Goal: Task Accomplishment & Management: Manage account settings

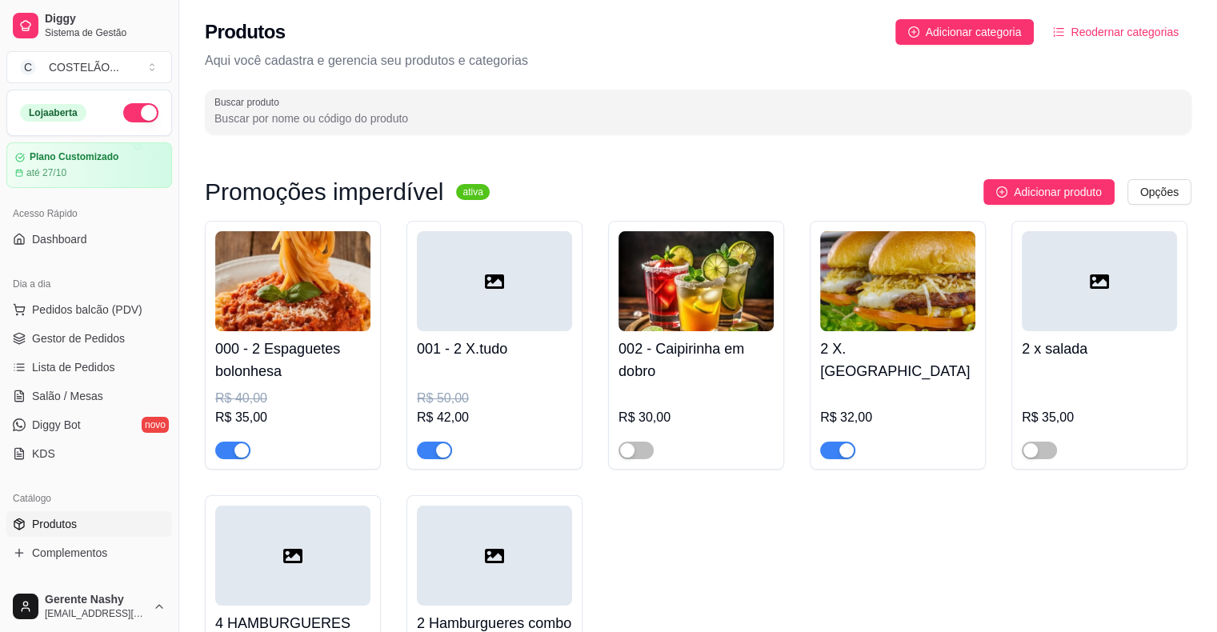
click at [689, 110] on input "Buscar produto" at bounding box center [698, 118] width 968 height 16
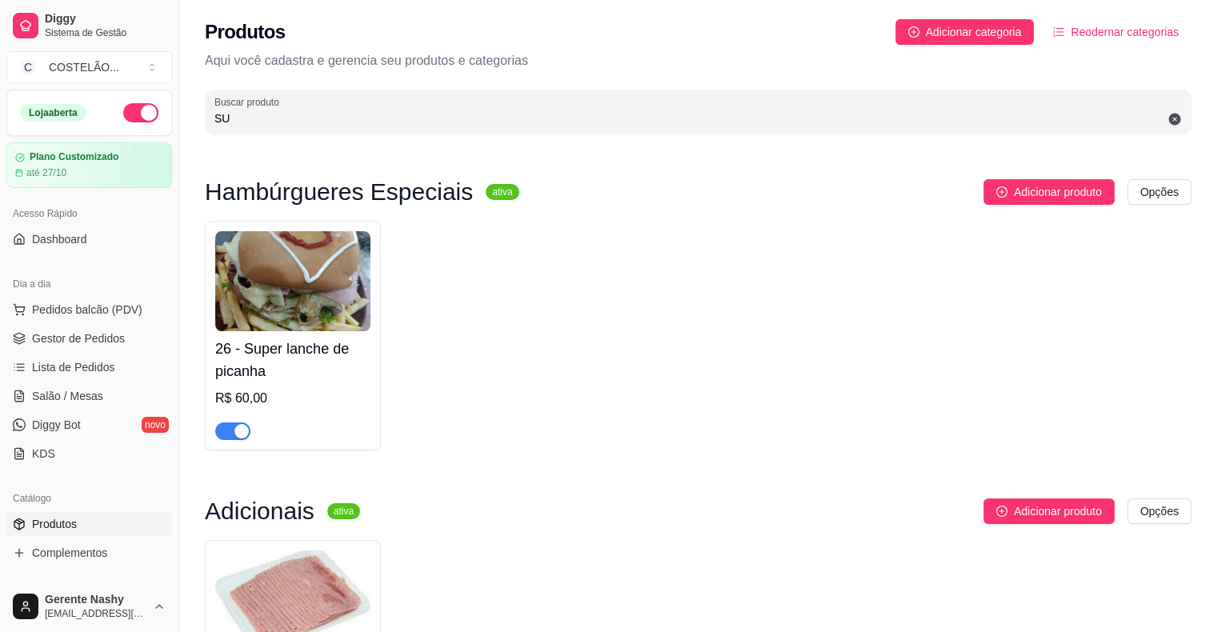
type input "S"
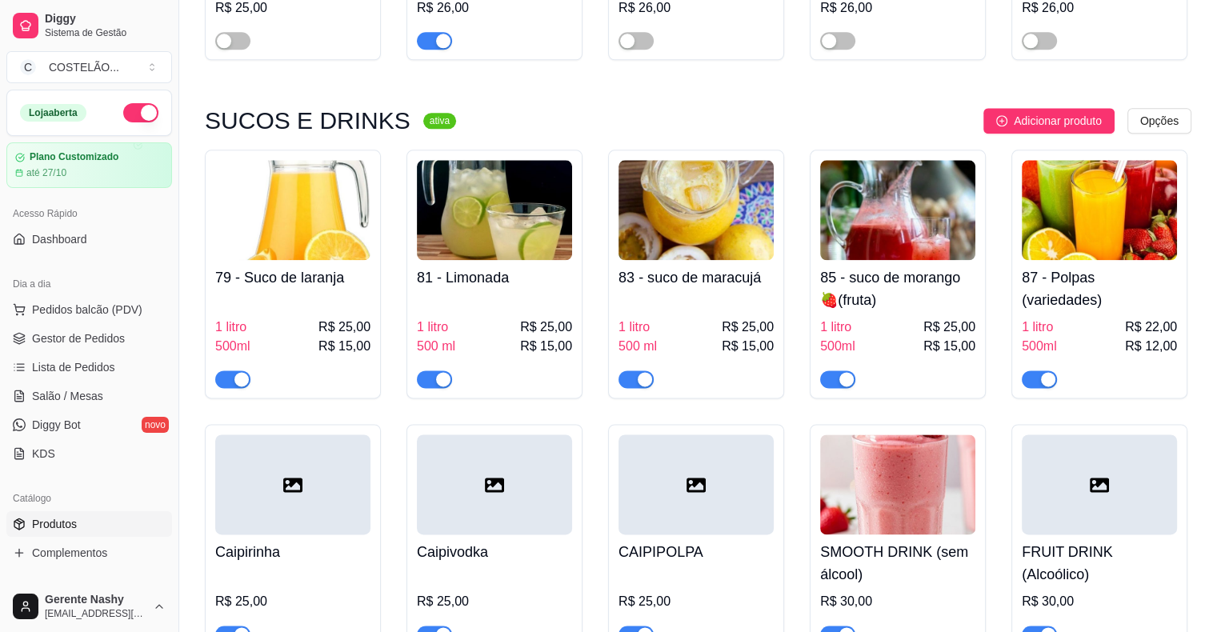
scroll to position [7997, 0]
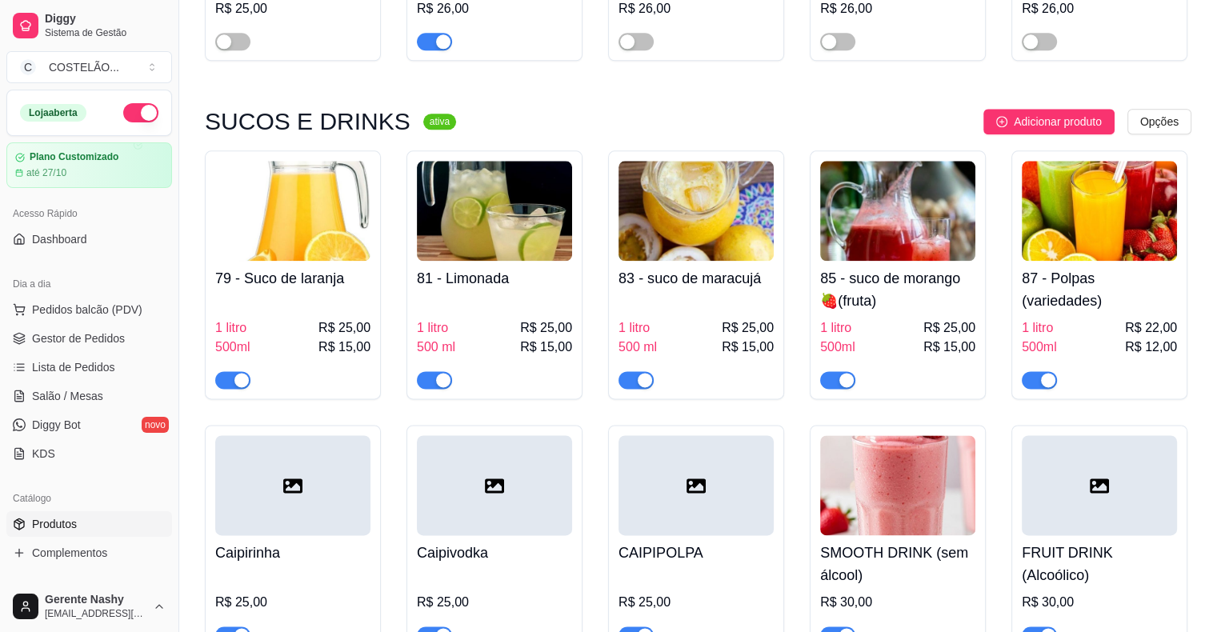
click at [1056, 194] on img at bounding box center [1099, 211] width 155 height 100
click at [55, 388] on span "Salão / Mesas" at bounding box center [67, 396] width 71 height 16
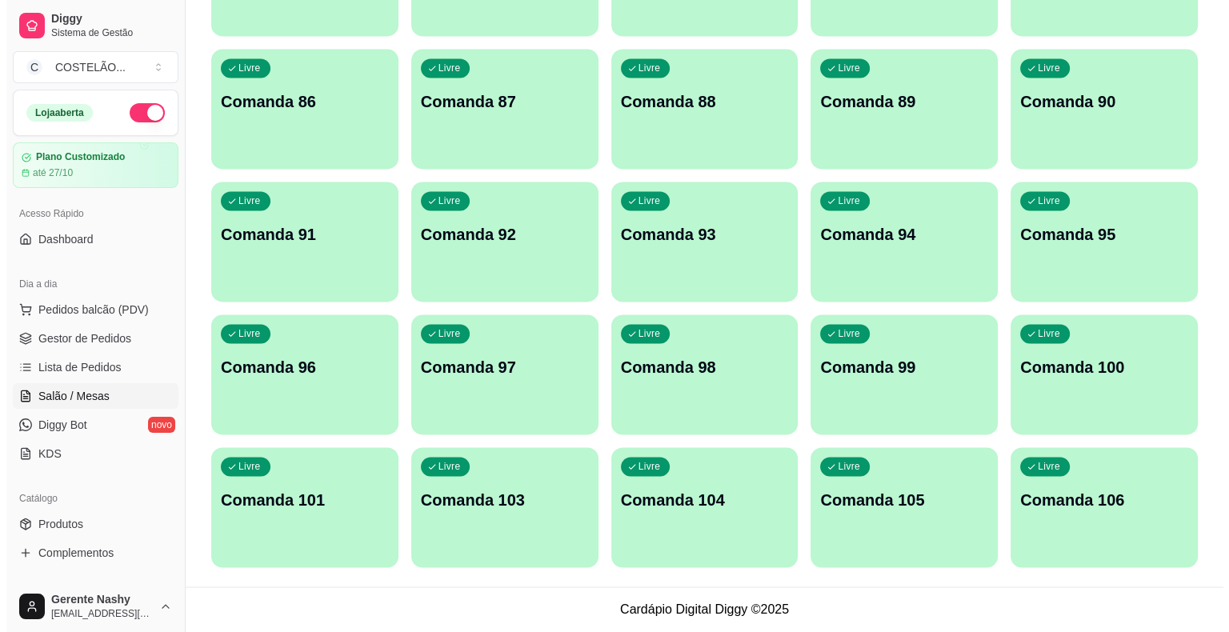
scroll to position [0, 0]
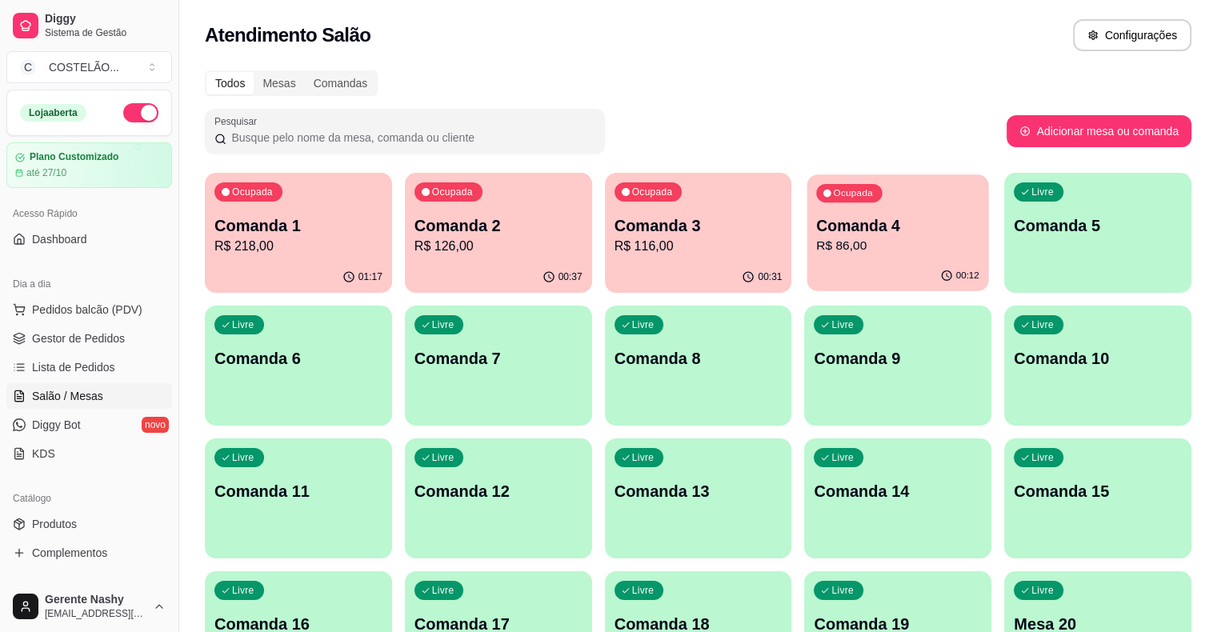
click at [817, 229] on p "Comanda 4" at bounding box center [898, 226] width 163 height 22
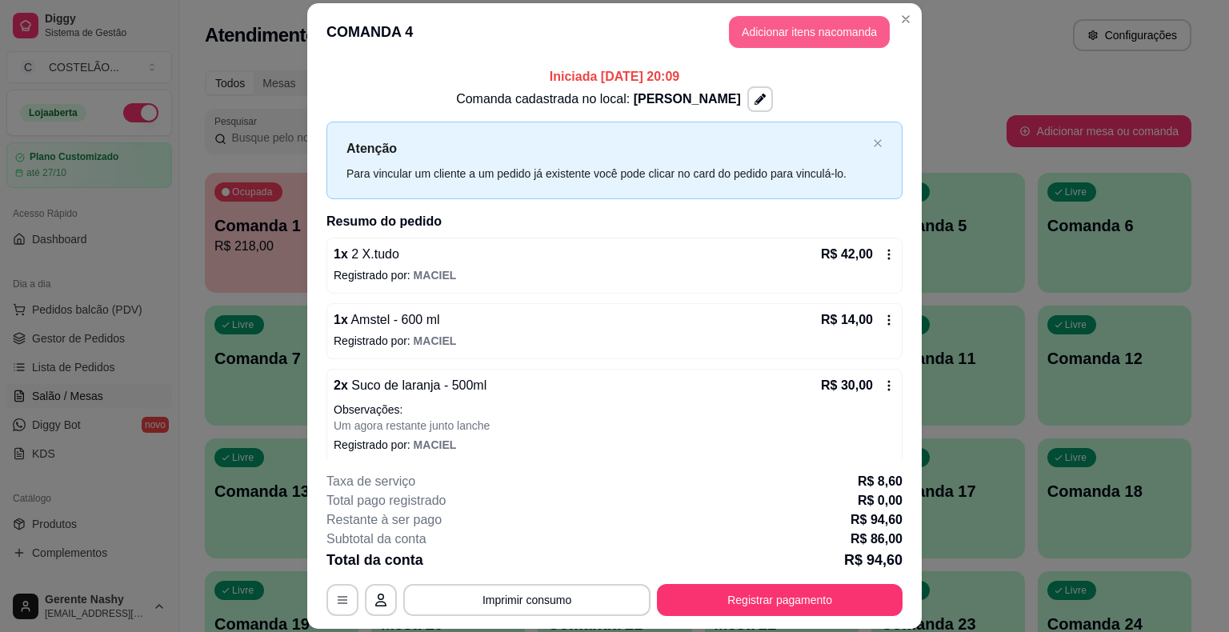
click at [823, 30] on button "Adicionar itens na comanda" at bounding box center [809, 32] width 161 height 32
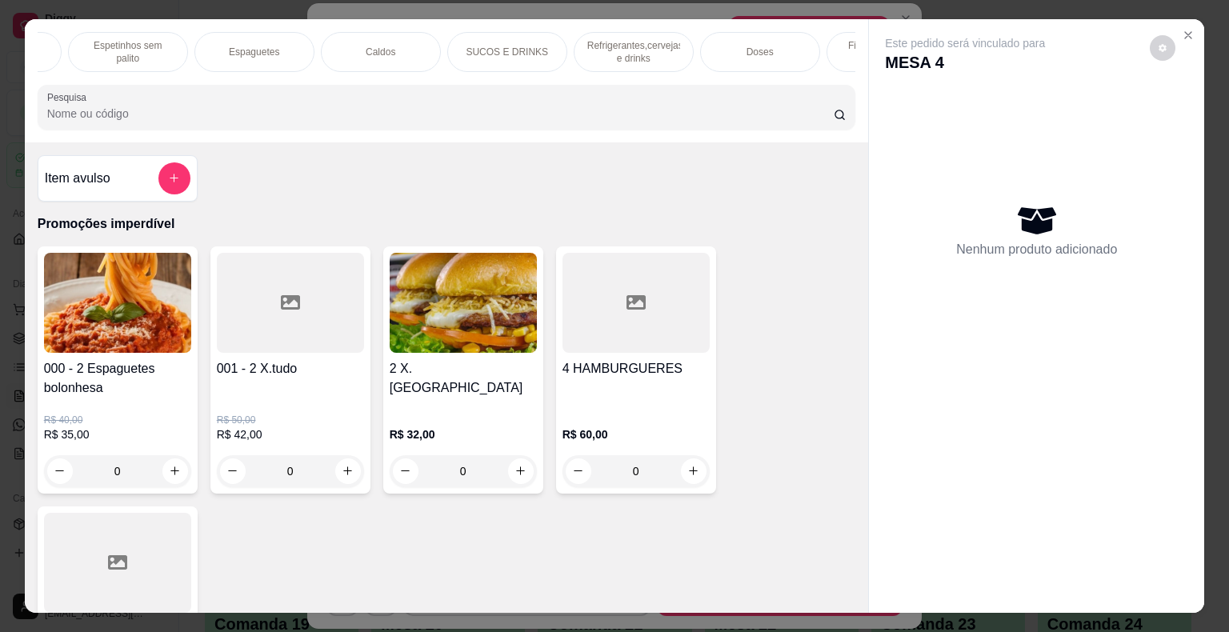
scroll to position [0, 1324]
click at [427, 46] on p "SUCOS E DRINKS" at bounding box center [416, 52] width 82 height 13
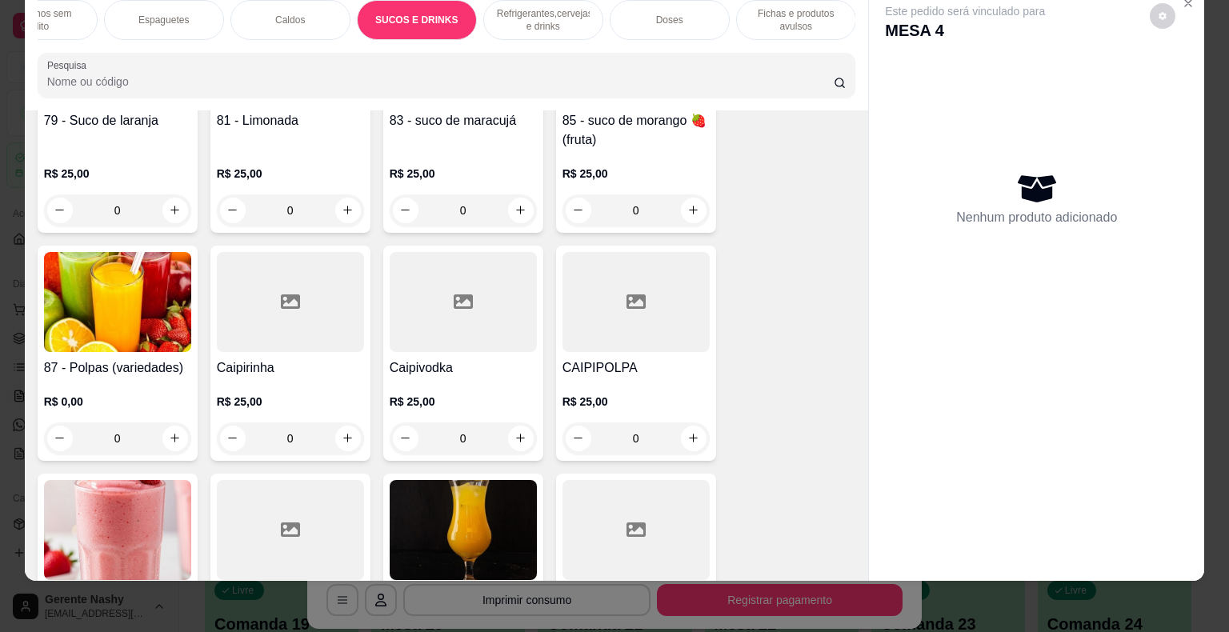
scroll to position [8585, 0]
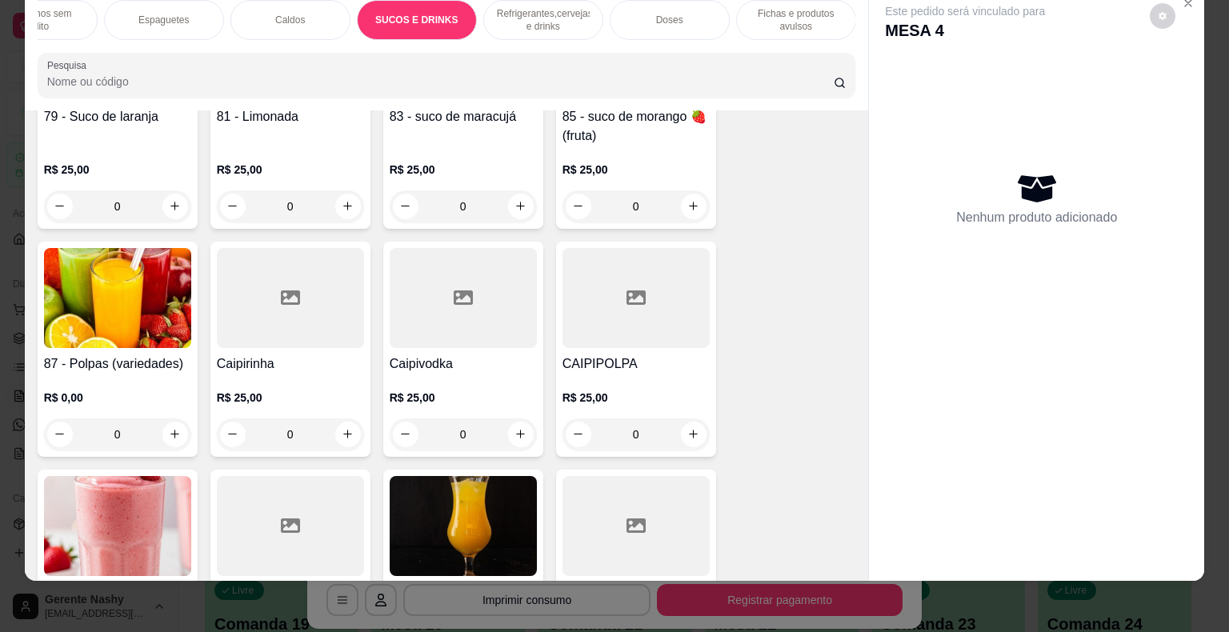
click at [174, 419] on div "0" at bounding box center [117, 435] width 147 height 32
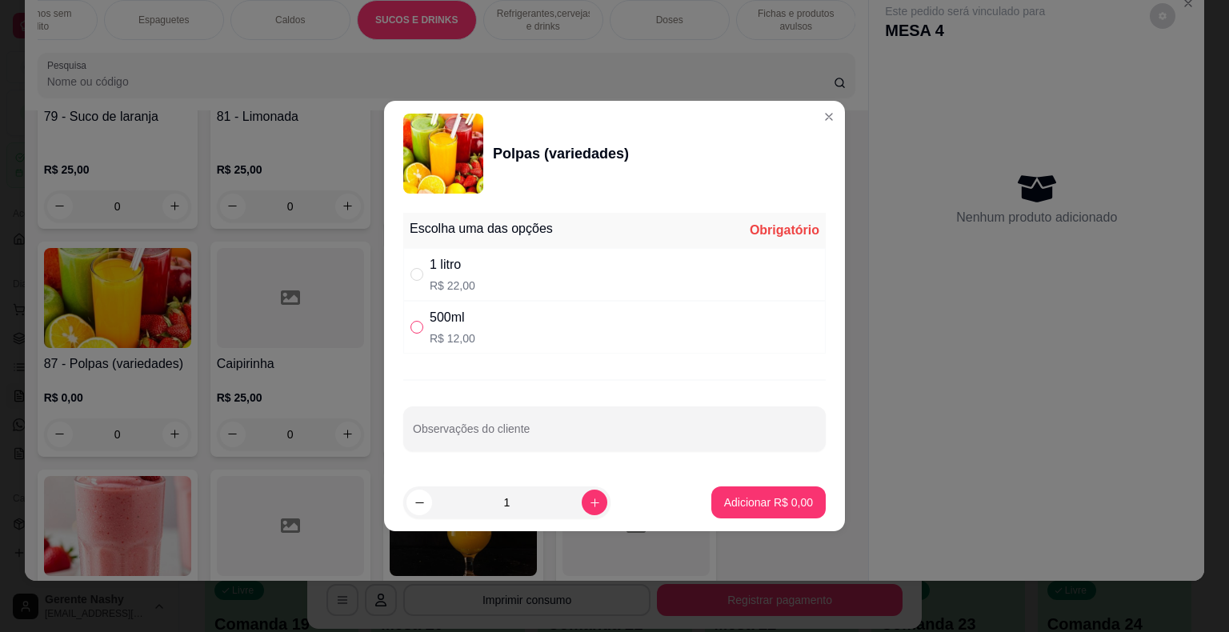
click at [414, 329] on input "" at bounding box center [417, 327] width 13 height 13
radio input "true"
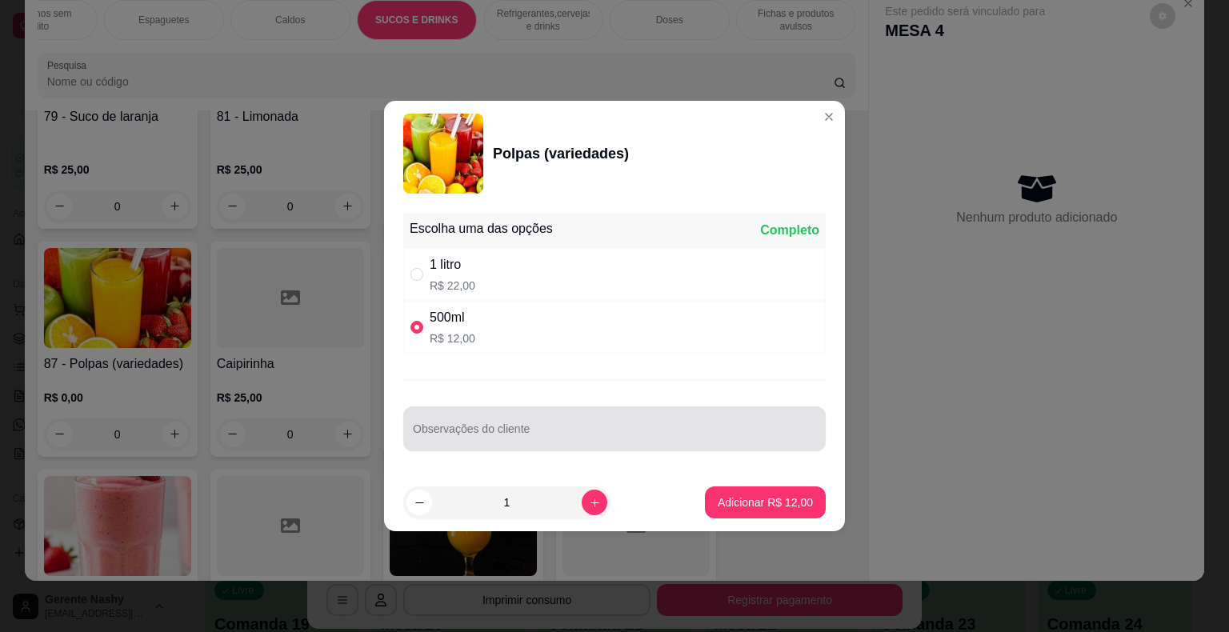
click at [474, 435] on input "Observações do cliente" at bounding box center [614, 435] width 403 height 16
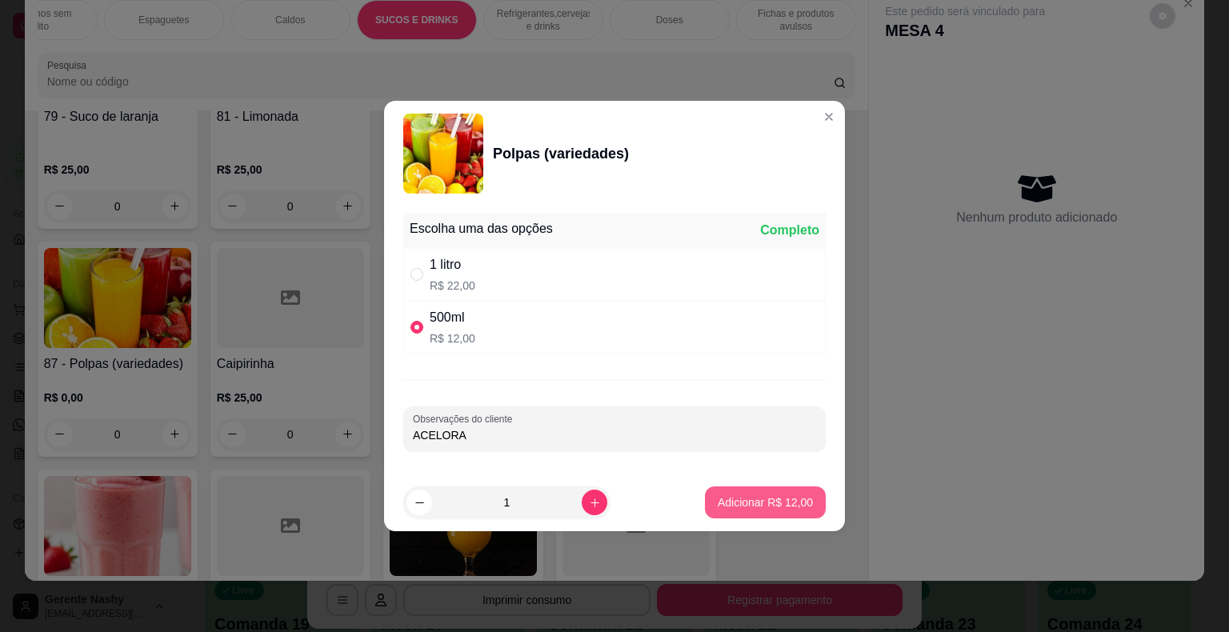
type input "ACELORA"
click at [742, 488] on button "Adicionar R$ 12,00" at bounding box center [766, 502] width 118 height 31
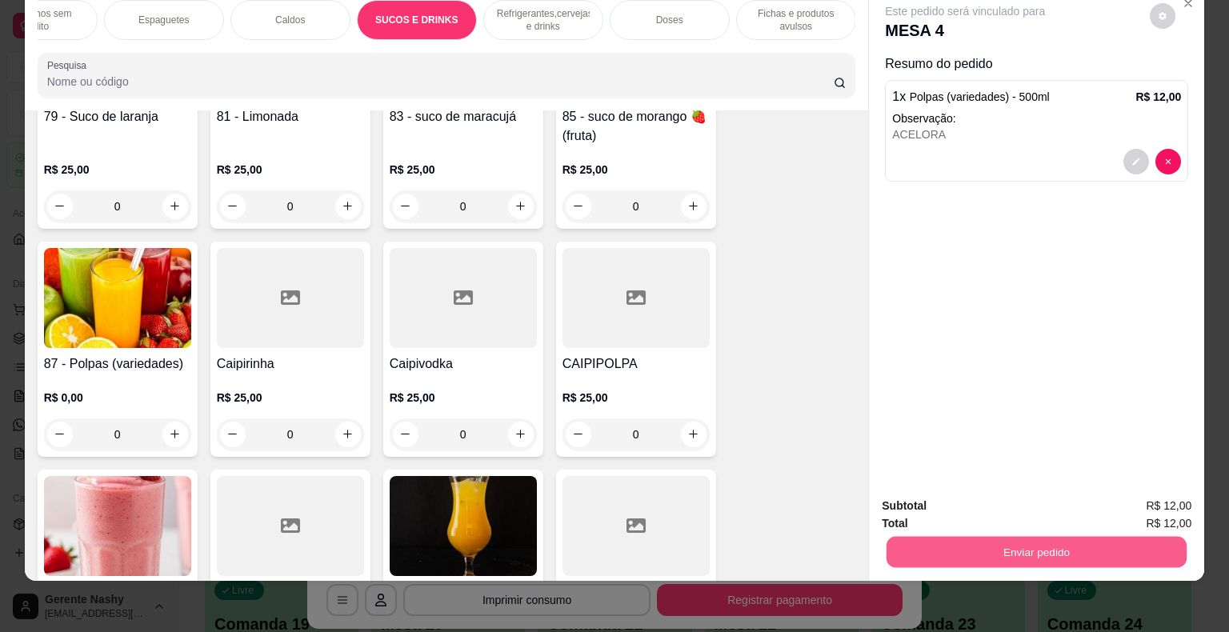
click at [1005, 537] on button "Enviar pedido" at bounding box center [1037, 552] width 300 height 31
click at [1136, 494] on button "Enviar pedido" at bounding box center [1150, 501] width 88 height 30
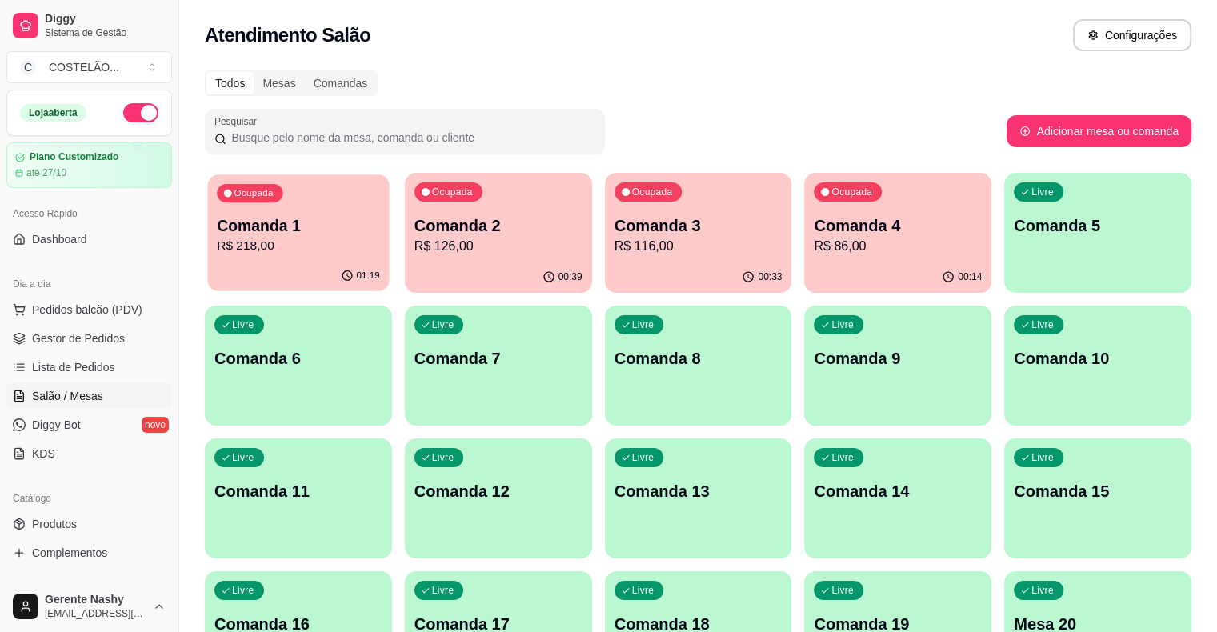
click at [273, 222] on p "Comanda 1" at bounding box center [298, 226] width 163 height 22
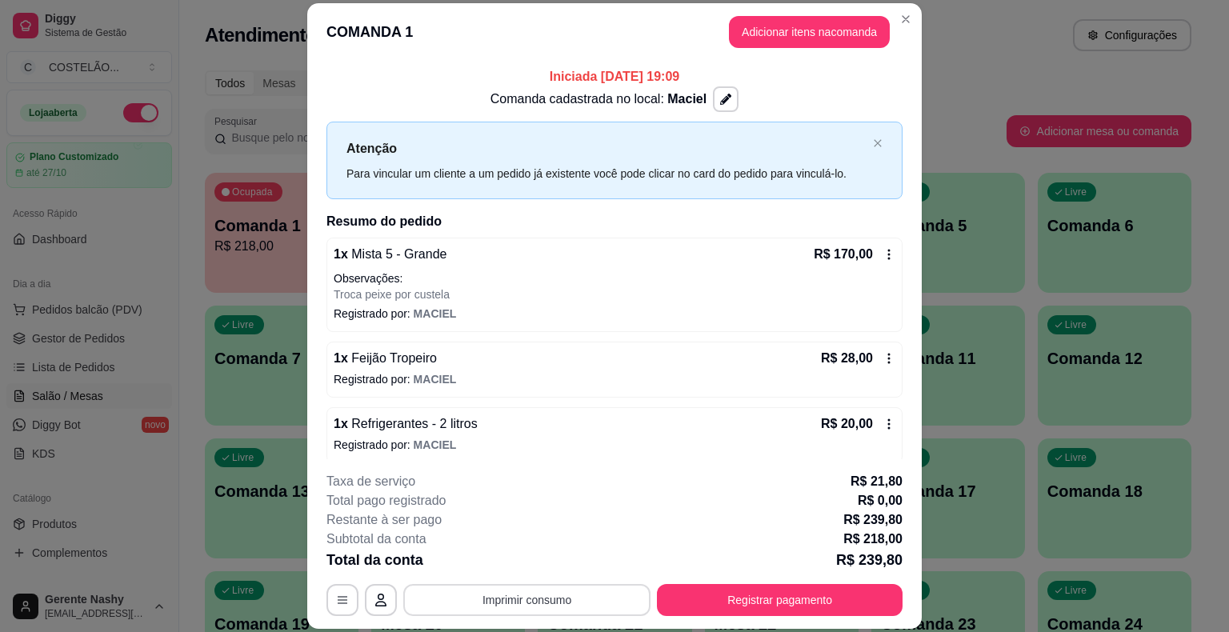
click at [595, 605] on button "Imprimir consumo" at bounding box center [526, 600] width 247 height 32
click at [553, 536] on button "CAIXA" at bounding box center [526, 531] width 112 height 25
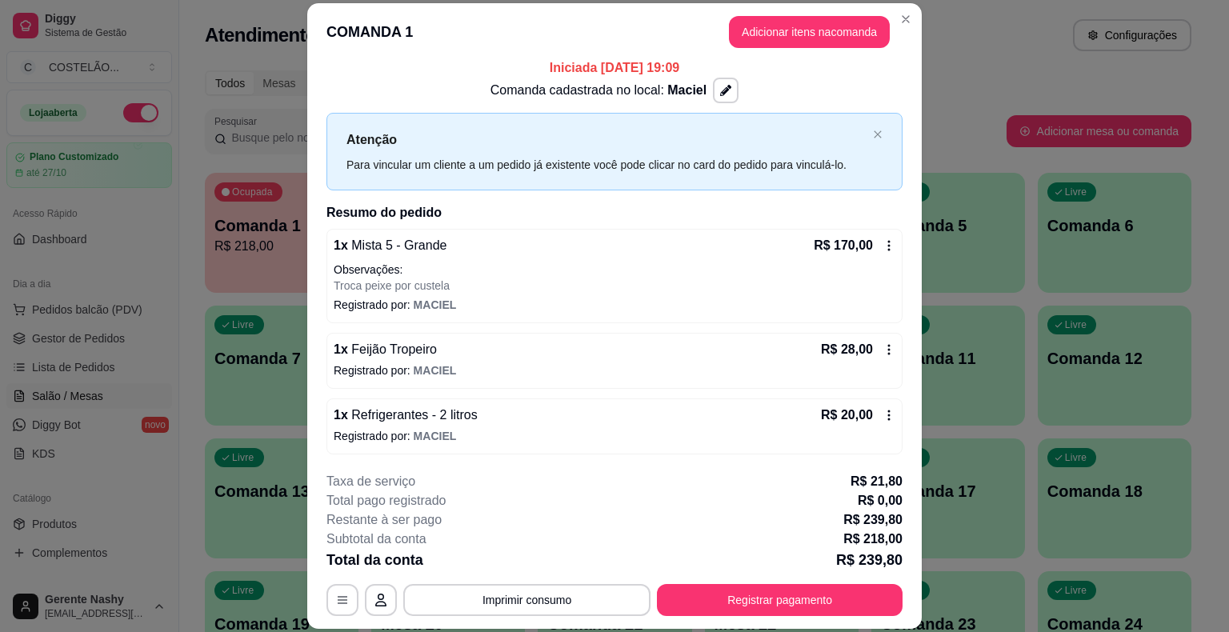
scroll to position [0, 0]
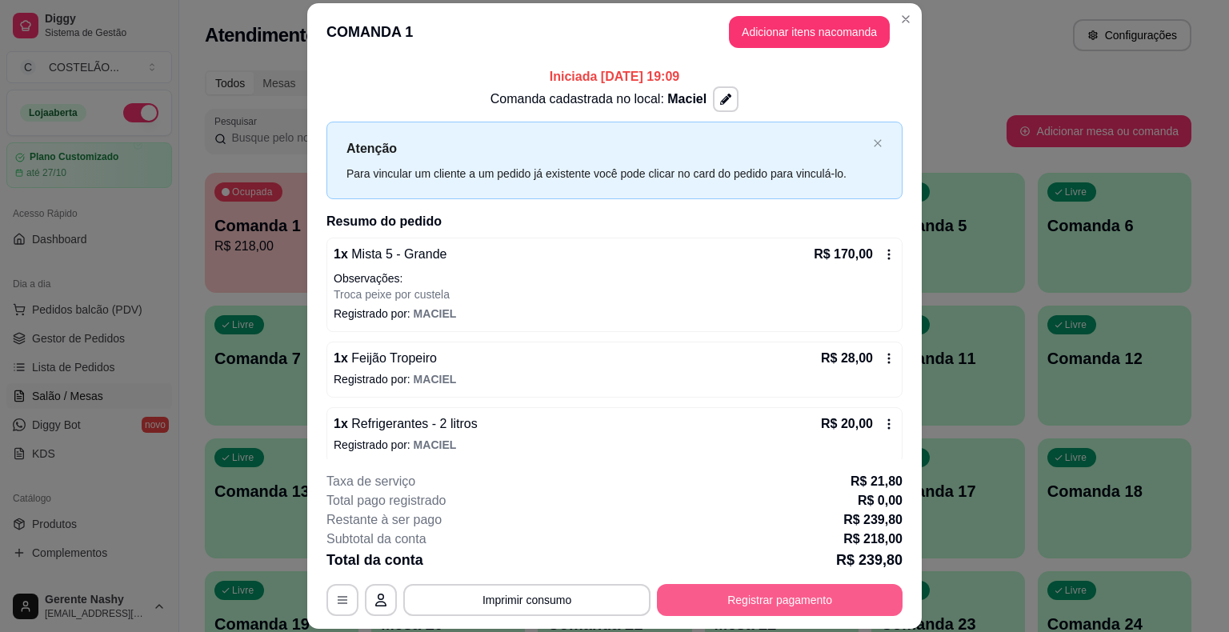
click at [814, 595] on button "Registrar pagamento" at bounding box center [780, 600] width 246 height 32
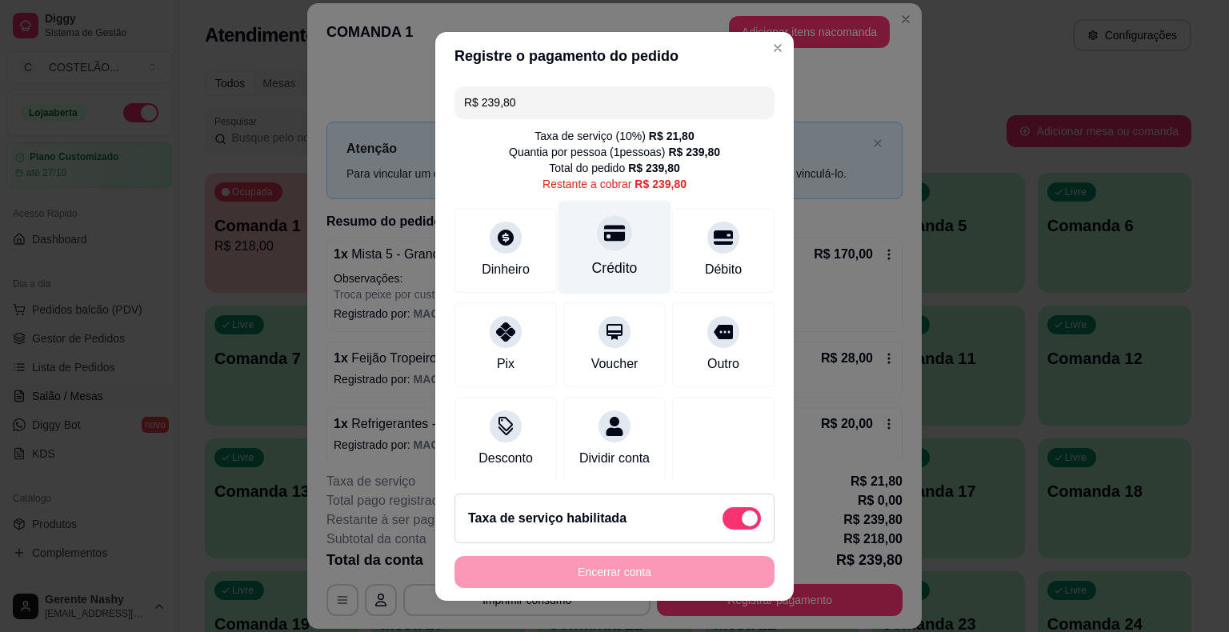
click at [598, 254] on div "Crédito" at bounding box center [615, 247] width 113 height 94
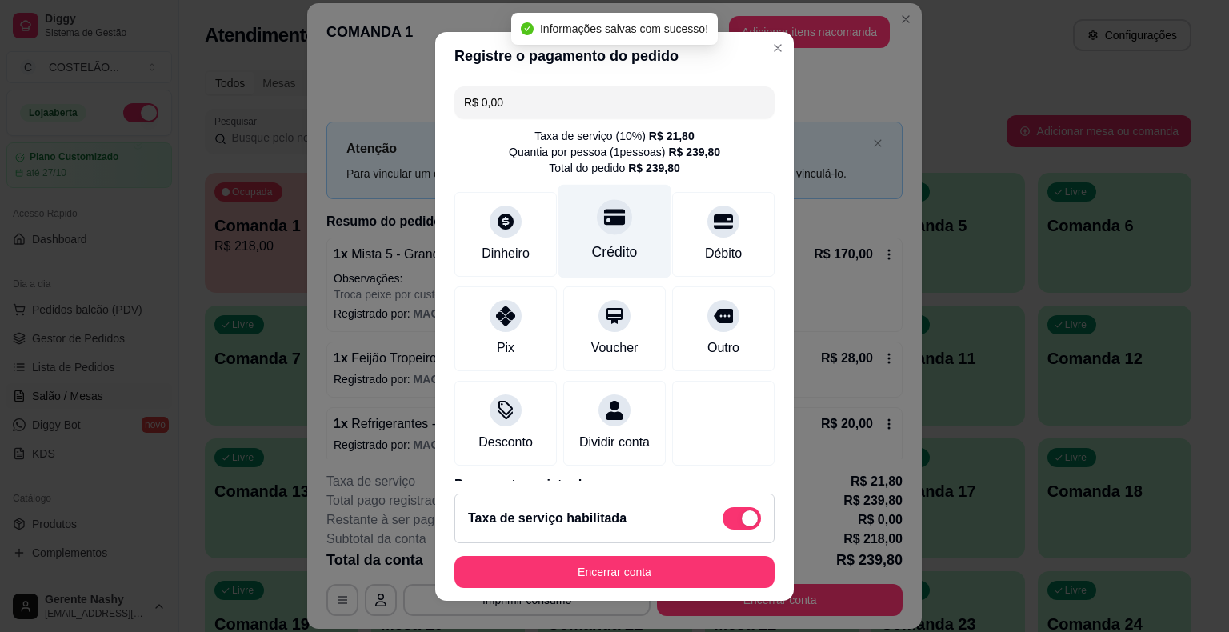
scroll to position [91, 0]
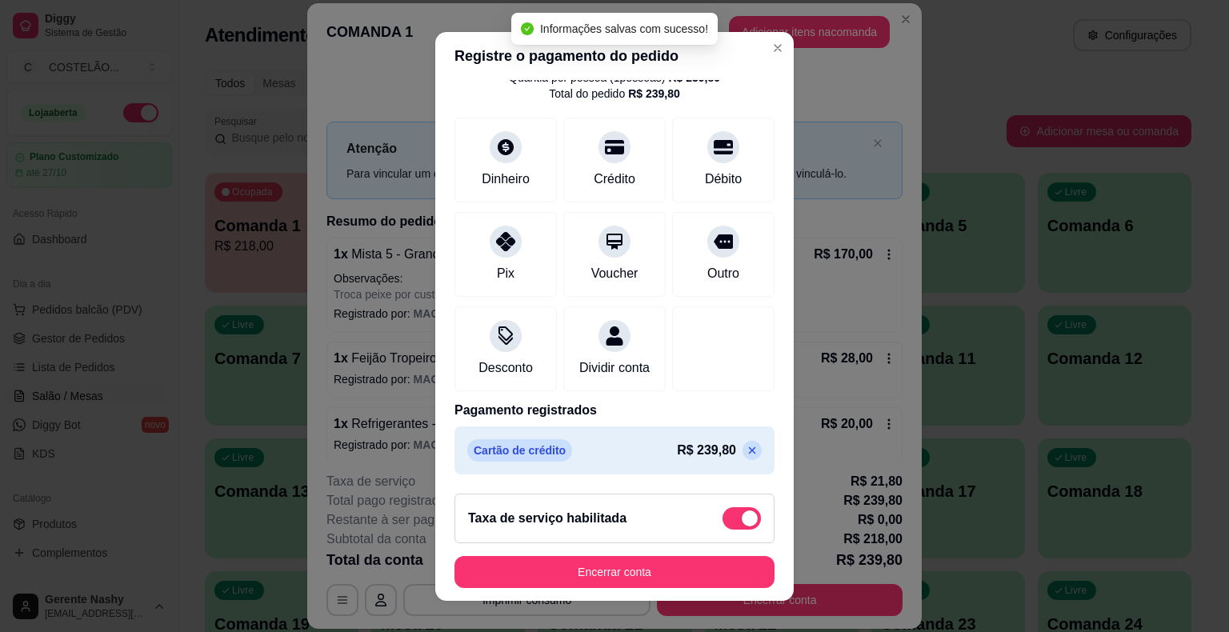
click at [749, 451] on icon at bounding box center [752, 450] width 7 height 7
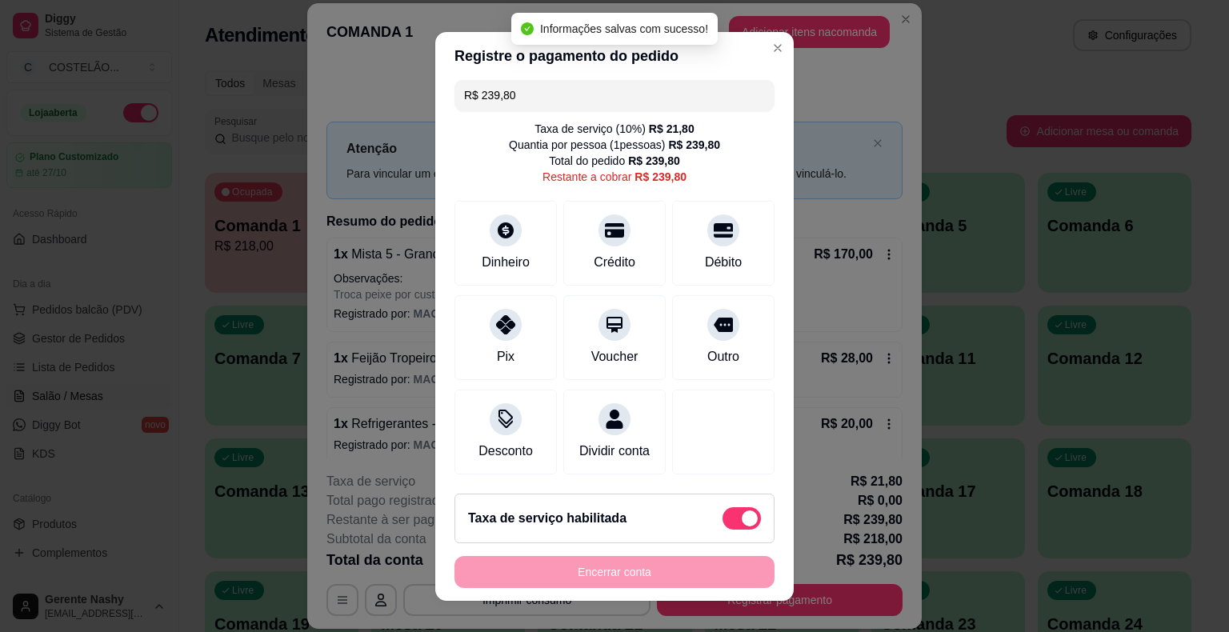
scroll to position [0, 0]
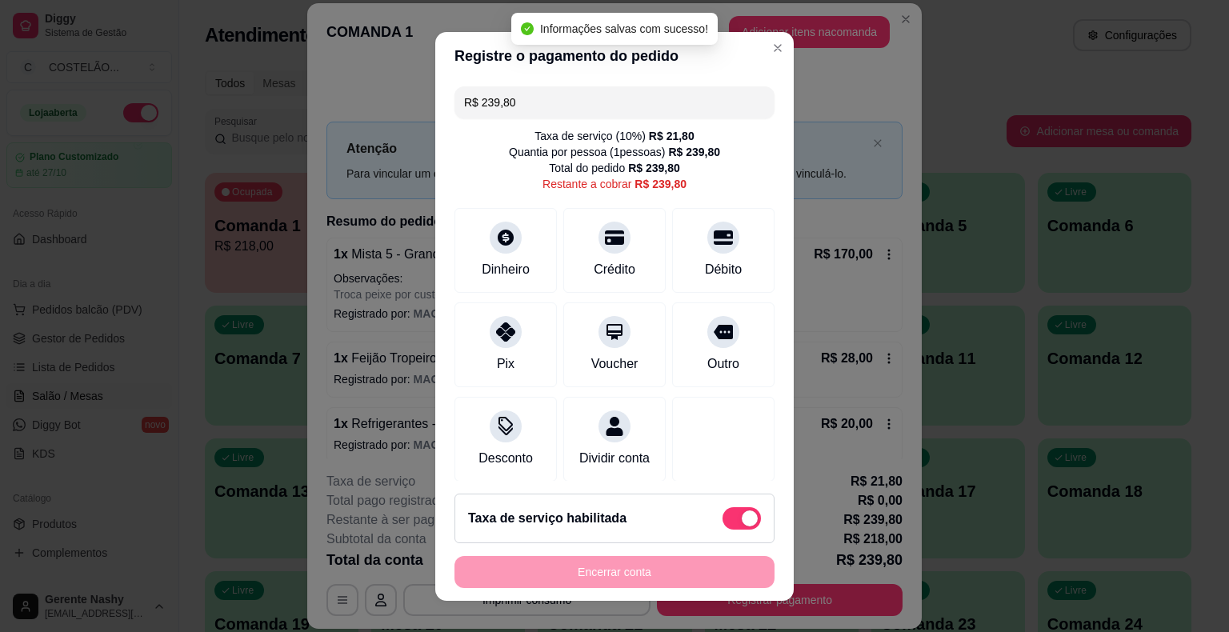
click at [591, 102] on input "R$ 239,80" at bounding box center [614, 102] width 301 height 32
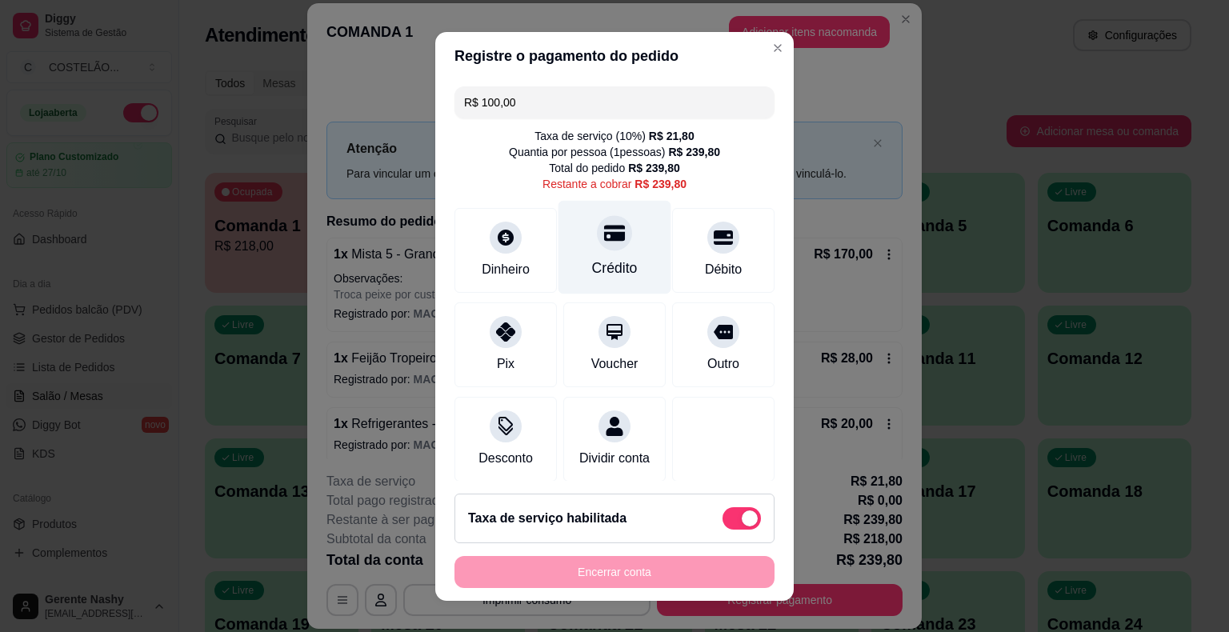
click at [602, 262] on div "Crédito" at bounding box center [615, 268] width 46 height 21
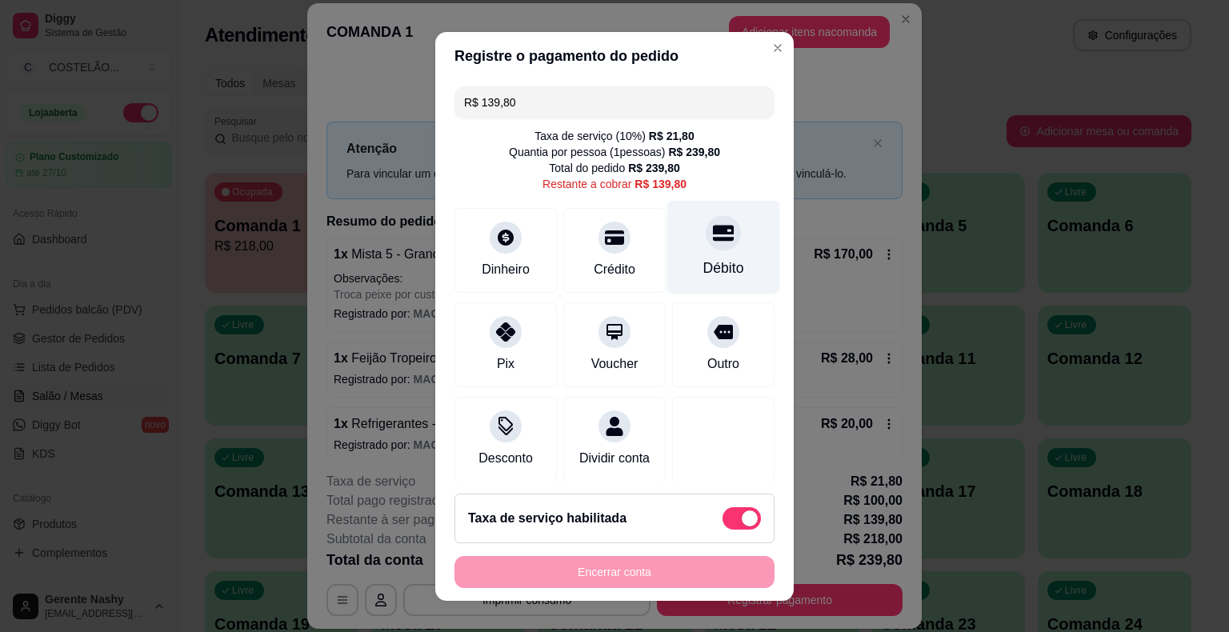
click at [706, 246] on div at bounding box center [723, 232] width 35 height 35
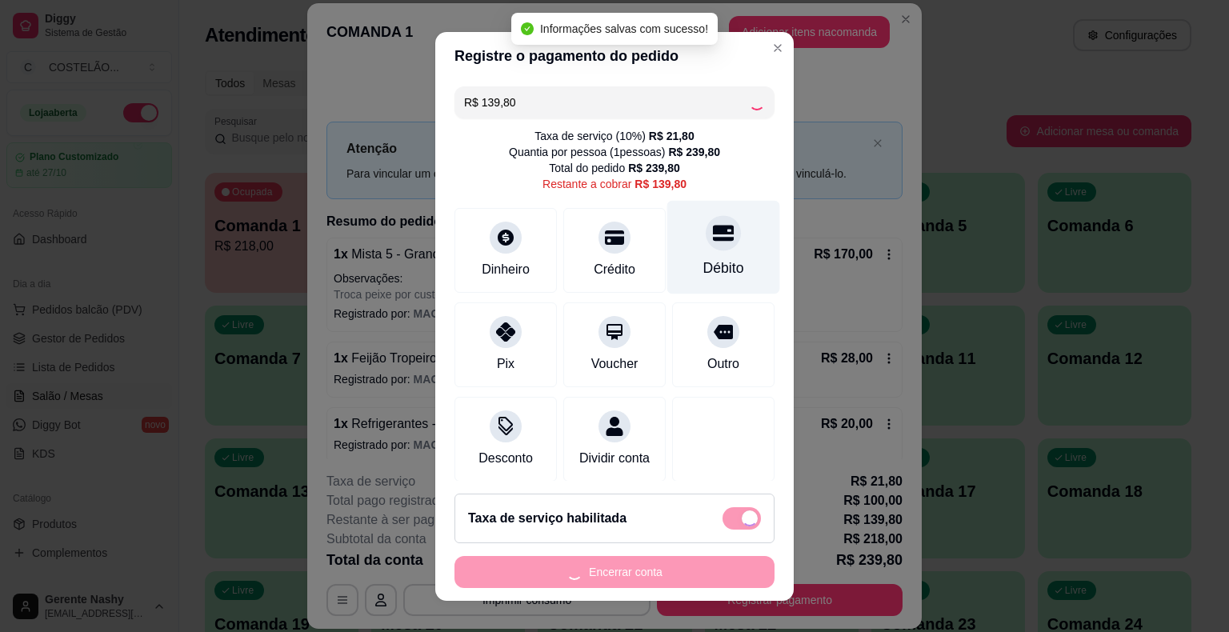
type input "R$ 0,00"
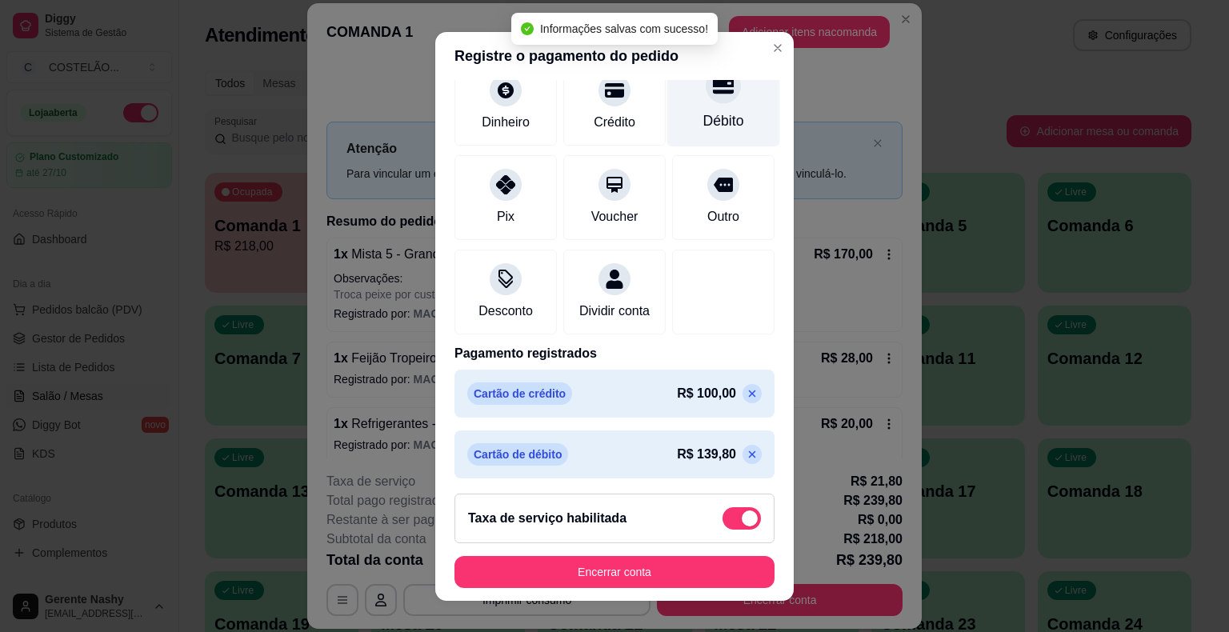
scroll to position [152, 0]
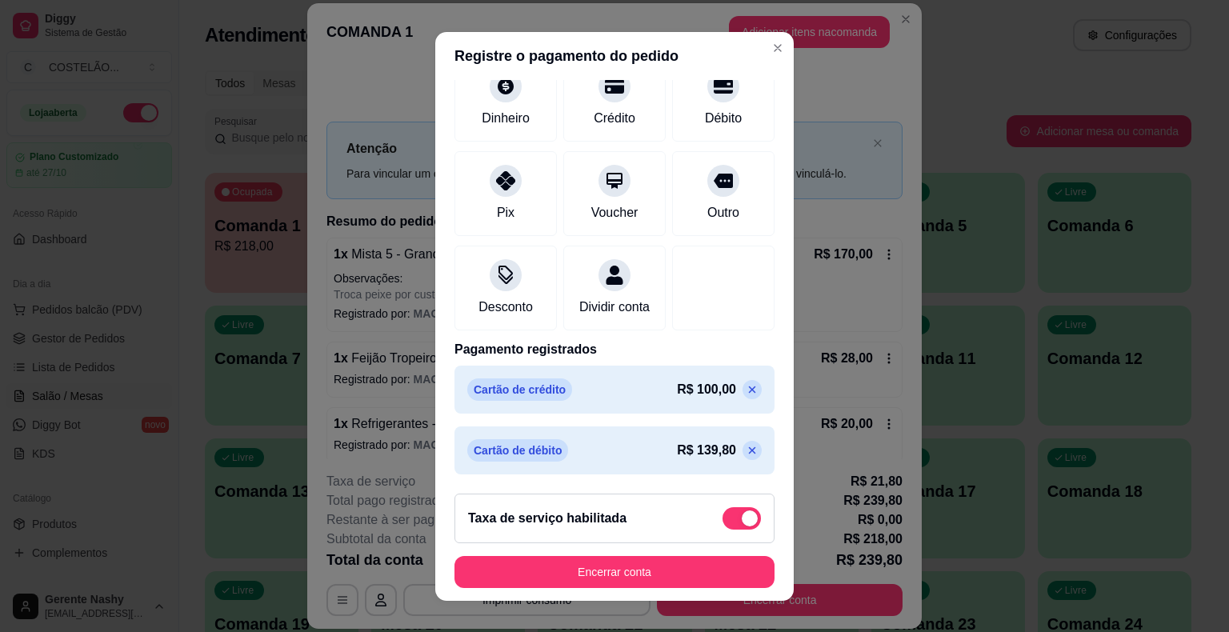
click at [966, 58] on div "**********" at bounding box center [614, 316] width 1229 height 632
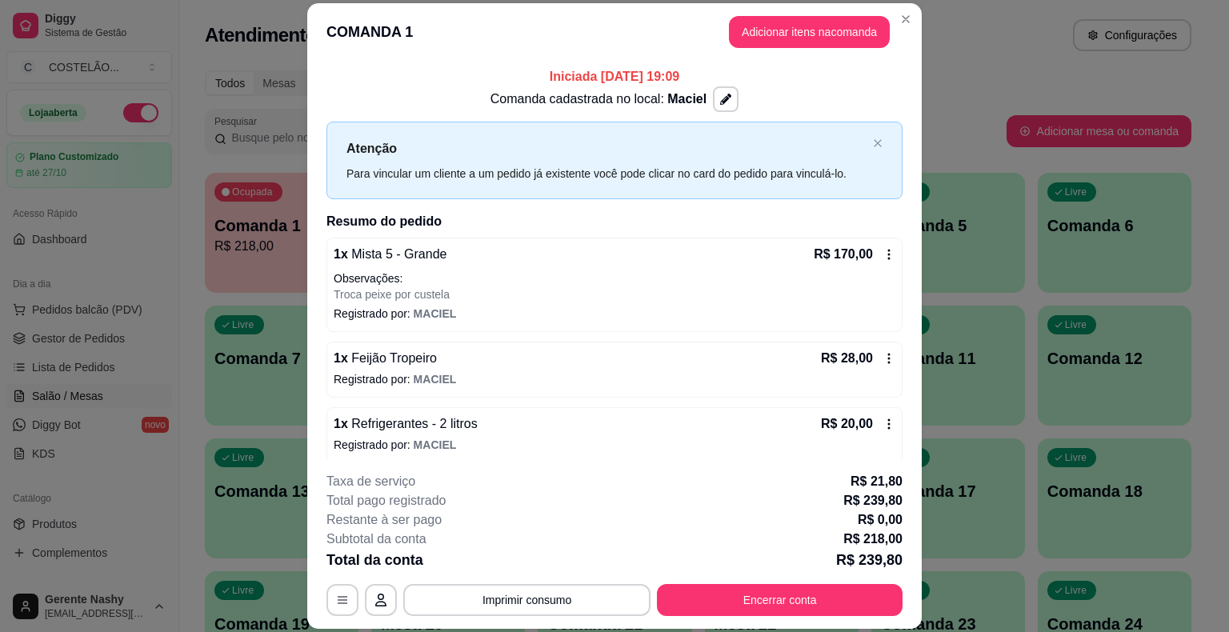
click at [541, 599] on button "Imprimir consumo" at bounding box center [526, 600] width 247 height 32
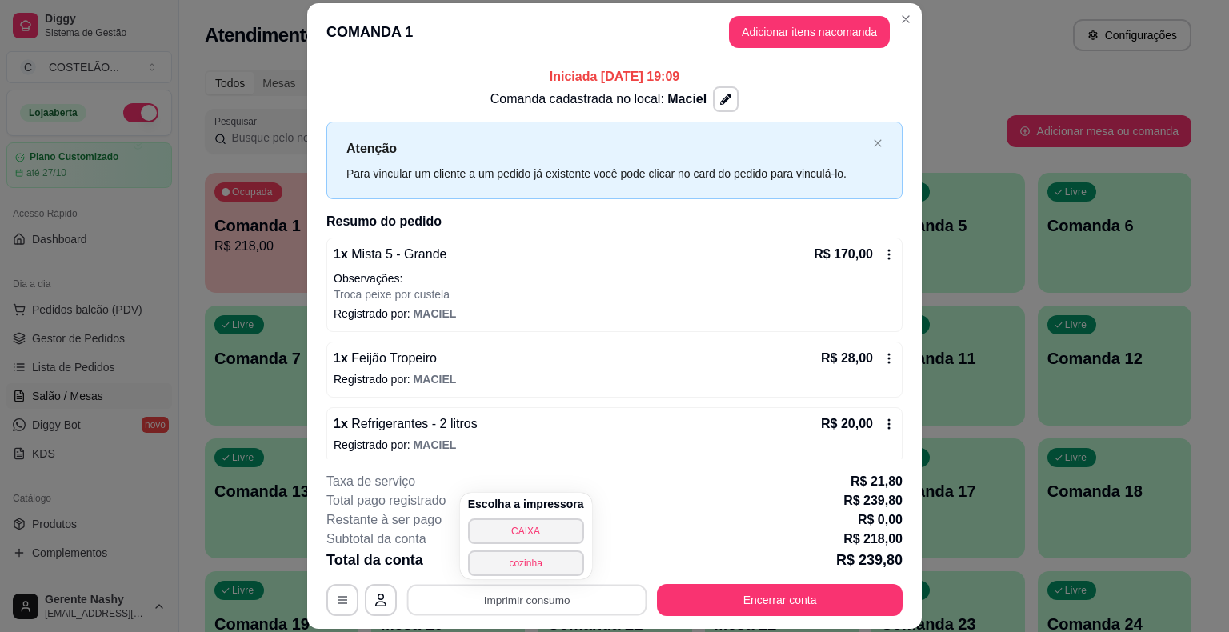
click at [535, 521] on button "CAIXA" at bounding box center [526, 532] width 116 height 26
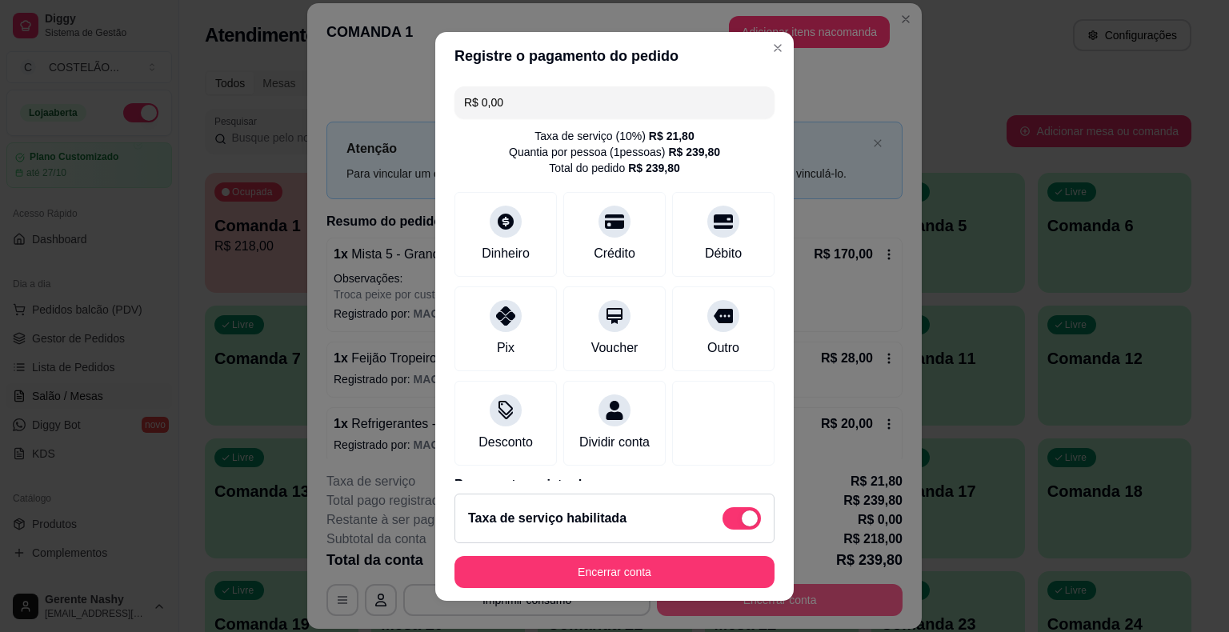
click at [646, 583] on button "Encerrar conta" at bounding box center [615, 572] width 320 height 32
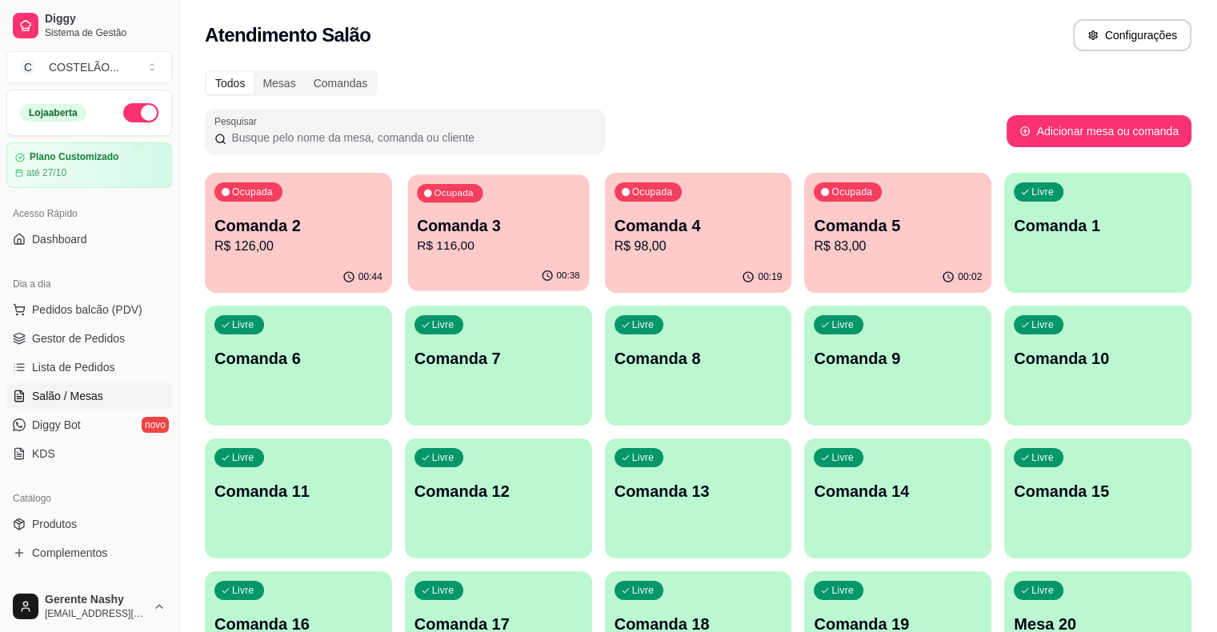
click at [477, 239] on p "R$ 116,00" at bounding box center [498, 246] width 163 height 18
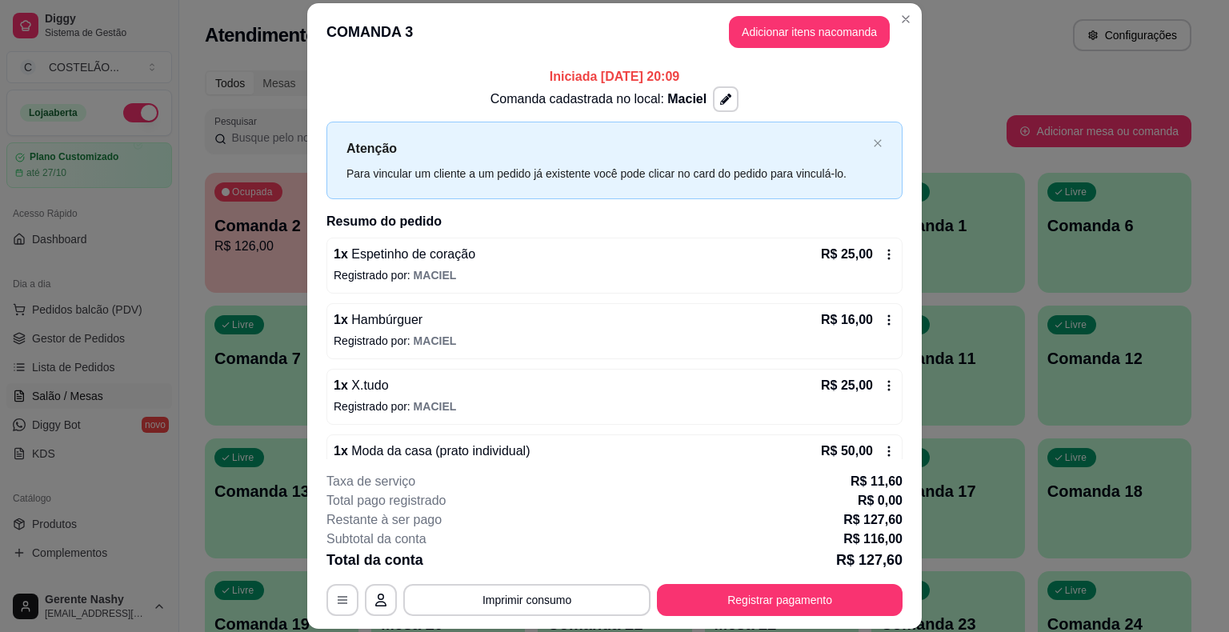
click at [1004, 82] on div "Todos Mesas Comandas" at bounding box center [698, 83] width 987 height 26
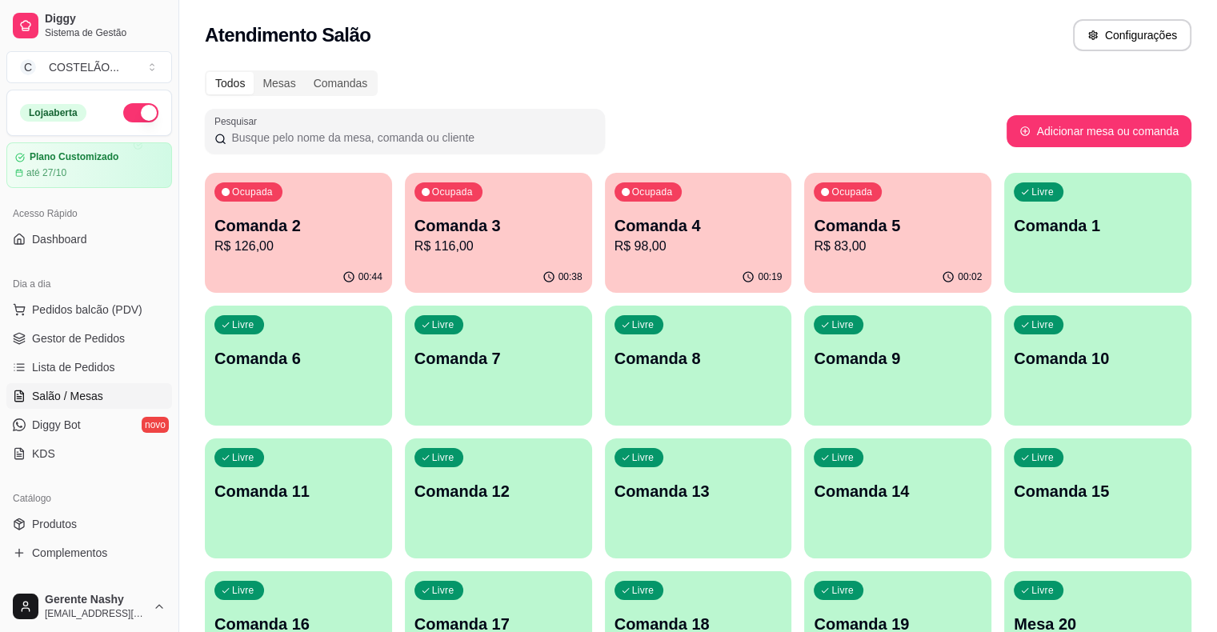
click at [653, 218] on p "Comanda 4" at bounding box center [699, 225] width 168 height 22
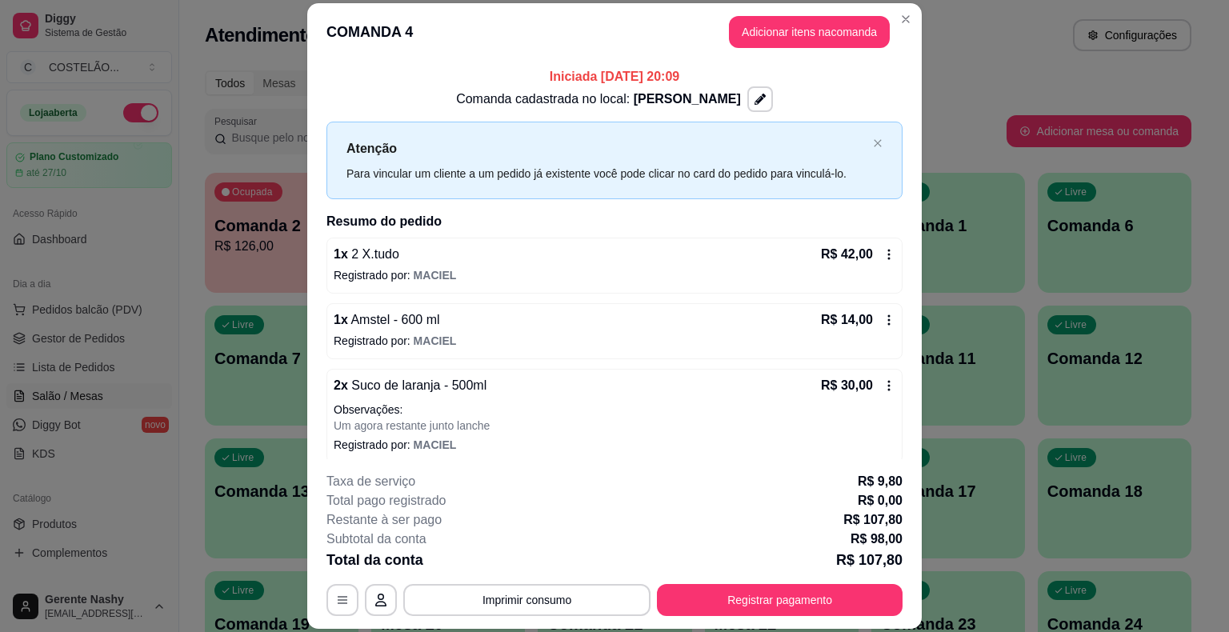
click at [955, 110] on div "Pesquisar" at bounding box center [606, 131] width 802 height 45
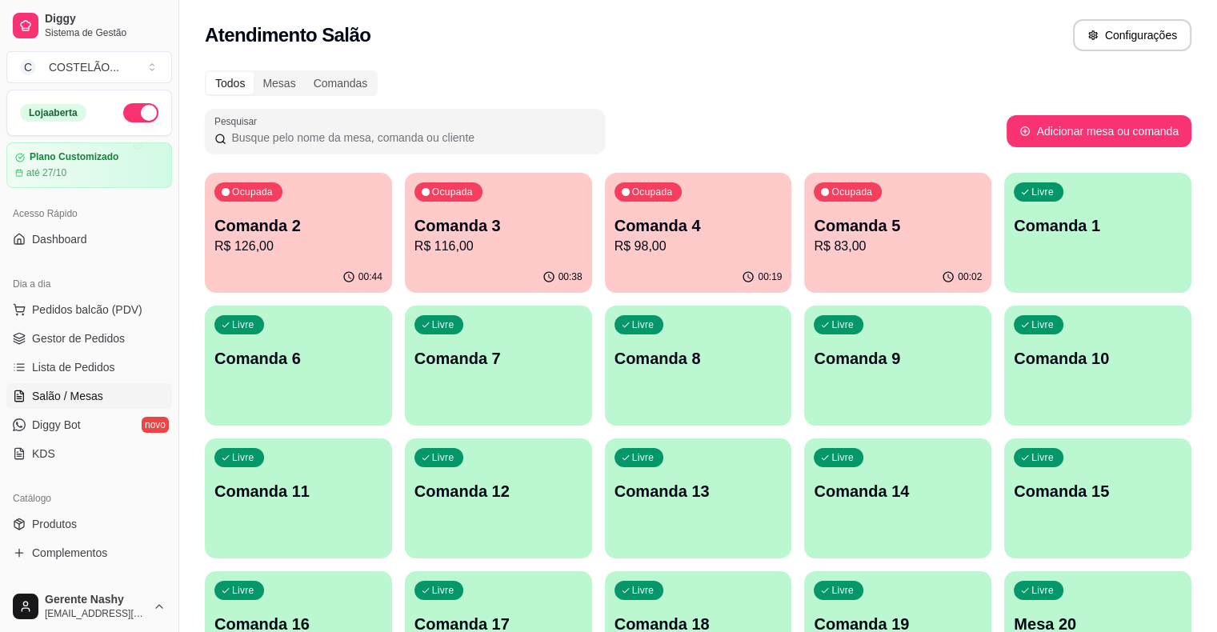
click at [320, 239] on p "R$ 126,00" at bounding box center [298, 246] width 168 height 19
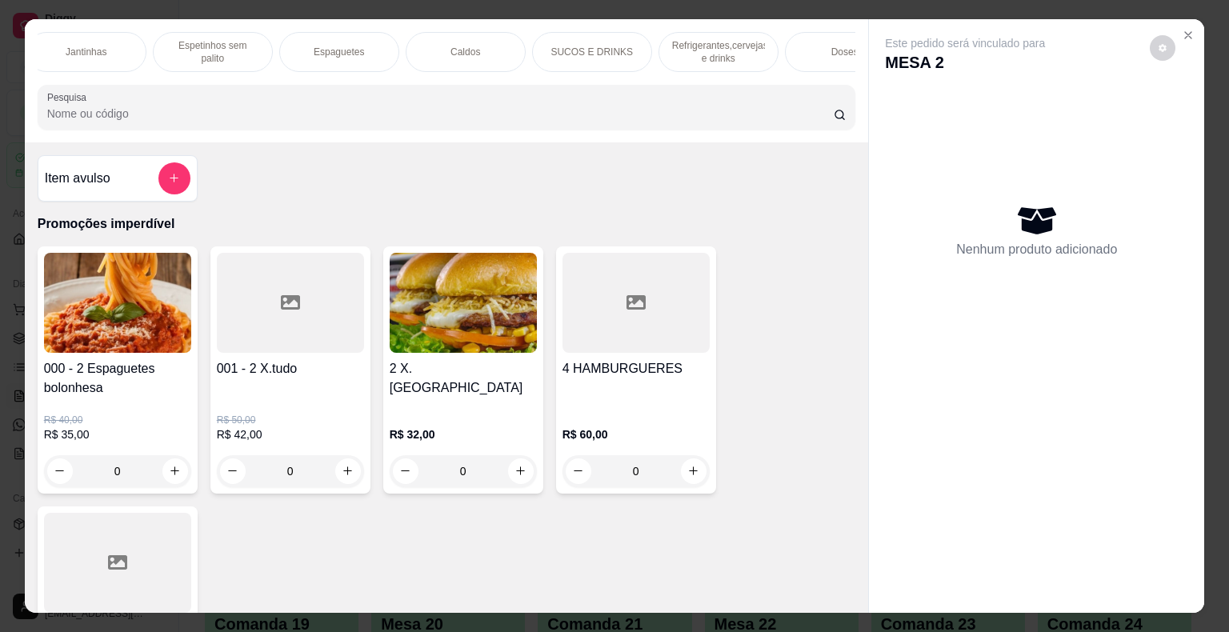
scroll to position [0, 1324]
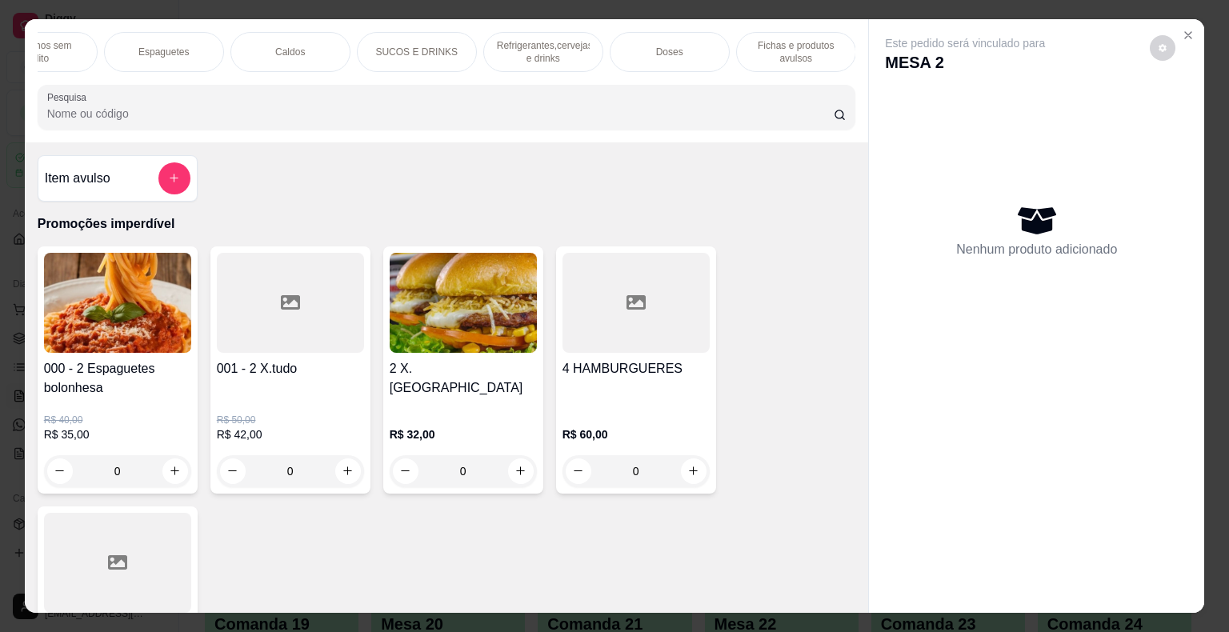
click at [519, 48] on p "Refrigerantes,cervejas e drinks" at bounding box center [543, 52] width 93 height 26
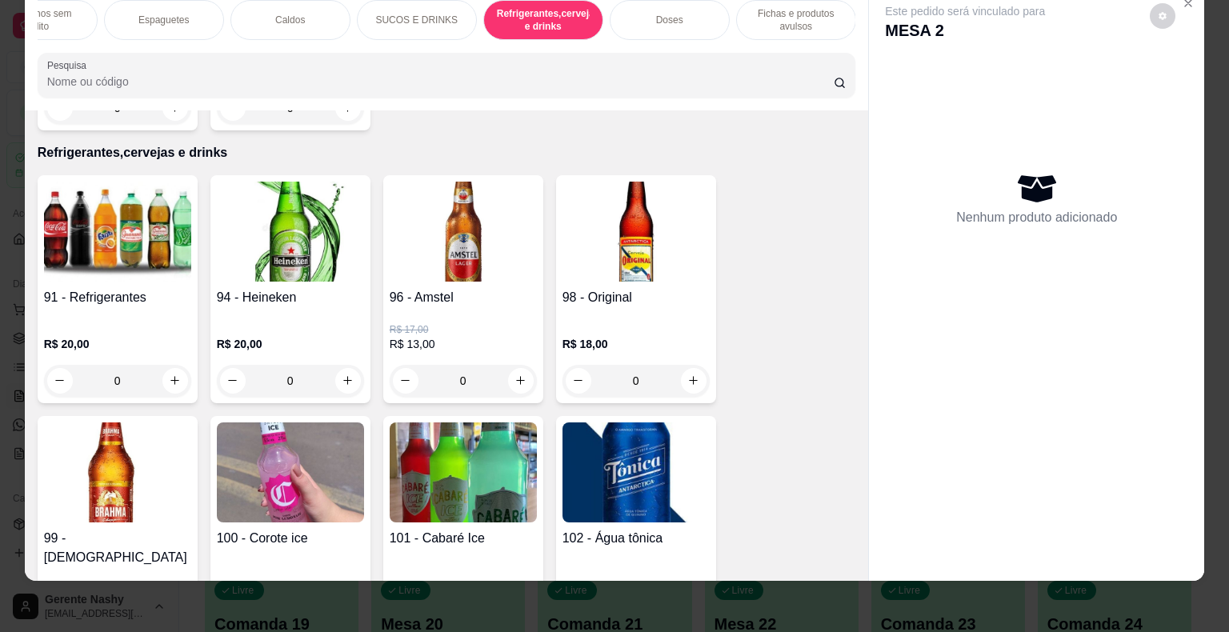
click at [157, 365] on div "0" at bounding box center [117, 381] width 147 height 32
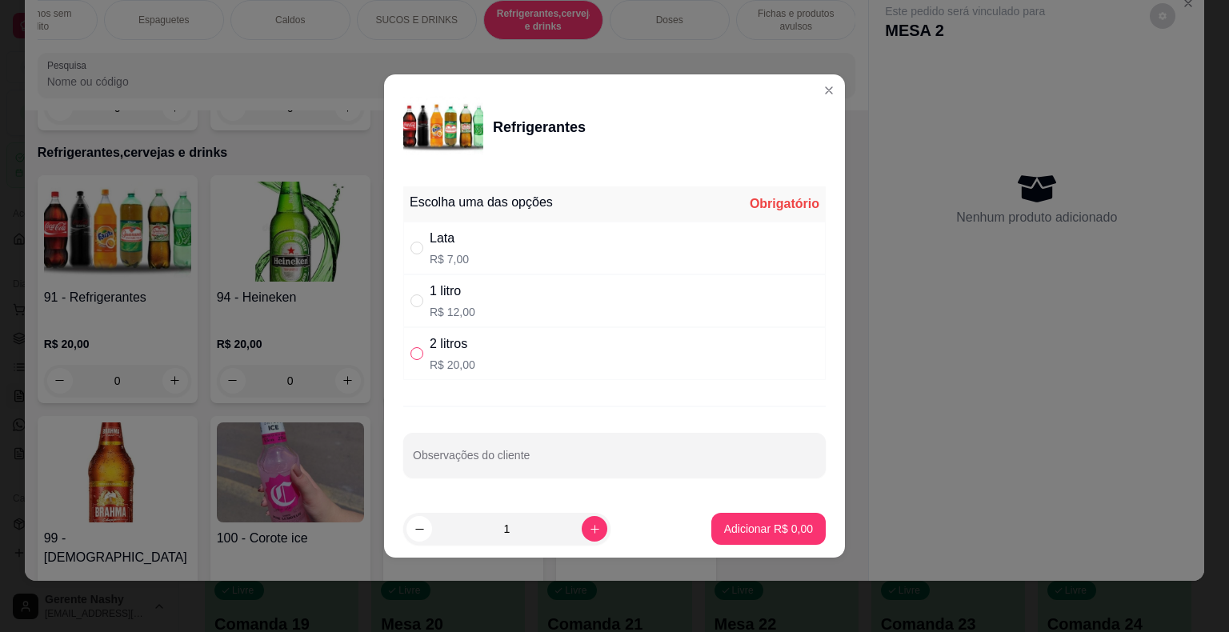
click at [413, 359] on input "" at bounding box center [417, 353] width 13 height 13
radio input "true"
click at [763, 532] on p "Adicionar R$ 20,00" at bounding box center [765, 529] width 95 height 16
type input "1"
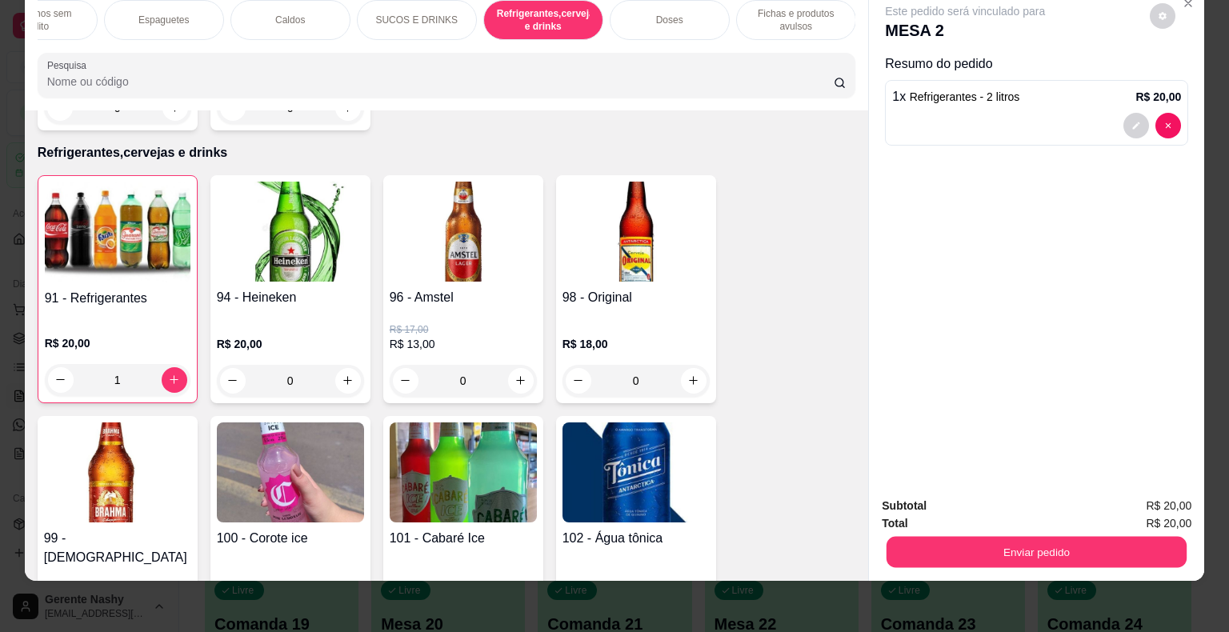
click at [952, 537] on button "Enviar pedido" at bounding box center [1037, 552] width 300 height 31
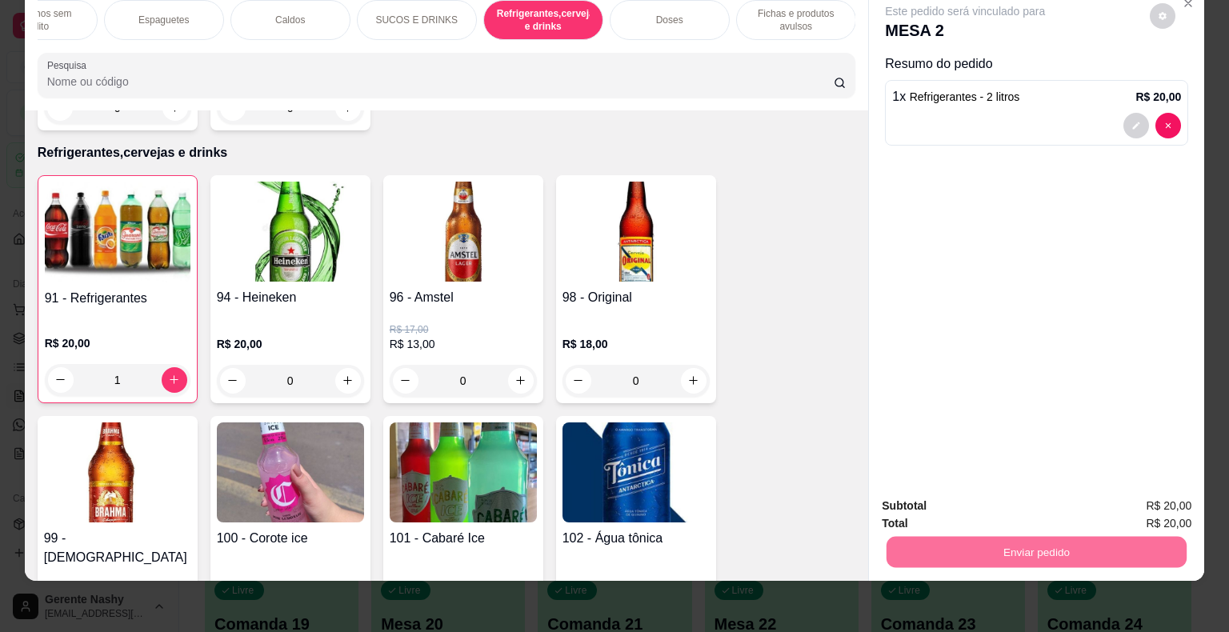
click at [1048, 503] on button "Registrar cliente" at bounding box center [1043, 501] width 102 height 30
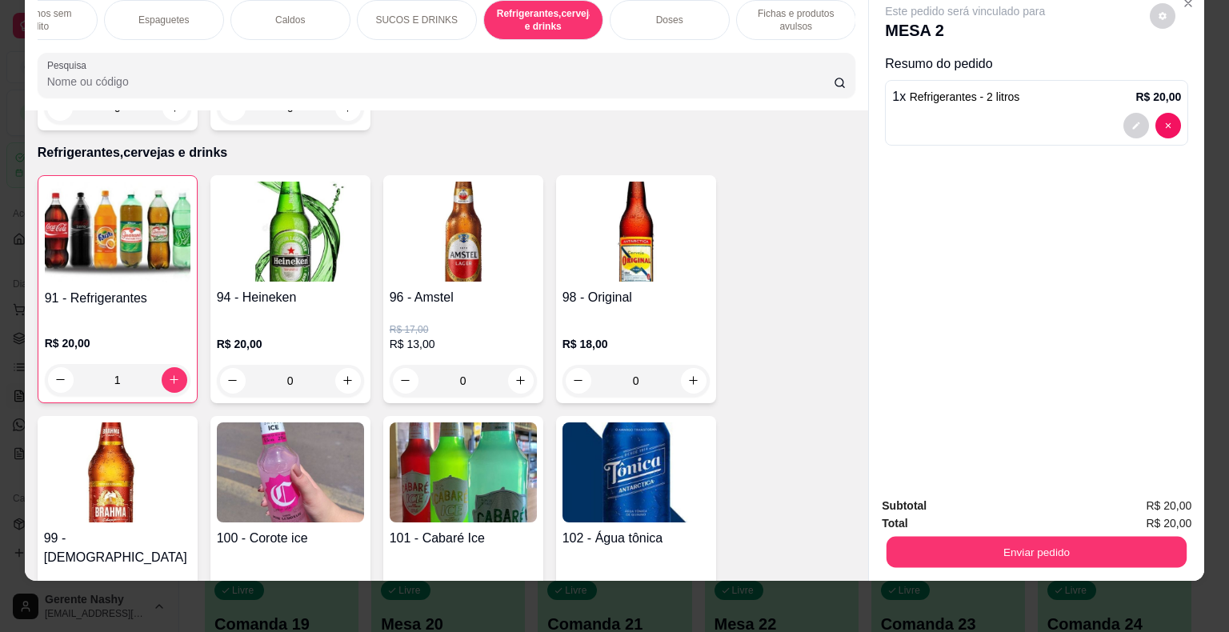
click at [1031, 544] on button "Enviar pedido" at bounding box center [1037, 552] width 300 height 31
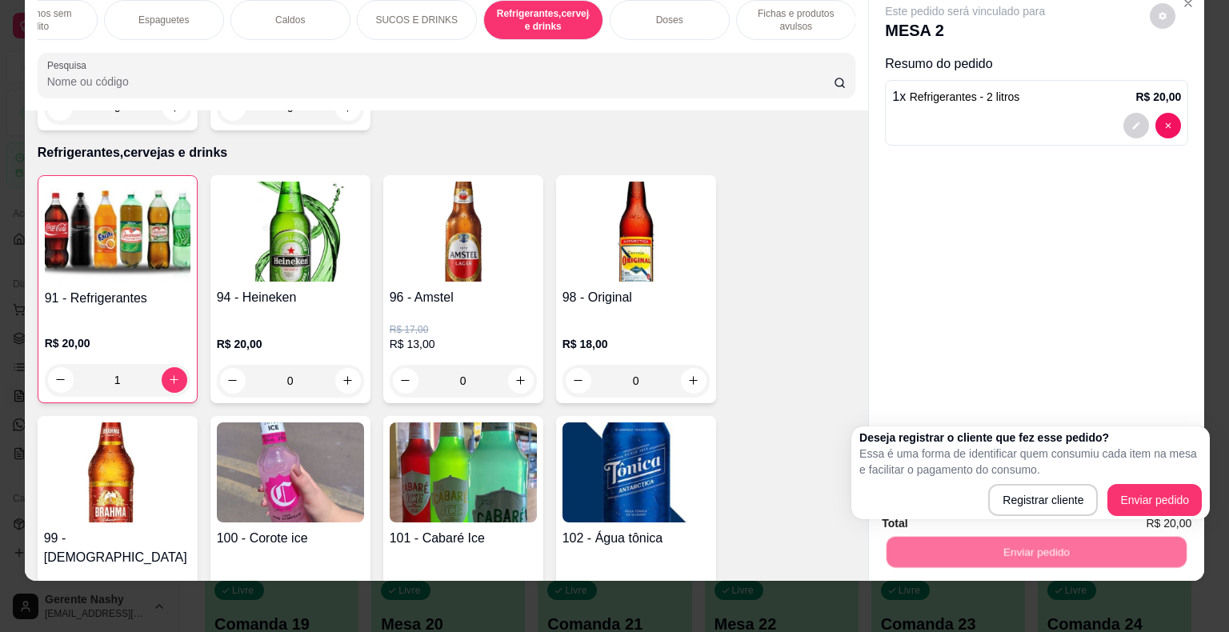
click at [1112, 488] on button "Enviar pedido" at bounding box center [1155, 500] width 94 height 32
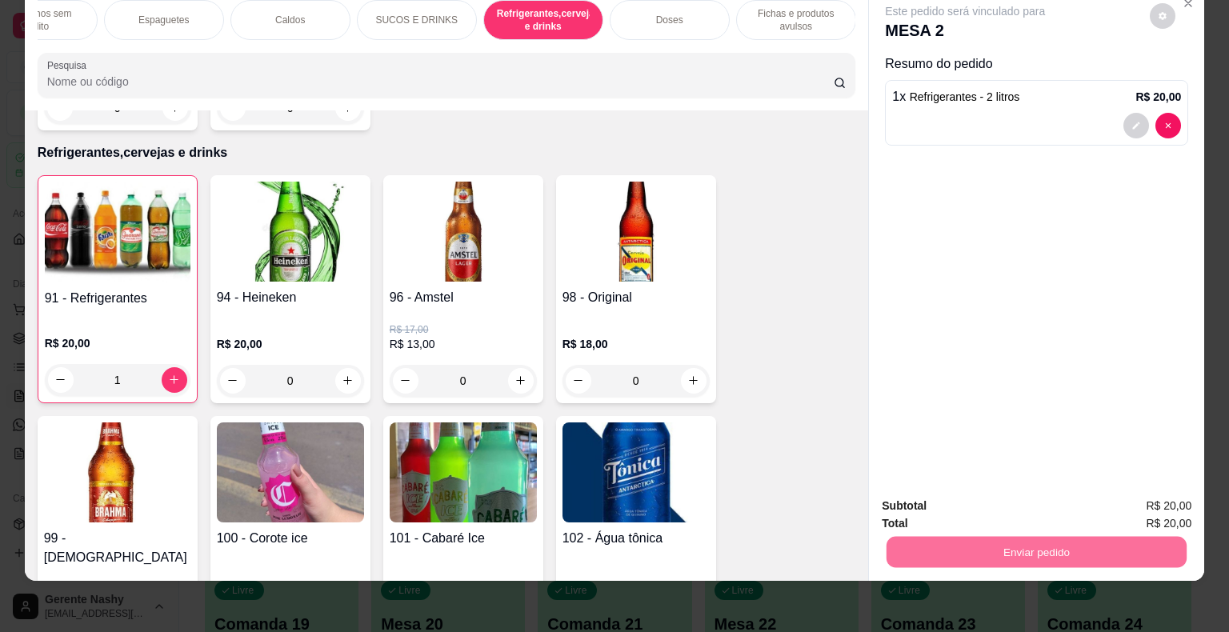
click at [1146, 496] on button "Enviar pedido" at bounding box center [1150, 501] width 88 height 30
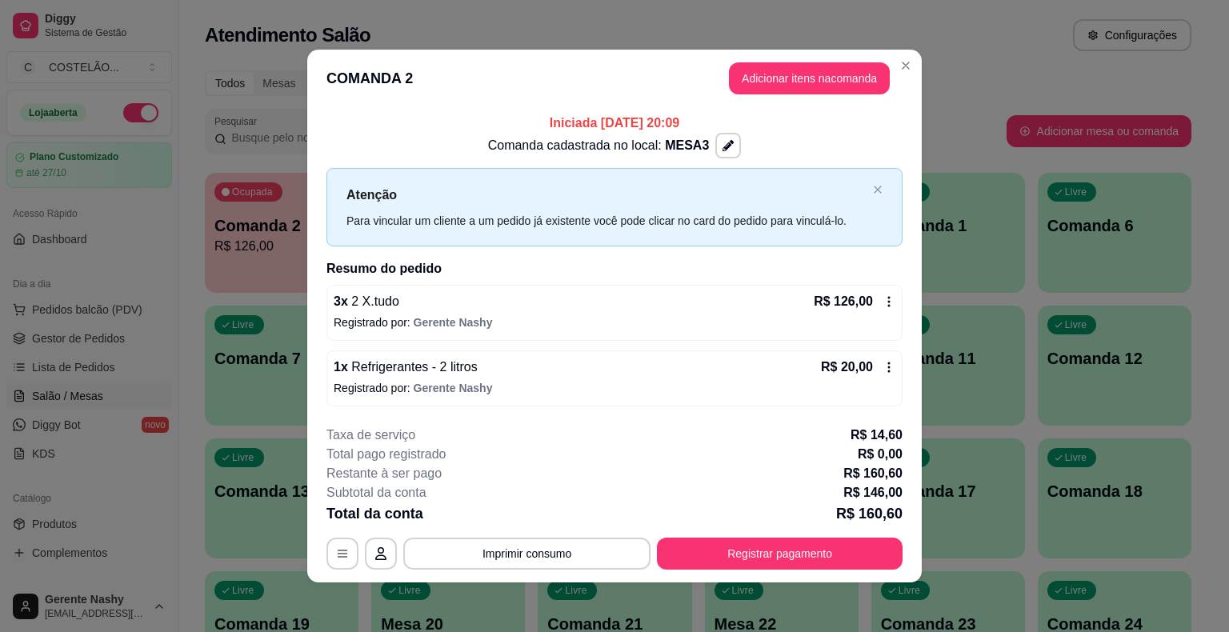
click at [969, 86] on div "Todos Mesas Comandas" at bounding box center [698, 83] width 987 height 26
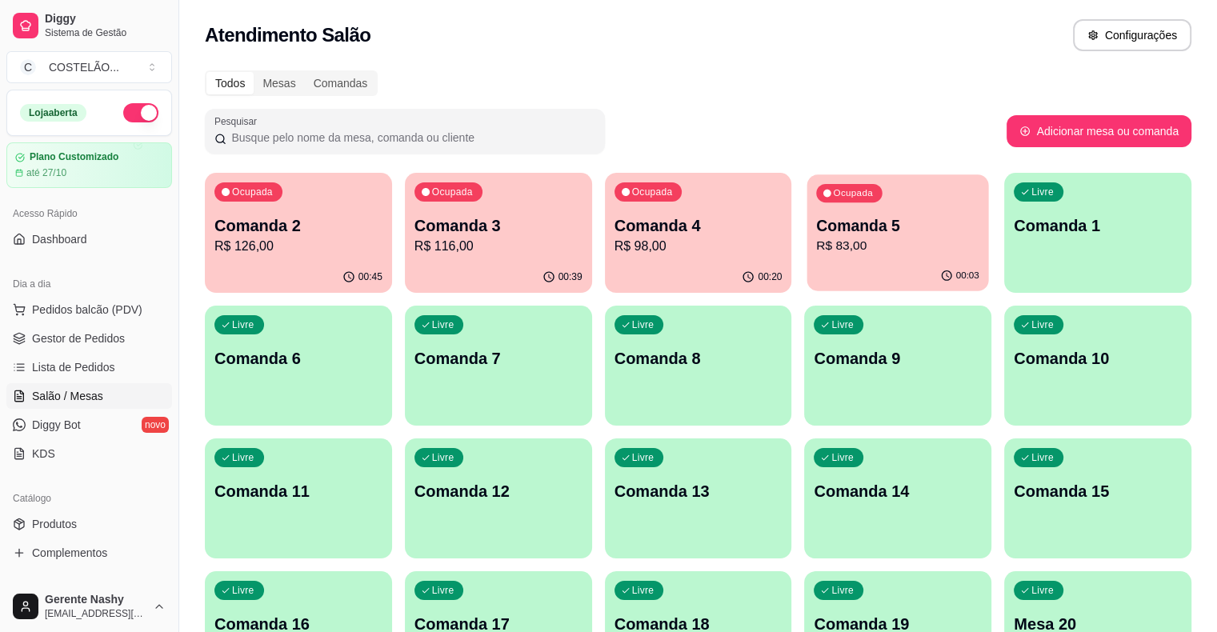
click at [817, 240] on p "R$ 83,00" at bounding box center [898, 246] width 163 height 18
click at [390, 307] on div "Livre Comanda 6" at bounding box center [299, 356] width 182 height 98
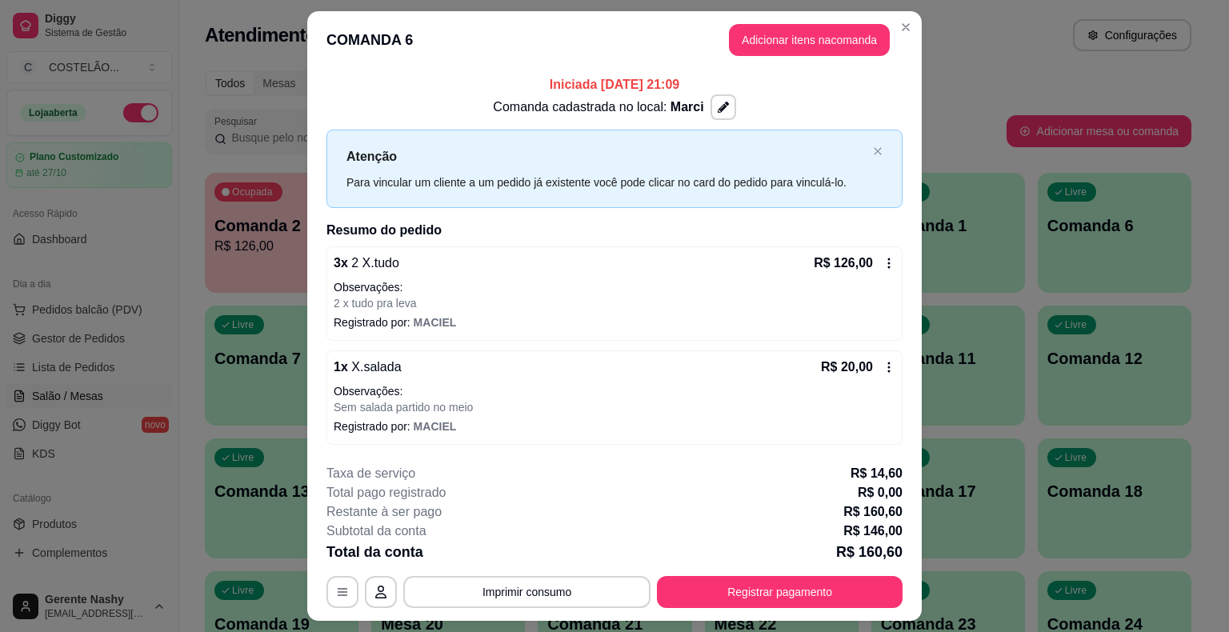
click at [884, 258] on icon at bounding box center [889, 263] width 13 height 13
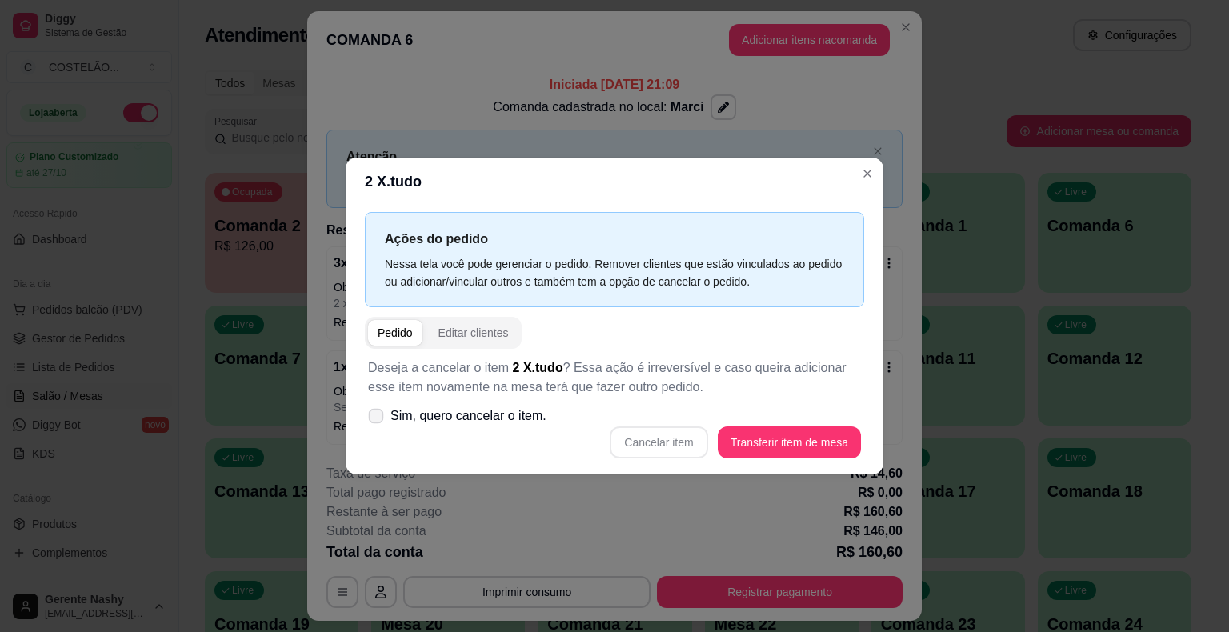
click at [372, 412] on icon at bounding box center [376, 415] width 12 height 9
click at [372, 419] on input "Sim, quero cancelar o item." at bounding box center [372, 424] width 10 height 10
checkbox input "true"
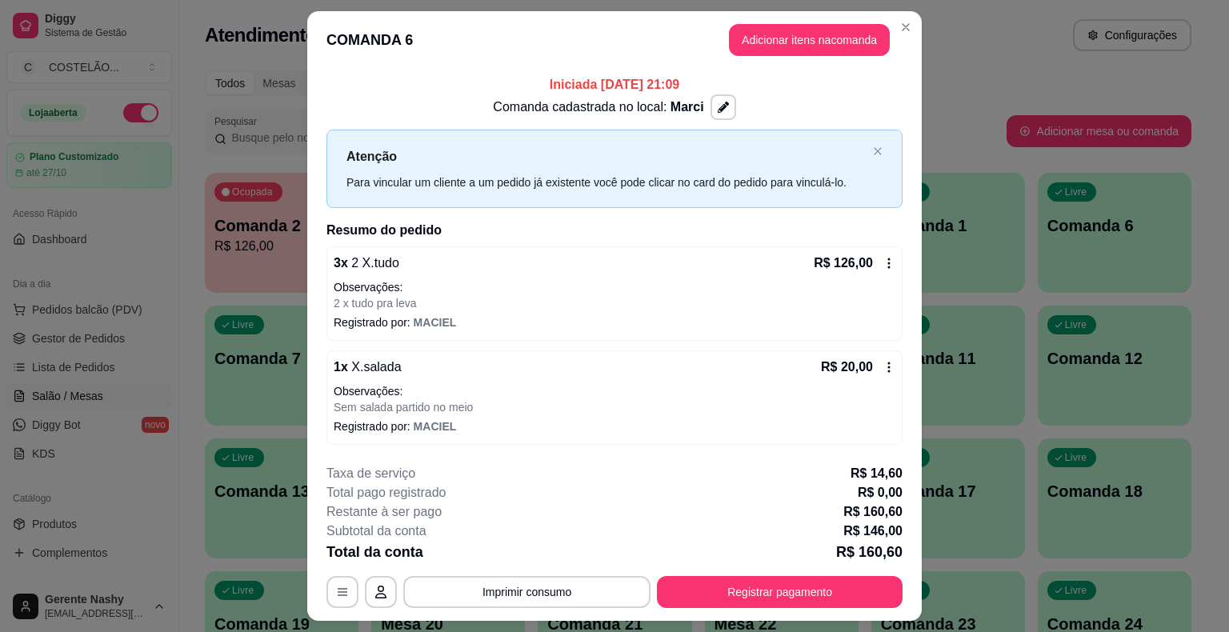
click at [887, 267] on icon at bounding box center [889, 263] width 13 height 13
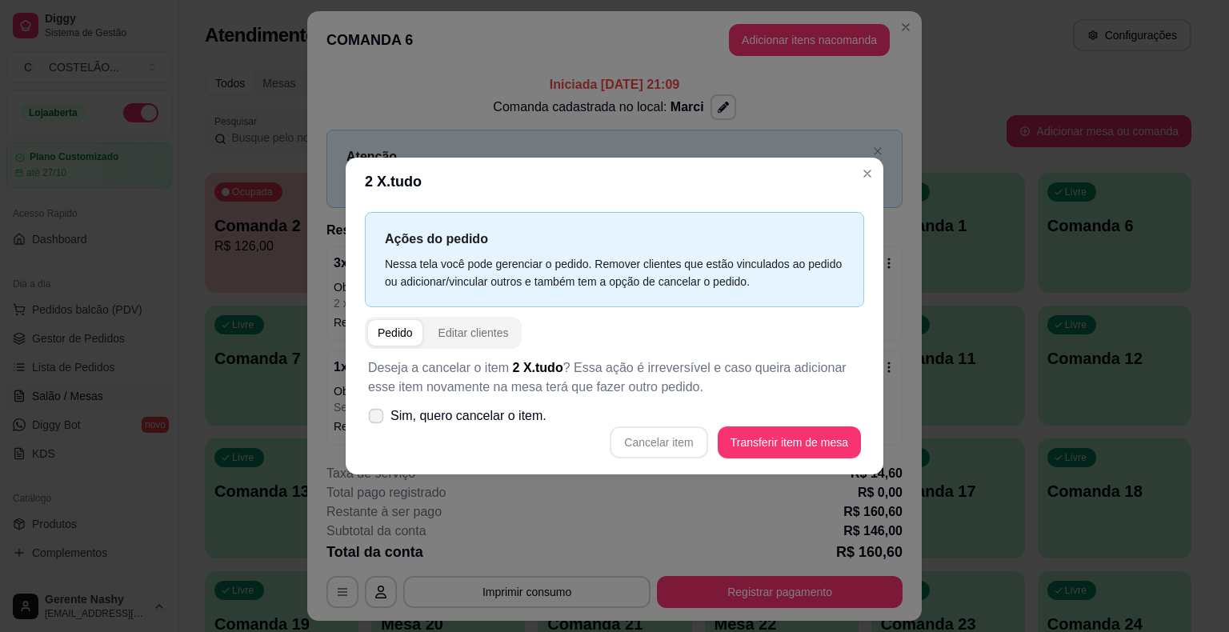
click at [367, 420] on label "Sim, quero cancelar o item." at bounding box center [457, 416] width 191 height 32
click at [367, 420] on input "Sim, quero cancelar o item." at bounding box center [372, 424] width 10 height 10
checkbox input "true"
click at [666, 441] on button "Cancelar item" at bounding box center [658, 442] width 95 height 31
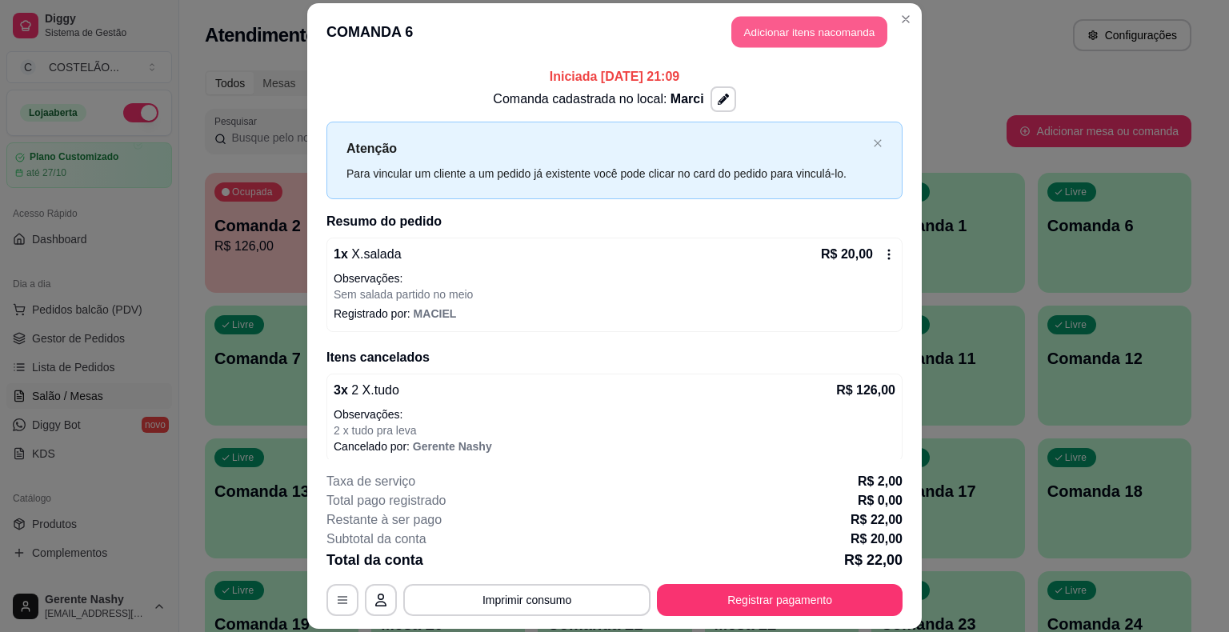
click at [839, 29] on button "Adicionar itens na comanda" at bounding box center [809, 32] width 156 height 31
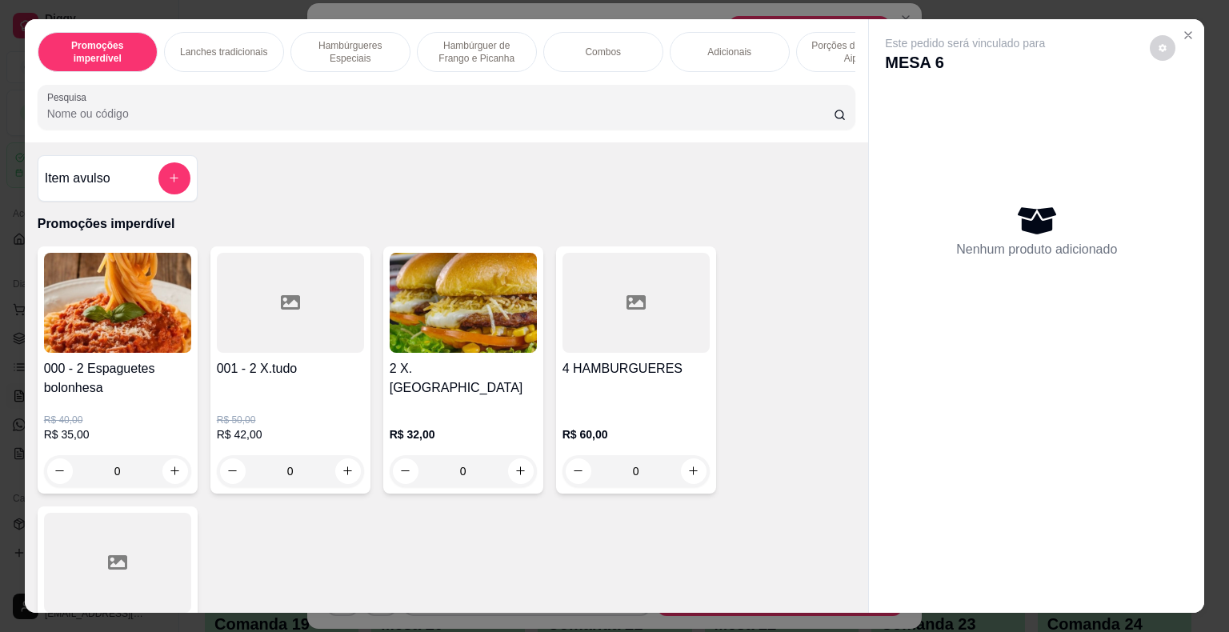
click at [839, 32] on div "Porções de Fritas ou Aipim" at bounding box center [856, 52] width 120 height 40
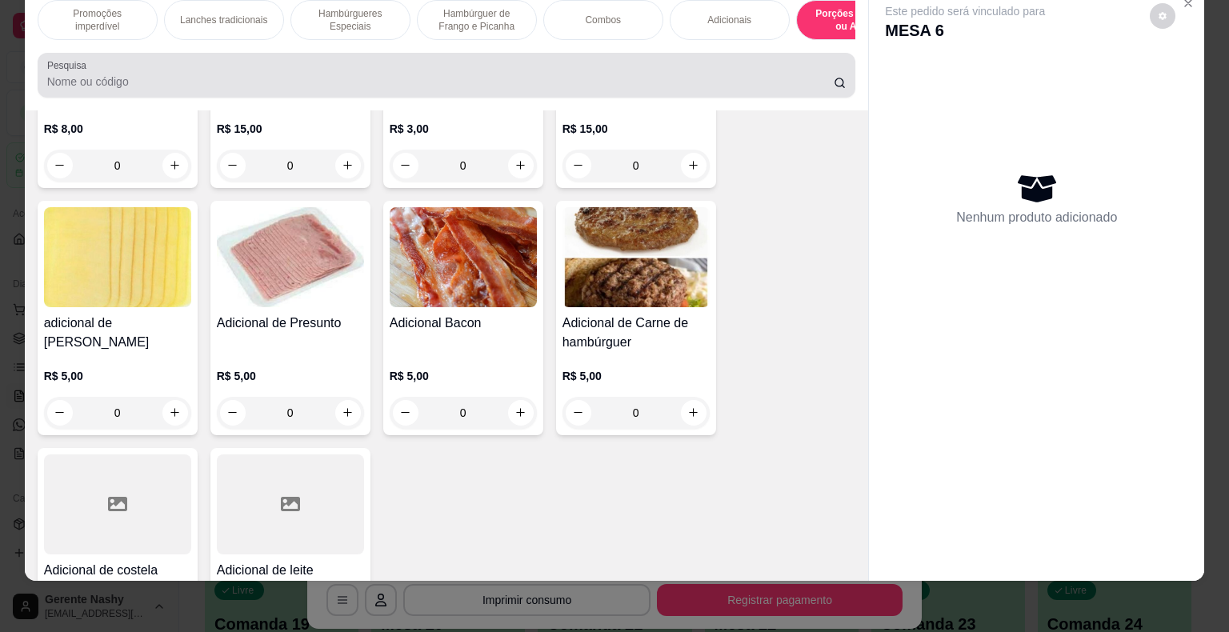
scroll to position [0, 0]
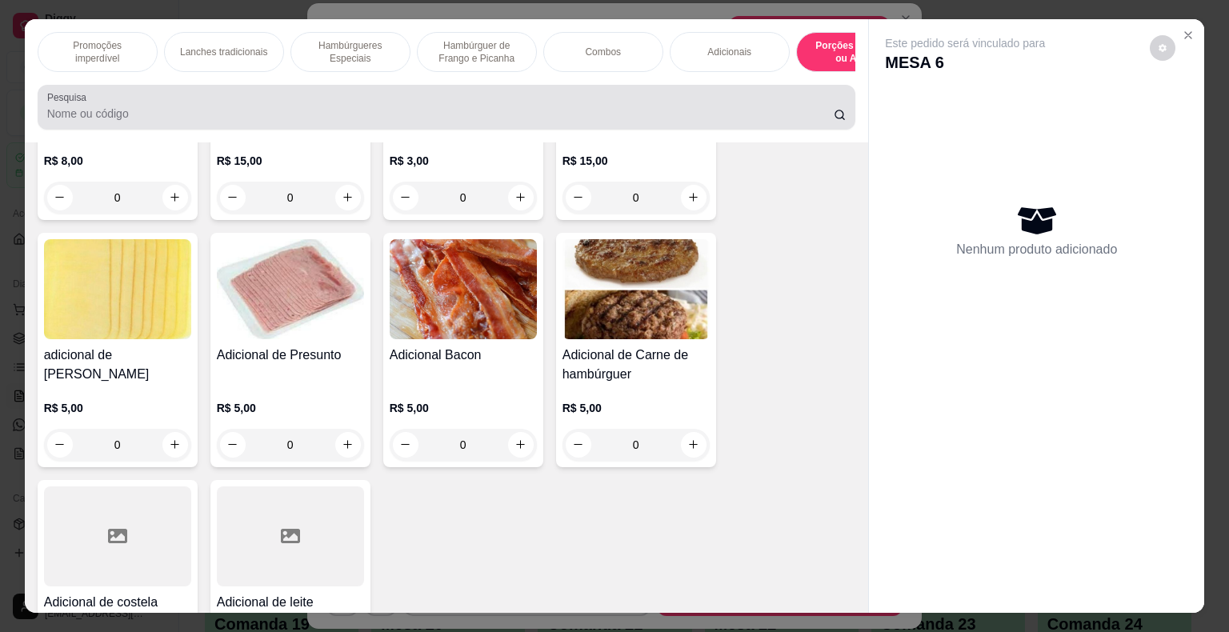
click at [99, 53] on p "Promoções imperdível" at bounding box center [97, 52] width 93 height 26
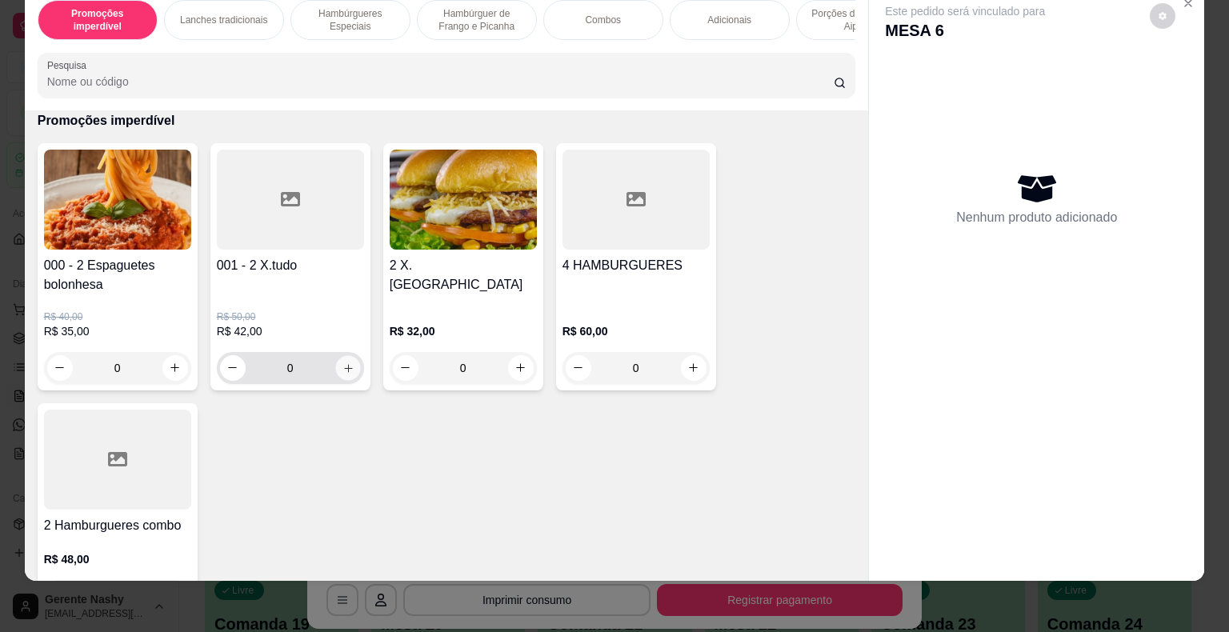
click at [342, 362] on icon "increase-product-quantity" at bounding box center [348, 368] width 12 height 12
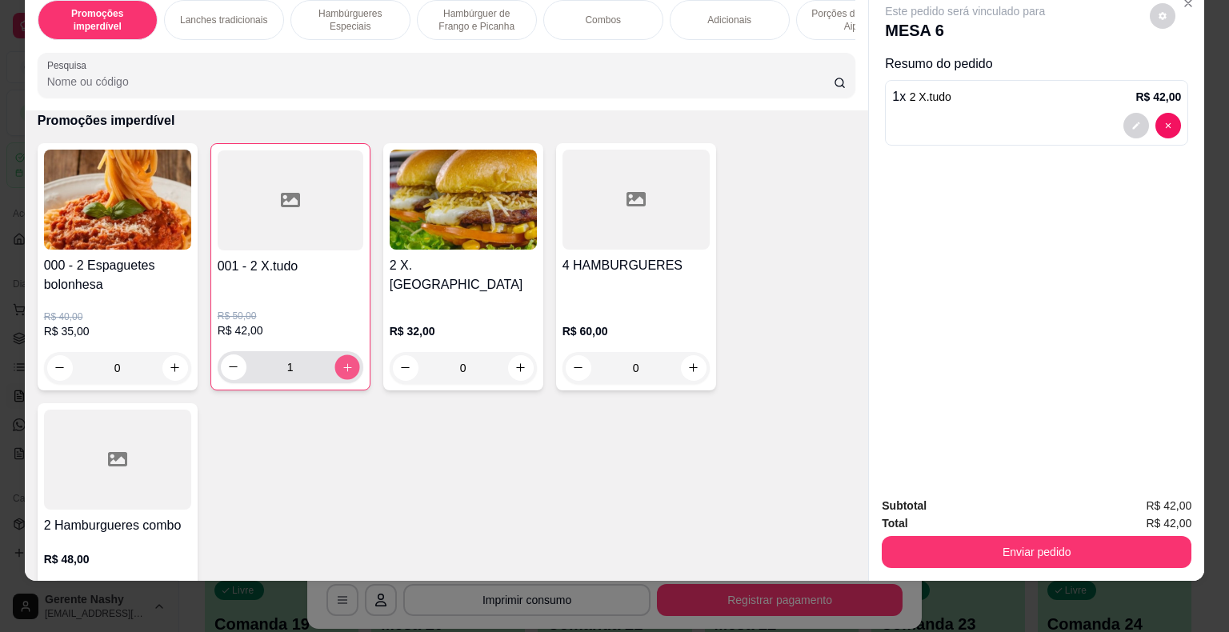
click at [341, 361] on icon "increase-product-quantity" at bounding box center [347, 367] width 12 height 12
type input "2"
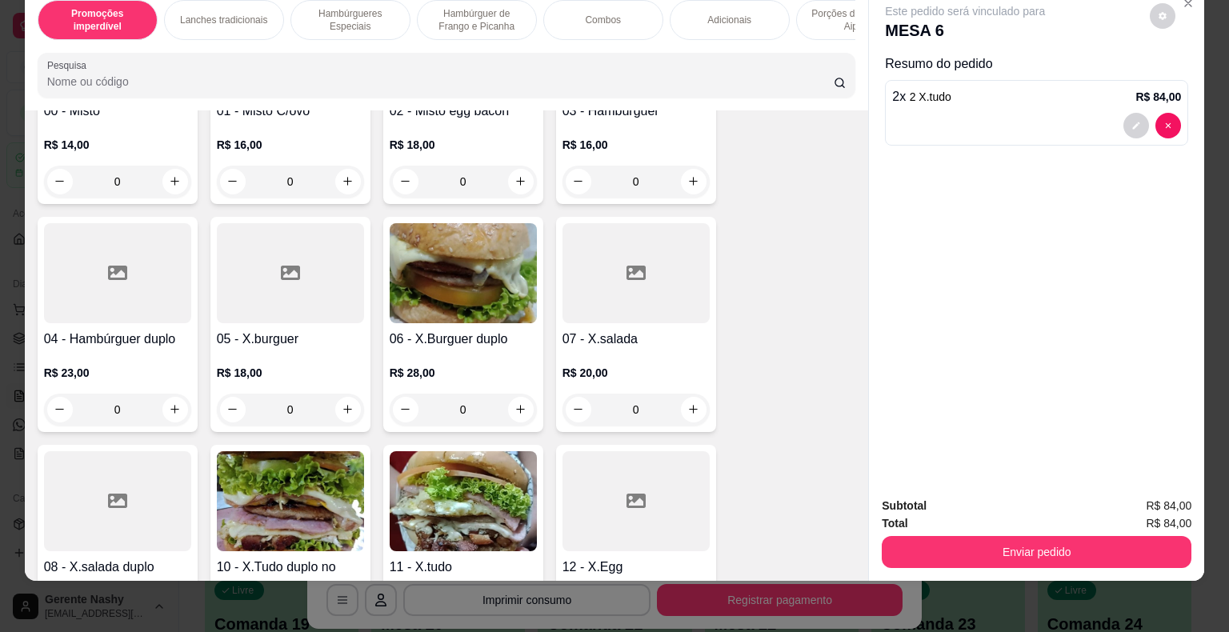
scroll to position [768, 0]
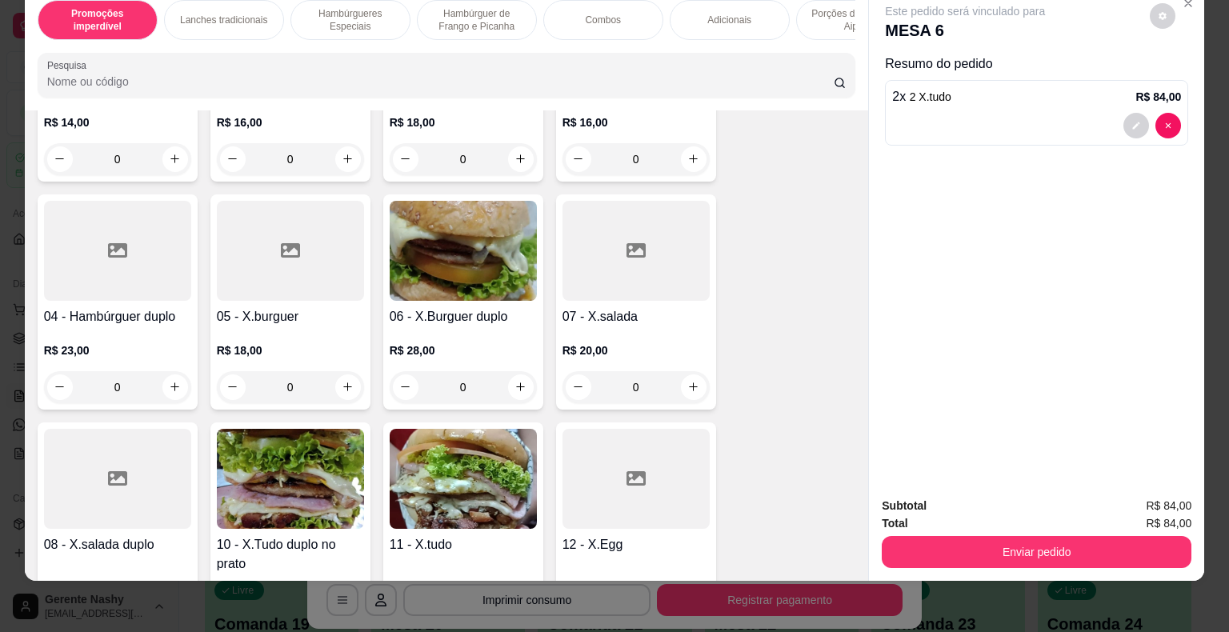
click at [688, 387] on icon "increase-product-quantity" at bounding box center [693, 387] width 12 height 12
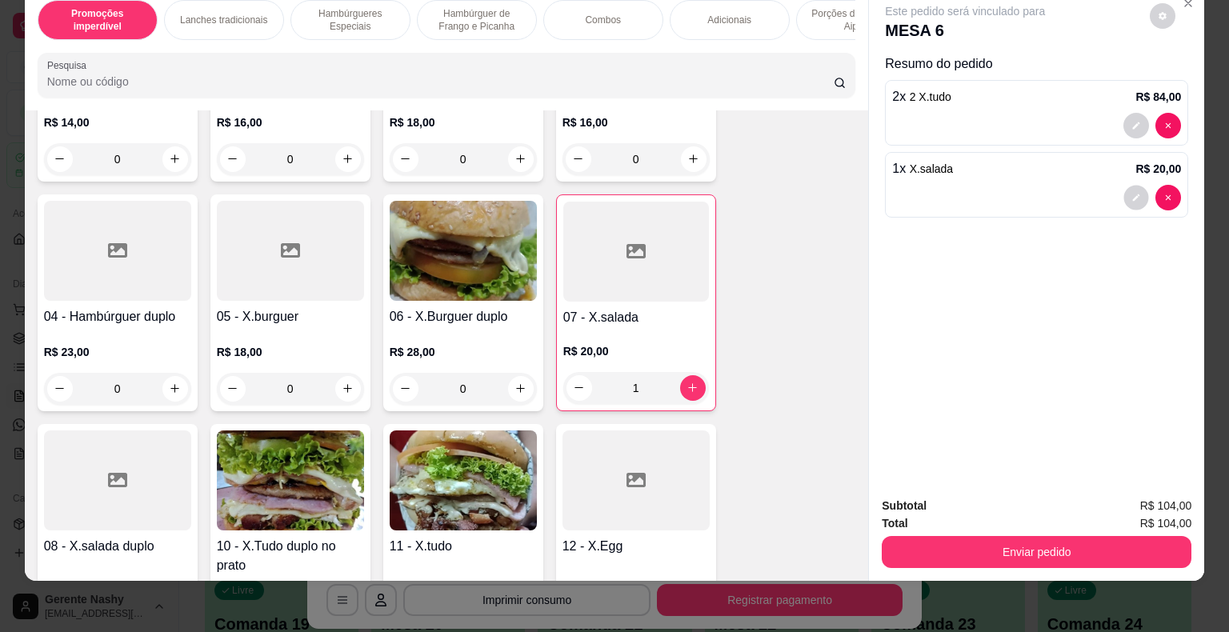
click at [1127, 195] on button "decrease-product-quantity" at bounding box center [1136, 197] width 25 height 25
click at [1163, 183] on div "Este pedido será vinculado para MESA 6 Resumo do pedido 2 x 2 X.tudo R$ 84,00 1…" at bounding box center [1036, 236] width 335 height 498
type input "0"
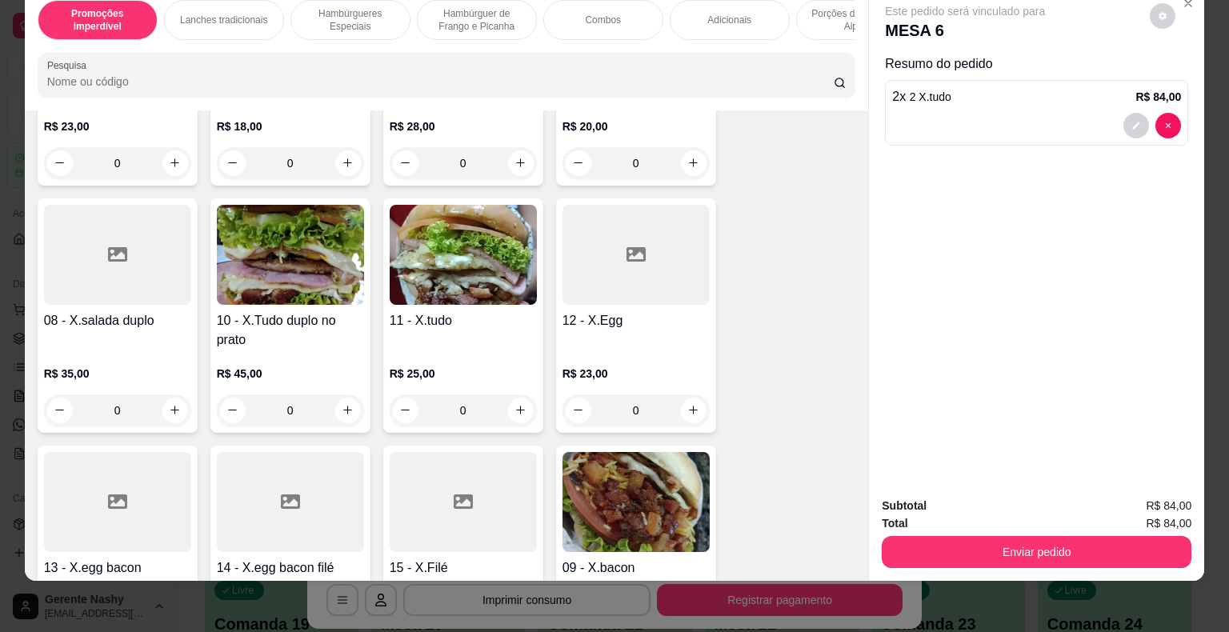
scroll to position [993, 0]
click at [525, 403] on button "increase-product-quantity" at bounding box center [521, 410] width 26 height 26
type input "1"
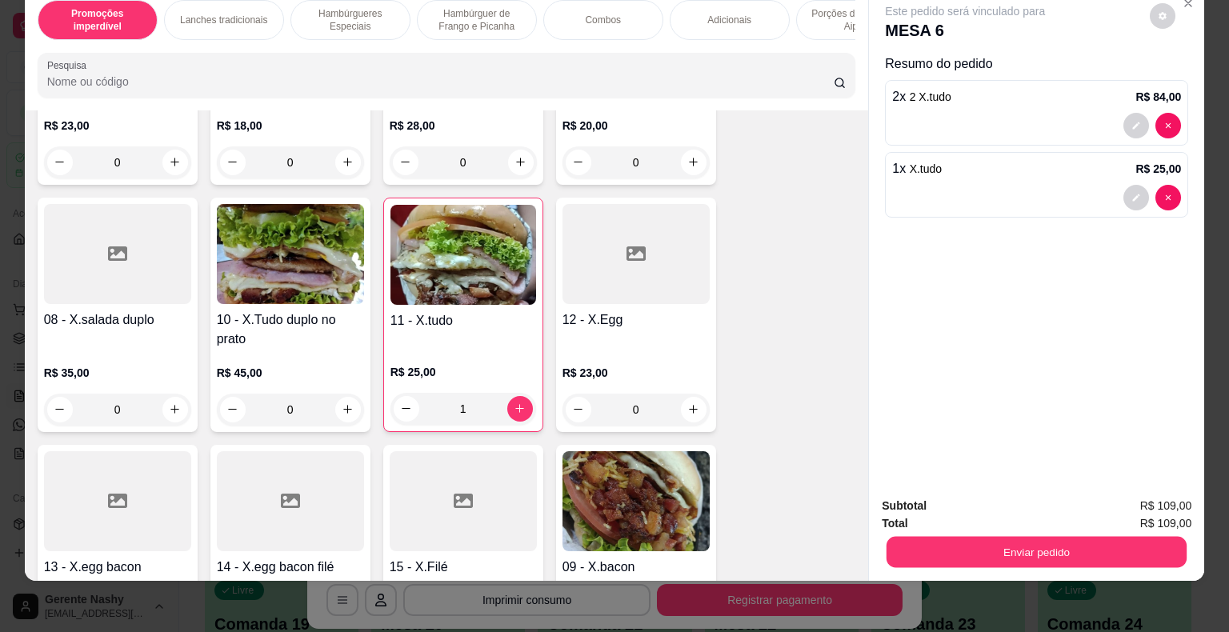
click at [995, 537] on button "Enviar pedido" at bounding box center [1037, 552] width 300 height 31
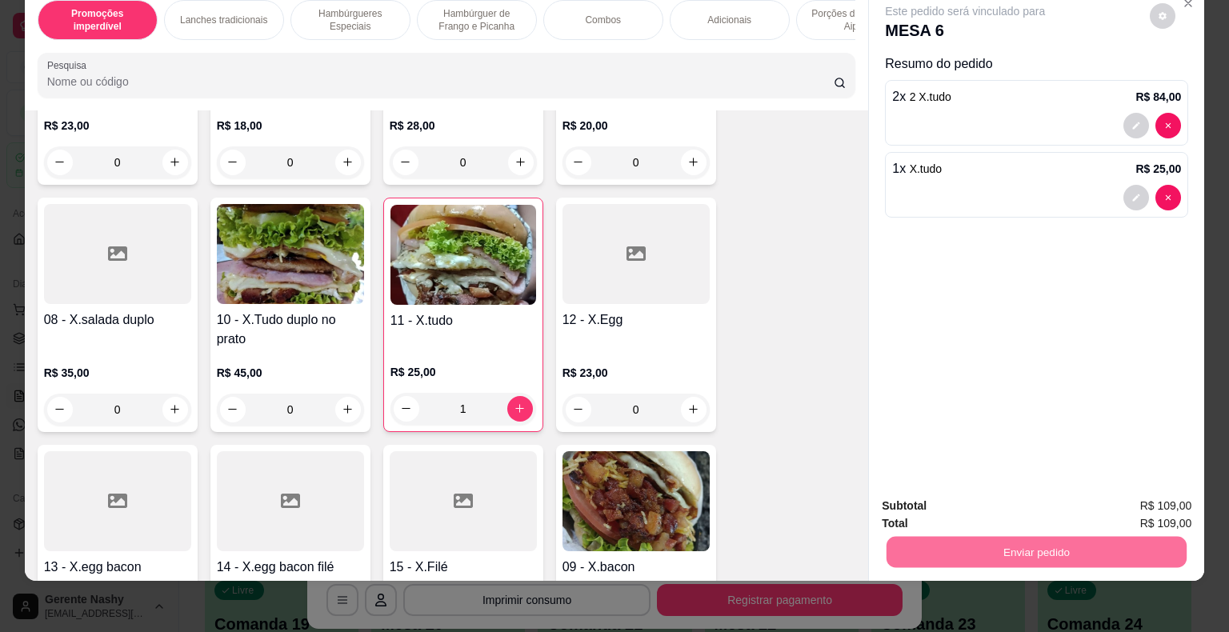
click at [1152, 491] on button "Enviar pedido" at bounding box center [1150, 501] width 90 height 30
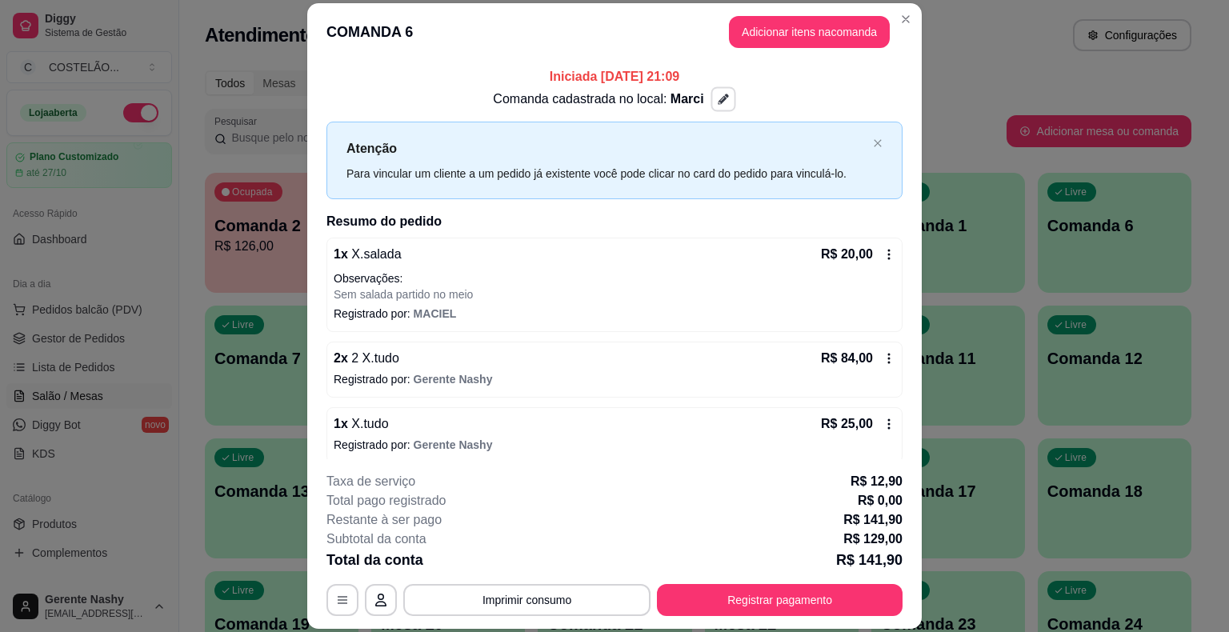
click at [718, 101] on icon "button" at bounding box center [723, 99] width 11 height 11
click at [671, 106] on span "Marci" at bounding box center [688, 99] width 34 height 14
click at [686, 98] on span "Marci" at bounding box center [688, 99] width 34 height 14
click at [711, 104] on button "button" at bounding box center [723, 98] width 25 height 25
click at [1048, 50] on div "**********" at bounding box center [614, 316] width 1229 height 632
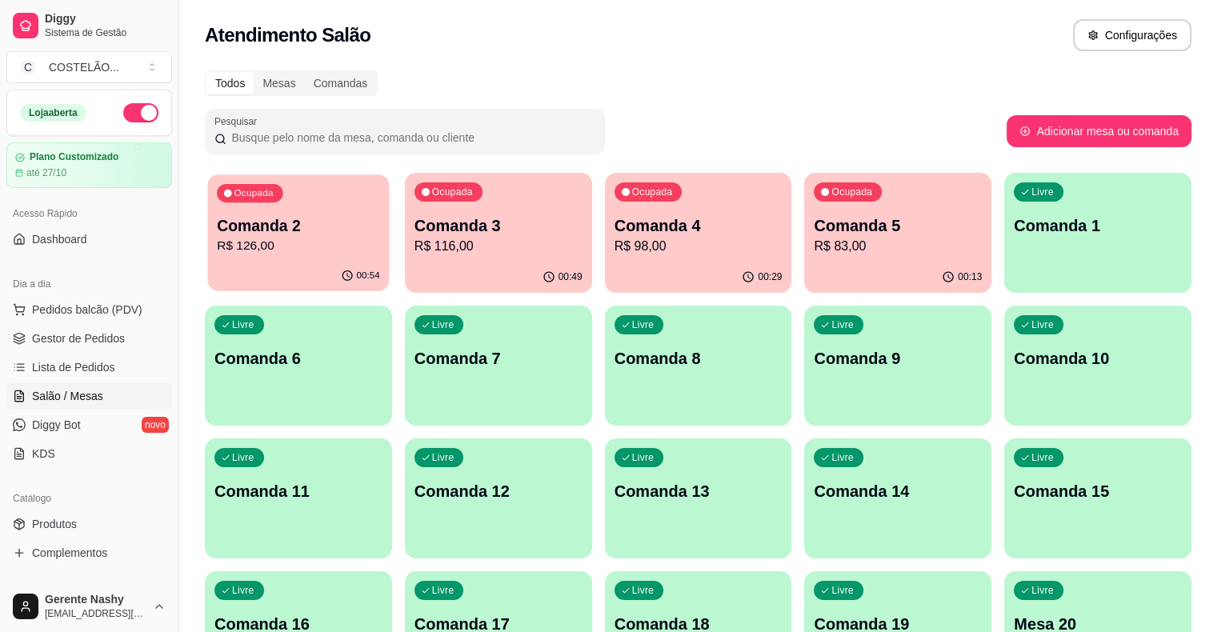
click at [298, 190] on div "Ocupada Comanda 2 R$ 126,00" at bounding box center [299, 217] width 182 height 86
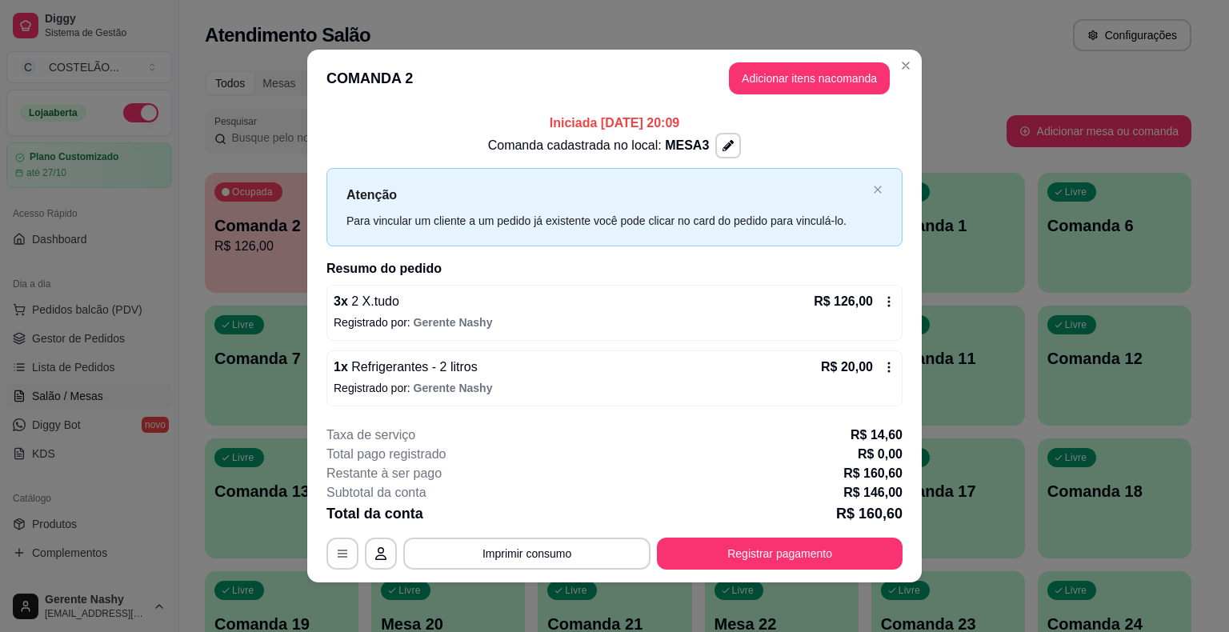
click at [567, 548] on button "Imprimir consumo" at bounding box center [526, 554] width 247 height 32
click at [548, 490] on button "CAIXA" at bounding box center [526, 484] width 116 height 26
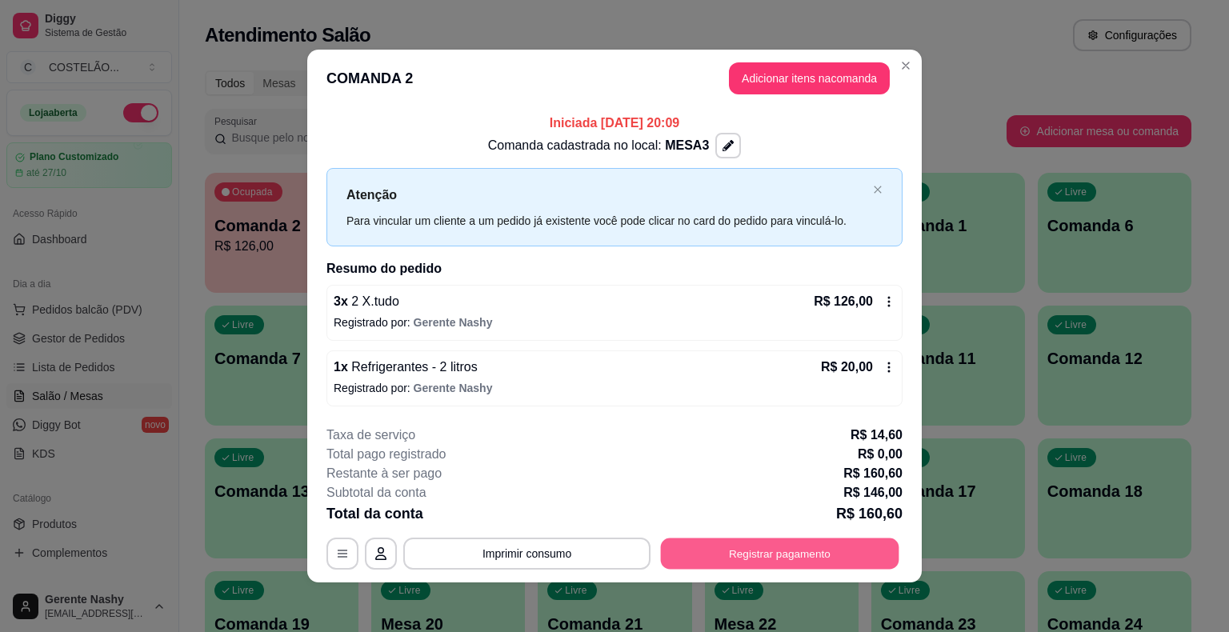
click at [703, 553] on button "Registrar pagamento" at bounding box center [780, 553] width 238 height 31
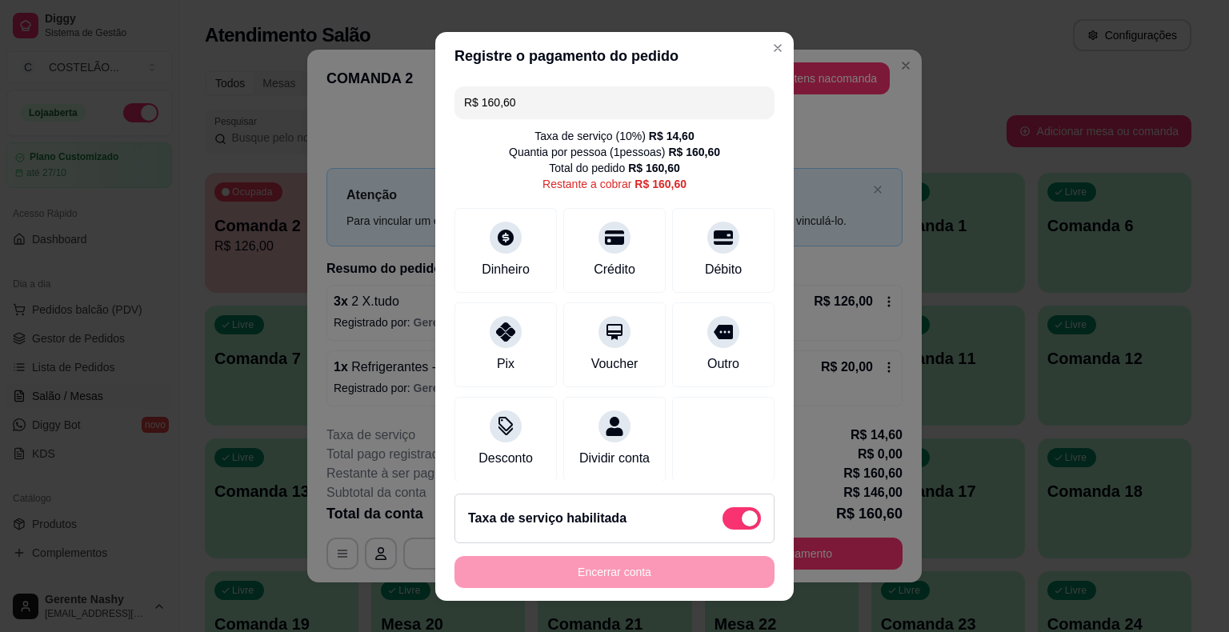
click at [631, 97] on input "R$ 160,60" at bounding box center [614, 102] width 301 height 32
click at [479, 222] on div "Dinheiro" at bounding box center [506, 247] width 113 height 94
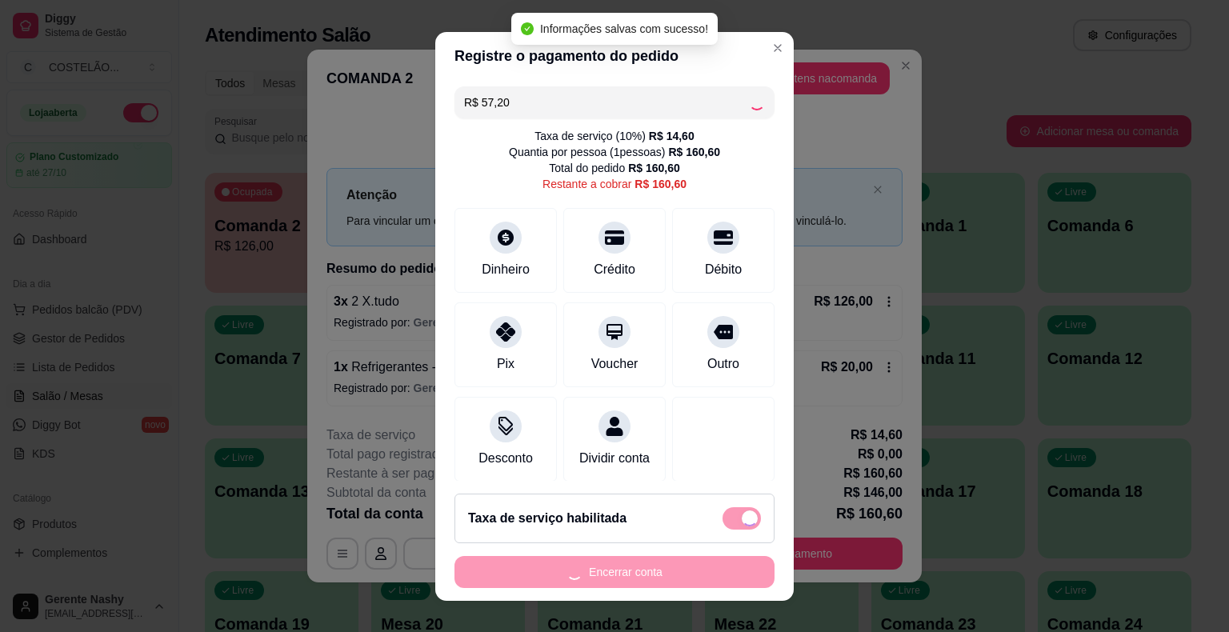
type input "R$ 103,40"
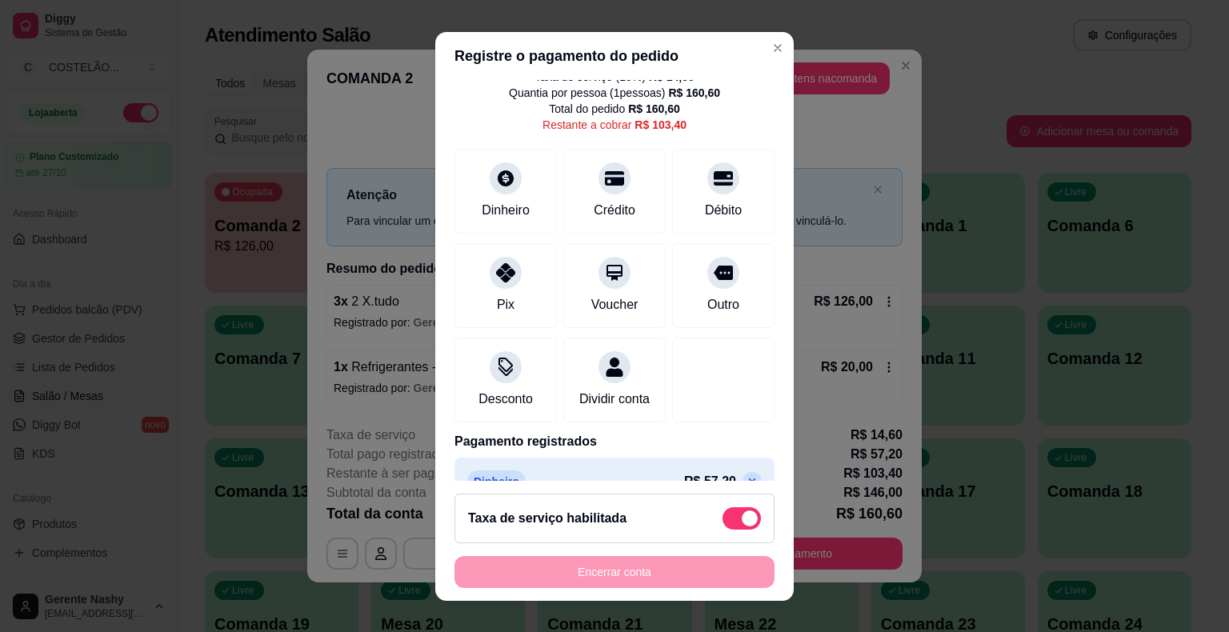
scroll to position [0, 0]
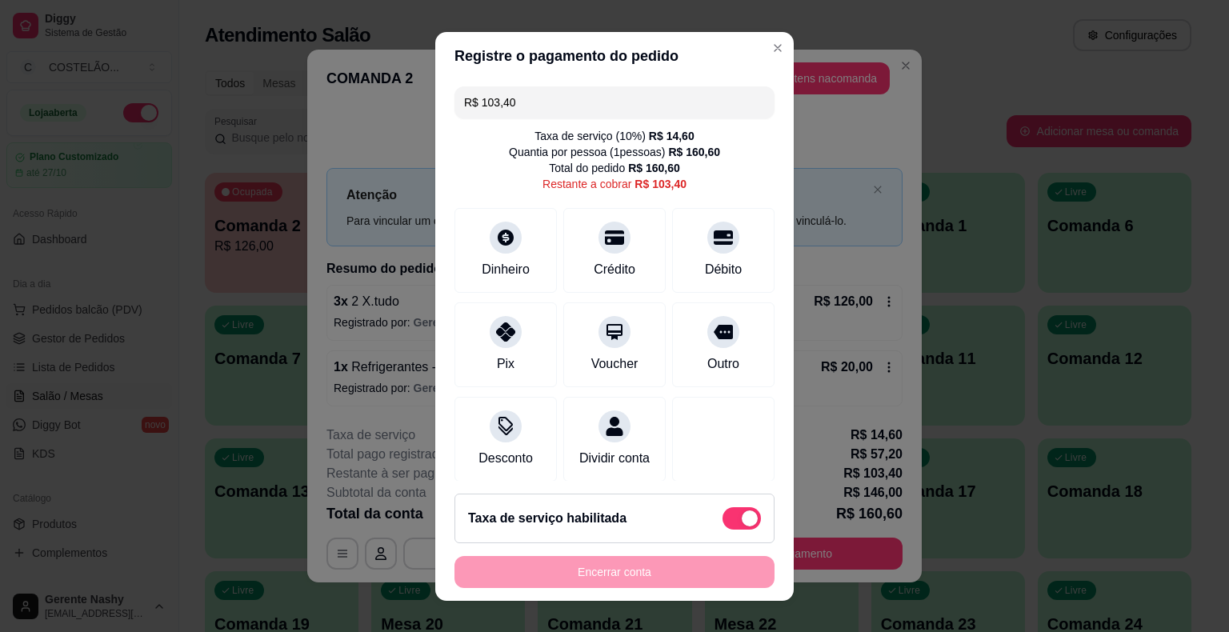
click at [742, 515] on span at bounding box center [750, 519] width 16 height 16
click at [723, 521] on input "checkbox" at bounding box center [727, 526] width 10 height 10
checkbox input "true"
type input "R$ 88,80"
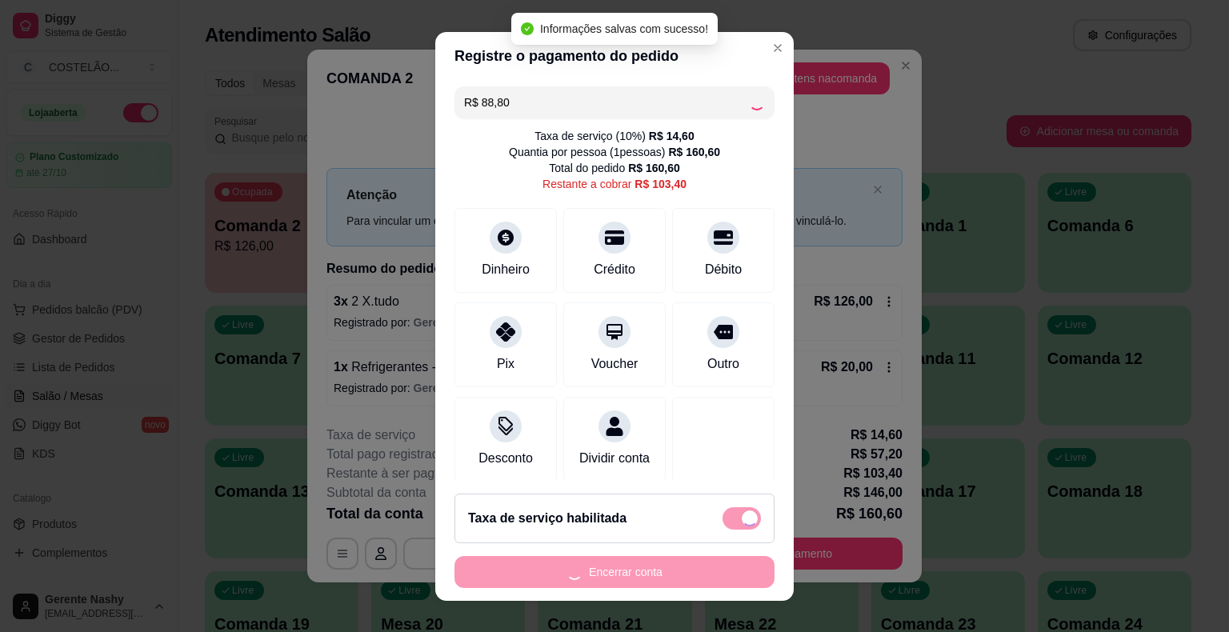
checkbox input "false"
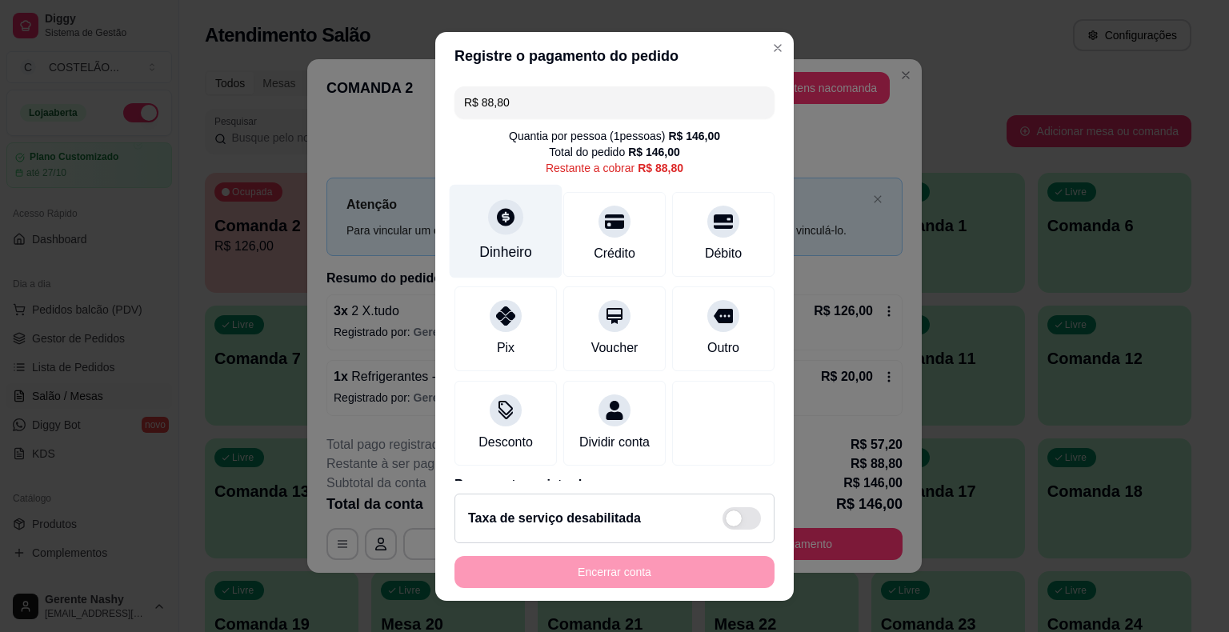
click at [492, 203] on div "Dinheiro" at bounding box center [506, 231] width 113 height 94
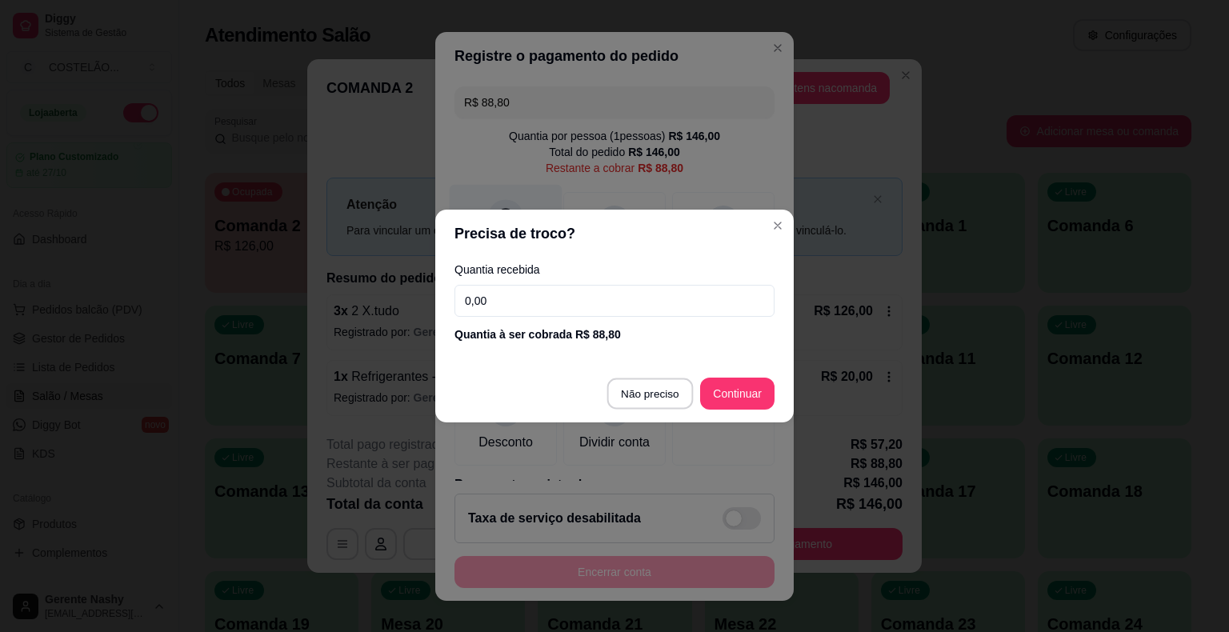
click at [672, 402] on div at bounding box center [723, 423] width 102 height 85
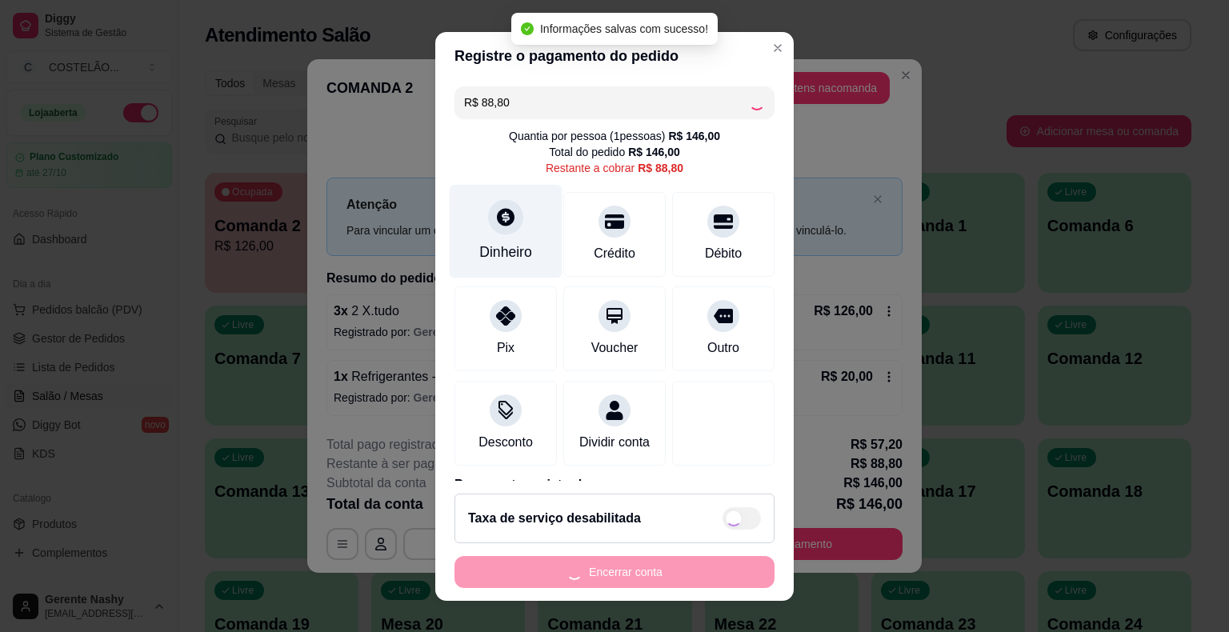
type input "R$ 0,00"
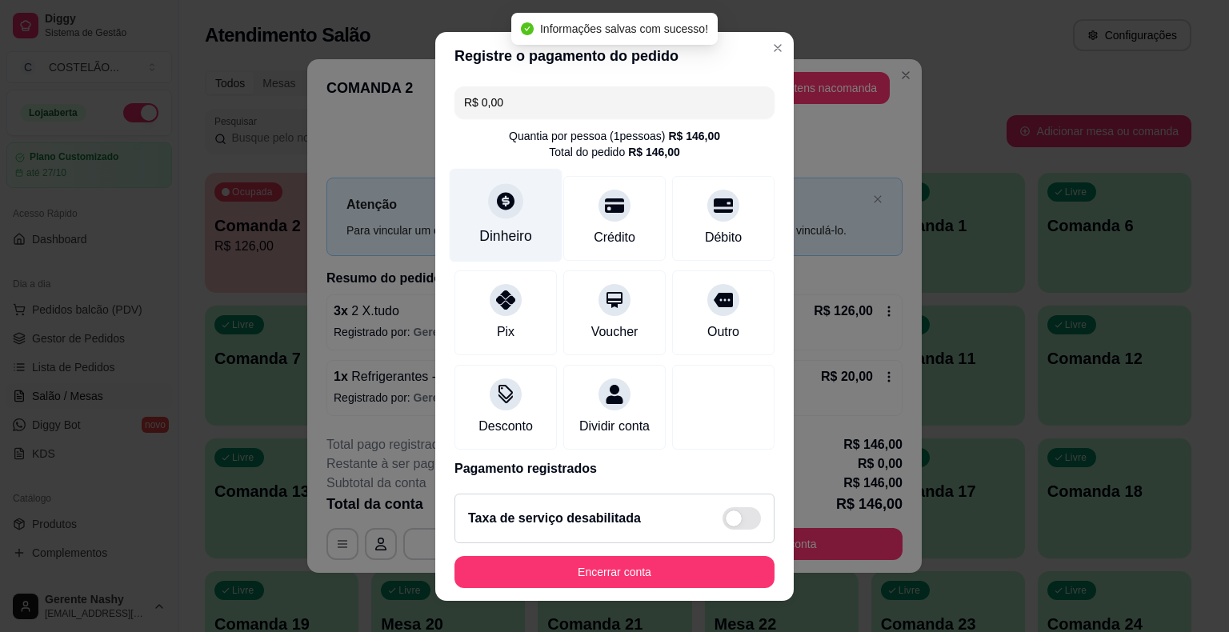
click at [957, 40] on div "**********" at bounding box center [614, 316] width 1229 height 632
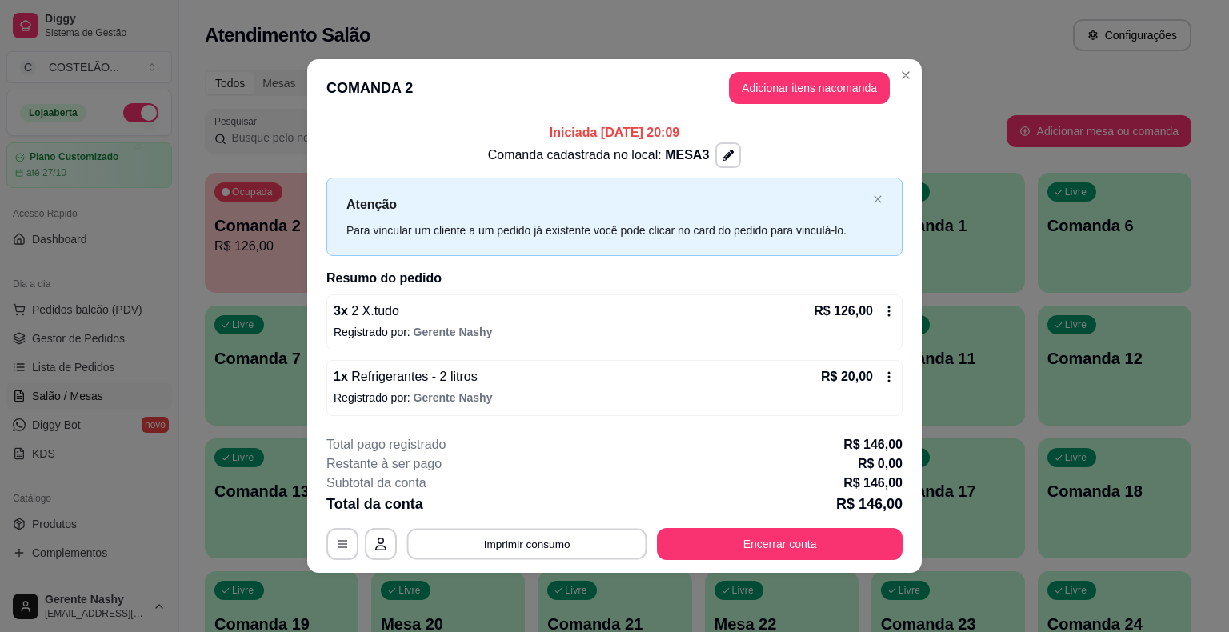
click at [563, 529] on button "Imprimir consumo" at bounding box center [527, 543] width 240 height 31
click at [533, 472] on button "CAIXA" at bounding box center [532, 475] width 116 height 26
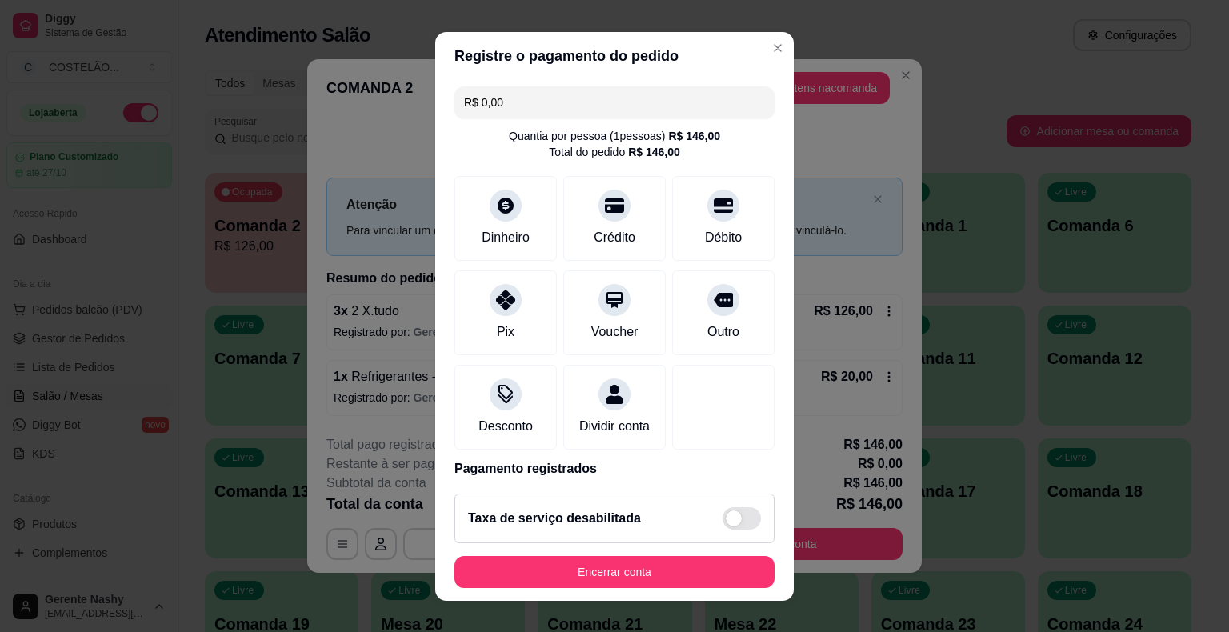
click at [583, 569] on button "Encerrar conta" at bounding box center [615, 572] width 320 height 32
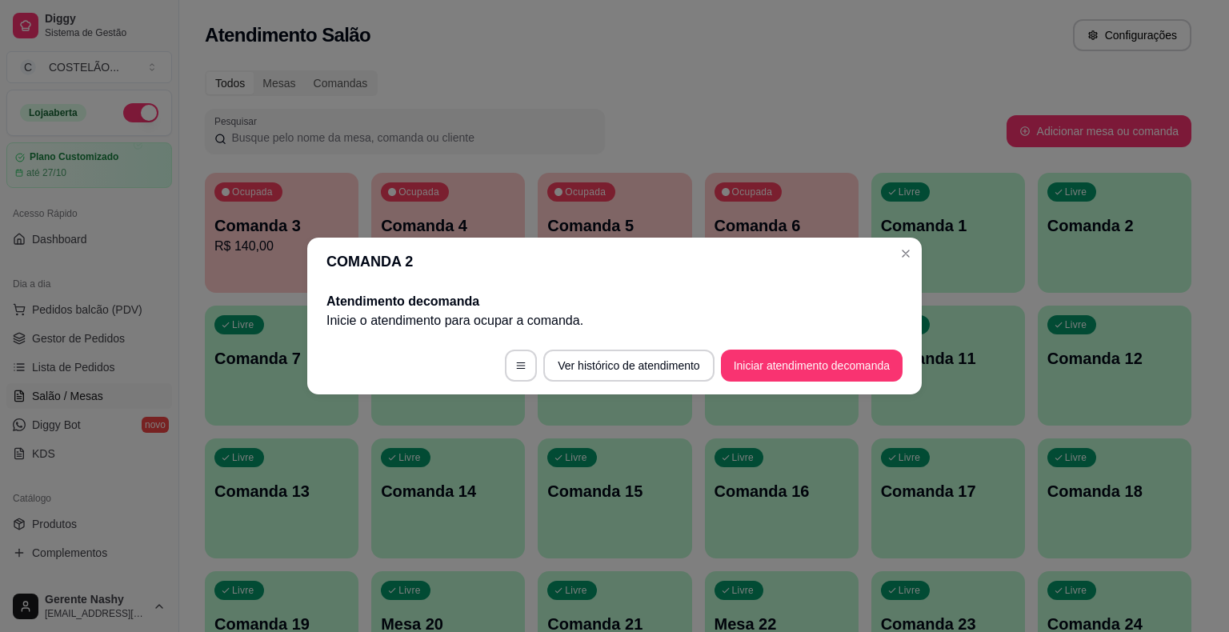
click at [904, 266] on div "Livre Comanda 1" at bounding box center [949, 223] width 154 height 101
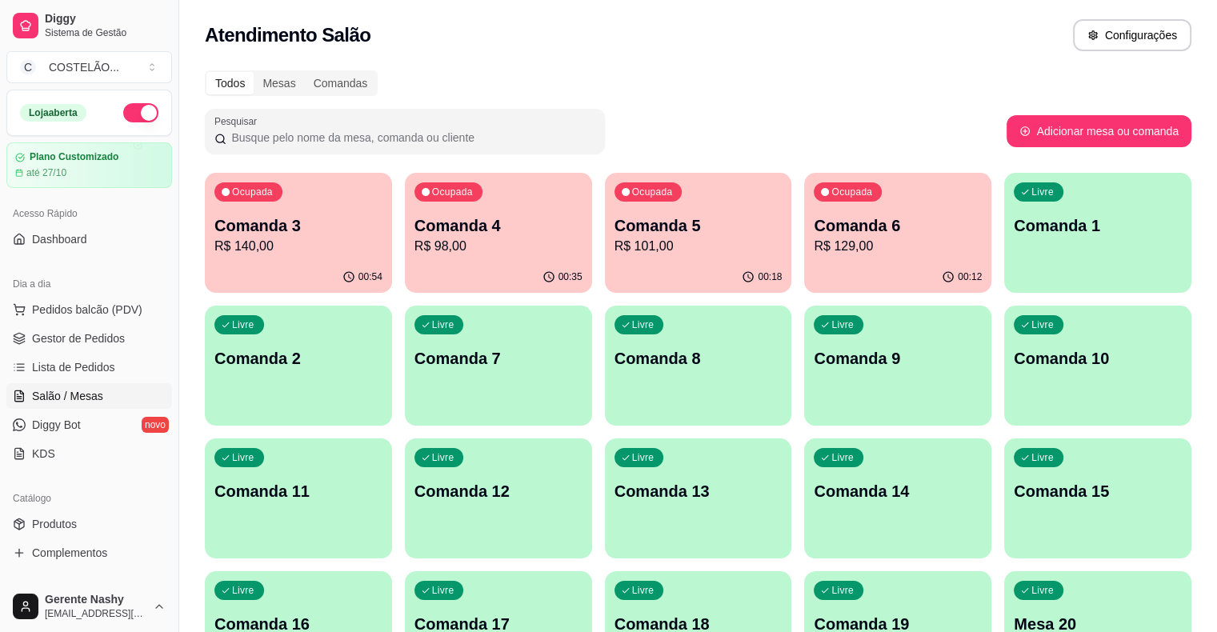
click at [269, 266] on div "00:54" at bounding box center [298, 277] width 187 height 31
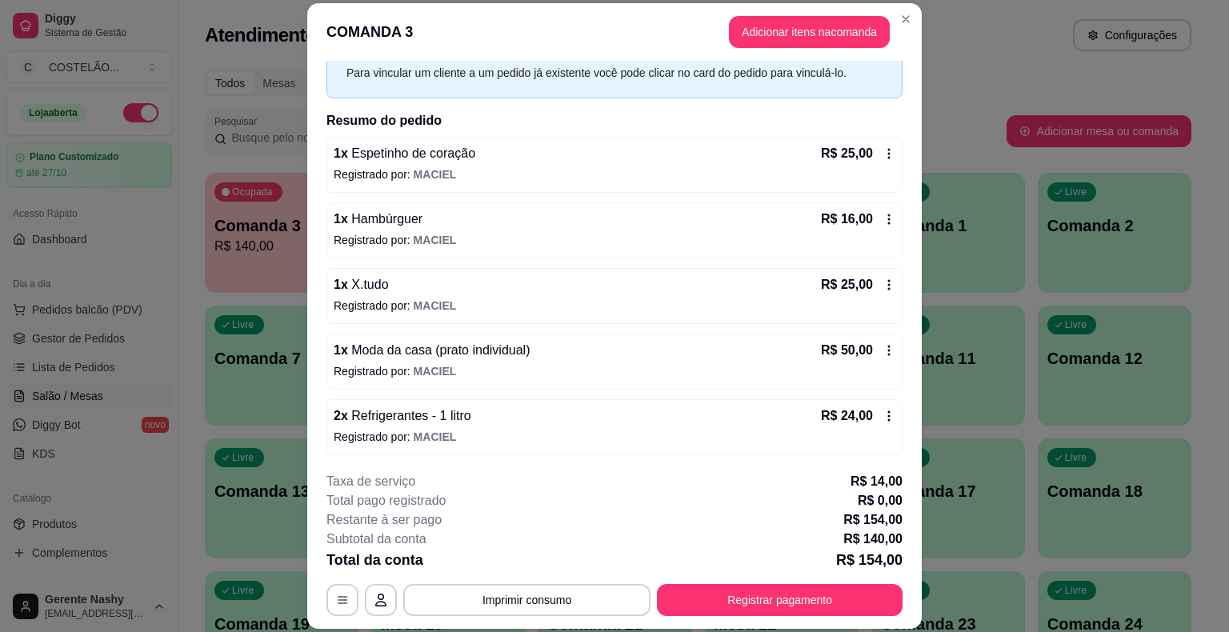
scroll to position [48, 0]
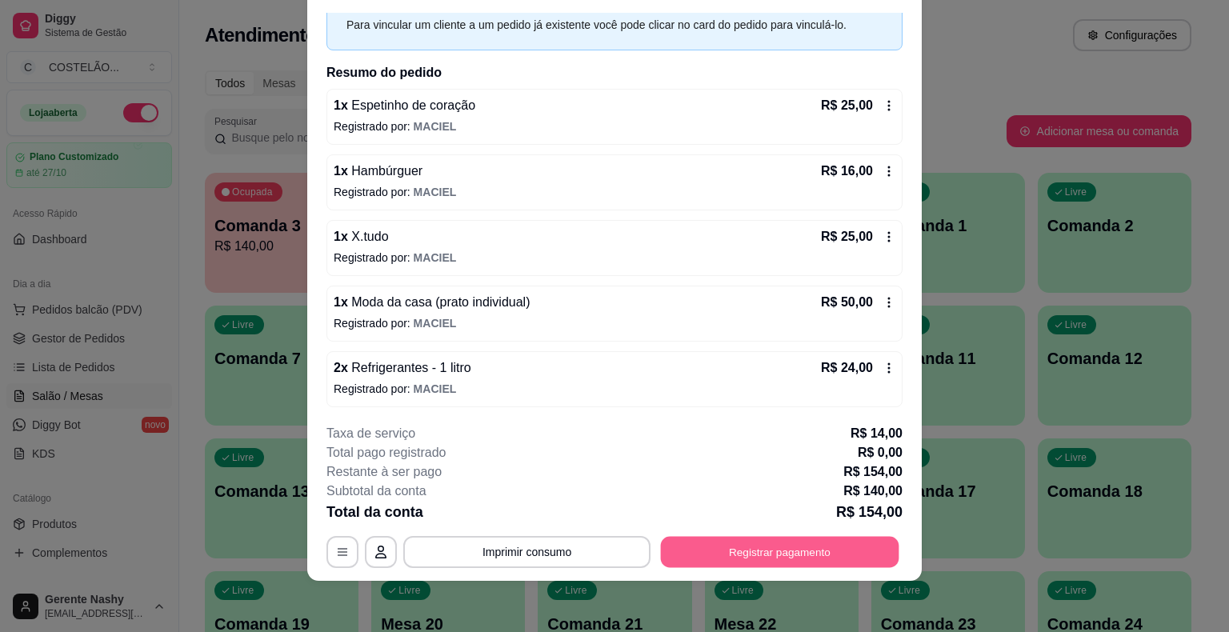
click at [853, 554] on button "Registrar pagamento" at bounding box center [780, 552] width 238 height 31
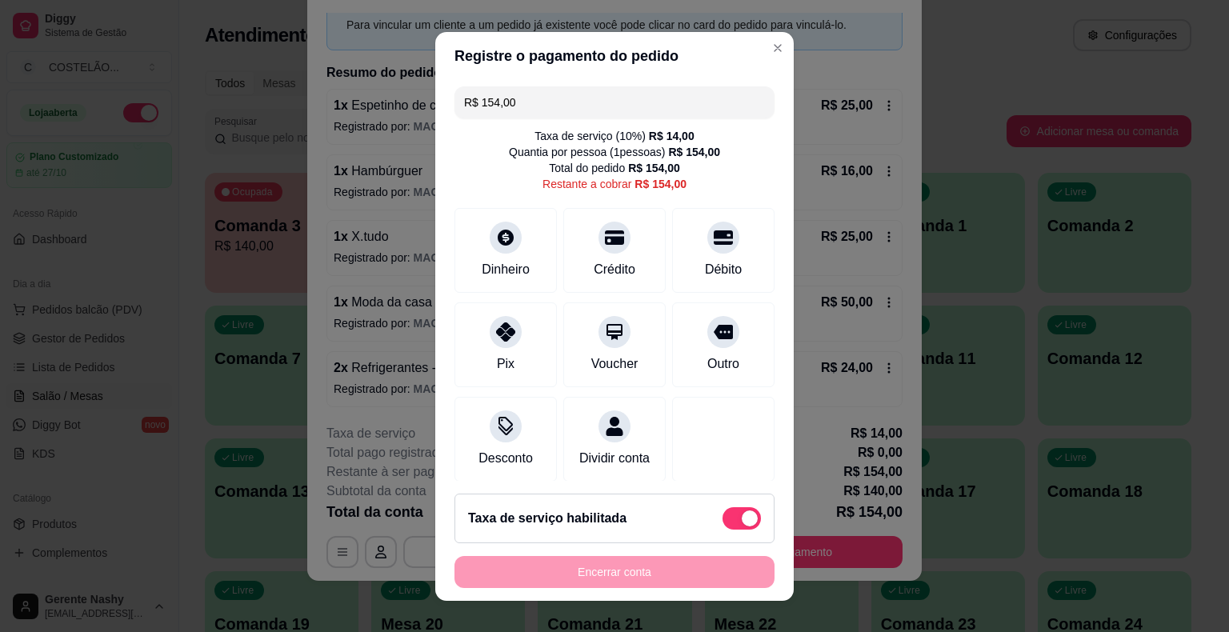
click at [618, 97] on input "R$ 154,00" at bounding box center [614, 102] width 301 height 32
type input "R$ 40,70"
click at [486, 212] on div "Dinheiro" at bounding box center [506, 247] width 113 height 94
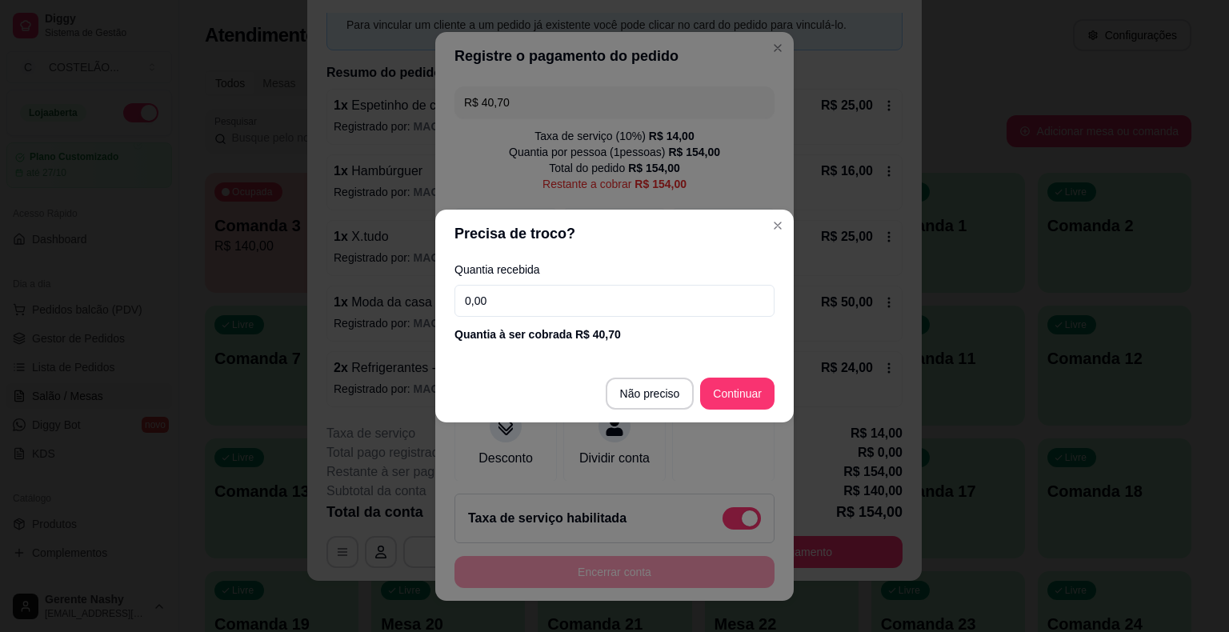
click at [607, 302] on input "0,00" at bounding box center [615, 301] width 320 height 32
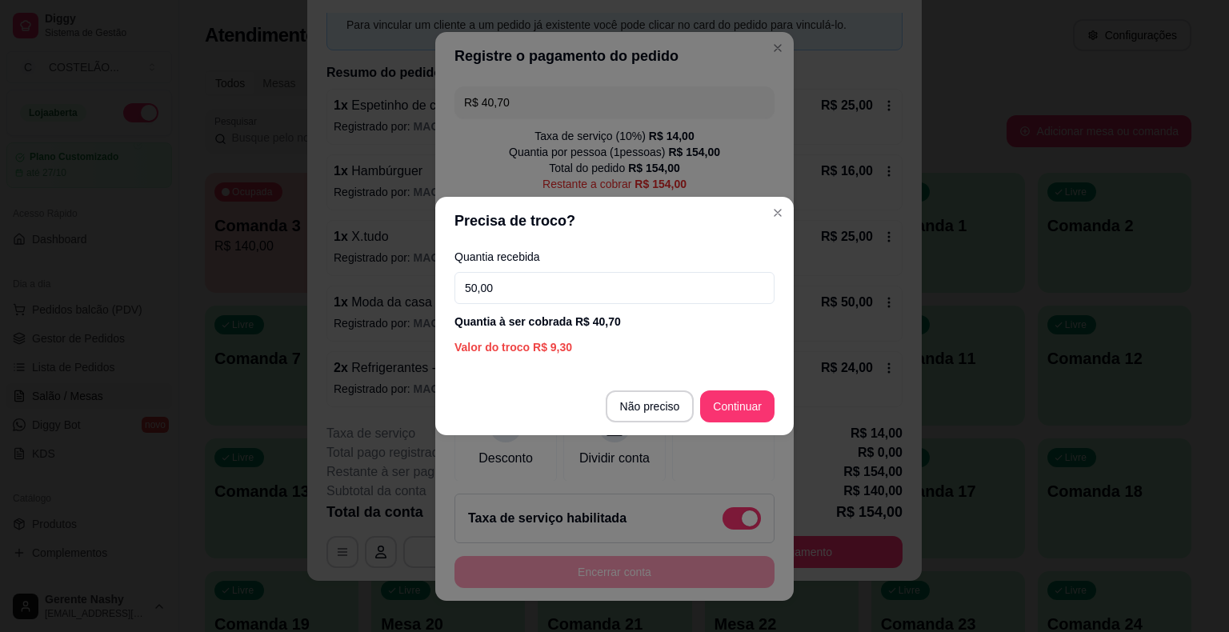
type input "50,00"
click at [737, 391] on div "R$ 40,70 Taxa de serviço ( 10 %) R$ 14,00 Quantia por pessoa ( 1 pessoas) R$ 15…" at bounding box center [614, 280] width 359 height 401
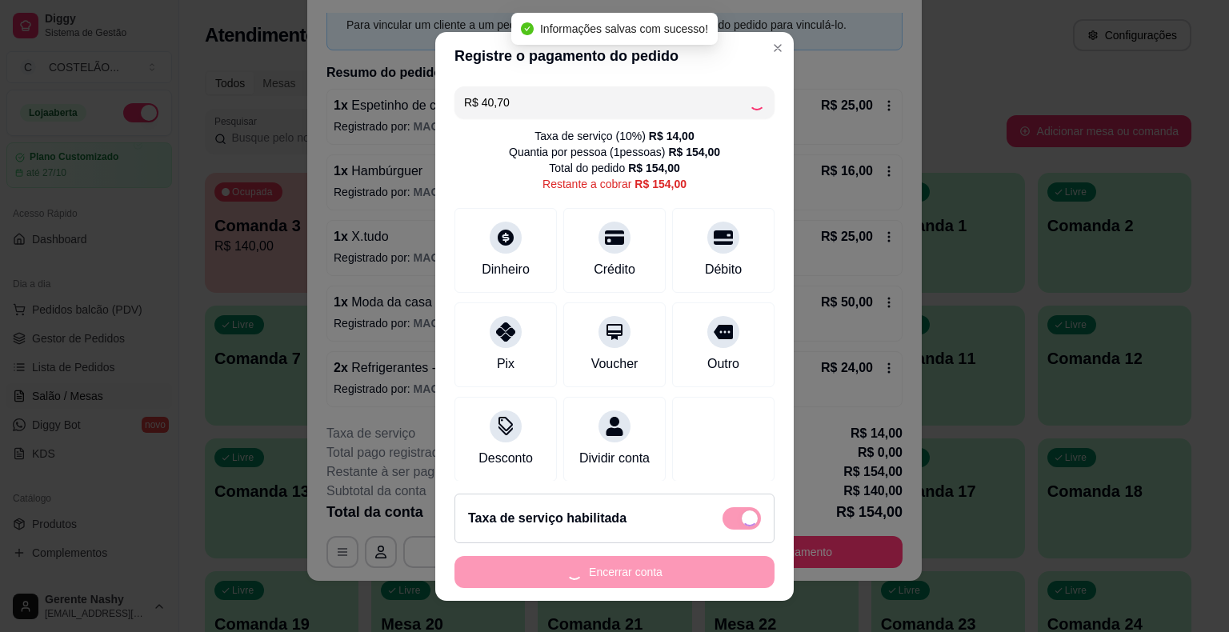
type input "R$ 113,30"
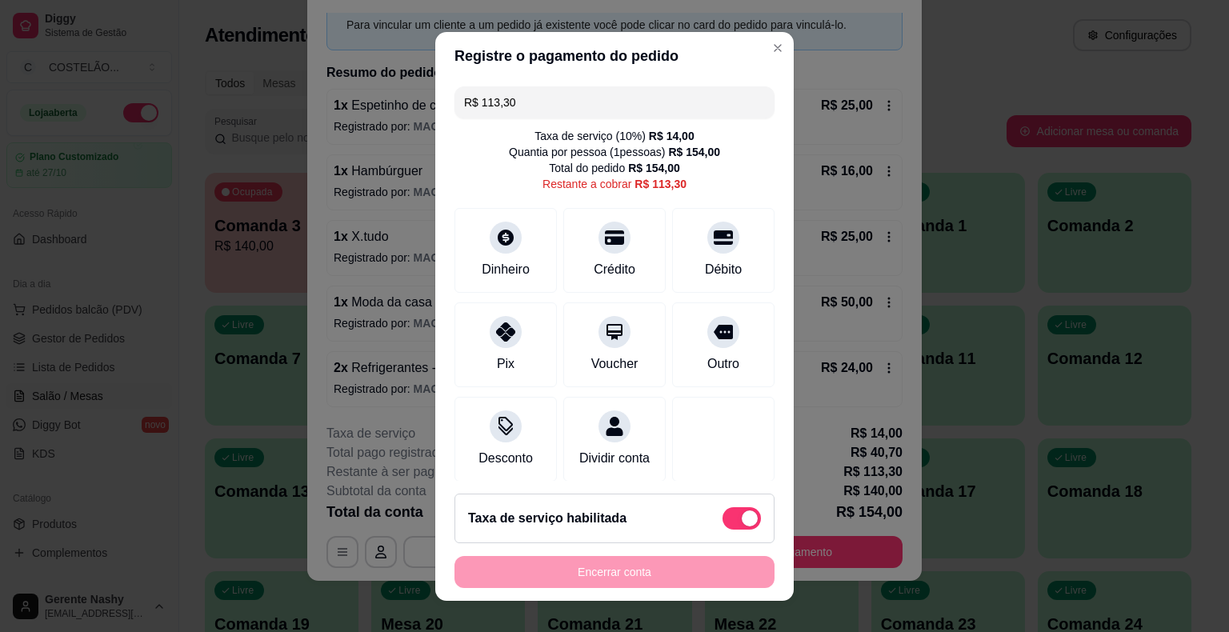
click at [992, 70] on div "**********" at bounding box center [614, 316] width 1229 height 632
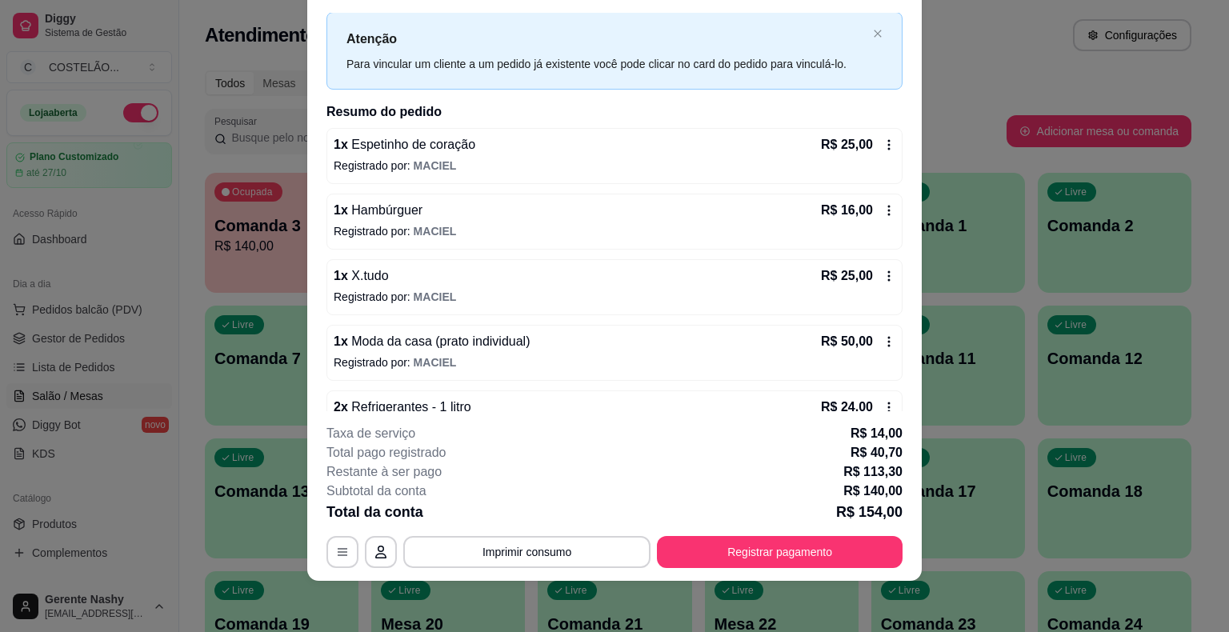
scroll to position [101, 0]
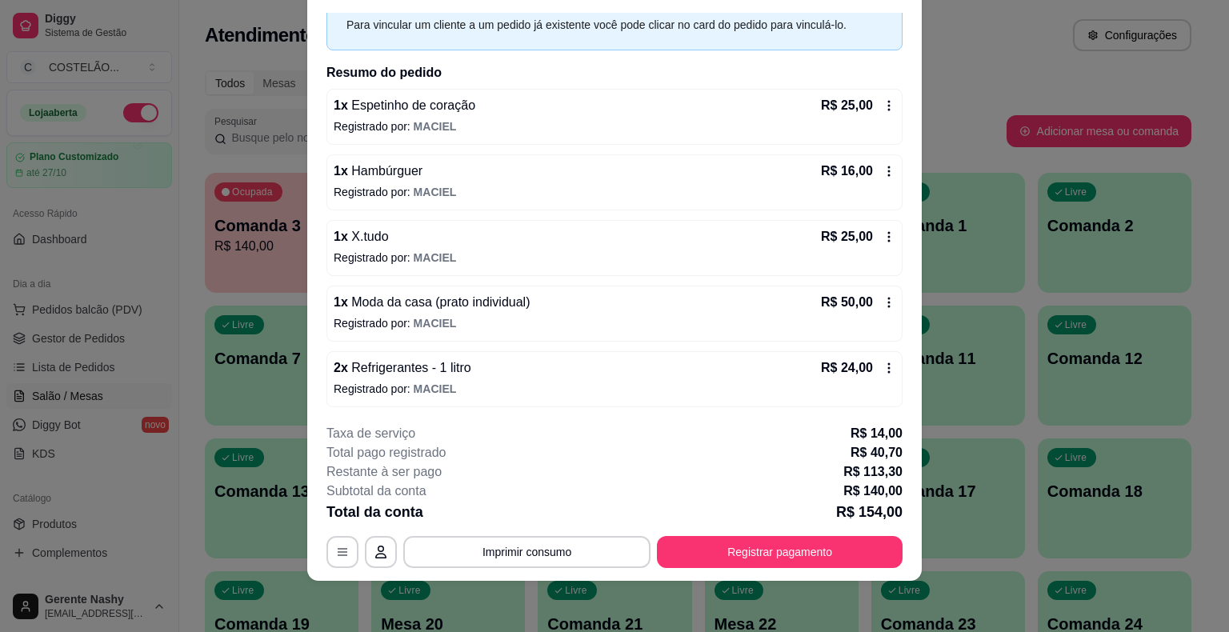
click at [747, 333] on div "1 x Moda da casa (prato individual) R$ 50,00 Registrado por: [PERSON_NAME]" at bounding box center [615, 314] width 576 height 56
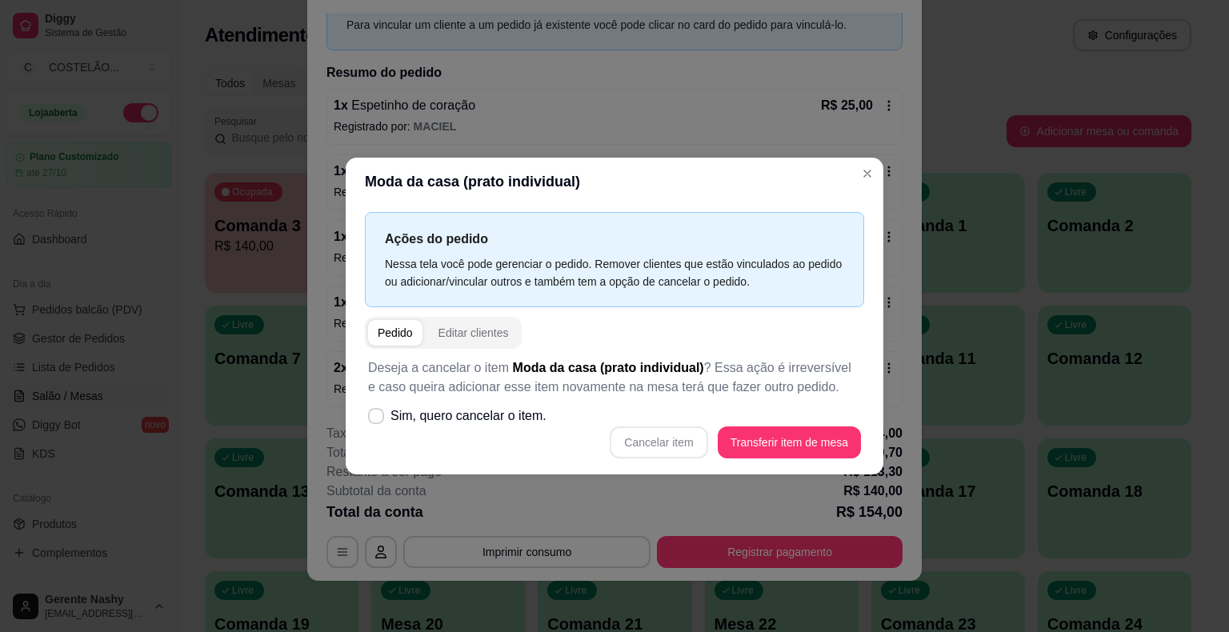
click at [806, 73] on h2 "Resumo do pedido" at bounding box center [615, 72] width 576 height 19
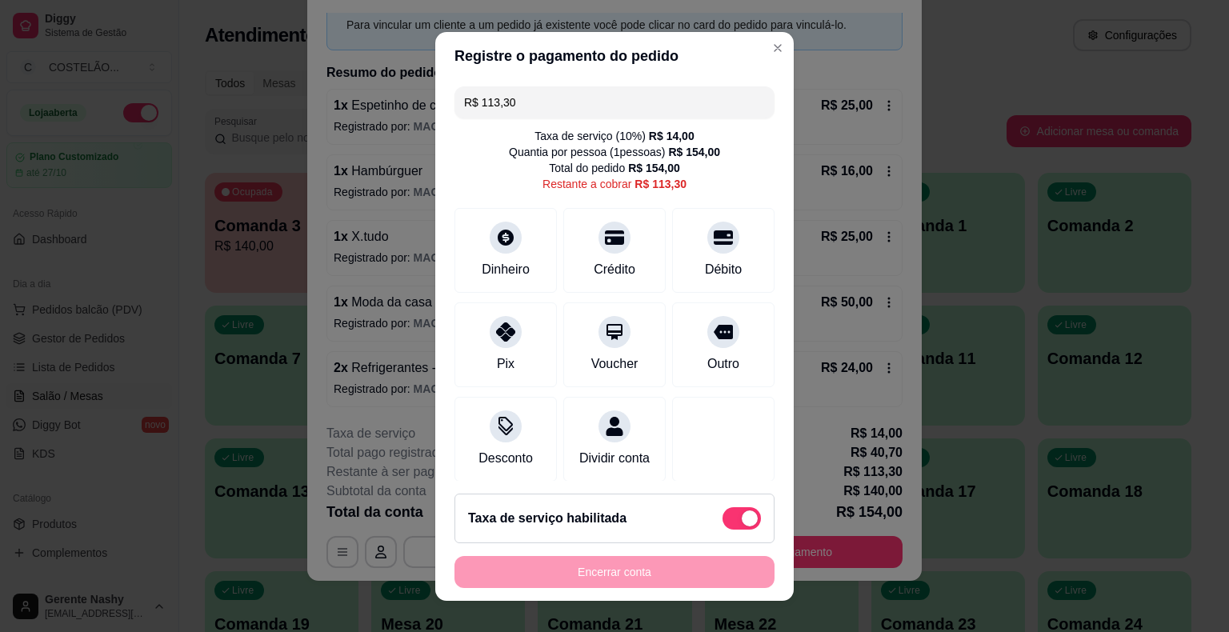
click at [983, 72] on div "**********" at bounding box center [614, 316] width 1229 height 632
click at [682, 96] on input "R$ 113,30" at bounding box center [614, 102] width 301 height 32
click at [699, 254] on div "Débito" at bounding box center [723, 247] width 113 height 94
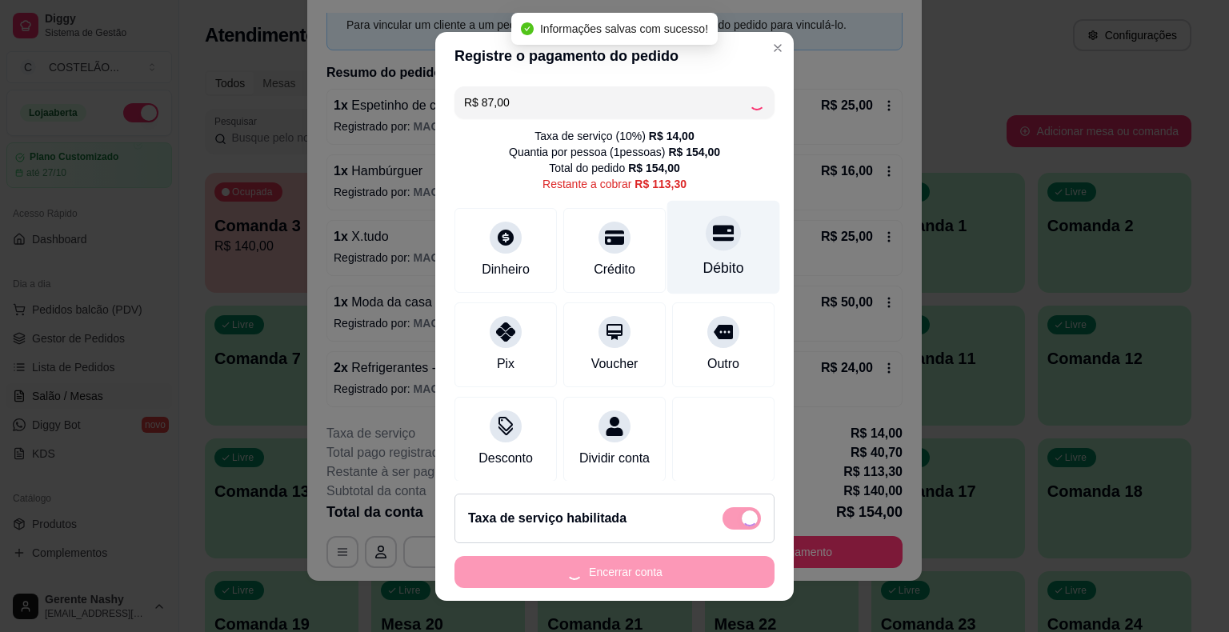
type input "R$ 26,30"
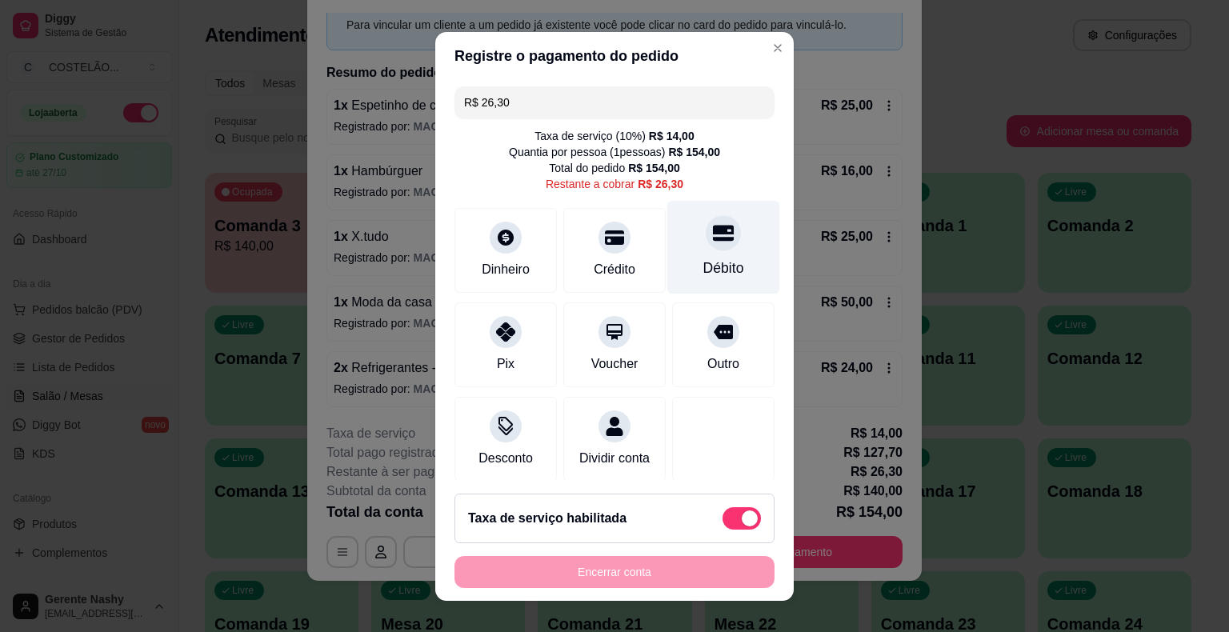
click at [967, 106] on div "**********" at bounding box center [614, 316] width 1229 height 632
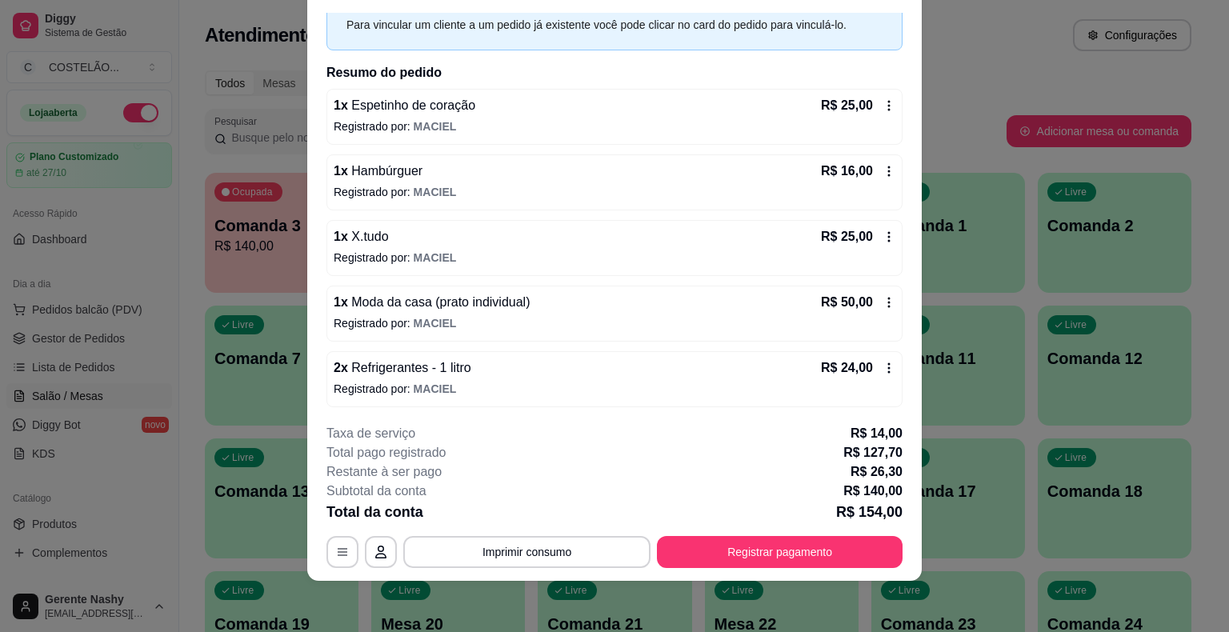
click at [564, 553] on button "Imprimir consumo" at bounding box center [526, 552] width 247 height 32
click at [527, 471] on button "CAIXA" at bounding box center [526, 484] width 116 height 26
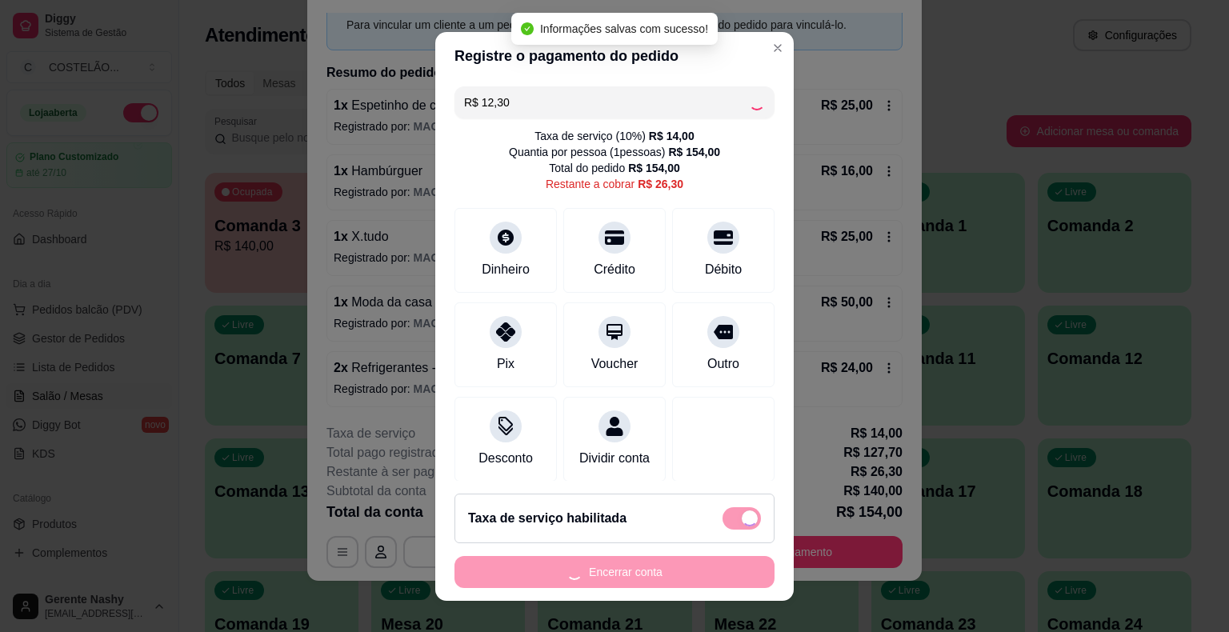
checkbox input "false"
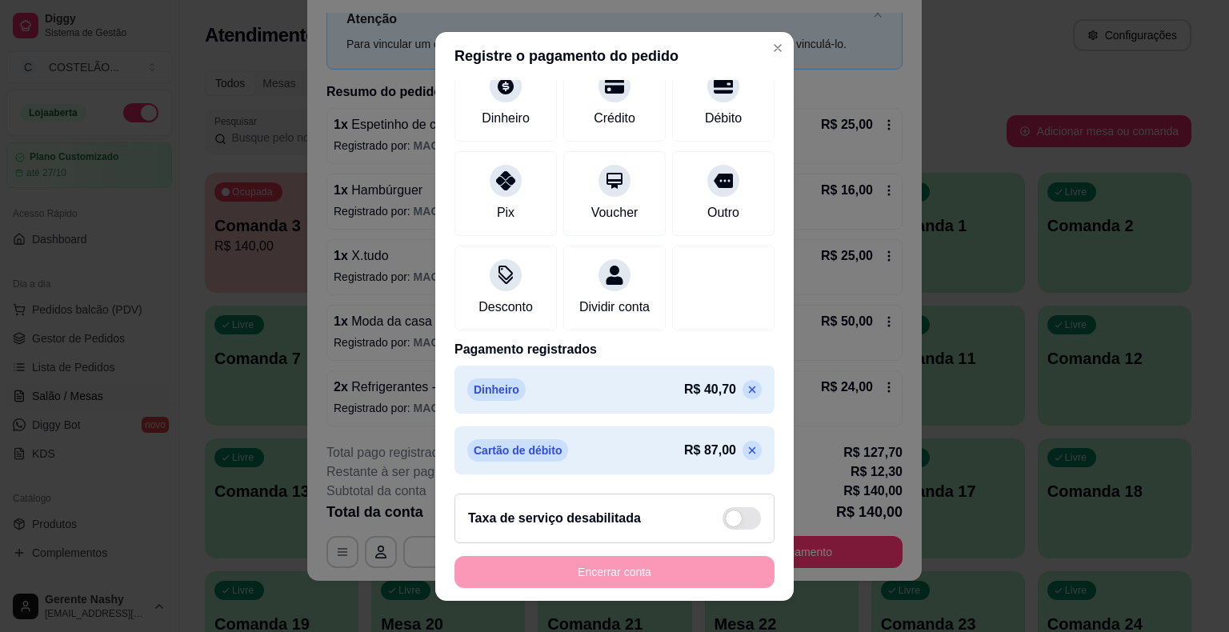
scroll to position [0, 0]
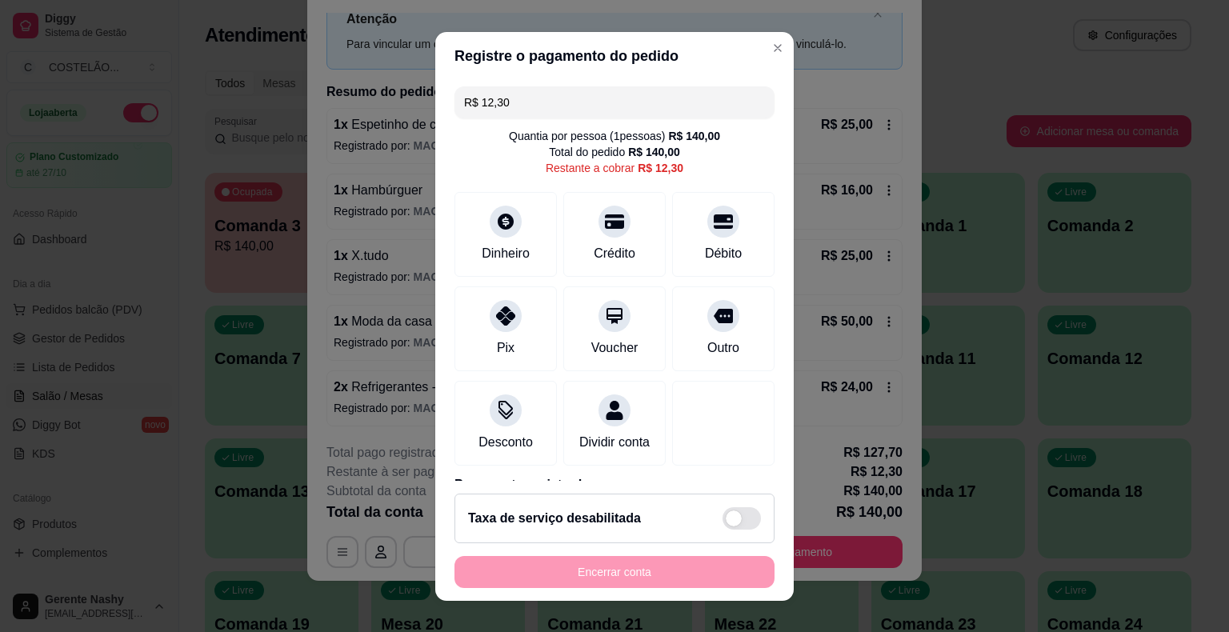
click at [688, 102] on input "R$ 12,30" at bounding box center [614, 102] width 301 height 32
type input "R$ 0,00"
click at [769, 50] on button "Close" at bounding box center [778, 48] width 26 height 26
click at [759, 53] on div "Atenção Para vincular um cliente a um pedido já existente você pode clicar no c…" at bounding box center [615, 31] width 576 height 78
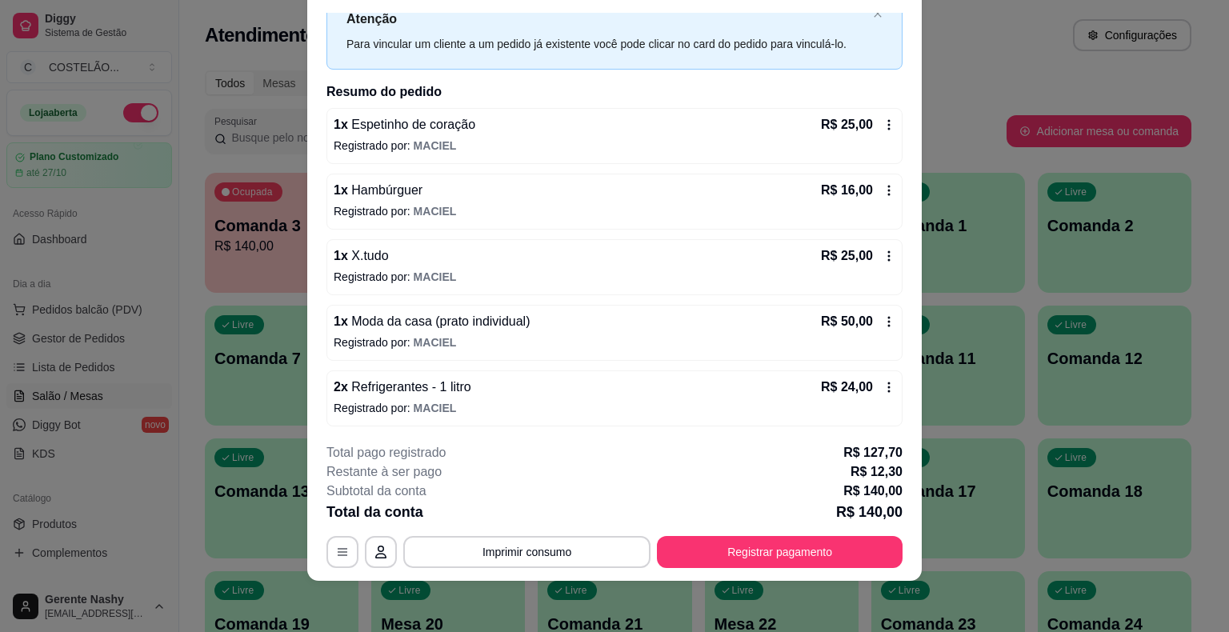
checkbox input "true"
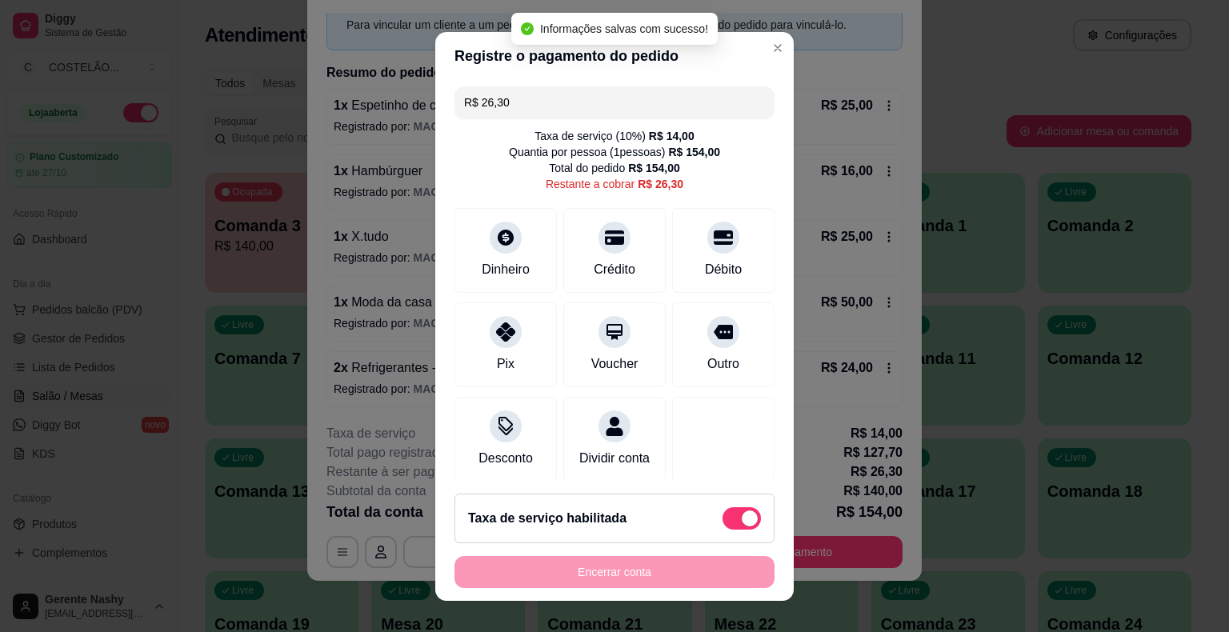
scroll to position [168, 0]
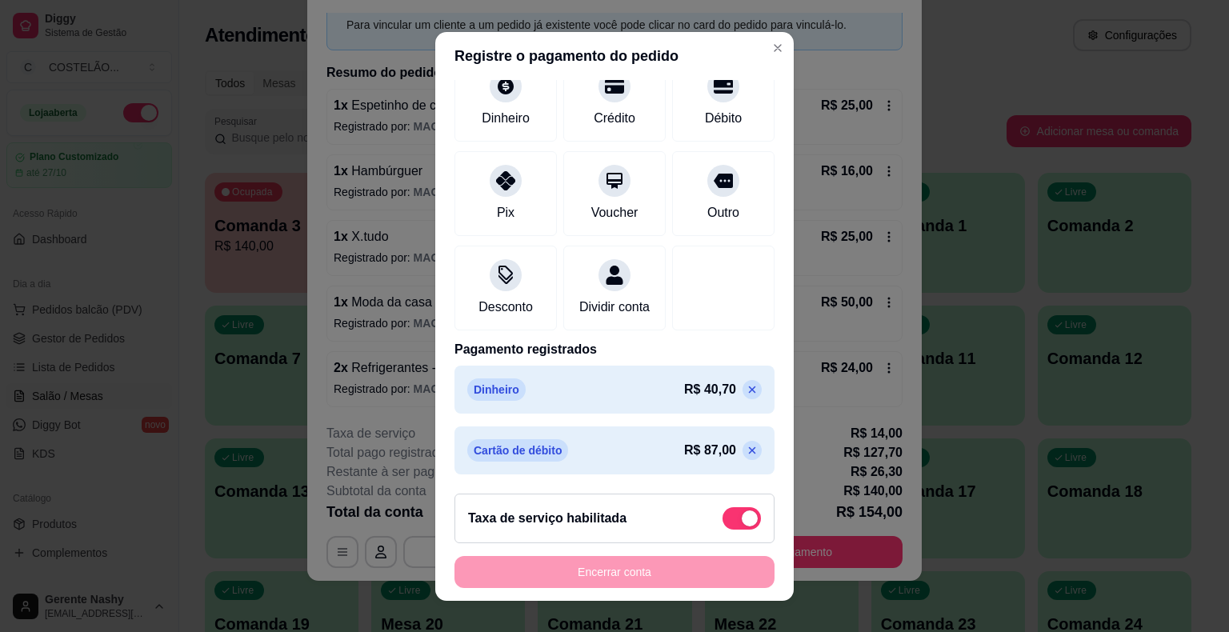
click at [877, 97] on div "R$ 25,00" at bounding box center [858, 105] width 74 height 19
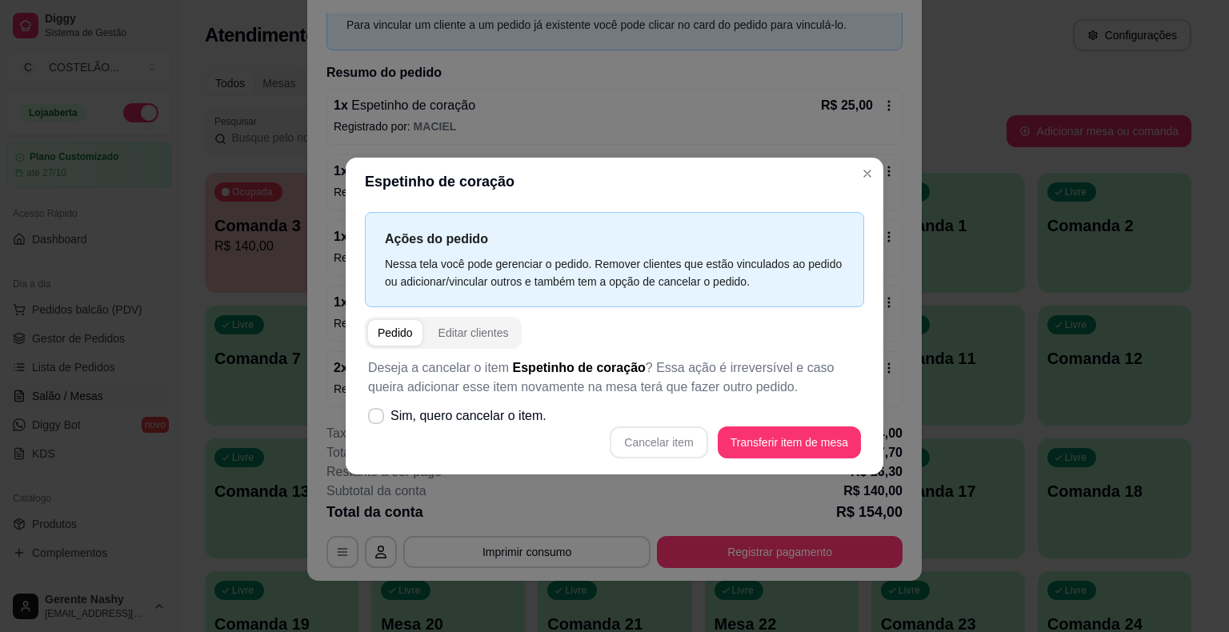
click at [856, 170] on button "Close" at bounding box center [868, 174] width 26 height 26
click at [862, 170] on div "R$ 16,00" at bounding box center [858, 171] width 74 height 19
click at [379, 411] on icon at bounding box center [376, 415] width 12 height 9
click at [378, 419] on input "Sim, quero cancelar o item." at bounding box center [372, 424] width 10 height 10
checkbox input "true"
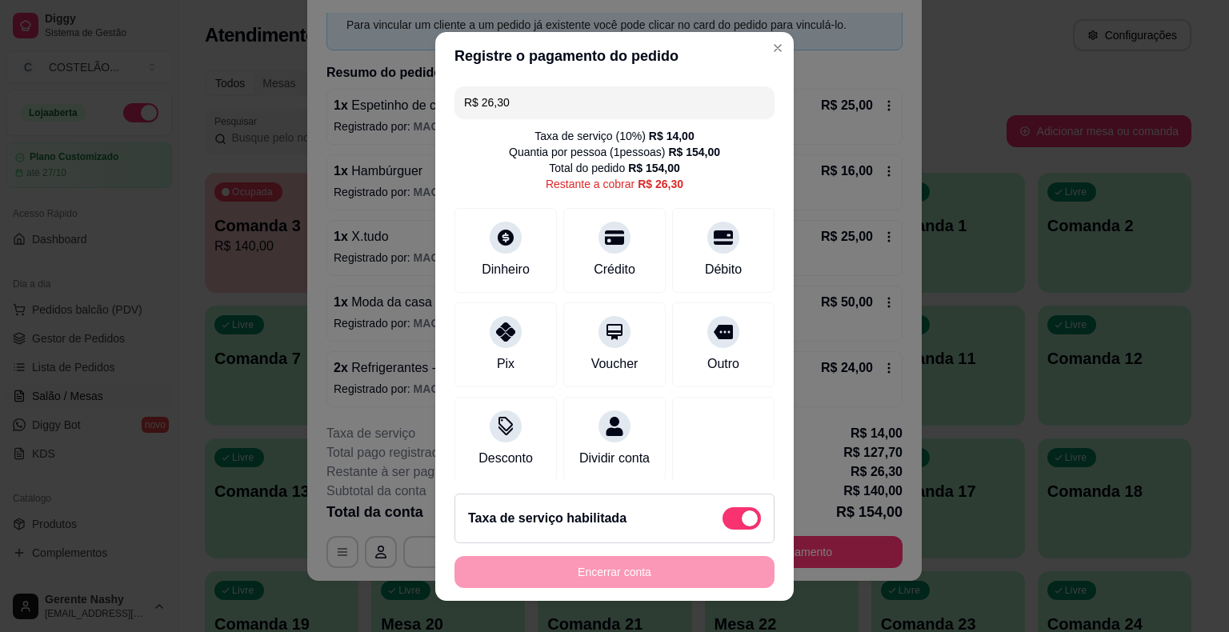
click at [696, 103] on input "R$ 26,30" at bounding box center [614, 102] width 301 height 32
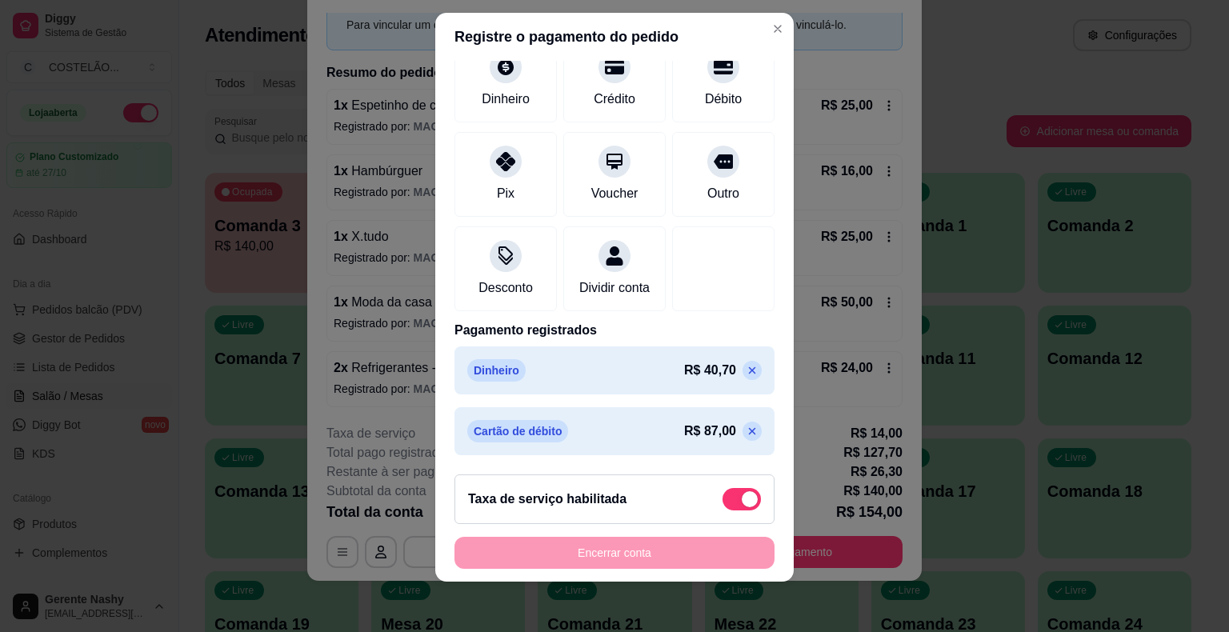
scroll to position [0, 0]
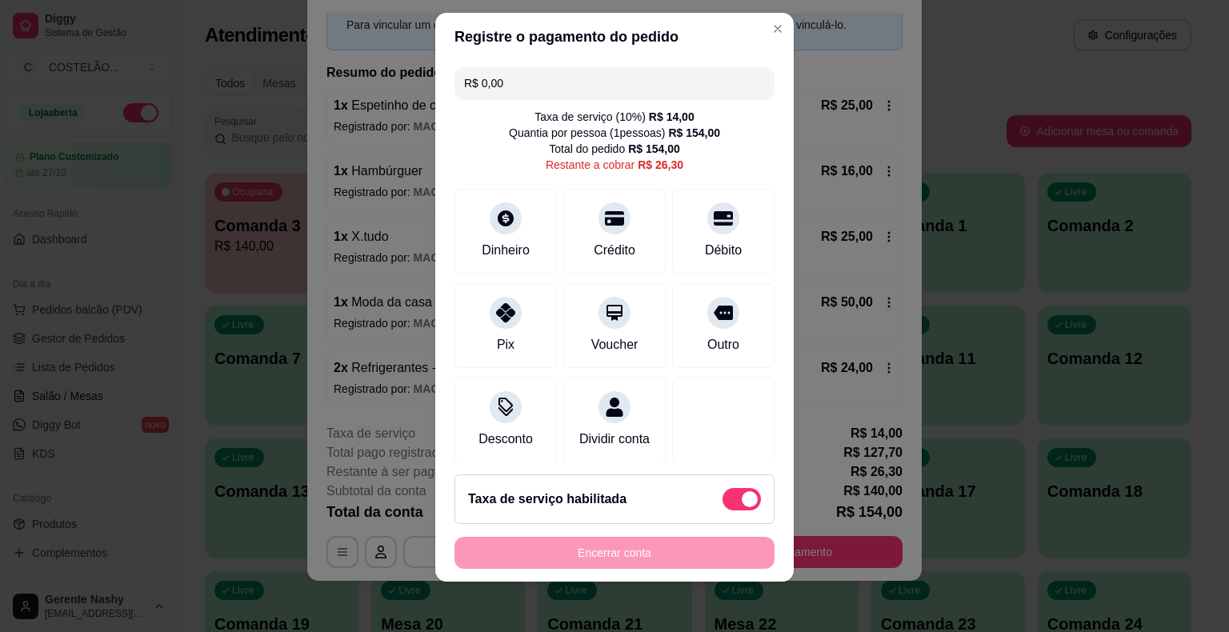
click at [632, 86] on input "R$ 0,00" at bounding box center [614, 83] width 301 height 32
click at [497, 230] on div "Dinheiro" at bounding box center [506, 228] width 113 height 94
type input "R$ 0,00"
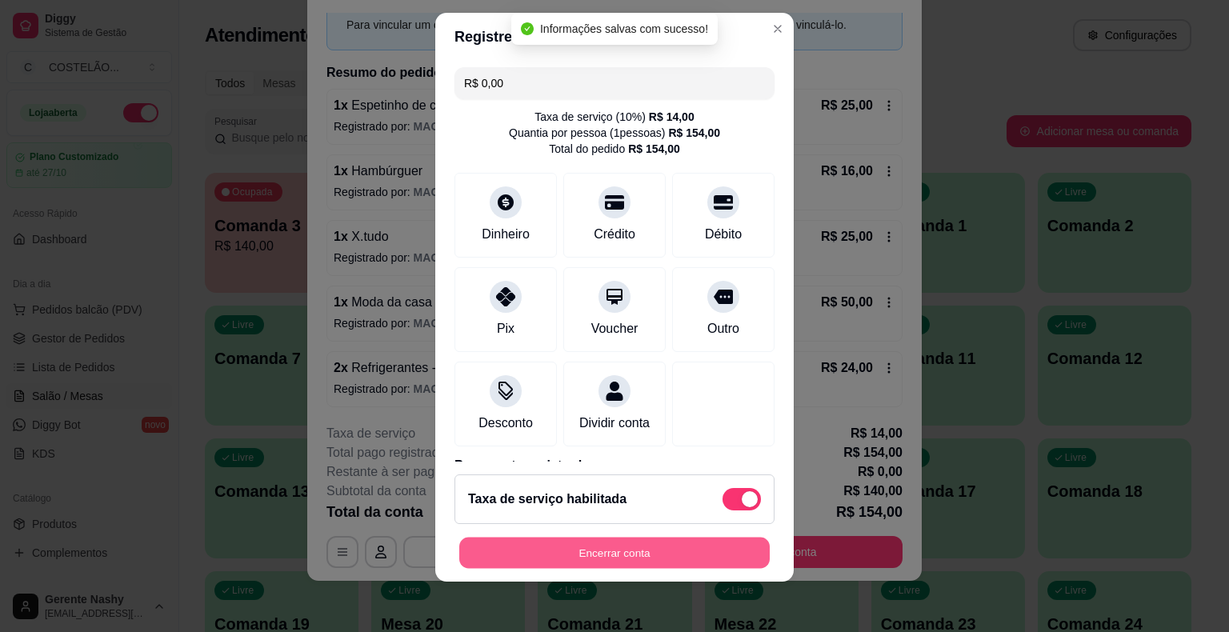
click at [608, 550] on button "Encerrar conta" at bounding box center [614, 552] width 311 height 31
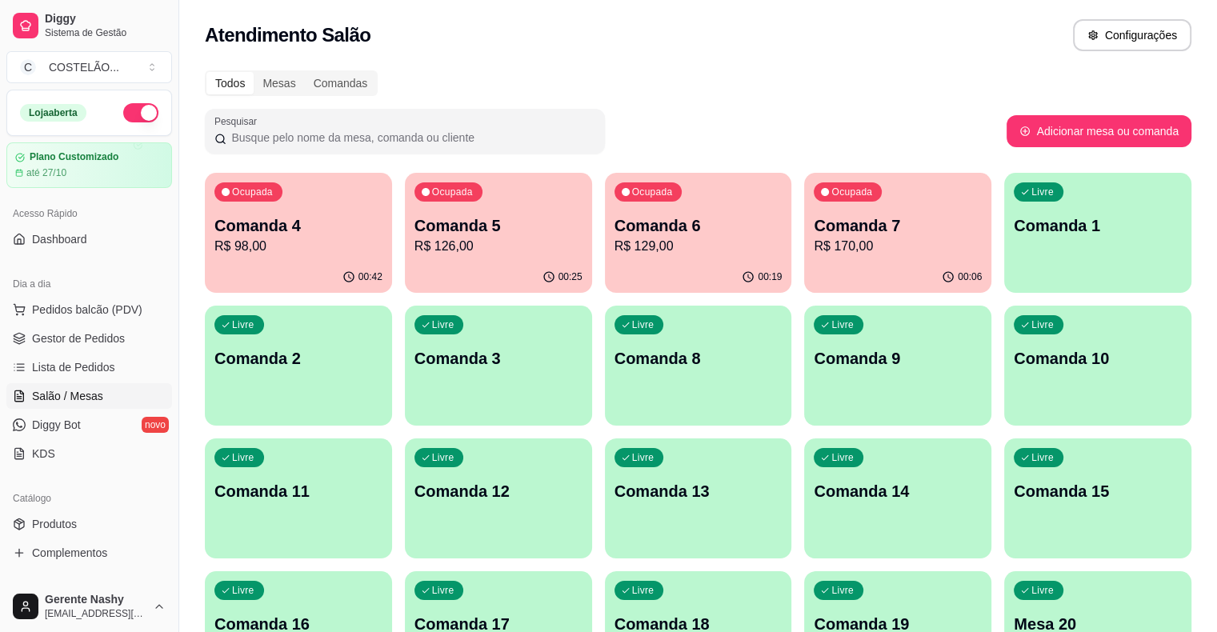
click at [1014, 220] on p "Comanda 1" at bounding box center [1098, 225] width 168 height 22
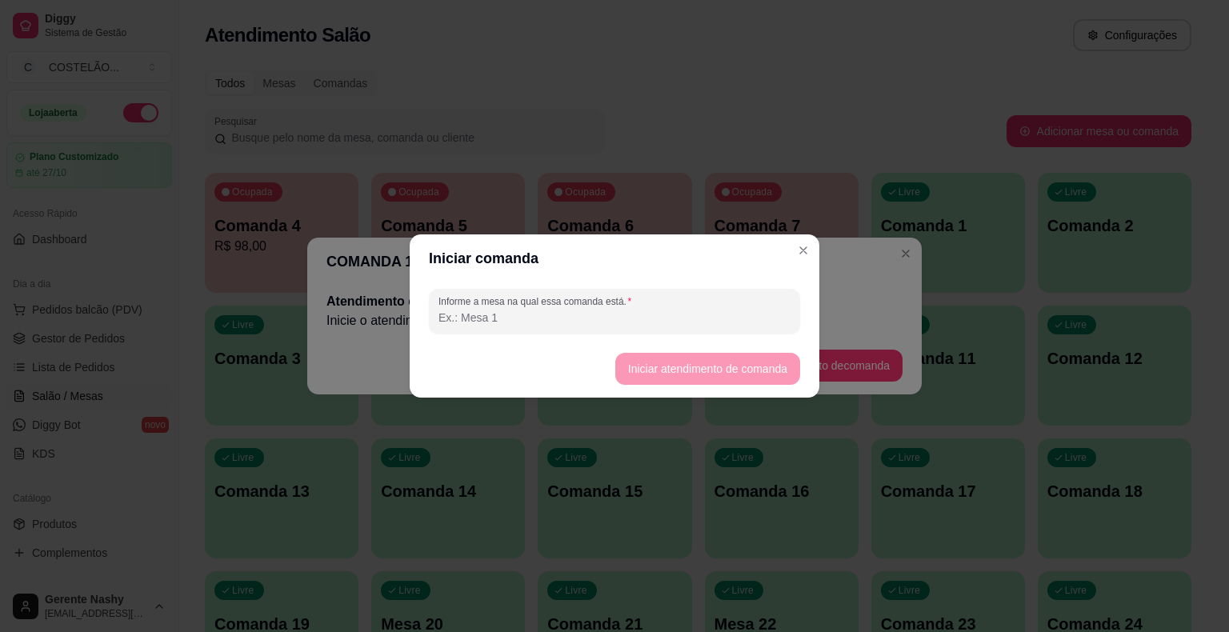
click at [563, 323] on input "Informe a mesa na qual essa comanda está." at bounding box center [615, 318] width 352 height 16
type input "[PERSON_NAME]"
click at [698, 355] on button "Iniciar atendimento de comanda" at bounding box center [707, 369] width 179 height 31
click at [710, 374] on button "Iniciar atendimento de comanda" at bounding box center [707, 369] width 185 height 32
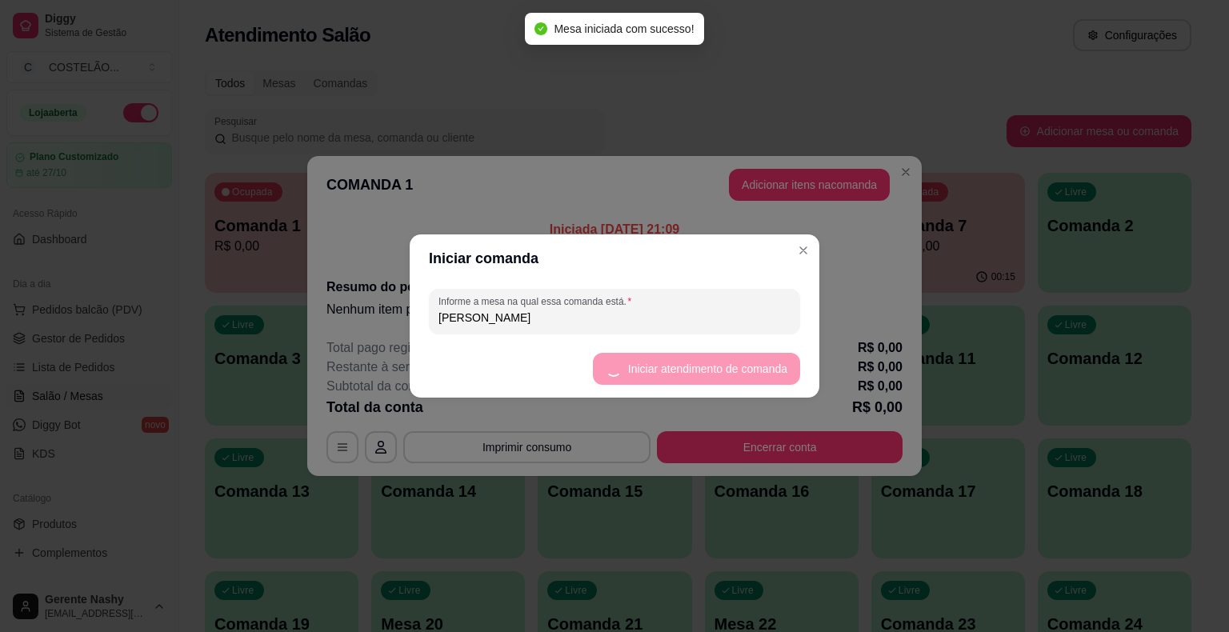
click at [864, 79] on div "COMANDA 1 Adicionar itens na comanda Iniciada [DATE] 21:09 Comanda cadastrada n…" at bounding box center [614, 316] width 1229 height 632
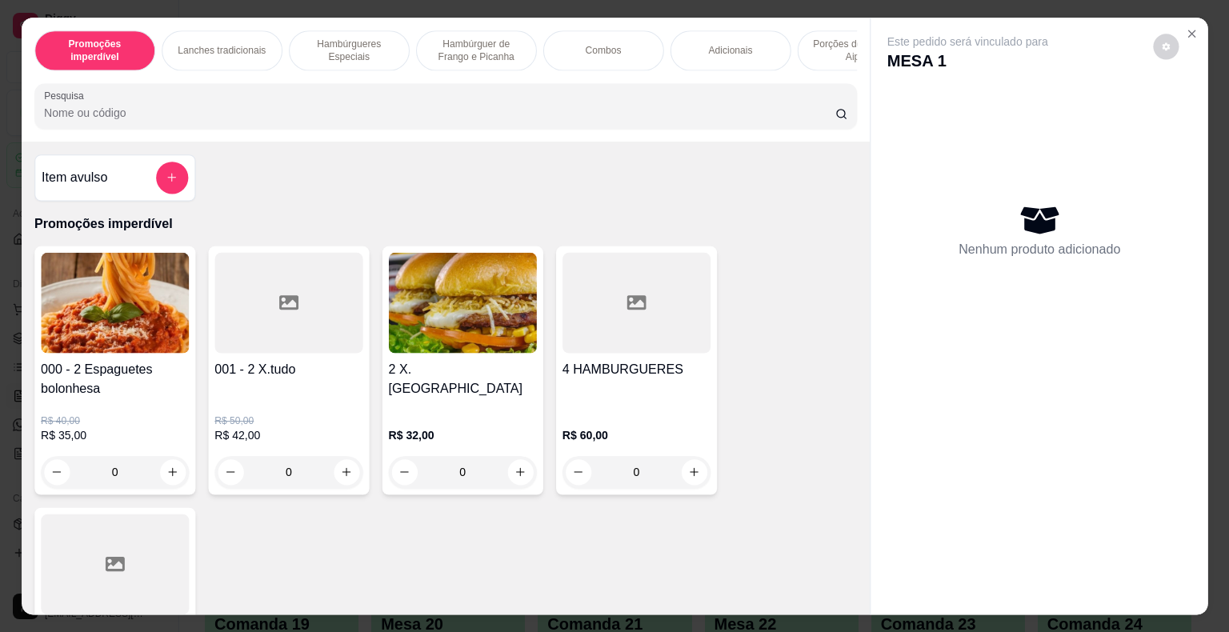
click at [805, 182] on div "Item avulso Promoções imperdível 000 - 2 Espaguetes bolonhesa R$ 40,00 R$ 35,00…" at bounding box center [445, 378] width 849 height 474
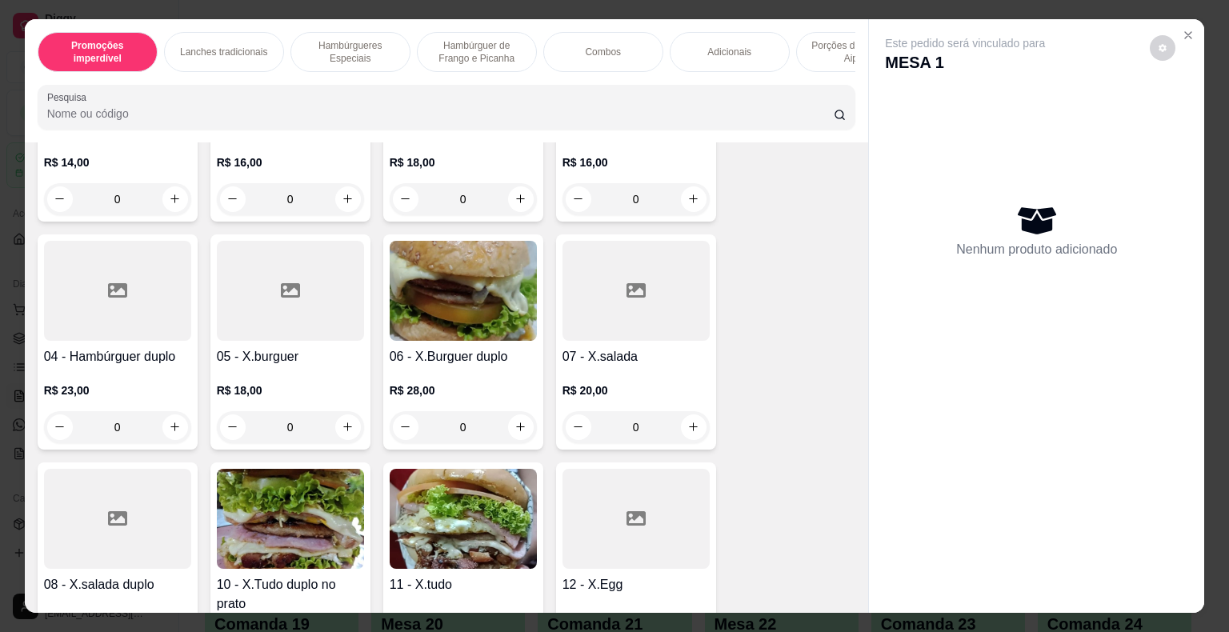
scroll to position [775, 0]
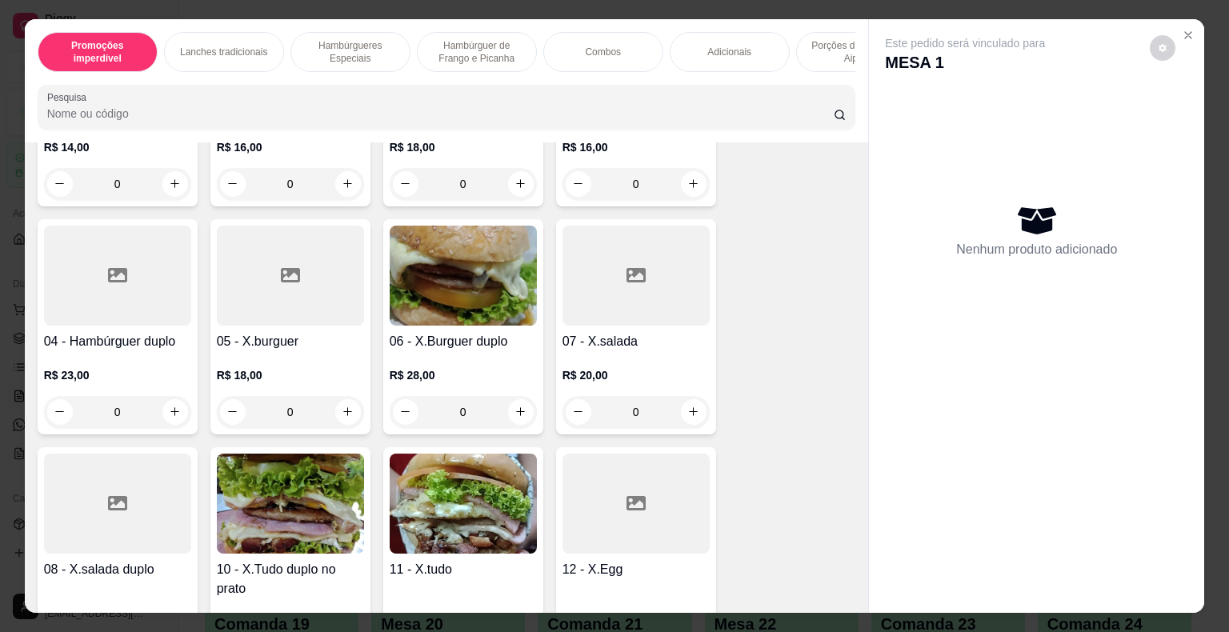
click at [346, 428] on div "0" at bounding box center [290, 412] width 141 height 32
click at [346, 409] on button "increase-product-quantity" at bounding box center [347, 411] width 25 height 25
type input "1"
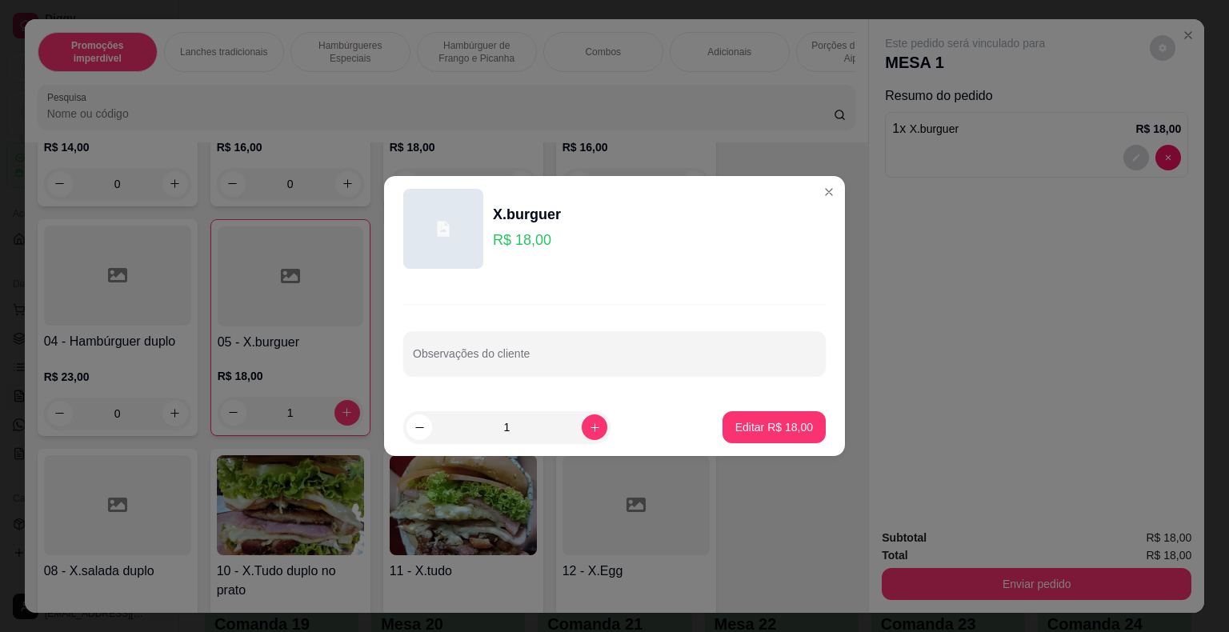
click at [519, 338] on div at bounding box center [614, 354] width 403 height 32
type input "SO CHAPA"
click at [766, 432] on p "Editar R$ 18,00" at bounding box center [774, 427] width 78 height 16
type input "0"
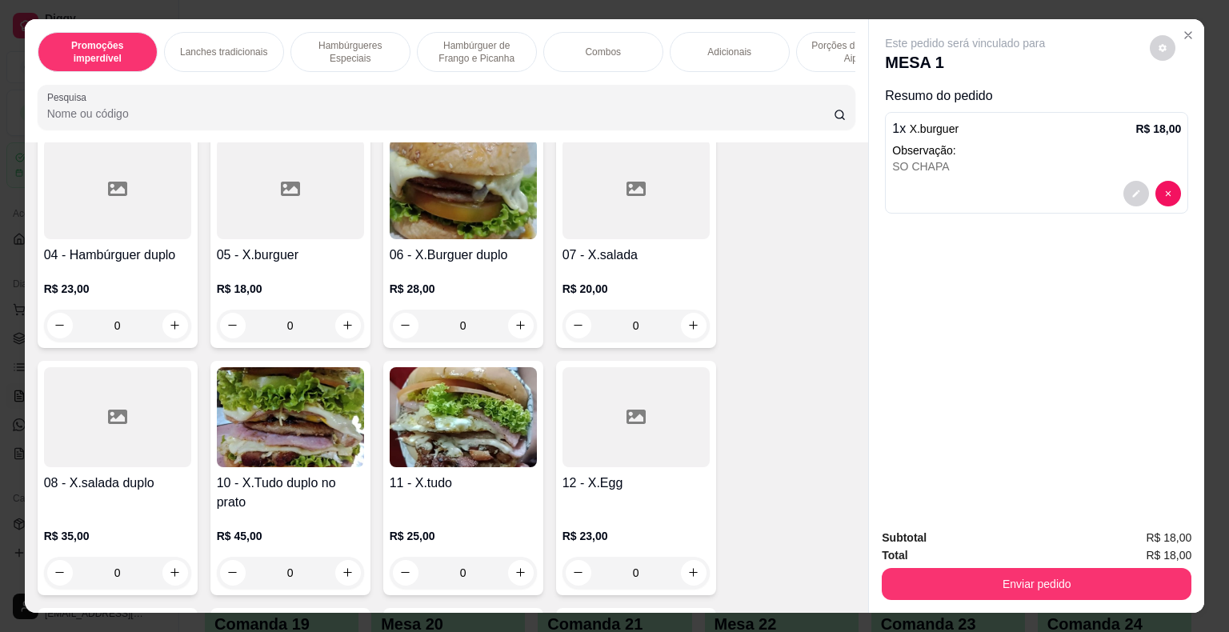
scroll to position [944, 0]
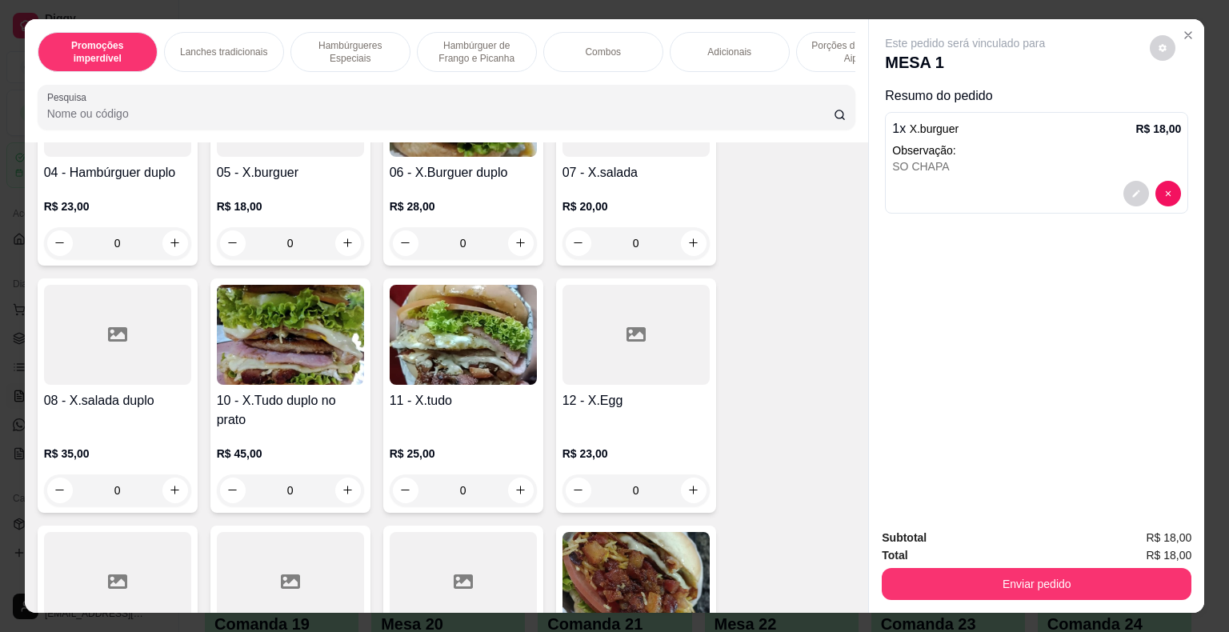
click at [526, 497] on button "increase-product-quantity" at bounding box center [521, 491] width 26 height 26
type input "1"
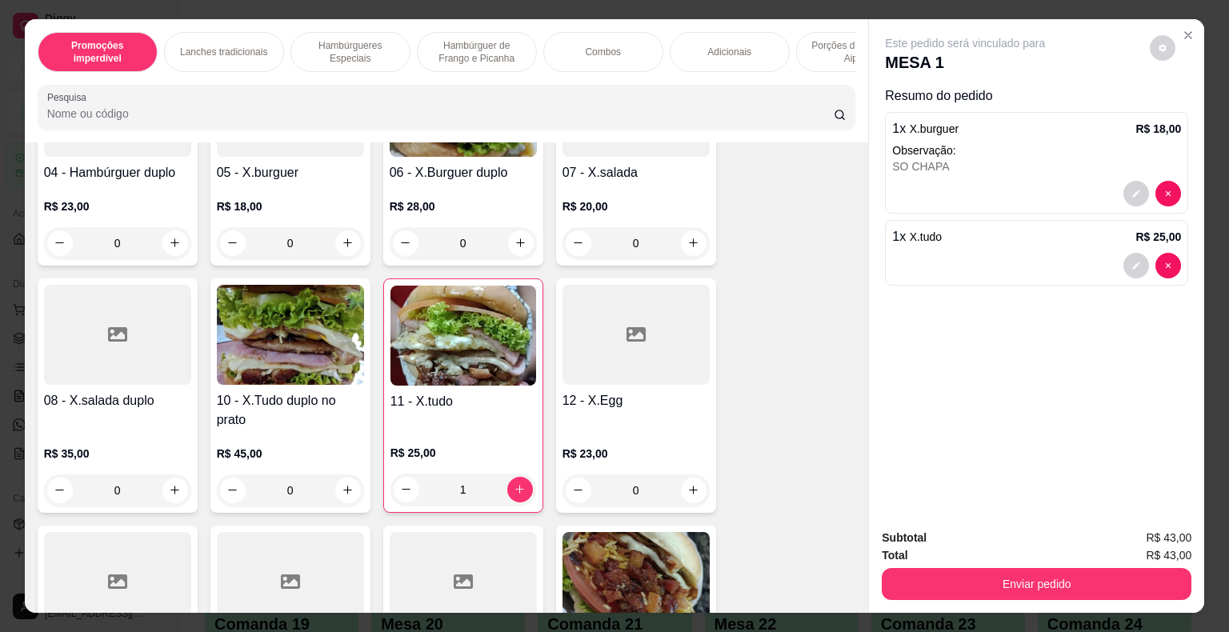
click at [1124, 265] on div at bounding box center [1153, 266] width 58 height 26
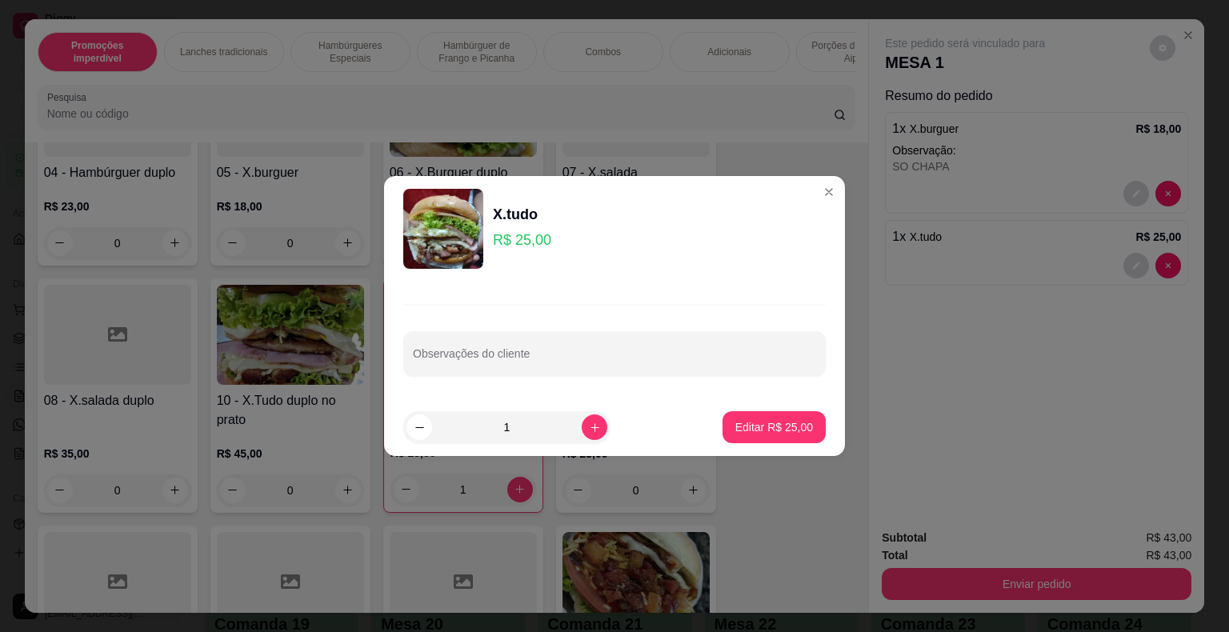
click at [548, 352] on input "Observações do cliente" at bounding box center [614, 360] width 403 height 16
type input "SEM MILHO"
click at [763, 426] on p "Editar R$ 25,00" at bounding box center [774, 427] width 78 height 16
type input "0"
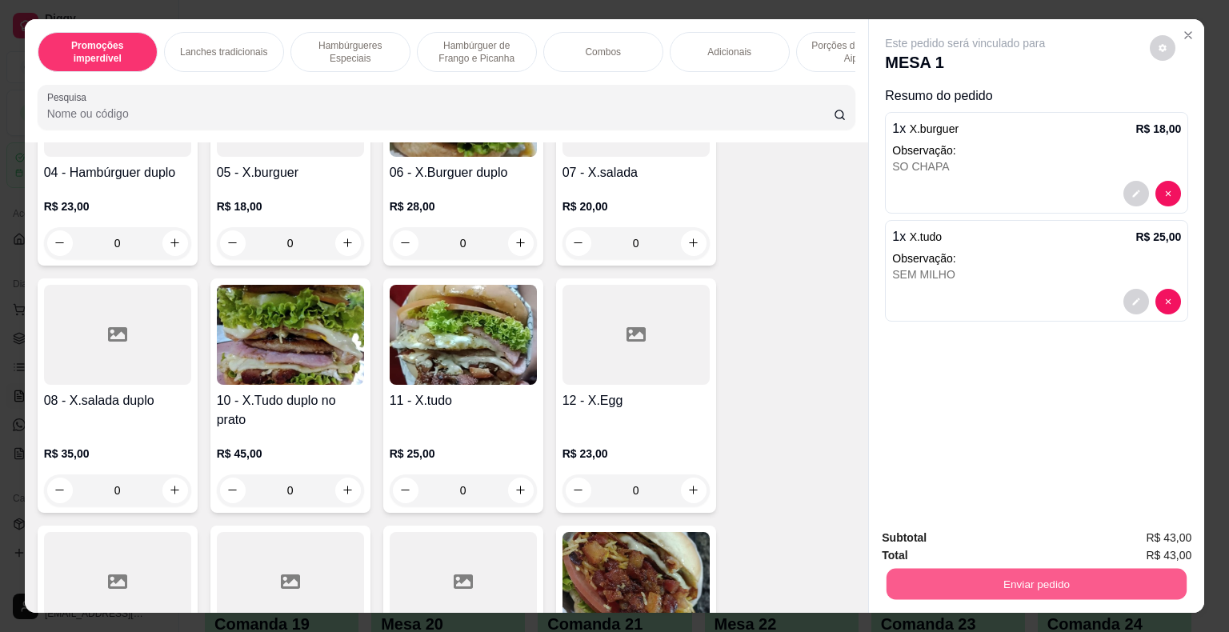
click at [1046, 578] on button "Enviar pedido" at bounding box center [1037, 584] width 300 height 31
click at [1133, 543] on button "Enviar pedido" at bounding box center [1150, 539] width 88 height 30
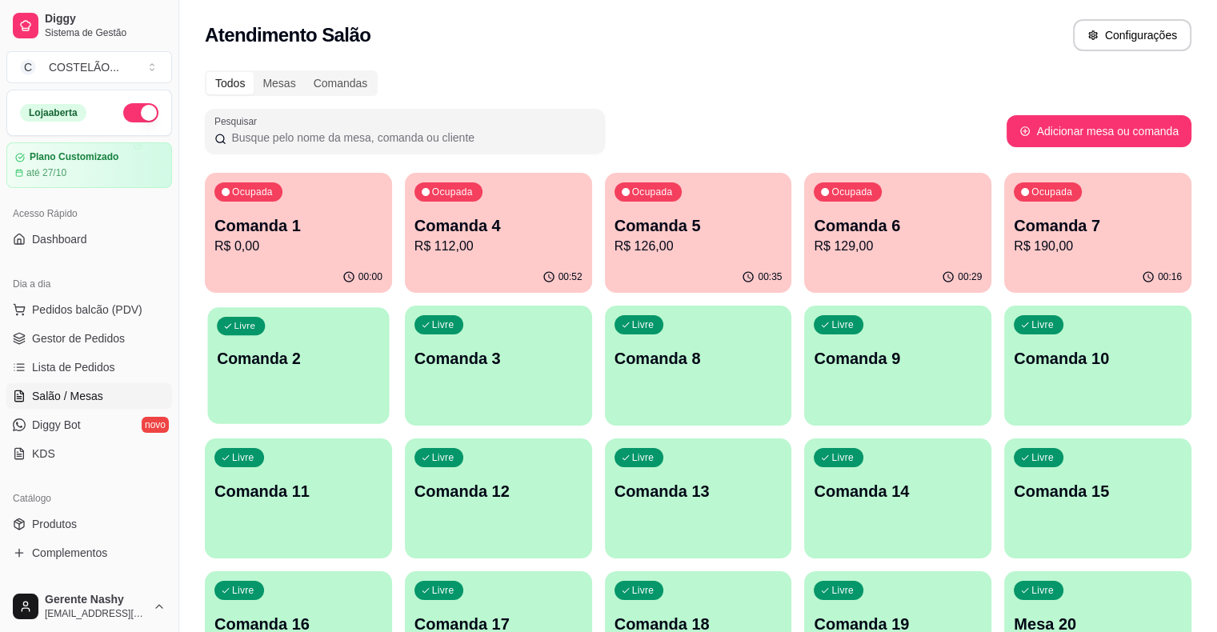
click at [380, 348] on p "Comanda 2" at bounding box center [298, 359] width 163 height 22
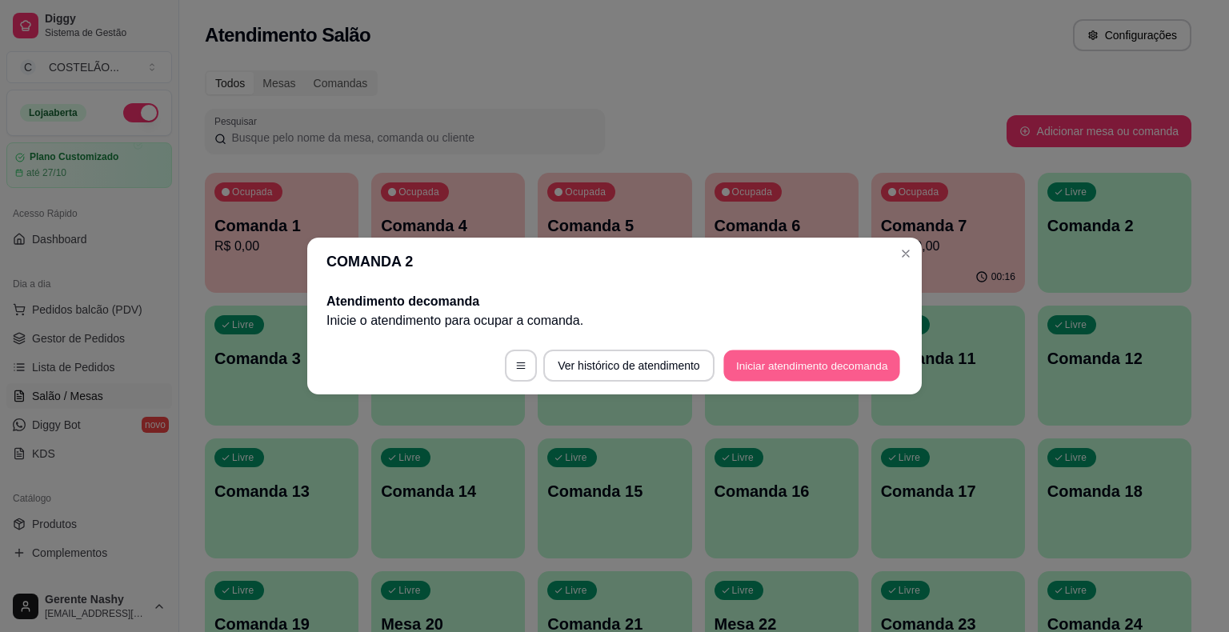
click at [751, 373] on button "Iniciar atendimento de comanda" at bounding box center [811, 366] width 177 height 31
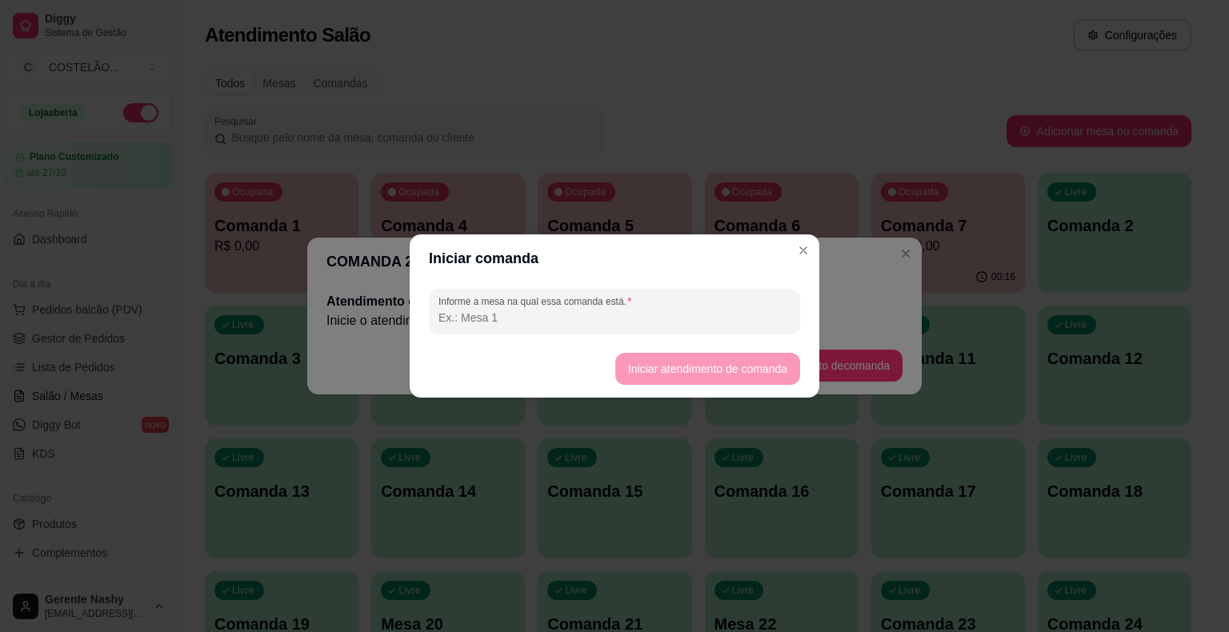
click at [556, 318] on input "Informe a mesa na qual essa comanda está." at bounding box center [615, 318] width 352 height 16
type input "[PERSON_NAME]"
click at [661, 376] on button "Iniciar atendimento de comanda" at bounding box center [707, 369] width 185 height 32
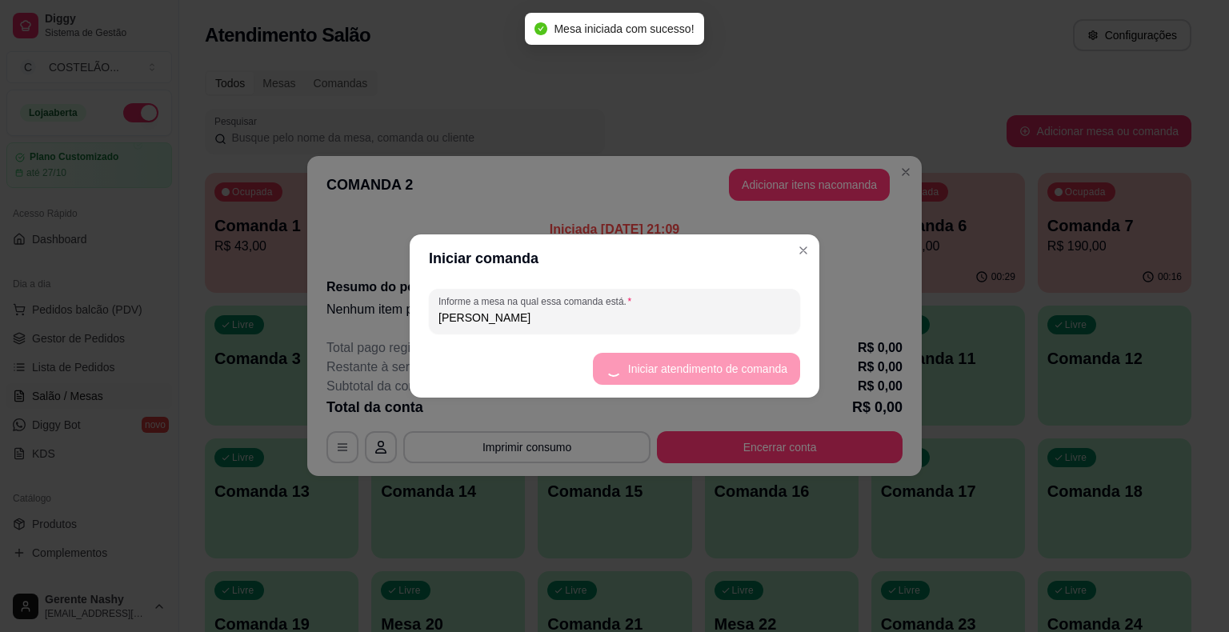
click at [924, 106] on div "COMANDA 2 Adicionar itens na comanda Iniciada [DATE] 21:09 Comanda cadastrada n…" at bounding box center [614, 316] width 1229 height 632
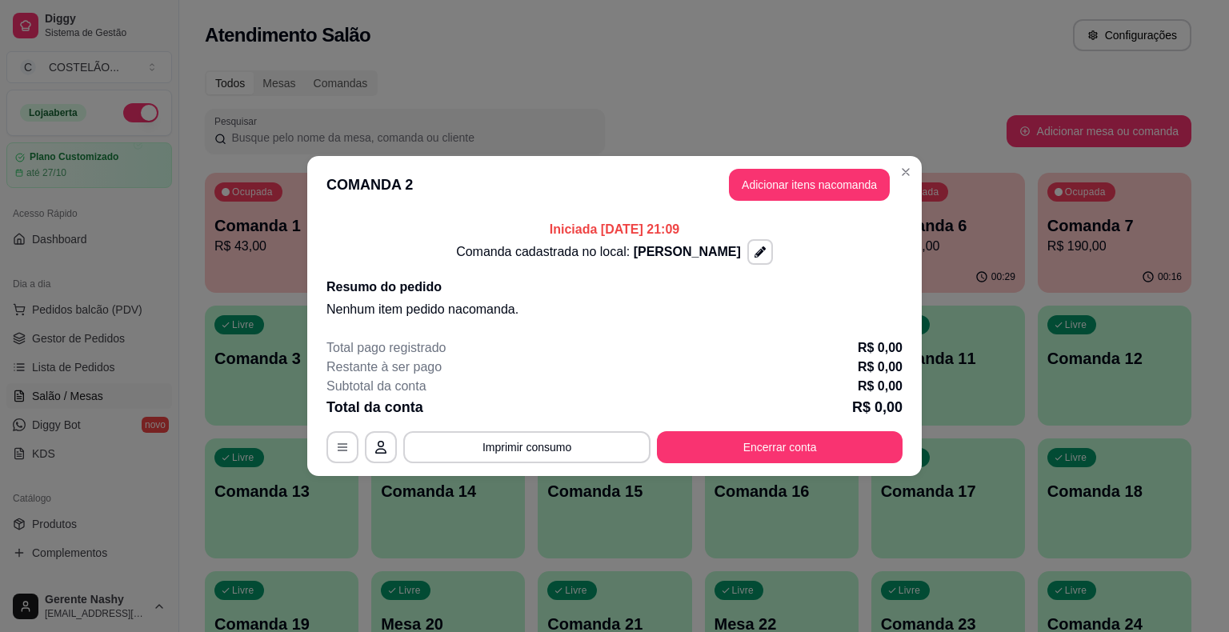
click at [789, 198] on button "Adicionar itens na comanda" at bounding box center [809, 185] width 161 height 32
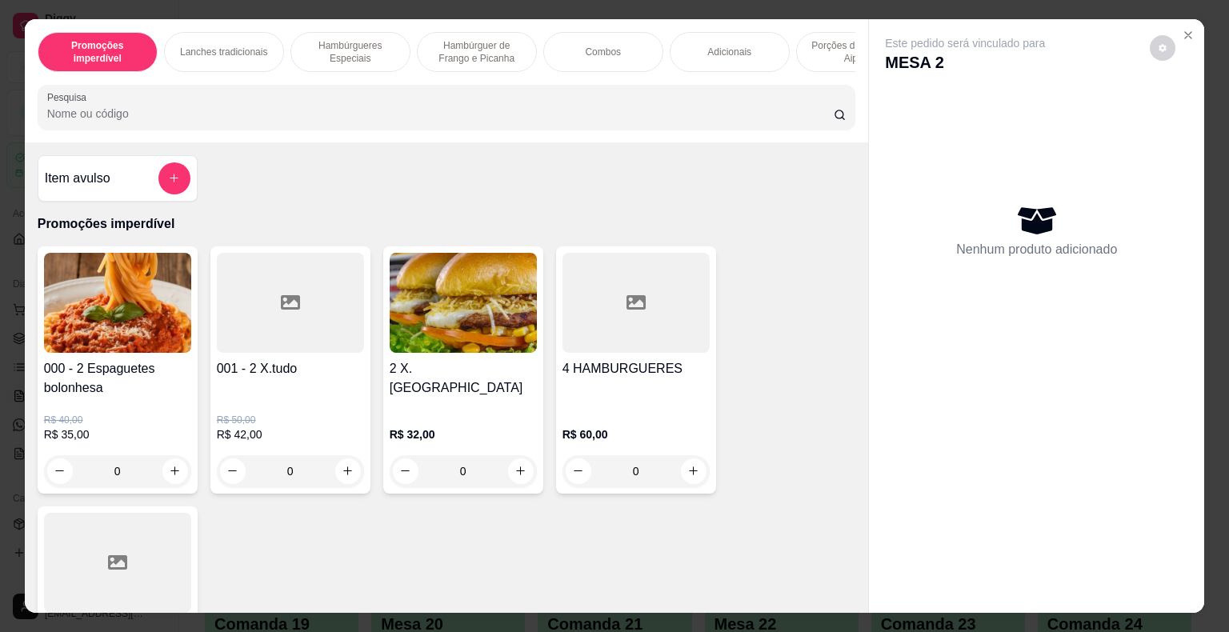
click at [595, 46] on p "Combos" at bounding box center [603, 52] width 36 height 13
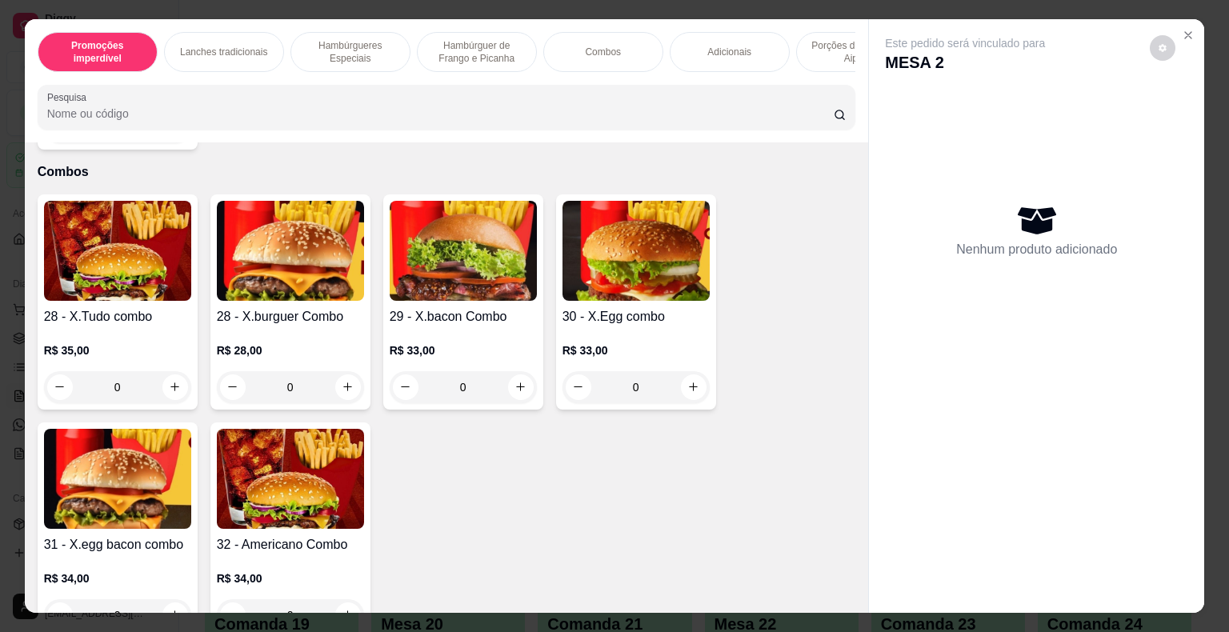
scroll to position [38, 0]
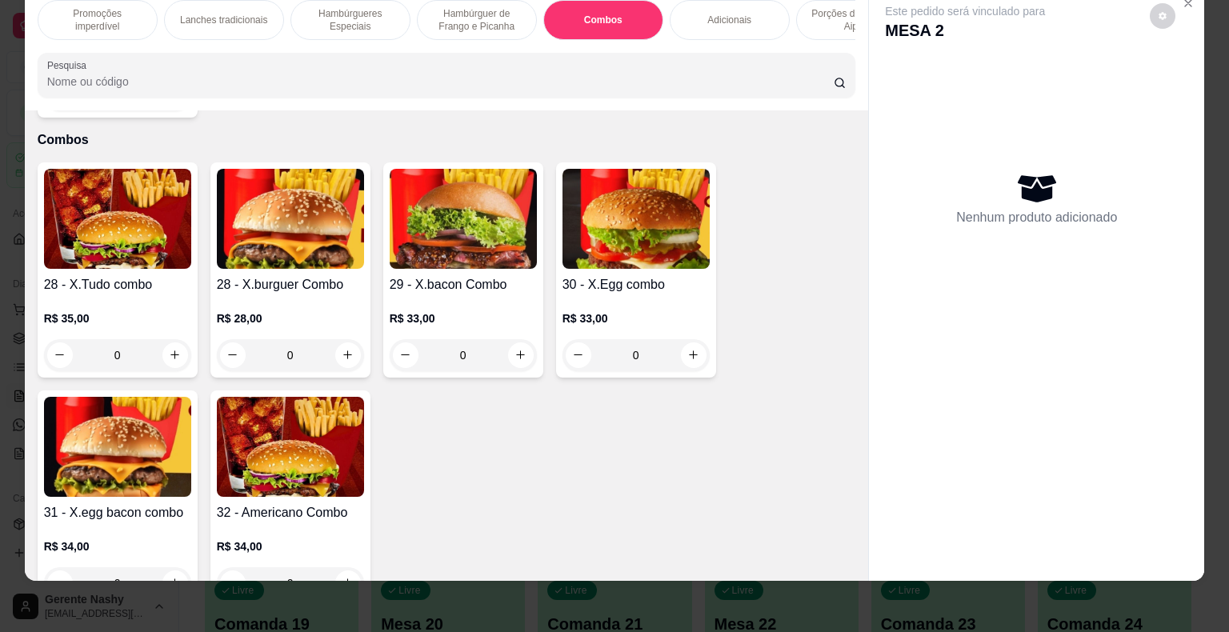
click at [342, 349] on icon "increase-product-quantity" at bounding box center [348, 355] width 12 height 12
type input "1"
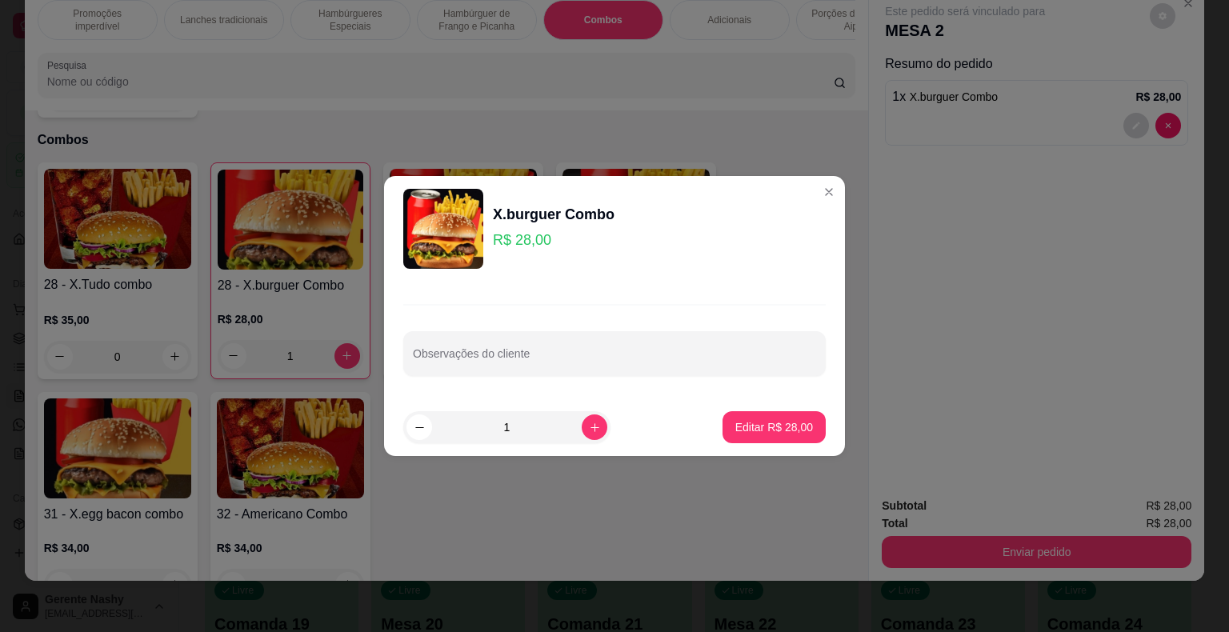
click at [621, 352] on input "Observações do cliente" at bounding box center [614, 360] width 403 height 16
type input "A"
type input "PRA LEVAR"
click at [763, 434] on p "Editar R$ 28,00" at bounding box center [773, 426] width 75 height 15
type input "0"
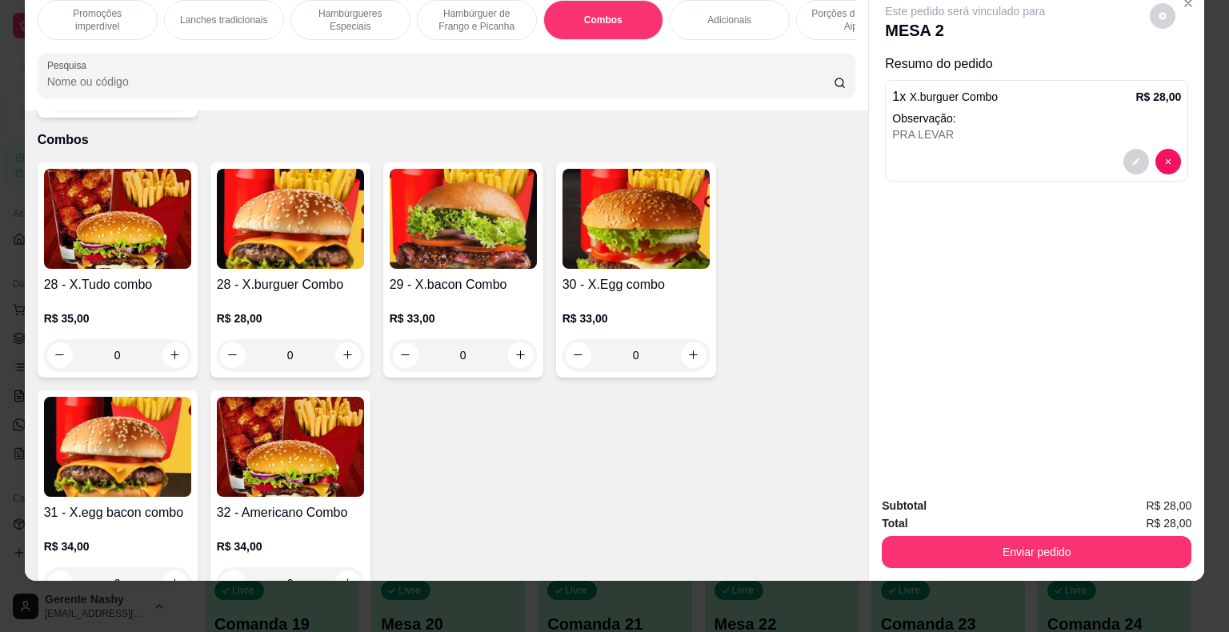
click at [968, 536] on button "Enviar pedido" at bounding box center [1037, 552] width 310 height 32
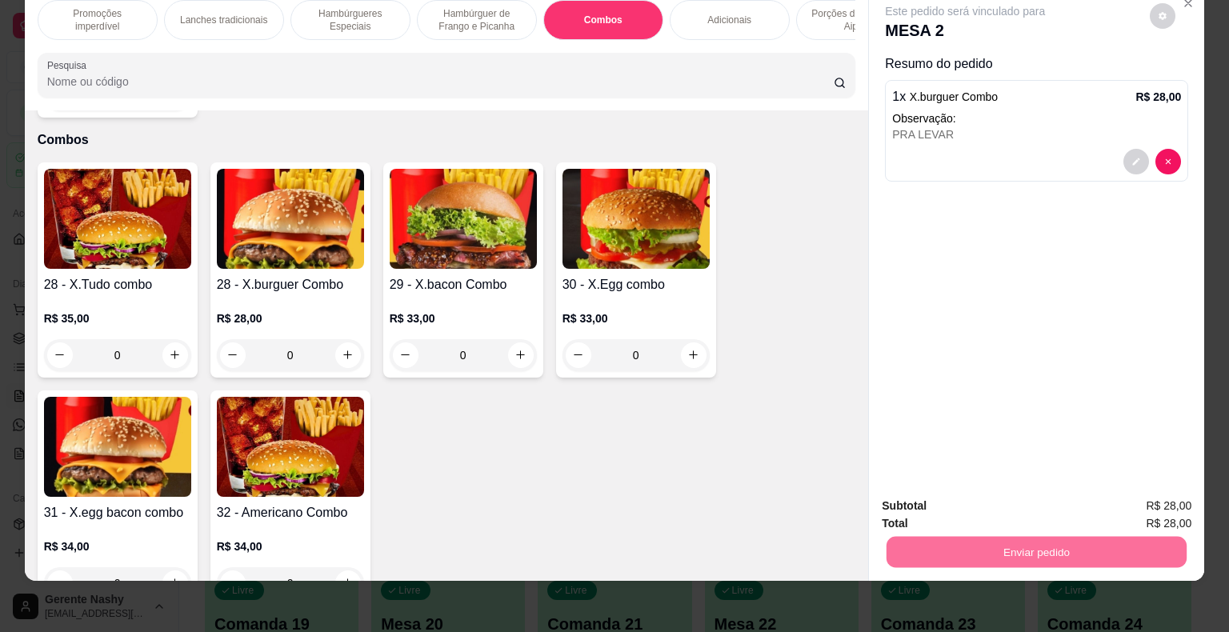
click at [1137, 493] on button "Enviar pedido" at bounding box center [1150, 501] width 90 height 30
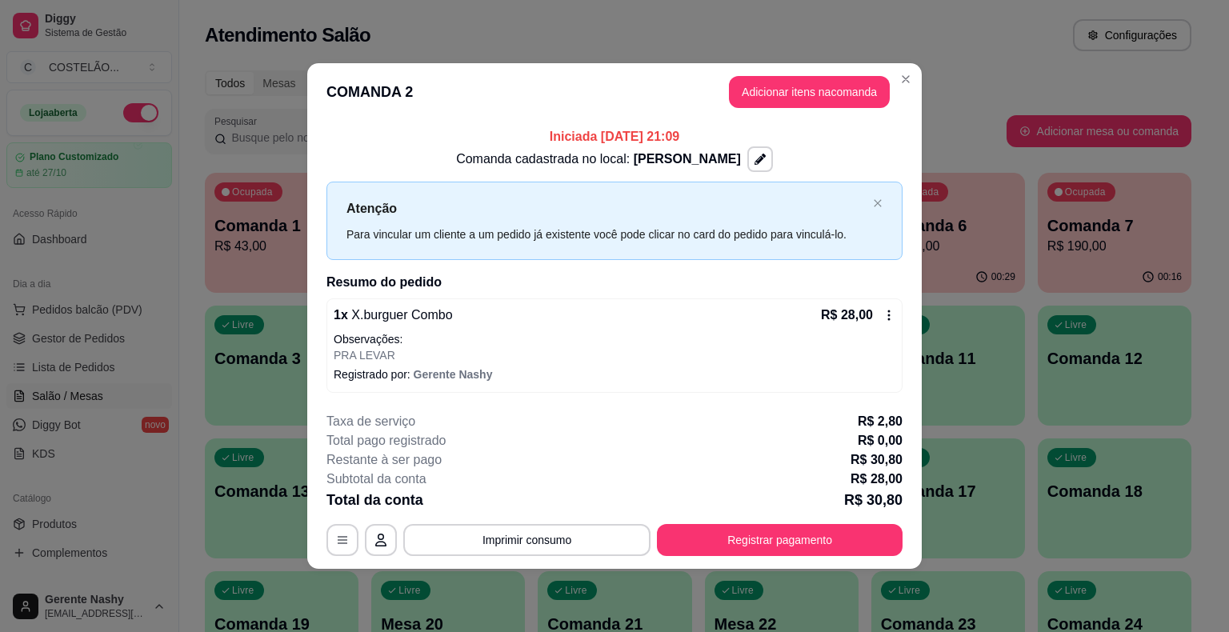
click at [983, 75] on div "Todos Mesas Comandas" at bounding box center [698, 83] width 987 height 26
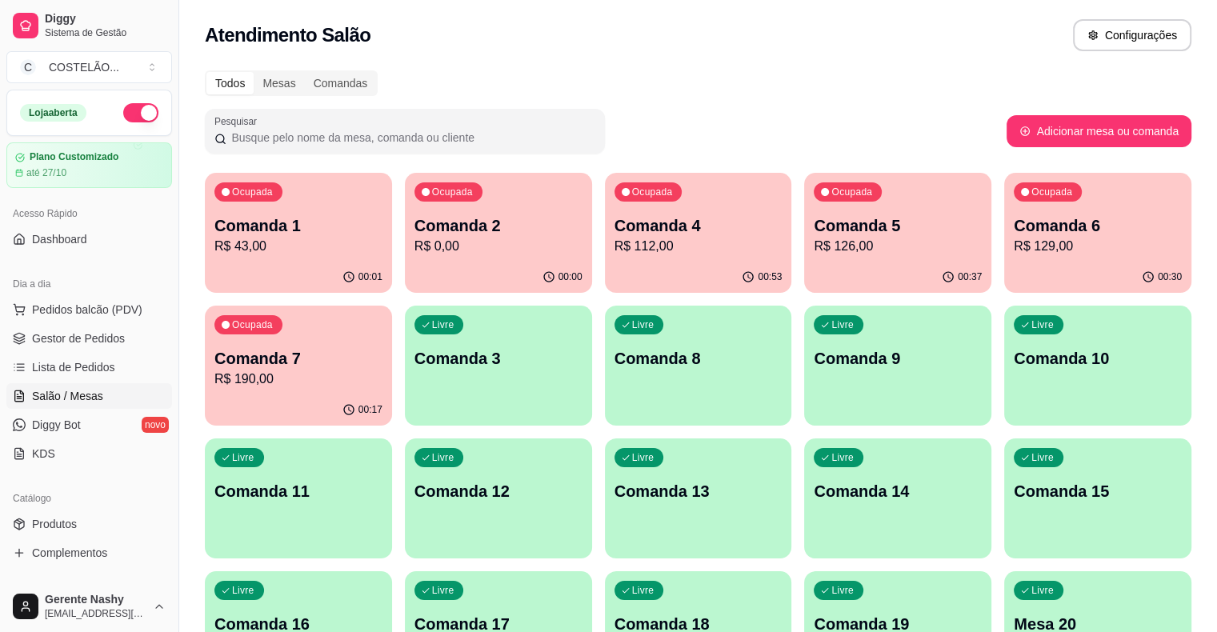
click at [1014, 247] on p "R$ 129,00" at bounding box center [1098, 246] width 168 height 19
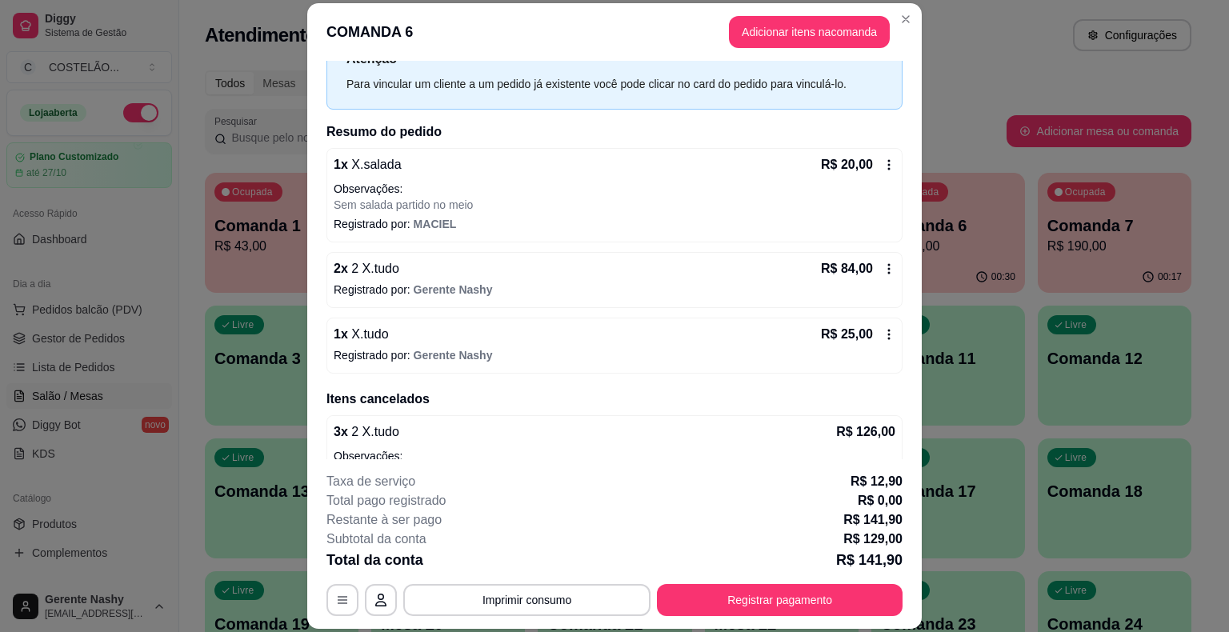
scroll to position [90, 0]
click at [1006, 88] on div "Todos Mesas Comandas" at bounding box center [698, 83] width 987 height 26
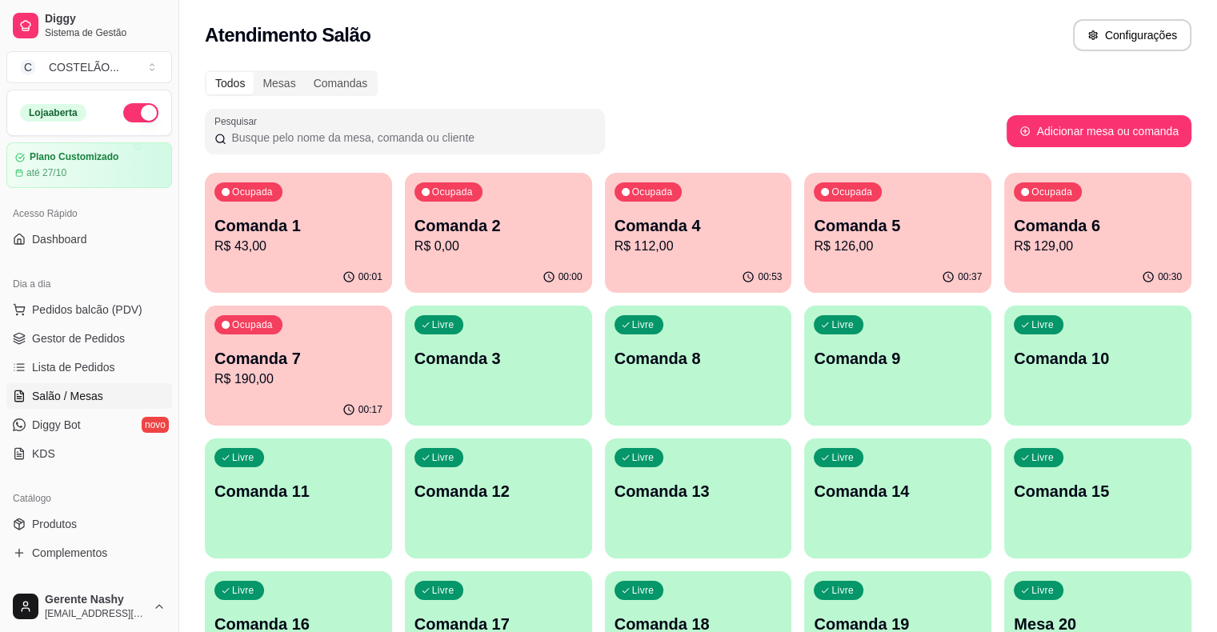
click at [294, 230] on p "Comanda 1" at bounding box center [298, 225] width 168 height 22
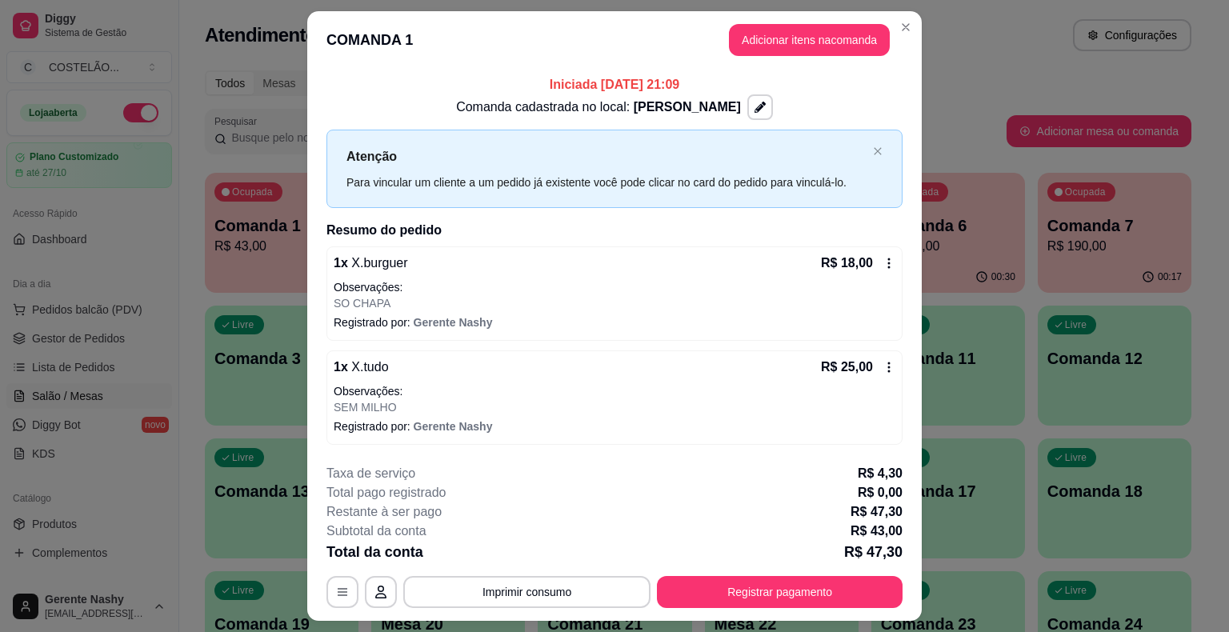
scroll to position [38, 0]
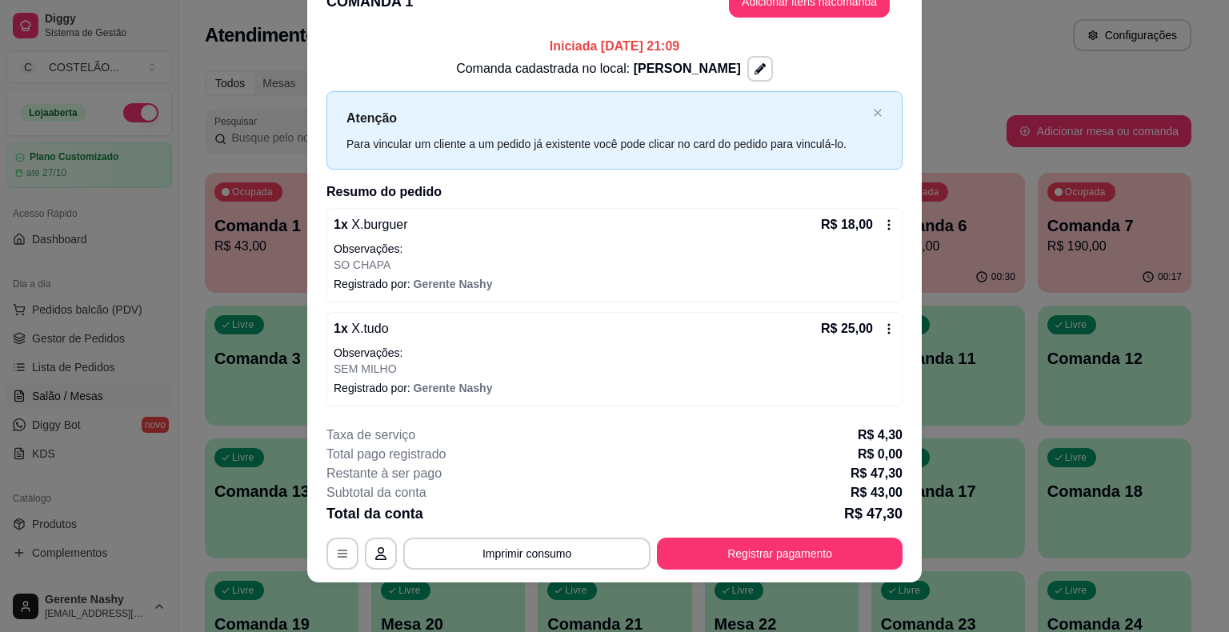
click at [884, 323] on icon at bounding box center [889, 329] width 13 height 13
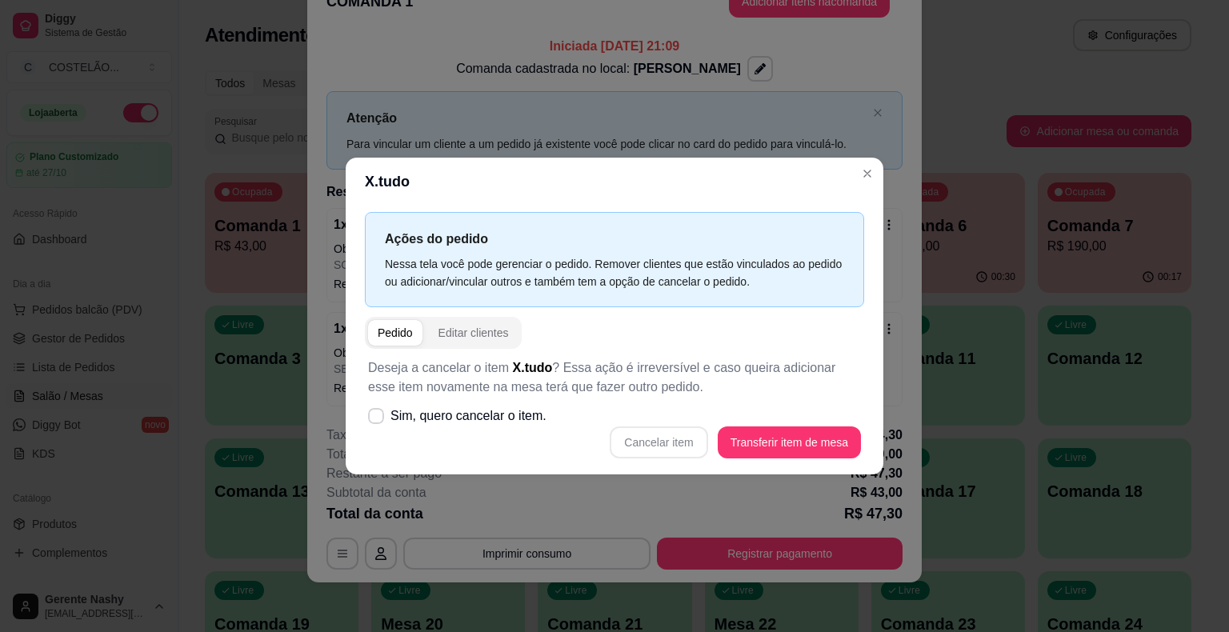
click at [864, 102] on div "Atenção Para vincular um cliente a um pedido já existente você pode clicar no c…" at bounding box center [615, 130] width 576 height 78
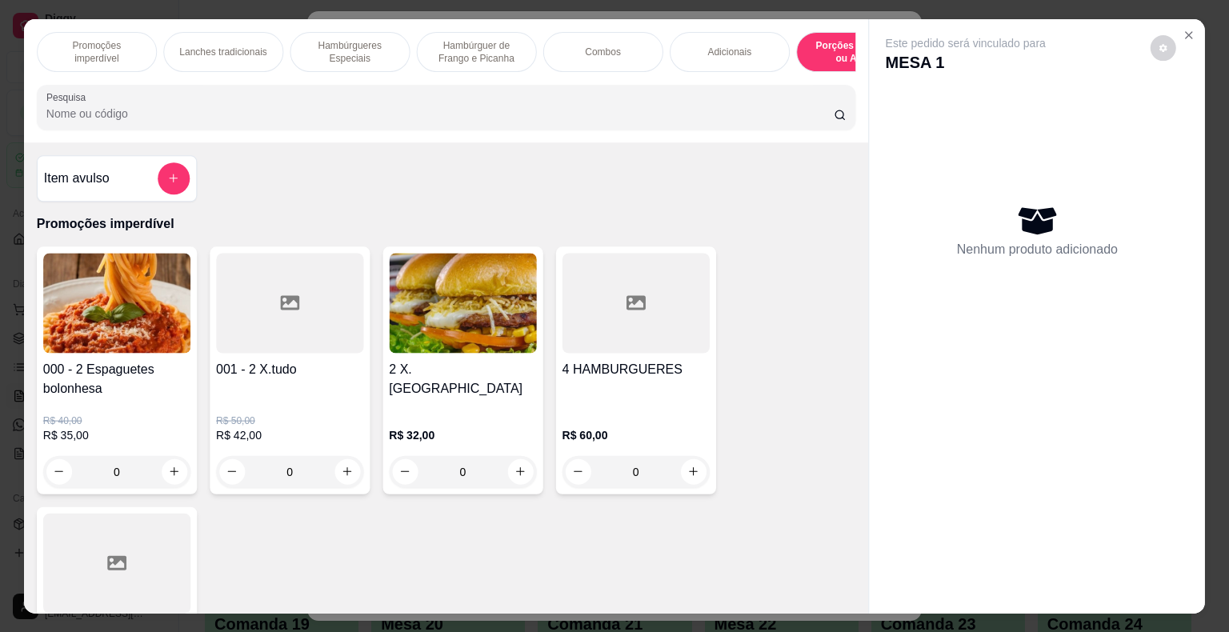
scroll to position [4034, 0]
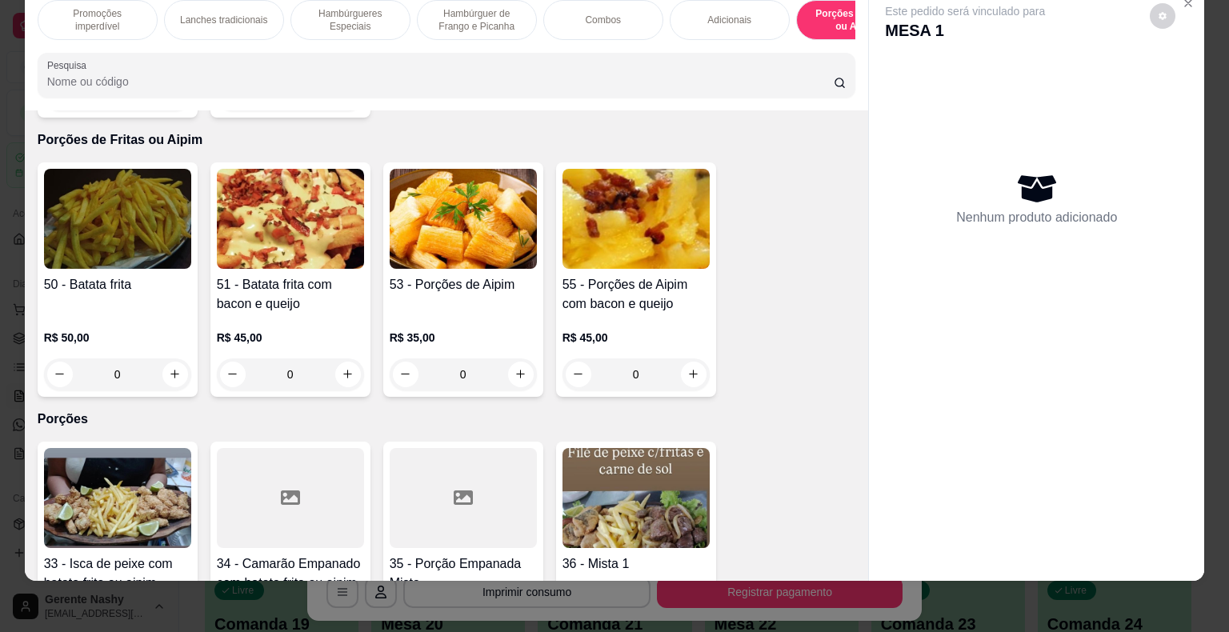
click at [730, 16] on div "Adicionais" at bounding box center [730, 20] width 120 height 40
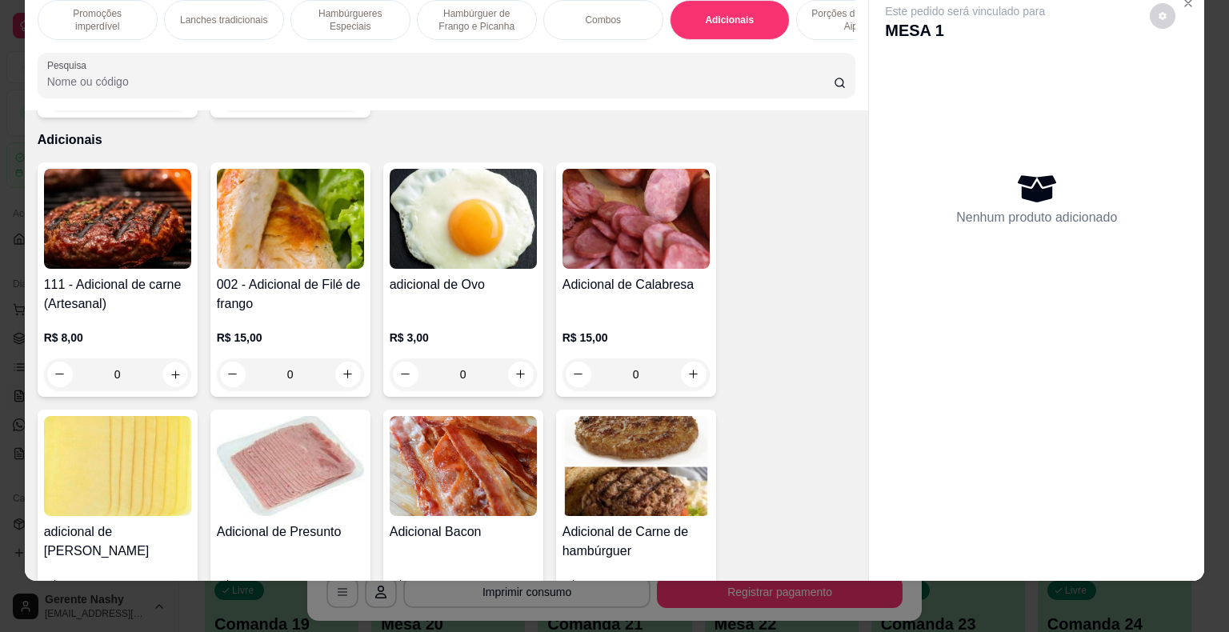
click at [171, 368] on icon "increase-product-quantity" at bounding box center [175, 374] width 12 height 12
type input "1"
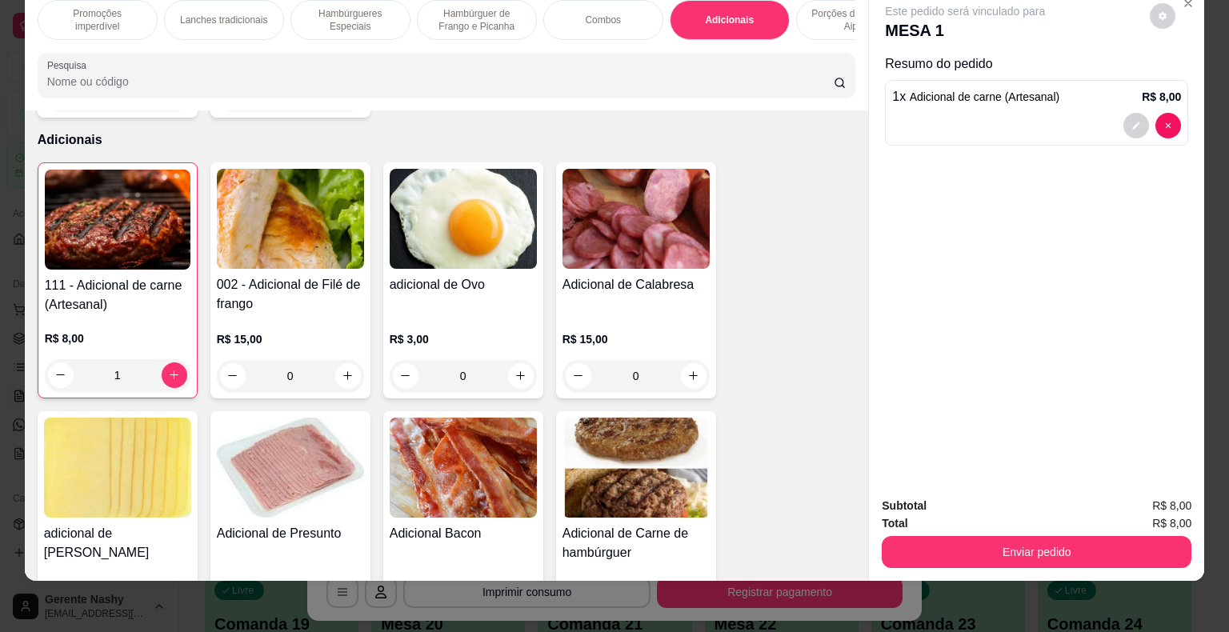
click at [996, 548] on button "Enviar pedido" at bounding box center [1037, 552] width 310 height 32
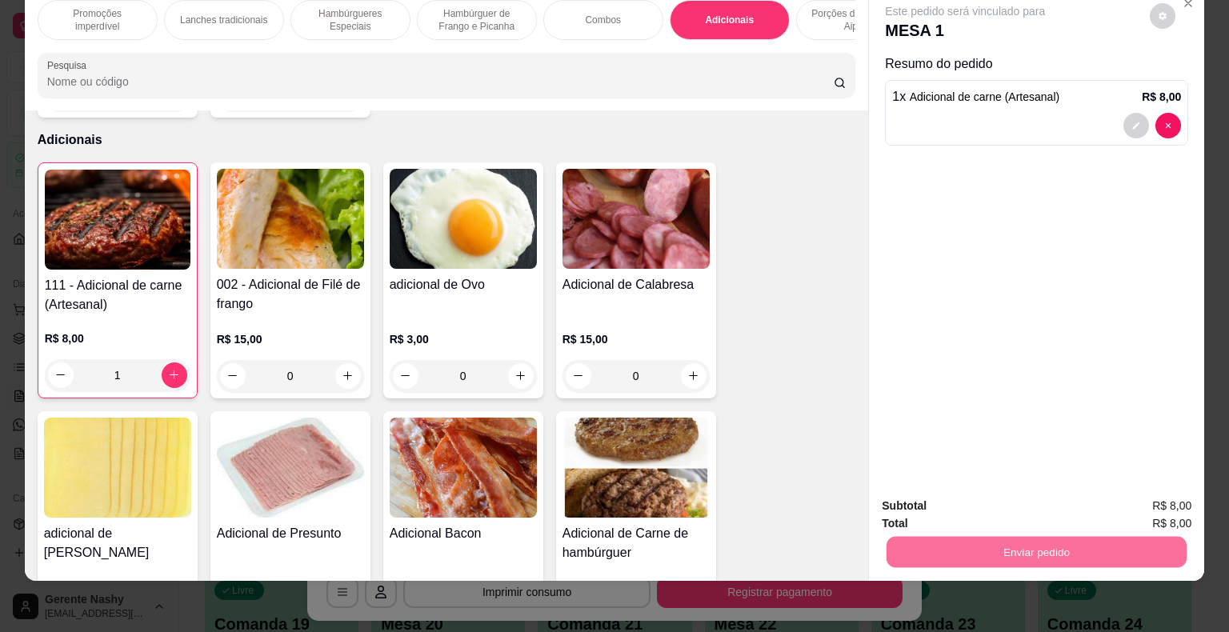
click at [1143, 499] on button "Enviar pedido" at bounding box center [1150, 501] width 88 height 30
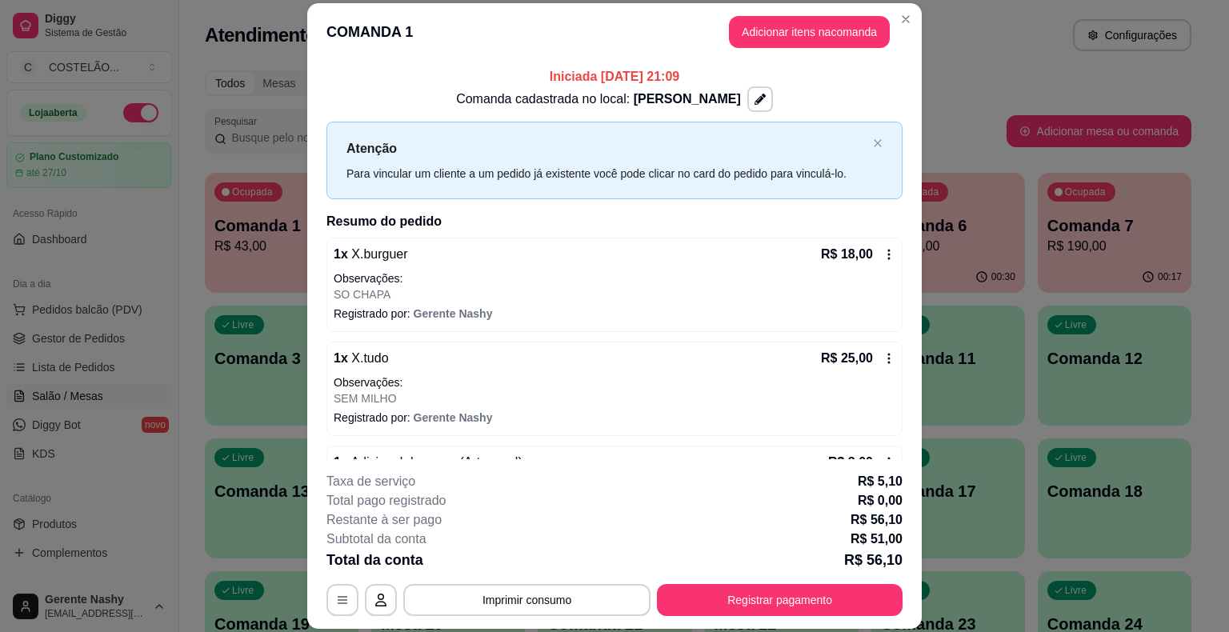
click at [1003, 43] on div "Atendimento Salão Configurações" at bounding box center [698, 35] width 987 height 32
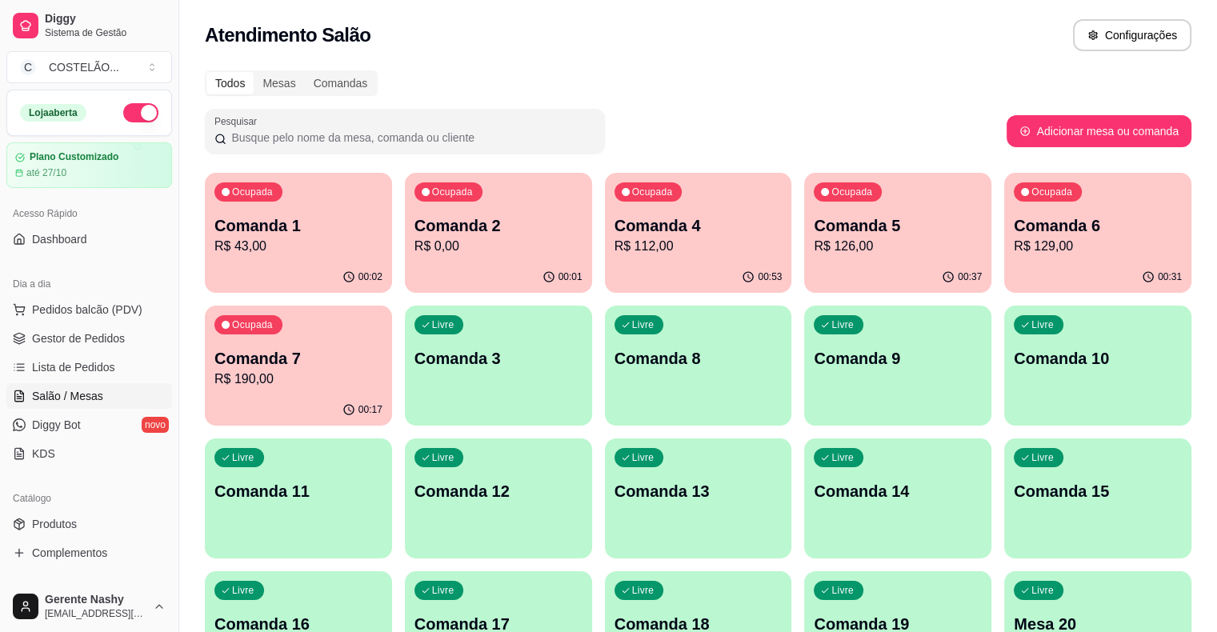
click at [298, 240] on p "R$ 43,00" at bounding box center [298, 246] width 168 height 19
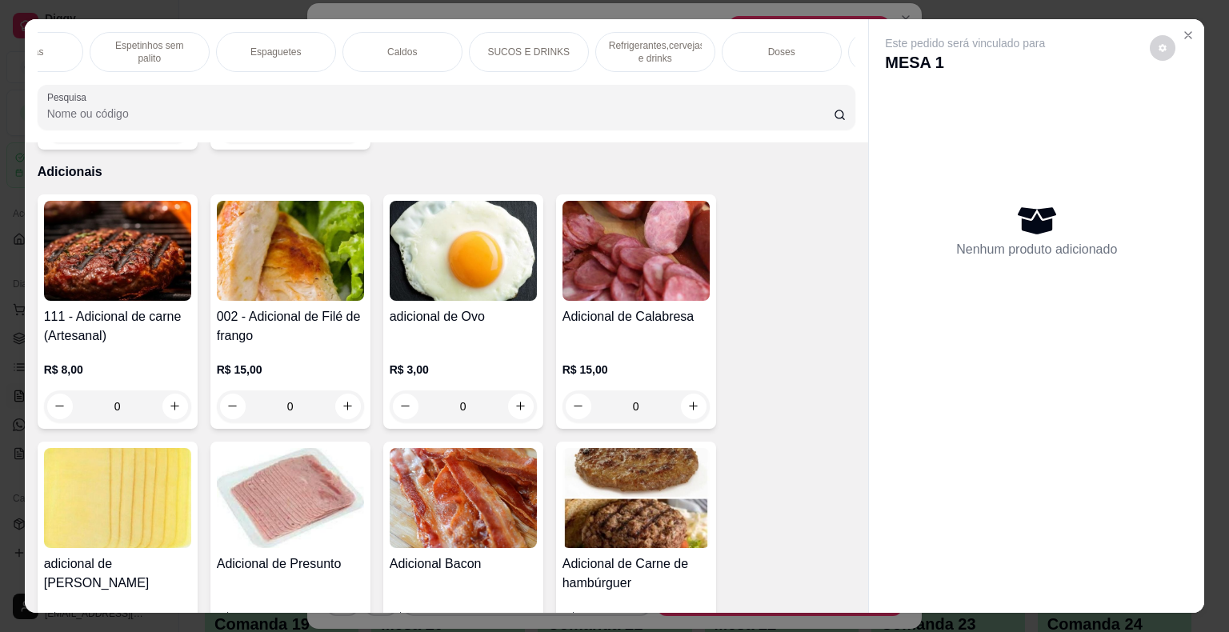
scroll to position [0, 1217]
click at [645, 42] on p "Refrigerantes,cervejas e drinks" at bounding box center [650, 52] width 93 height 26
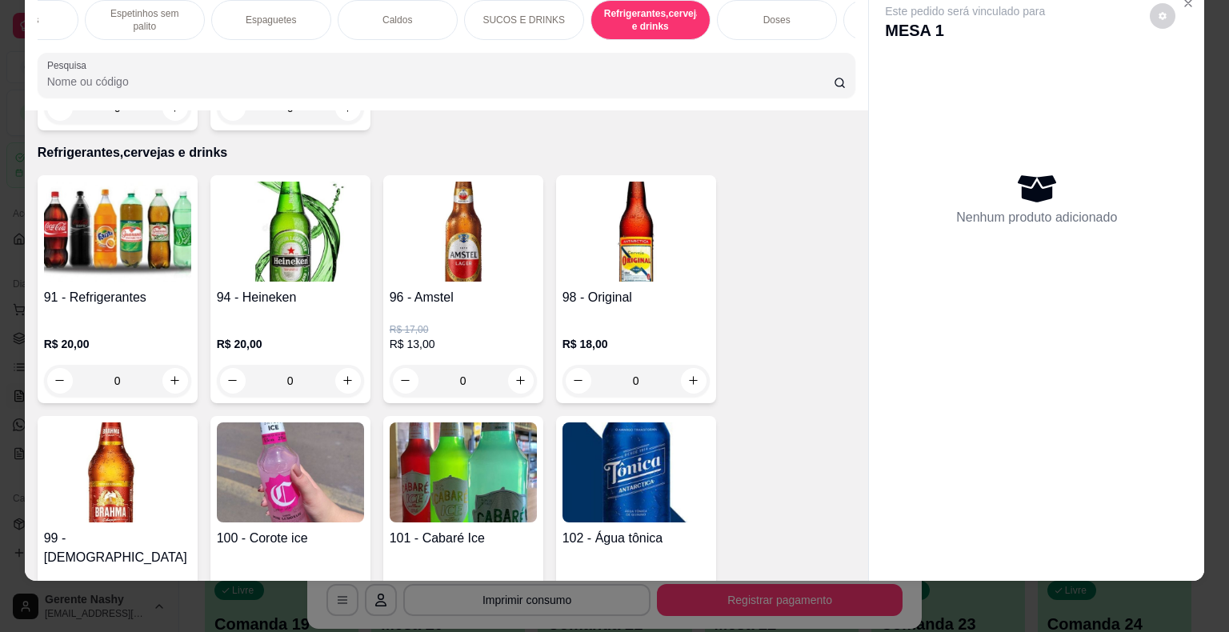
click at [143, 288] on div "91 - Refrigerantes" at bounding box center [117, 304] width 147 height 32
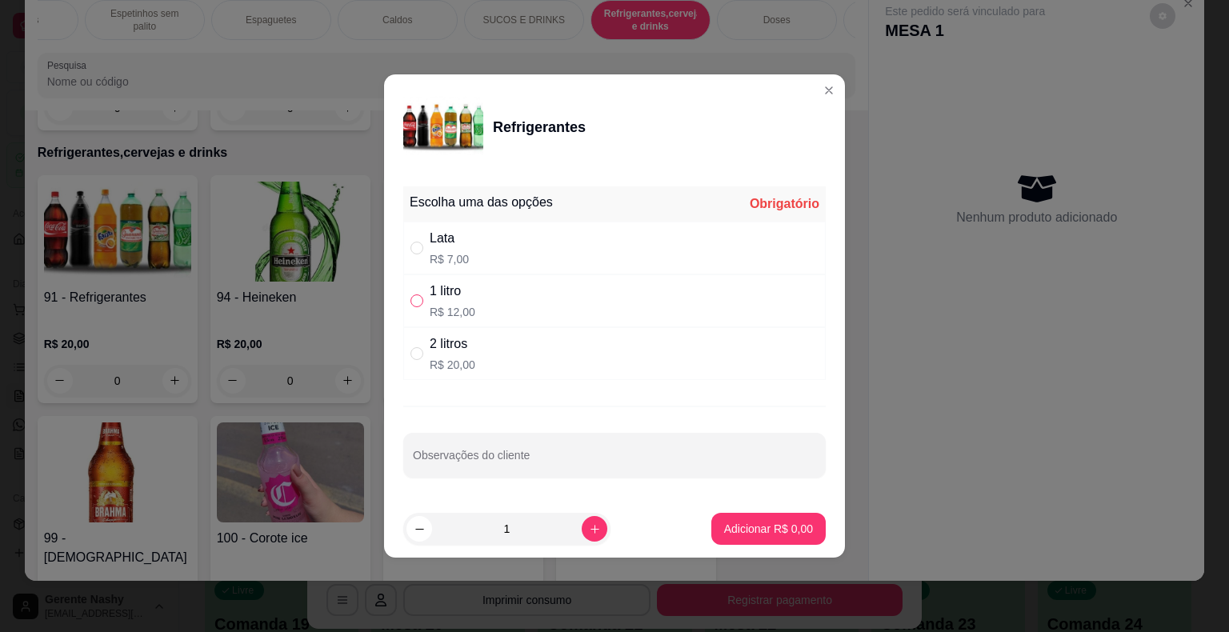
click at [419, 305] on input "" at bounding box center [417, 301] width 13 height 13
radio input "true"
click at [744, 531] on p "Adicionar R$ 12,00" at bounding box center [765, 528] width 93 height 15
type input "1"
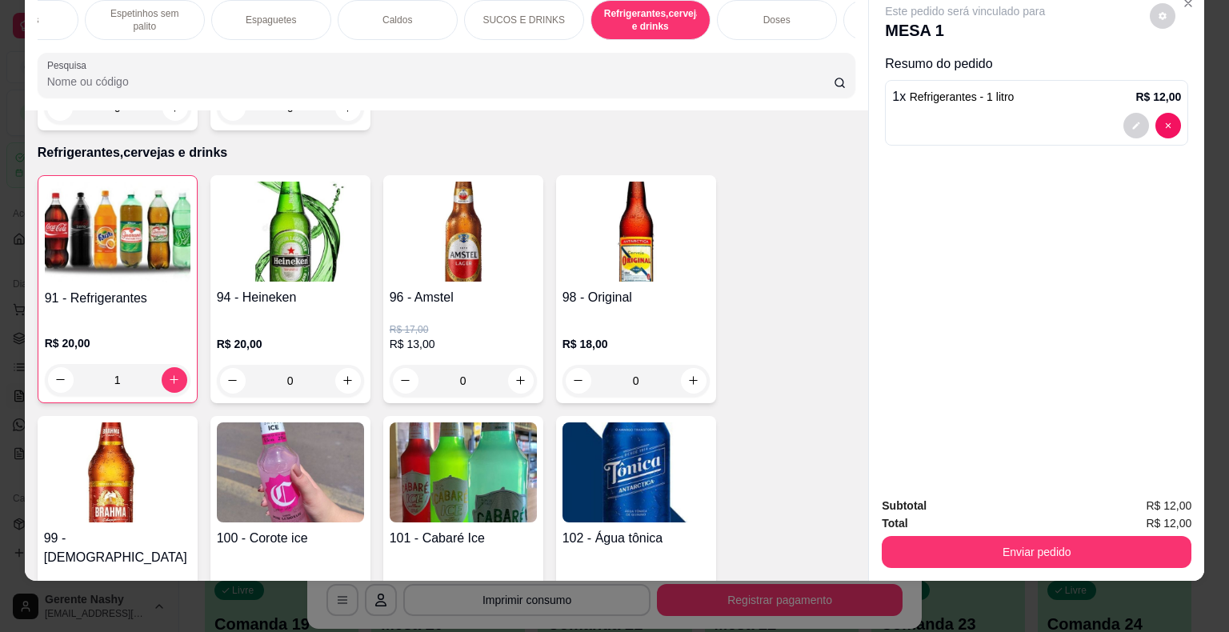
click at [988, 538] on button "Enviar pedido" at bounding box center [1037, 552] width 310 height 32
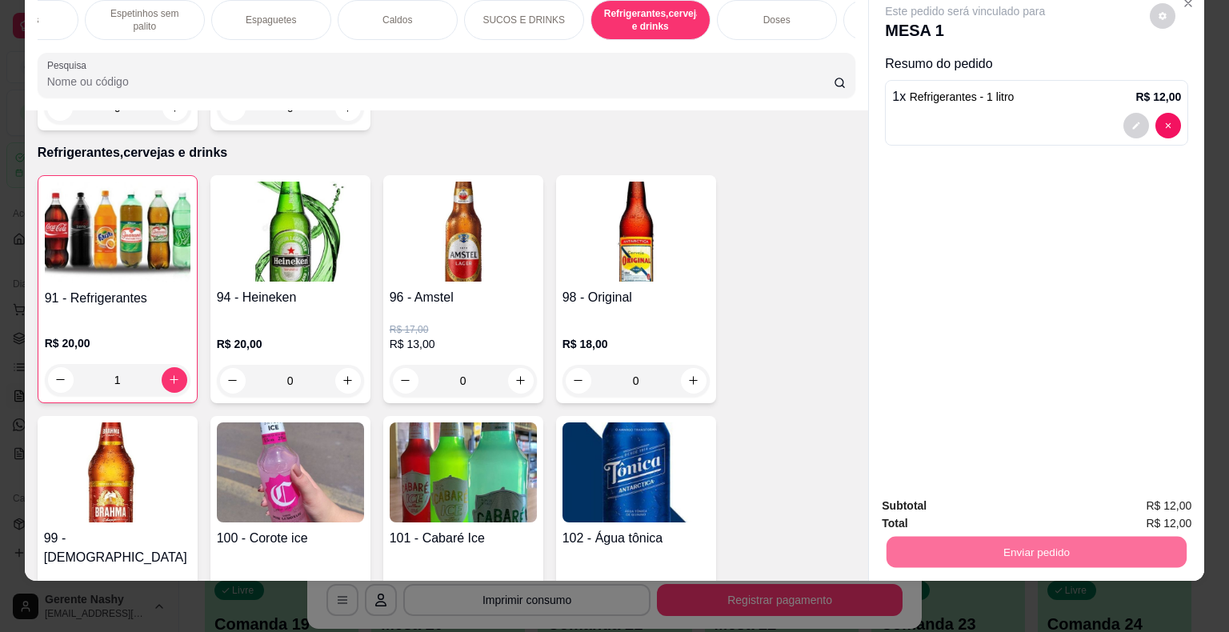
click at [1152, 499] on button "Enviar pedido" at bounding box center [1150, 501] width 90 height 30
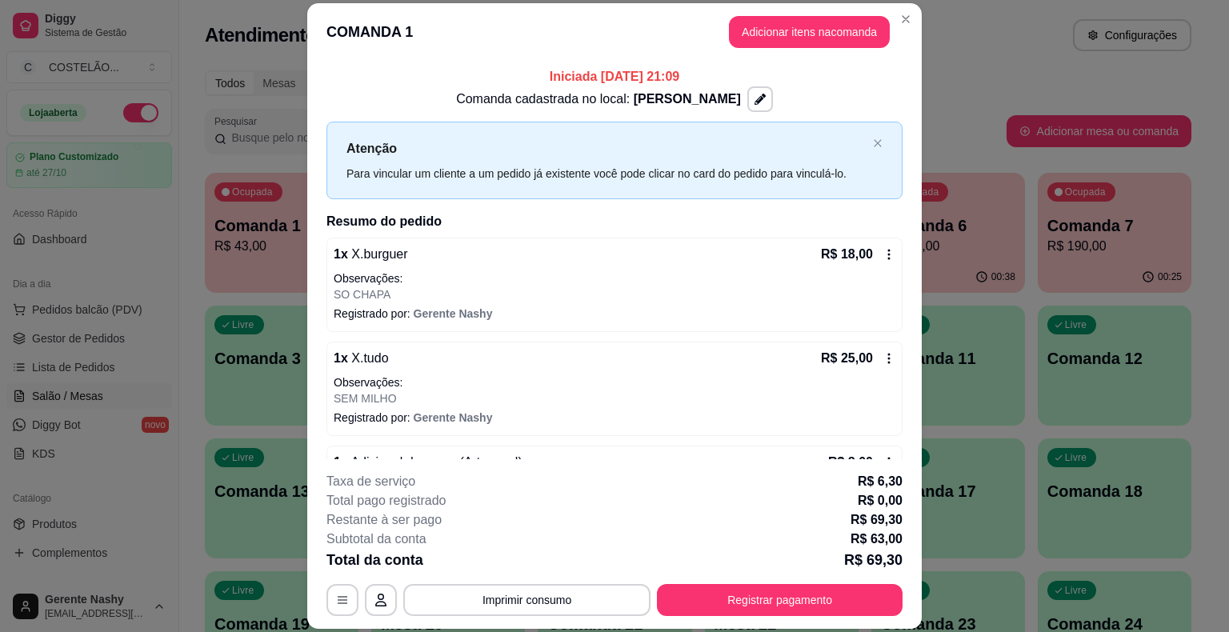
click at [979, 55] on div "Atendimento Salão Configurações" at bounding box center [698, 30] width 1038 height 61
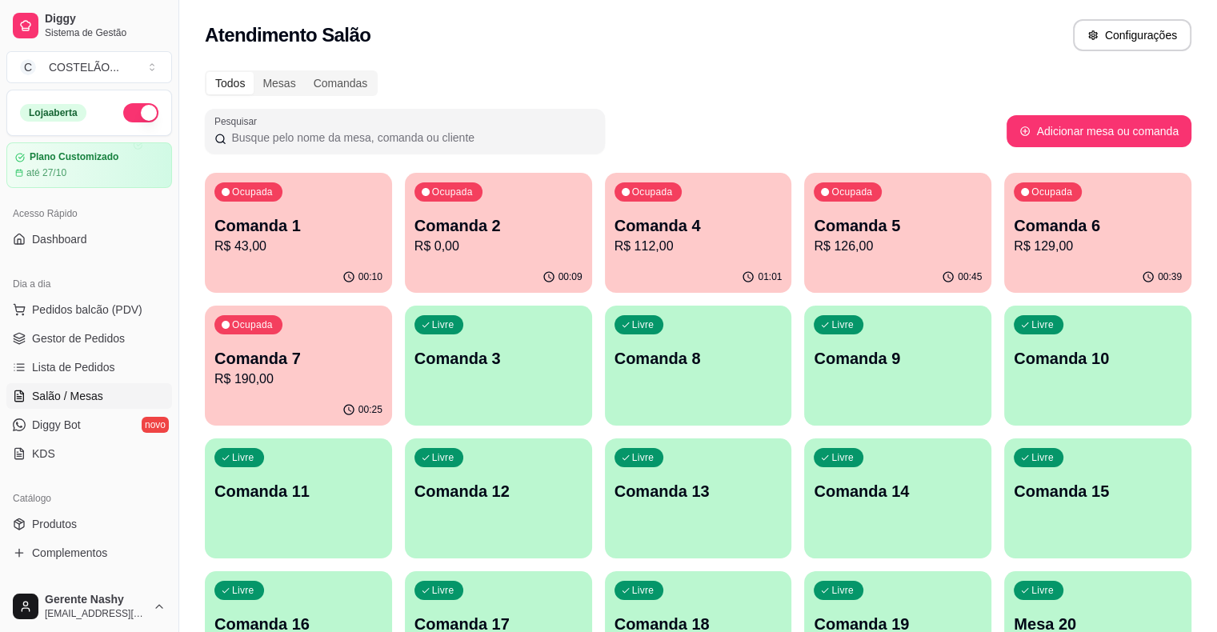
click at [486, 257] on div "Ocupada Comanda 2 R$ 0,00" at bounding box center [498, 217] width 187 height 89
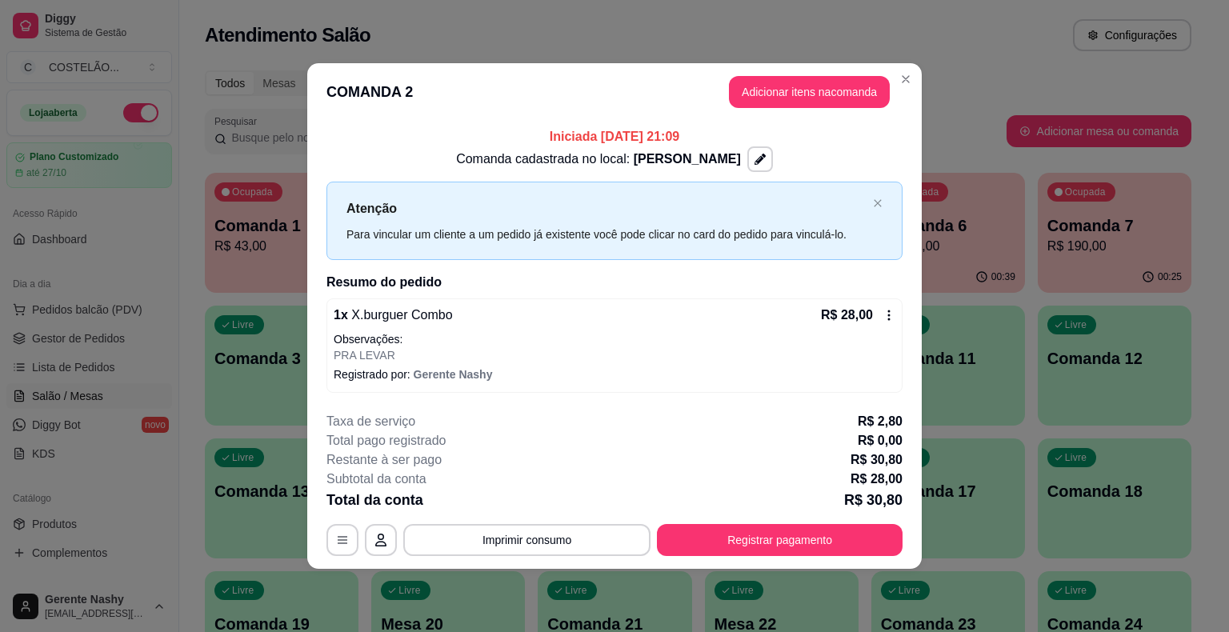
click at [801, 80] on button "Adicionar itens na comanda" at bounding box center [809, 92] width 161 height 32
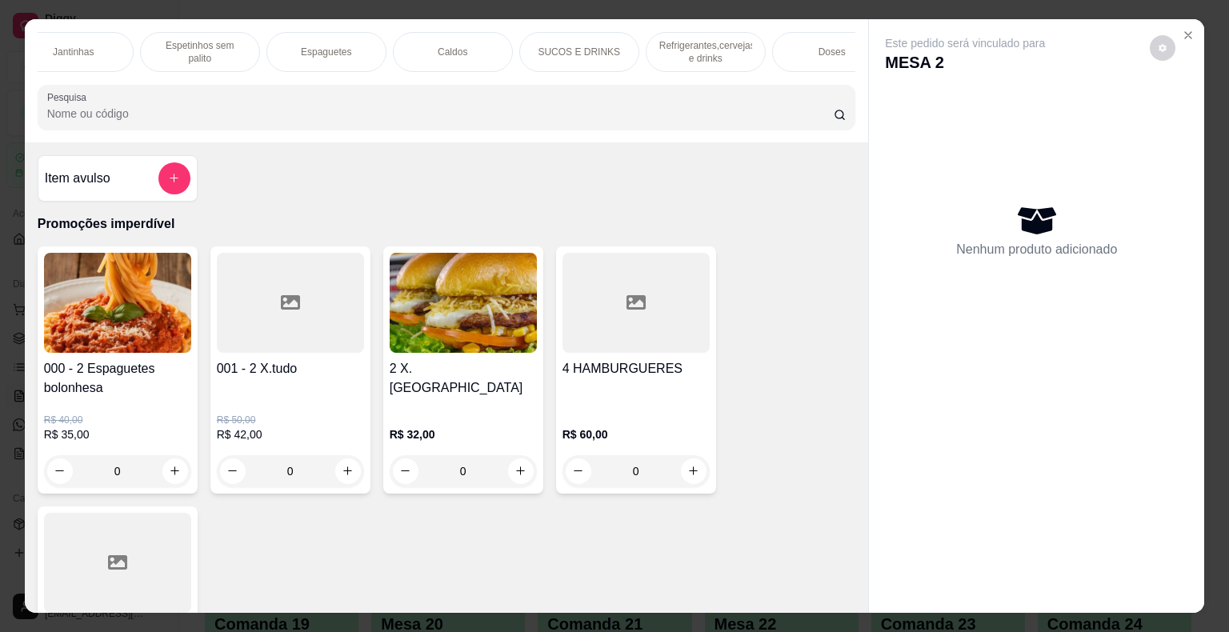
scroll to position [0, 1165]
click at [698, 43] on p "Refrigerantes,cervejas e drinks" at bounding box center [702, 52] width 93 height 26
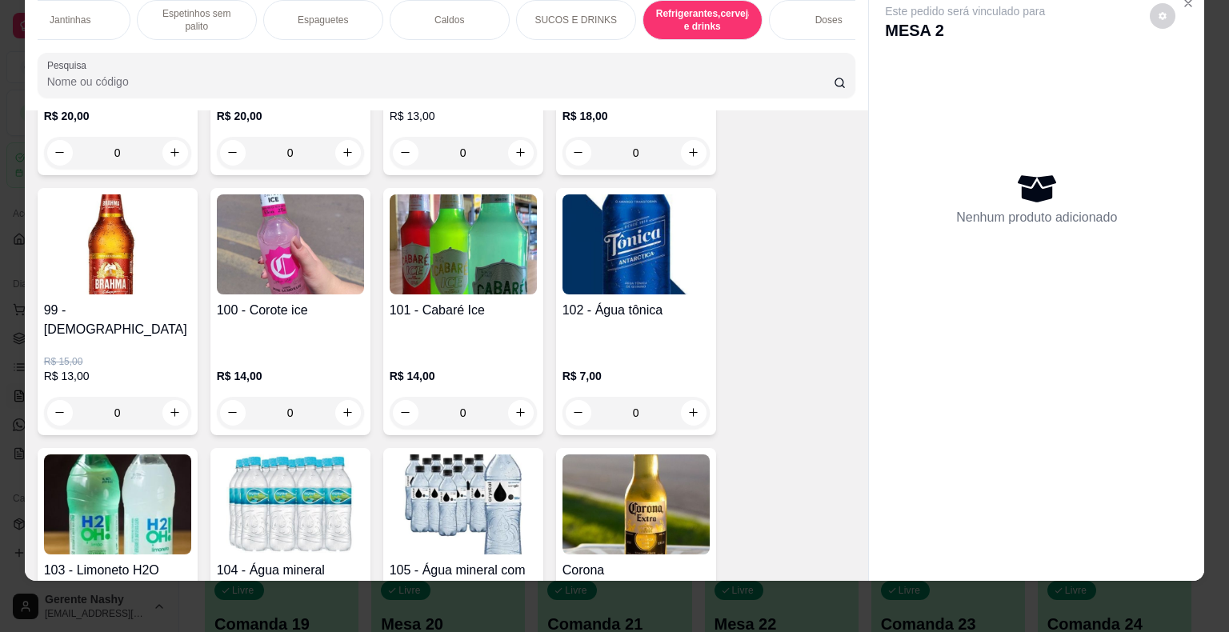
scroll to position [9643, 0]
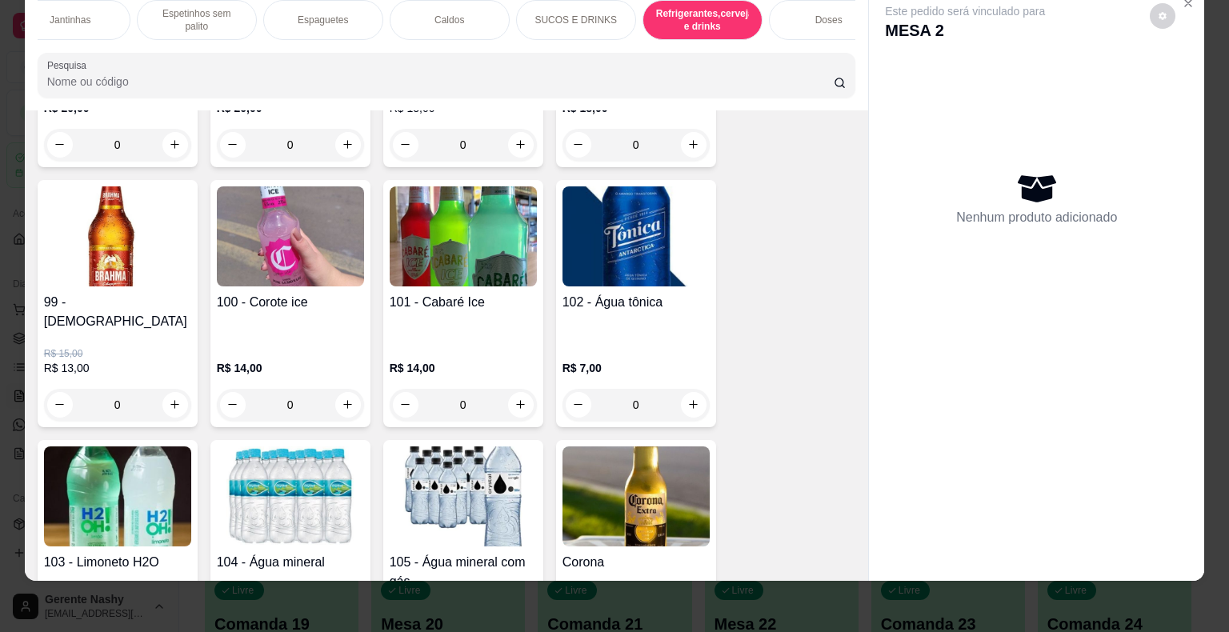
click at [162, 389] on div "0" at bounding box center [117, 405] width 147 height 32
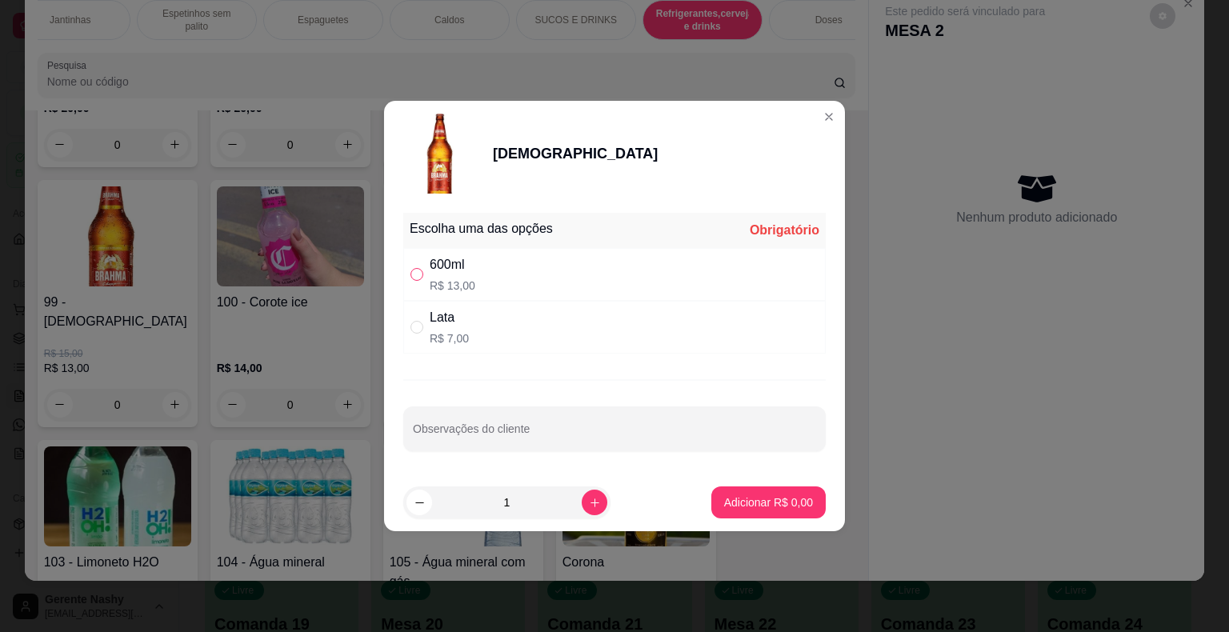
click at [411, 281] on input "" at bounding box center [417, 274] width 13 height 13
radio input "true"
click at [741, 509] on p "Adicionar R$ 13,00" at bounding box center [765, 503] width 95 height 16
type input "1"
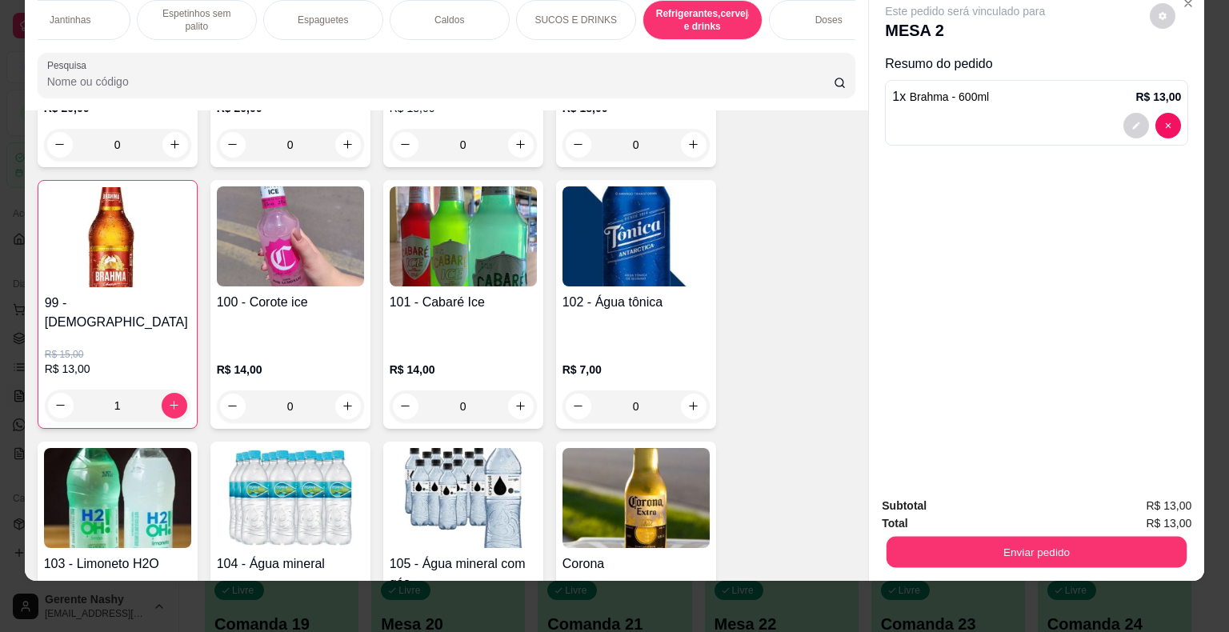
click at [985, 538] on button "Enviar pedido" at bounding box center [1037, 552] width 300 height 31
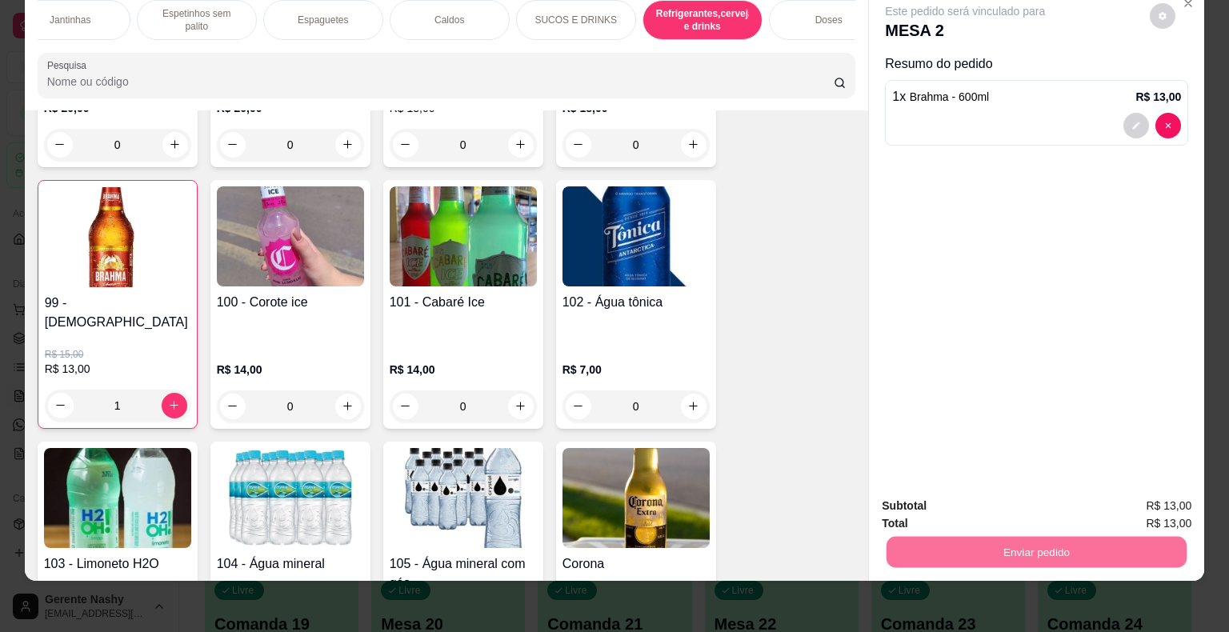
click at [1156, 496] on button "Enviar pedido" at bounding box center [1150, 501] width 88 height 30
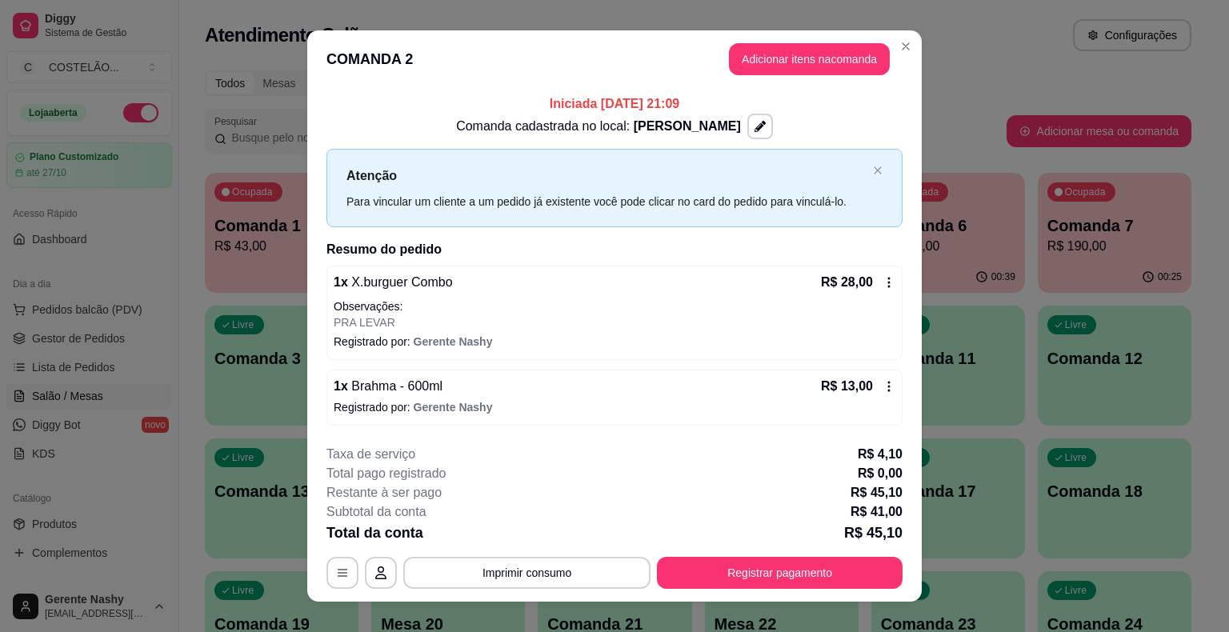
click at [954, 73] on div "Todos Mesas Comandas" at bounding box center [698, 83] width 987 height 26
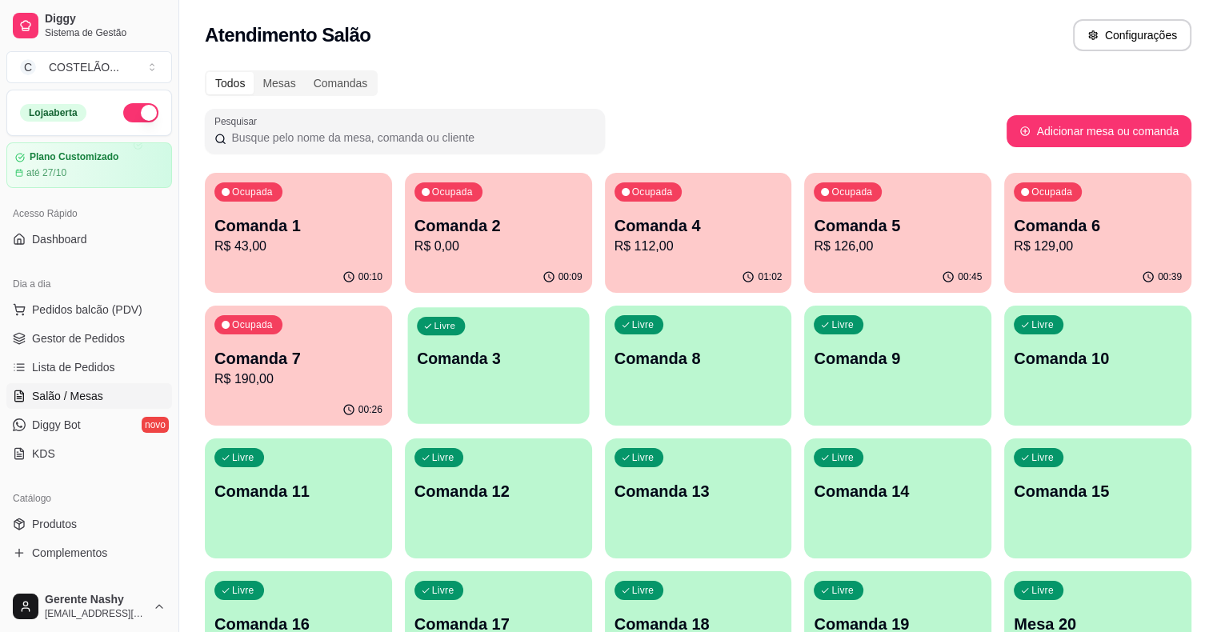
click at [417, 355] on p "Comanda 3" at bounding box center [498, 359] width 163 height 22
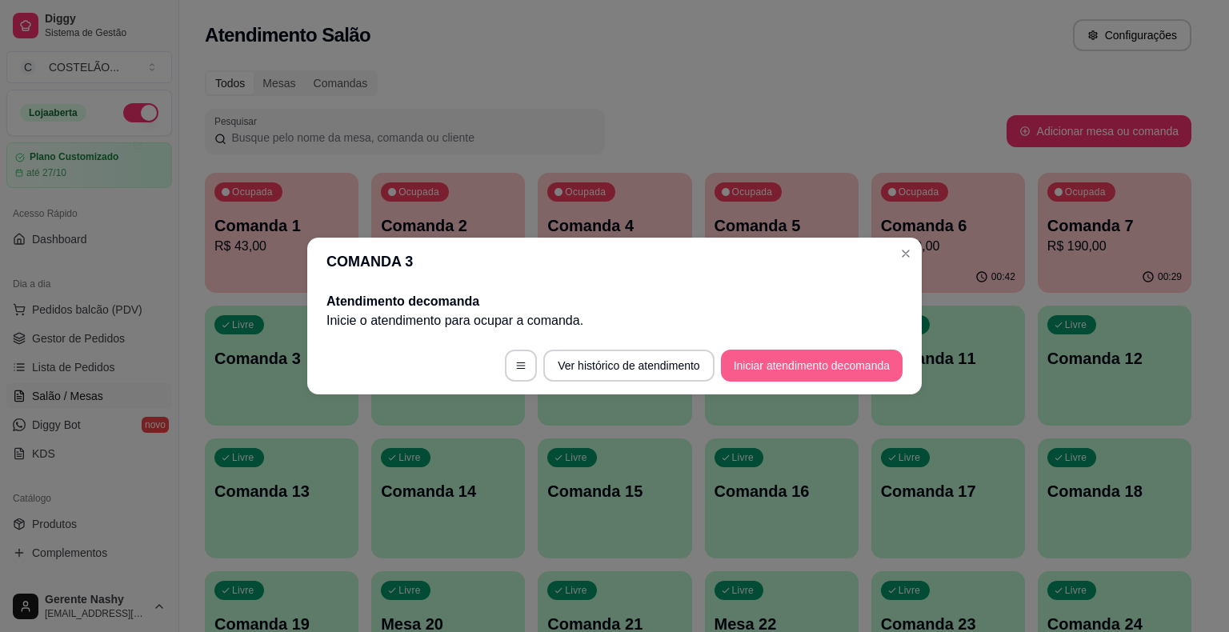
click at [764, 367] on button "Iniciar atendimento de comanda" at bounding box center [812, 366] width 182 height 32
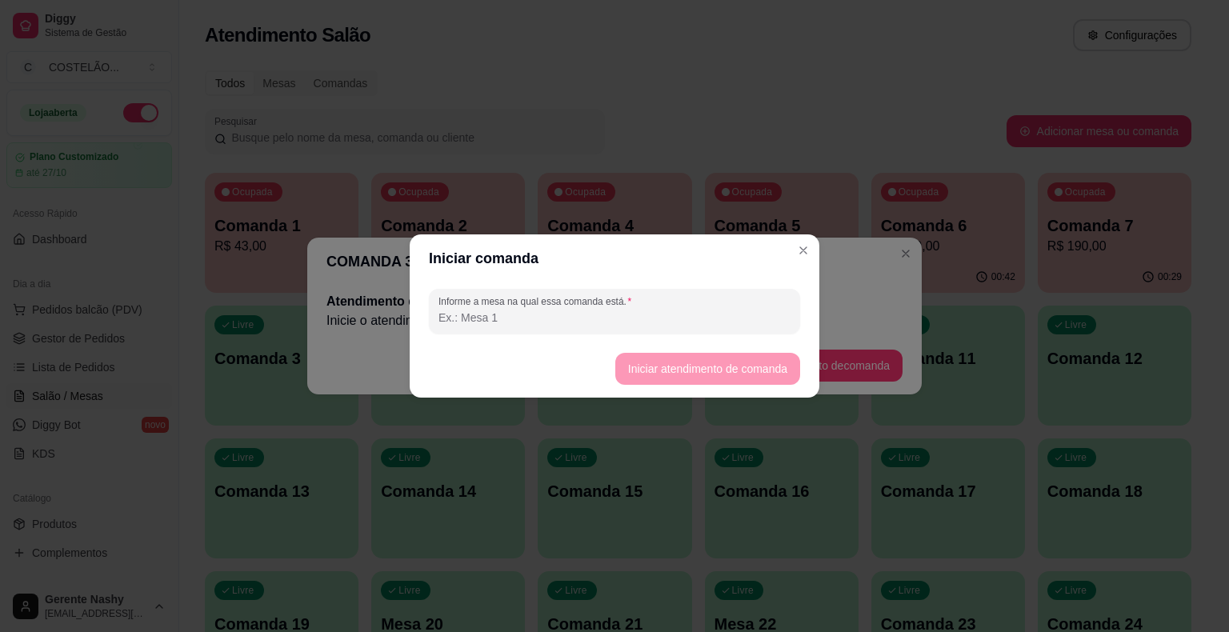
click at [627, 318] on input "Informe a mesa na qual essa comanda está." at bounding box center [615, 318] width 352 height 16
type input "[PERSON_NAME]"
click at [720, 366] on button "Iniciar atendimento de comanda" at bounding box center [707, 369] width 185 height 32
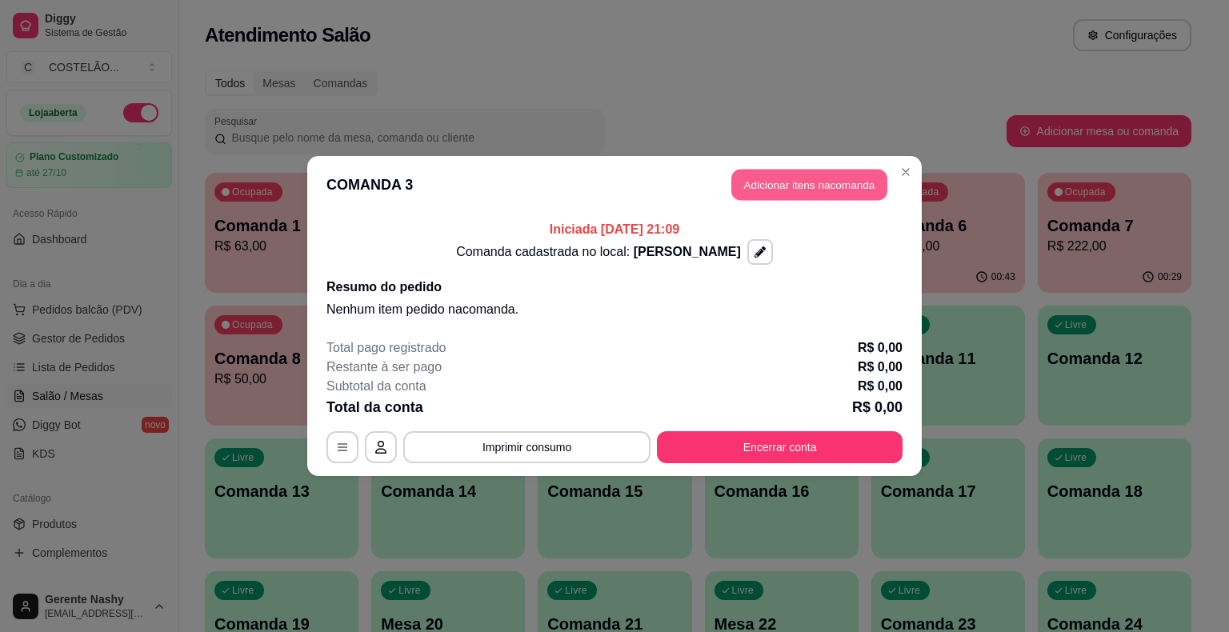
click at [800, 177] on button "Adicionar itens na comanda" at bounding box center [809, 185] width 156 height 31
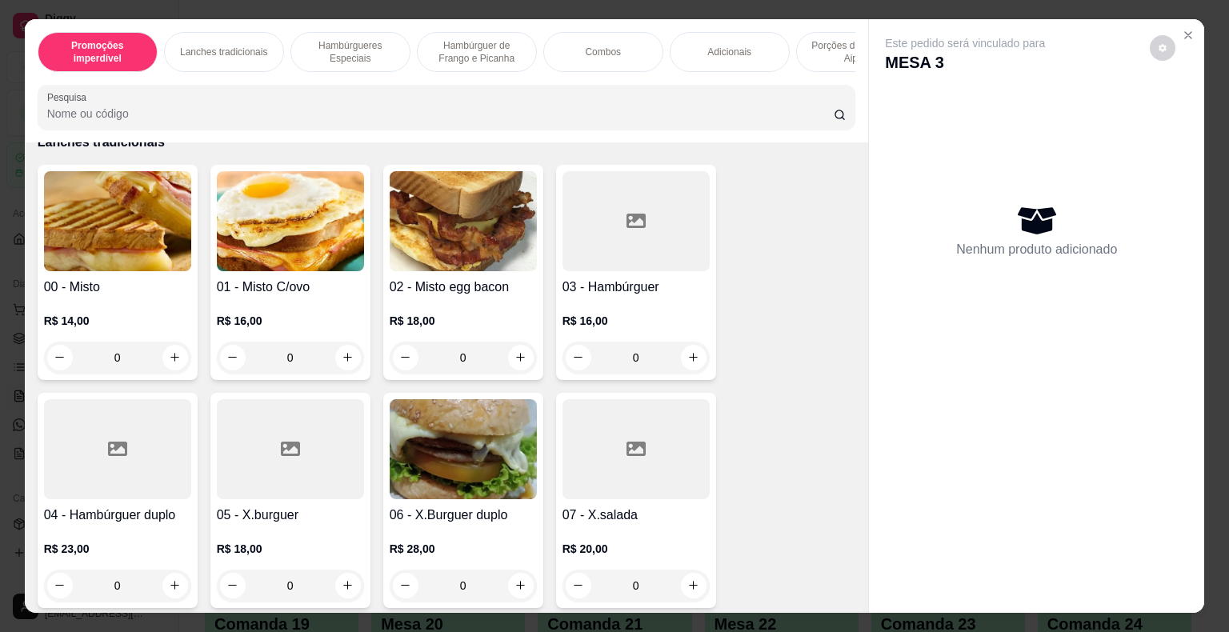
scroll to position [603, 0]
click at [690, 369] on button "increase-product-quantity" at bounding box center [693, 356] width 25 height 25
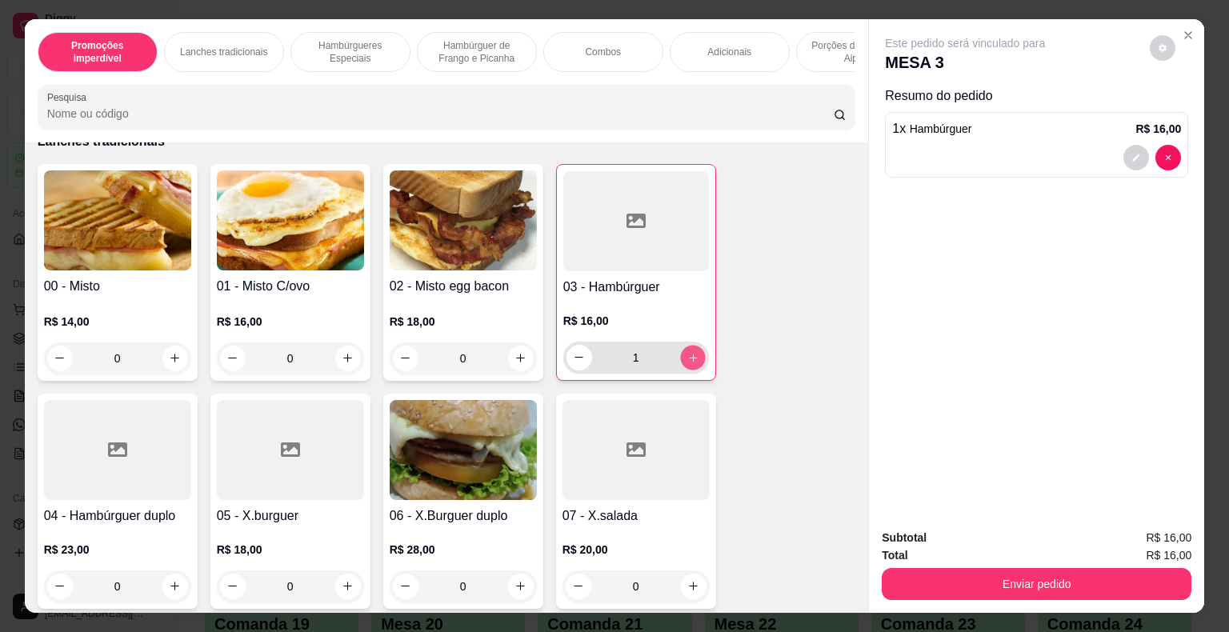
click at [690, 369] on button "increase-product-quantity" at bounding box center [692, 357] width 25 height 25
type input "2"
click at [1136, 154] on button "decrease-product-quantity" at bounding box center [1136, 157] width 25 height 25
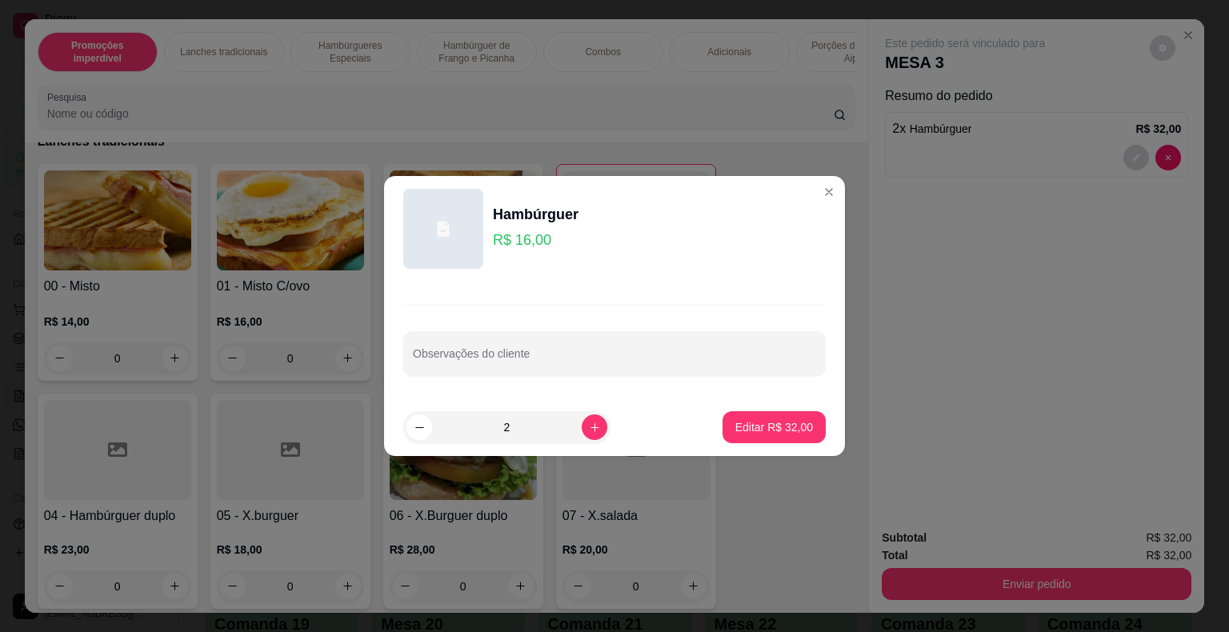
click at [631, 355] on input "Observações do cliente" at bounding box center [614, 360] width 403 height 16
type input "PRA LEVAR"
click at [775, 427] on p "Editar R$ 32,00" at bounding box center [773, 426] width 75 height 15
type input "0"
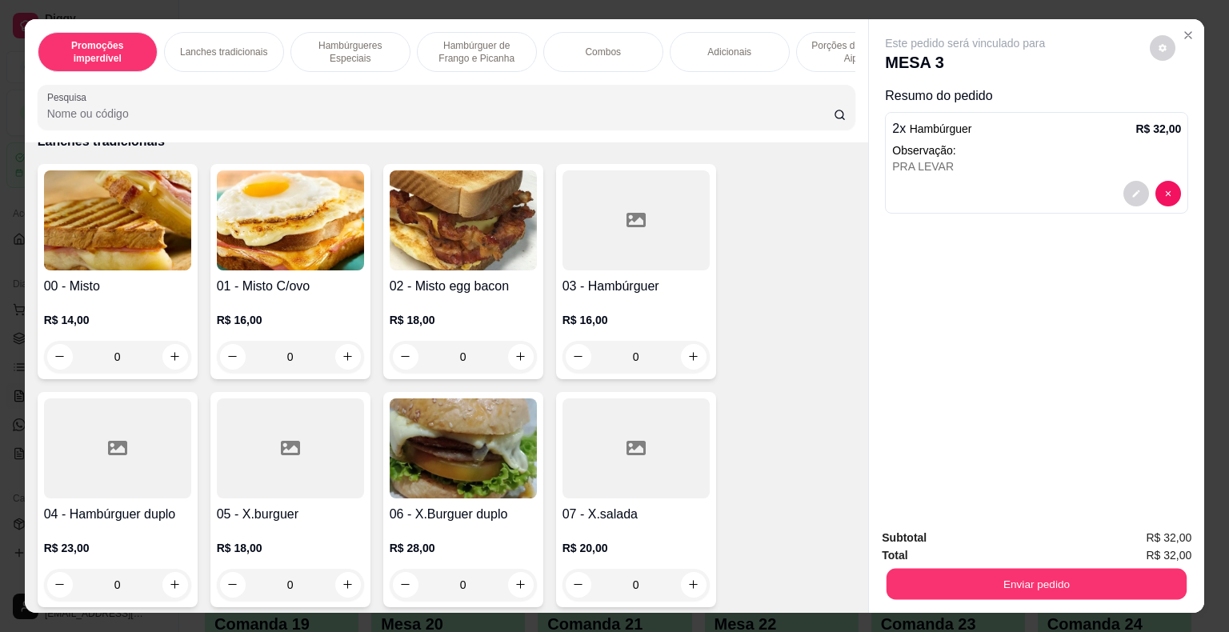
click at [1002, 577] on button "Enviar pedido" at bounding box center [1037, 584] width 300 height 31
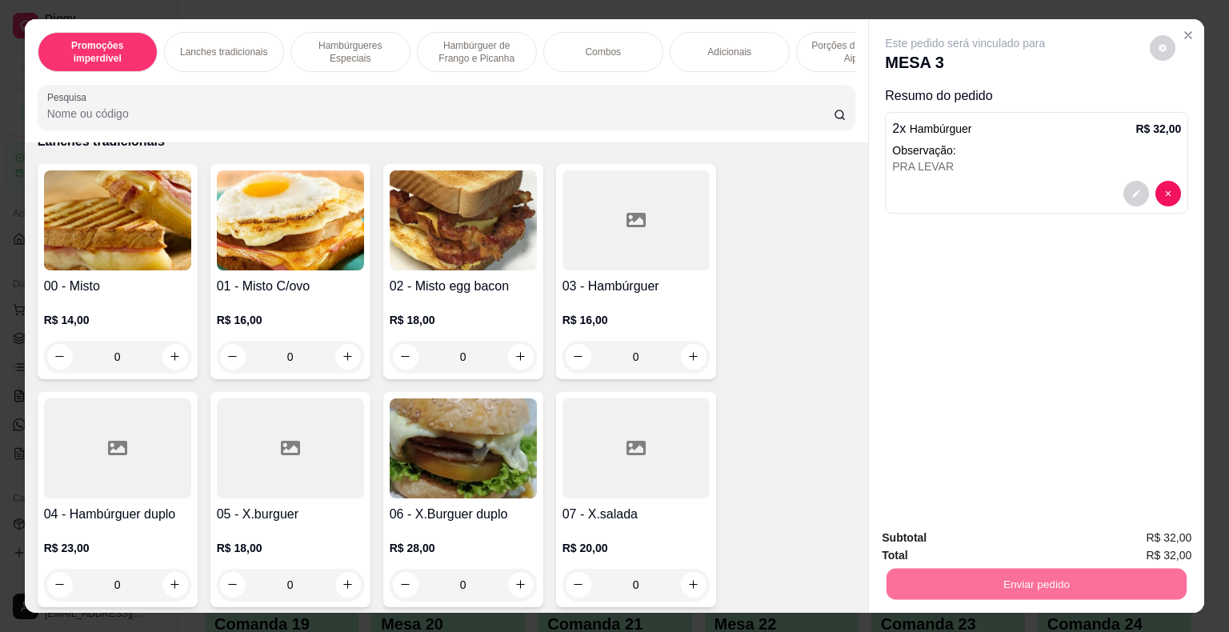
click at [1144, 541] on button "Enviar pedido" at bounding box center [1150, 539] width 90 height 30
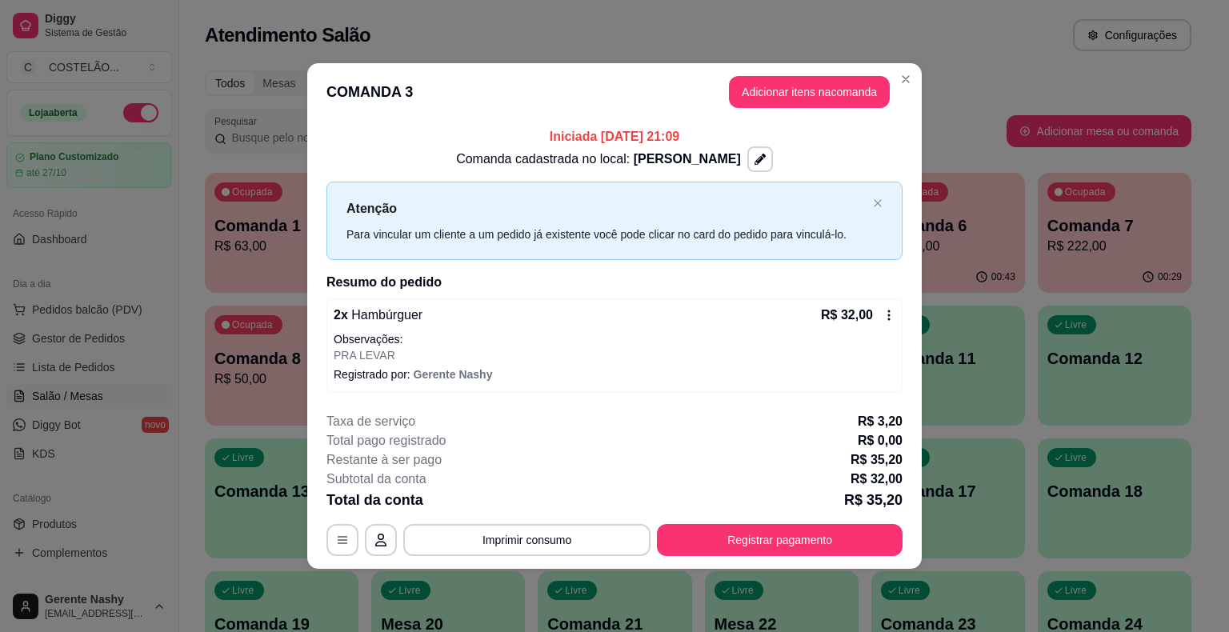
click at [960, 33] on div "Atendimento Salão Configurações" at bounding box center [698, 35] width 987 height 32
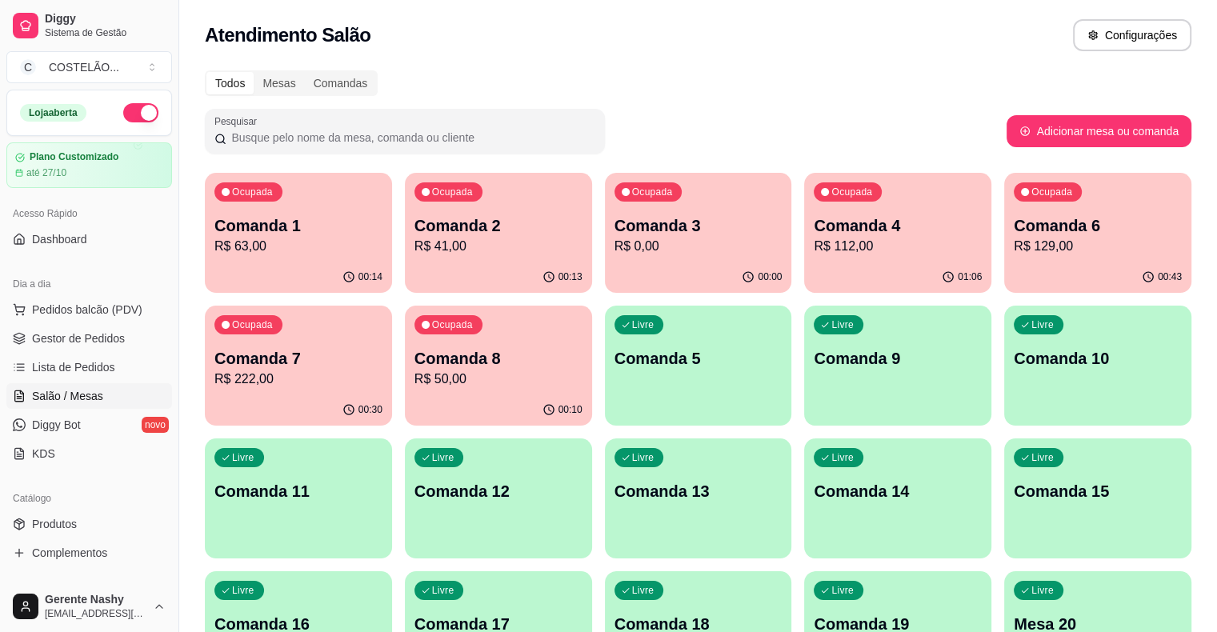
click at [419, 250] on p "R$ 41,00" at bounding box center [499, 246] width 168 height 19
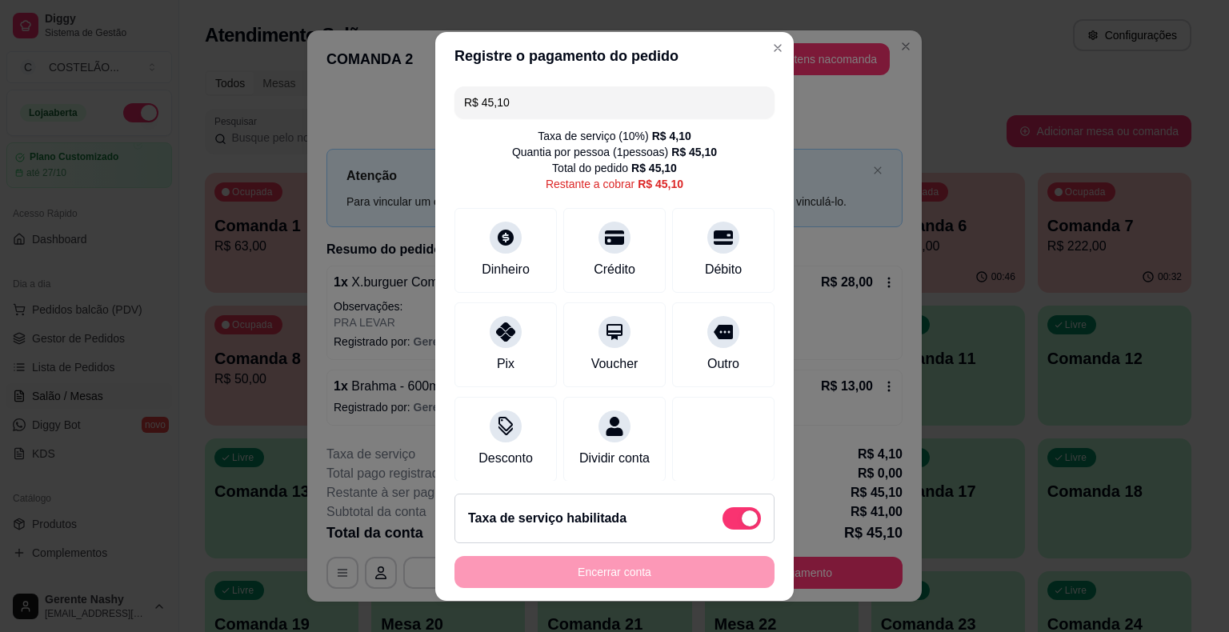
click at [970, 40] on div "**********" at bounding box center [614, 316] width 1229 height 632
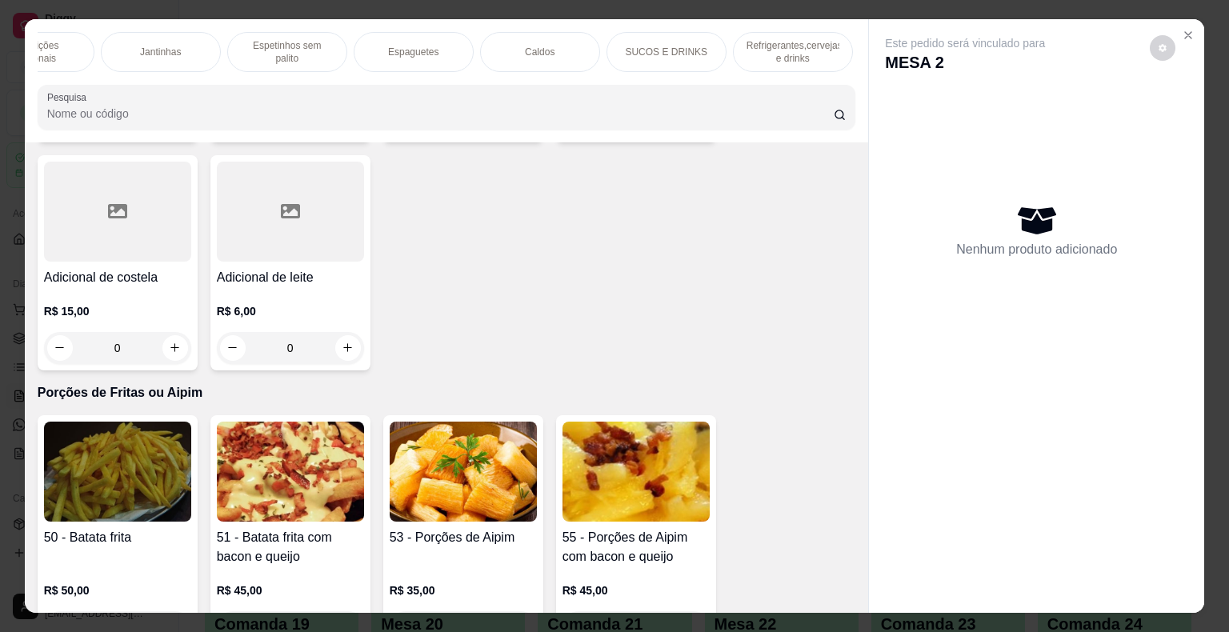
scroll to position [0, 1088]
click at [784, 40] on p "Refrigerantes,cervejas e drinks" at bounding box center [779, 52] width 93 height 26
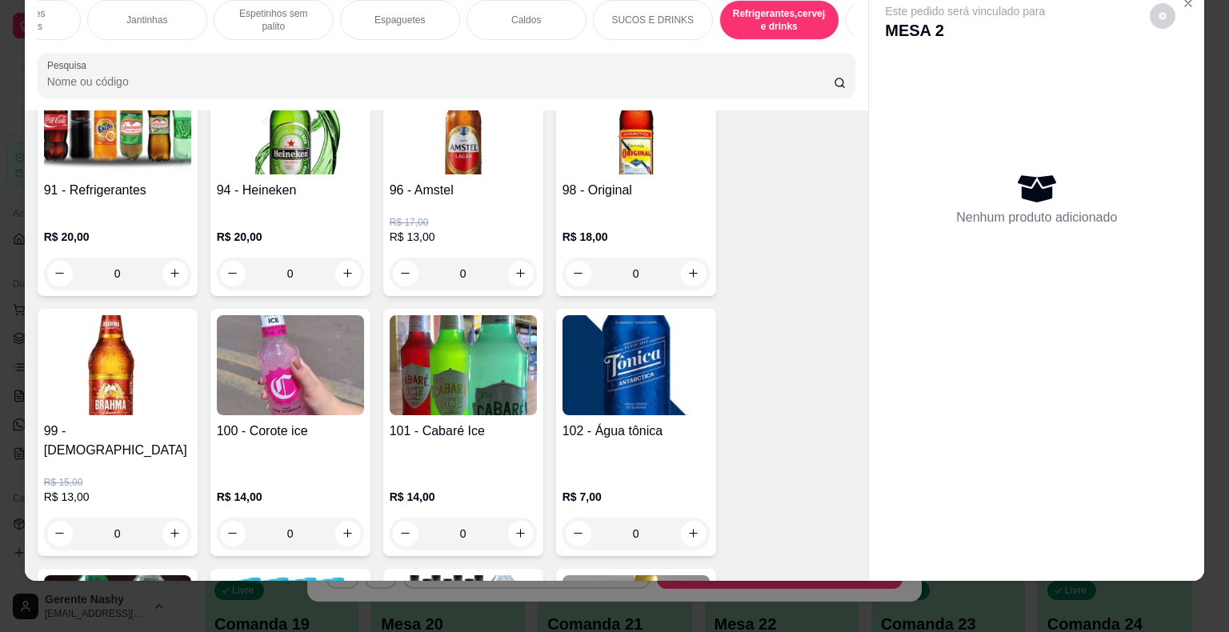
scroll to position [9517, 0]
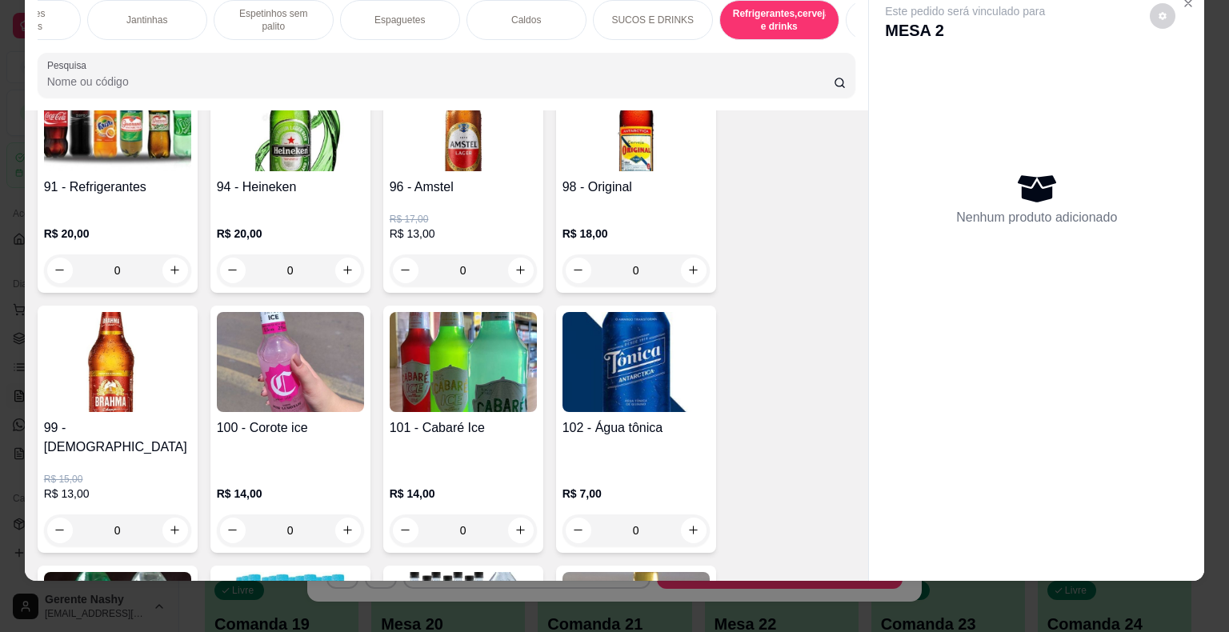
click at [172, 515] on div "0" at bounding box center [117, 531] width 147 height 32
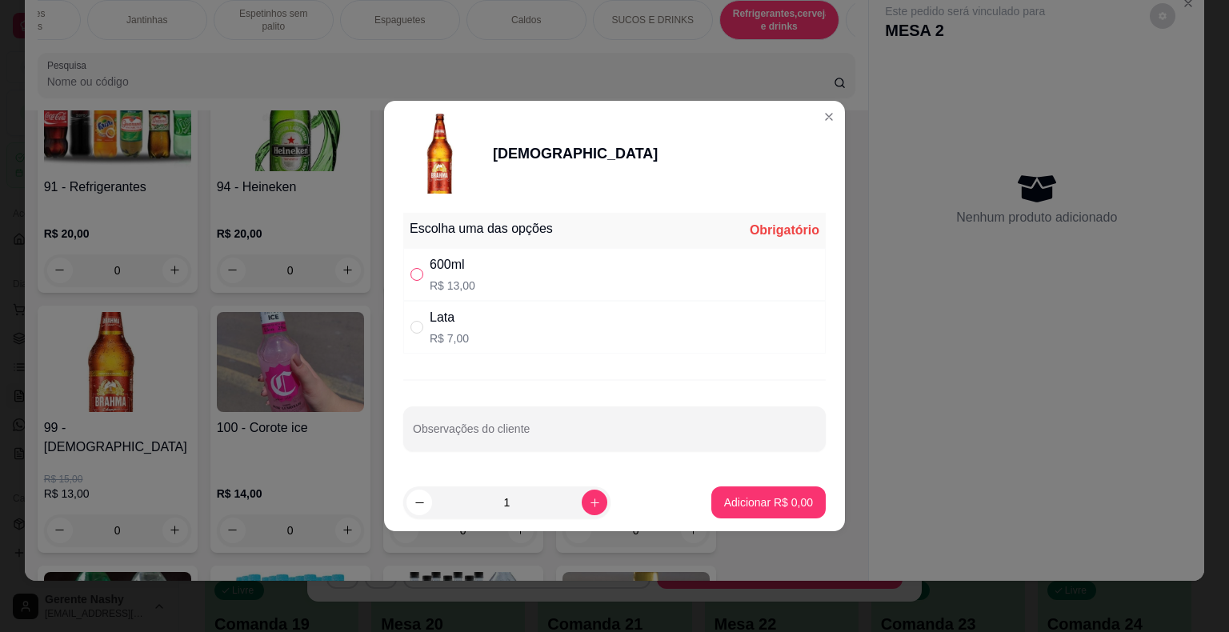
click at [413, 274] on input "" at bounding box center [417, 274] width 13 height 13
radio input "true"
click at [727, 496] on p "Adicionar R$ 13,00" at bounding box center [765, 502] width 93 height 15
type input "1"
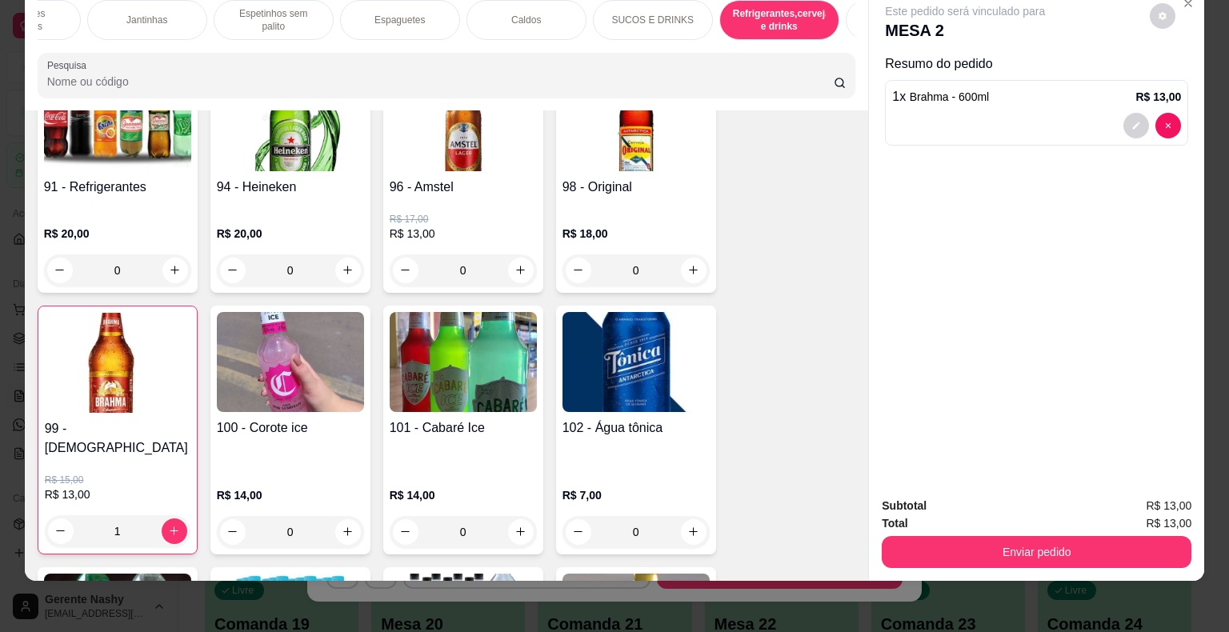
click at [1009, 555] on button "Enviar pedido" at bounding box center [1037, 552] width 310 height 32
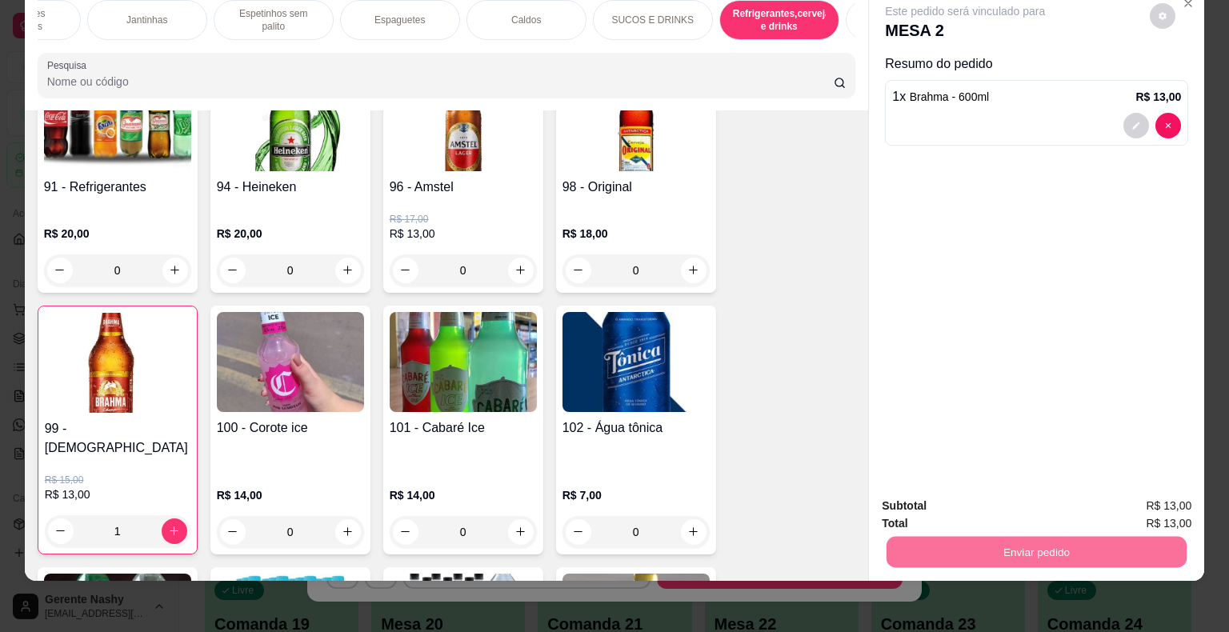
click at [1143, 506] on button "Enviar pedido" at bounding box center [1150, 501] width 90 height 30
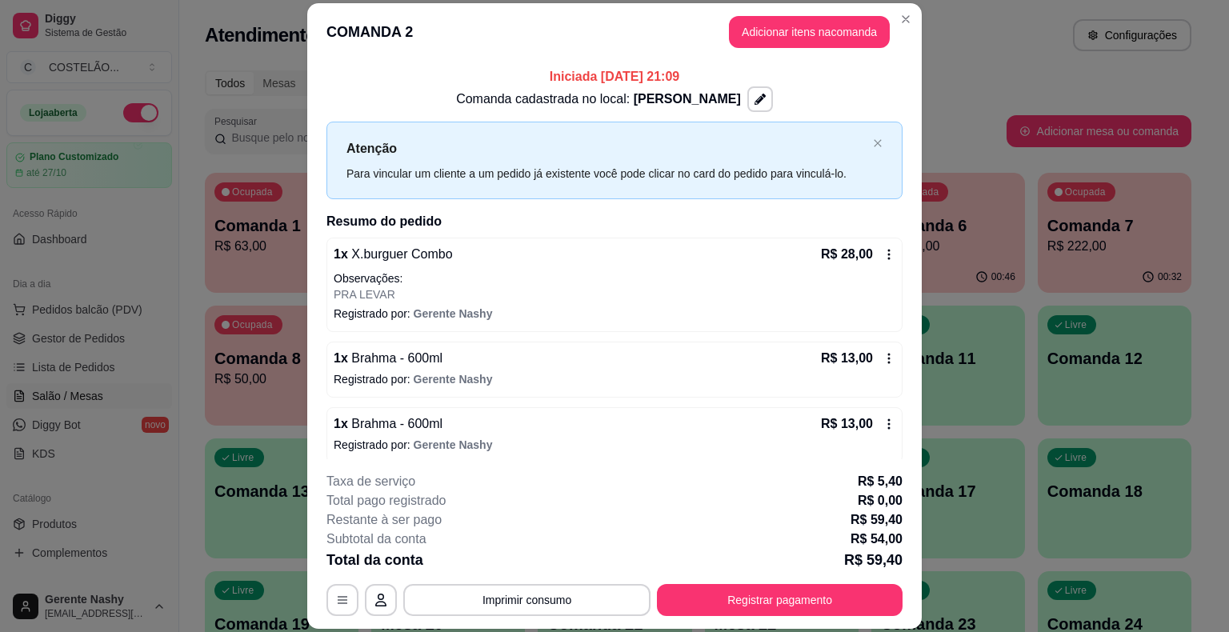
click at [999, 22] on div "Atendimento Salão Configurações" at bounding box center [698, 35] width 987 height 32
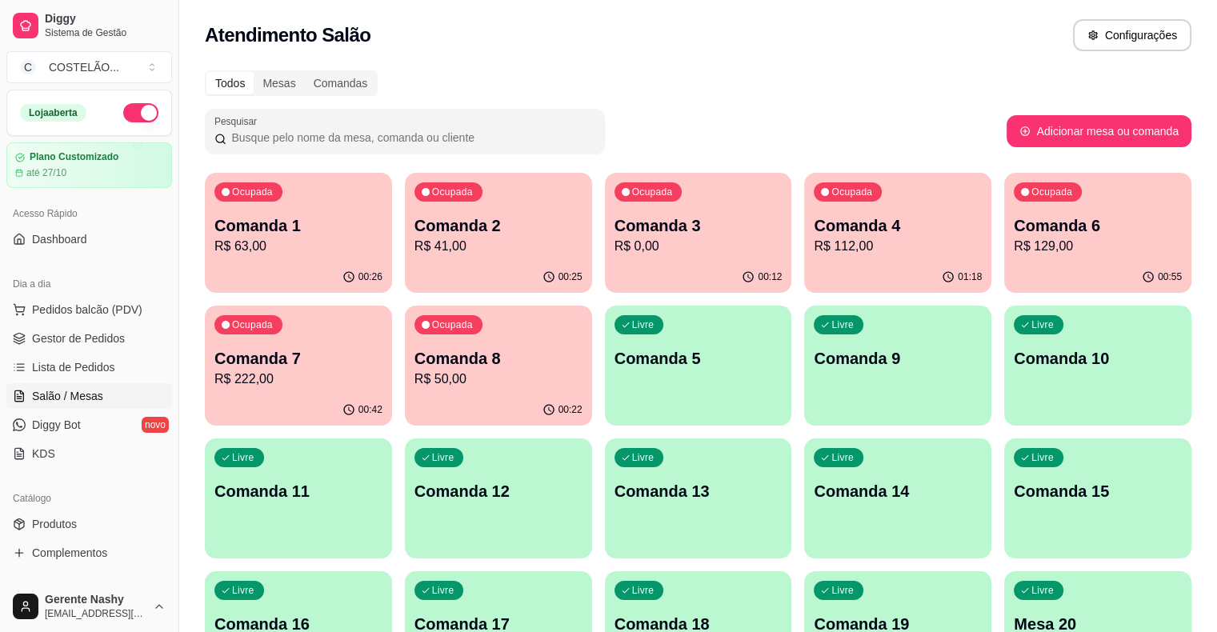
click at [605, 379] on div "Livre Comanda 5" at bounding box center [698, 356] width 187 height 101
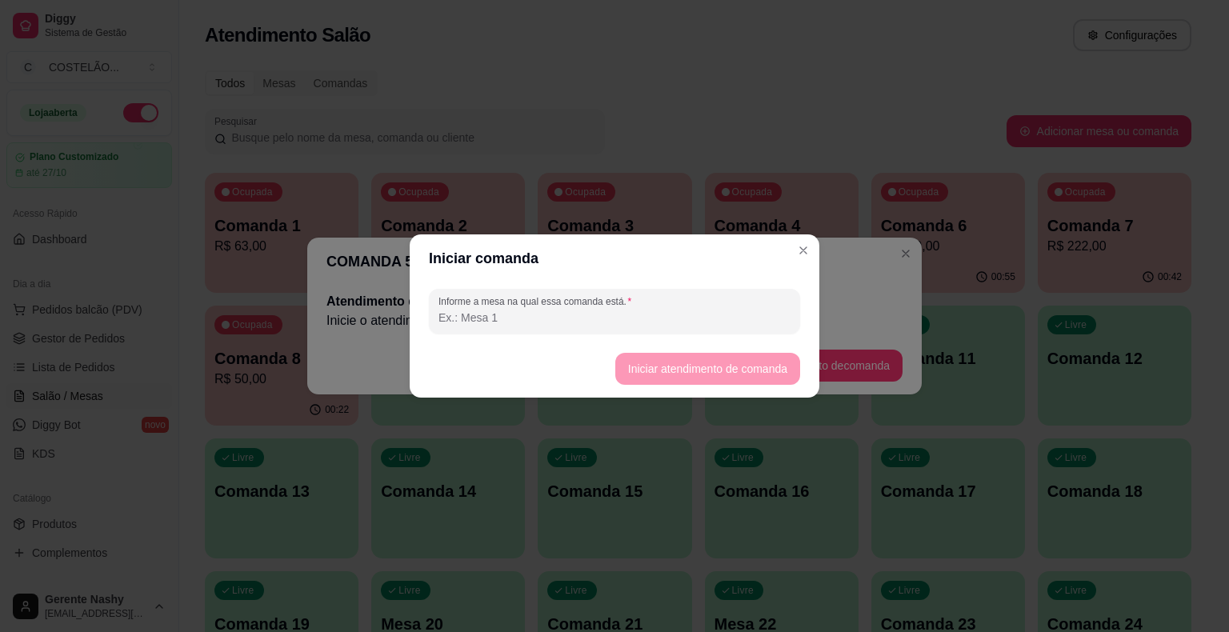
click at [535, 301] on label "Informe a mesa na qual essa comanda está." at bounding box center [538, 302] width 198 height 14
click at [535, 310] on input "Informe a mesa na qual essa comanda está." at bounding box center [615, 318] width 352 height 16
type input "[PERSON_NAME]"
click at [739, 357] on button "Iniciar atendimento de comanda" at bounding box center [707, 369] width 179 height 31
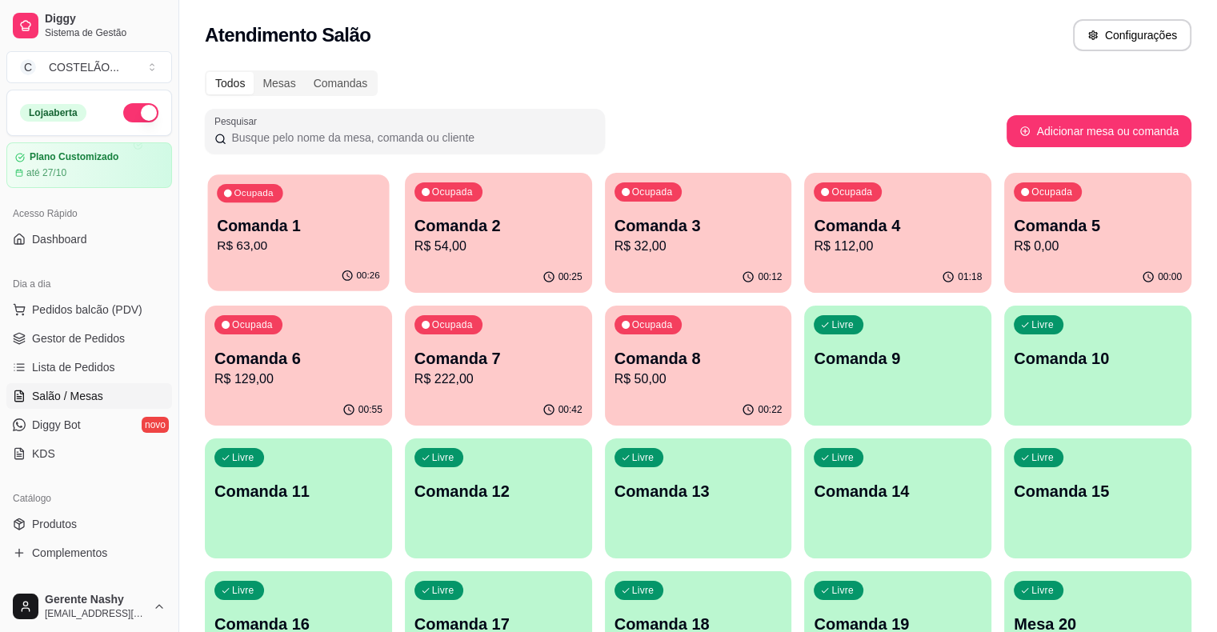
click at [272, 242] on p "R$ 63,00" at bounding box center [298, 246] width 163 height 18
click at [1016, 217] on p "Comanda 5" at bounding box center [1097, 226] width 163 height 22
click at [617, 218] on p "Comanda 3" at bounding box center [698, 226] width 163 height 22
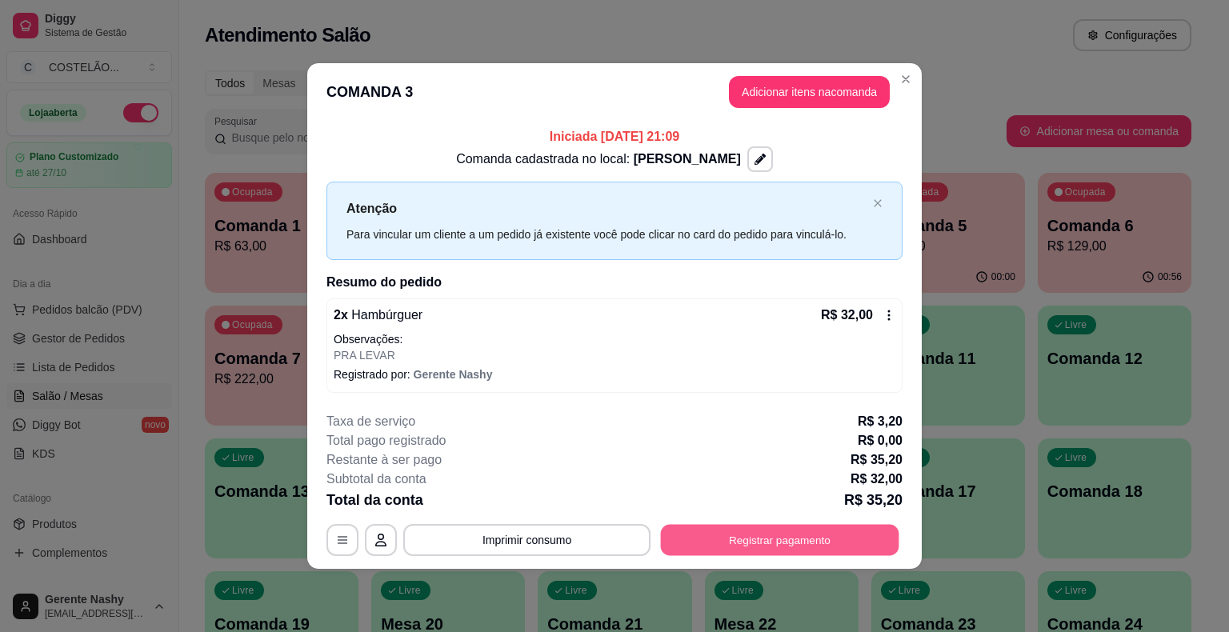
click at [735, 543] on button "Registrar pagamento" at bounding box center [780, 539] width 238 height 31
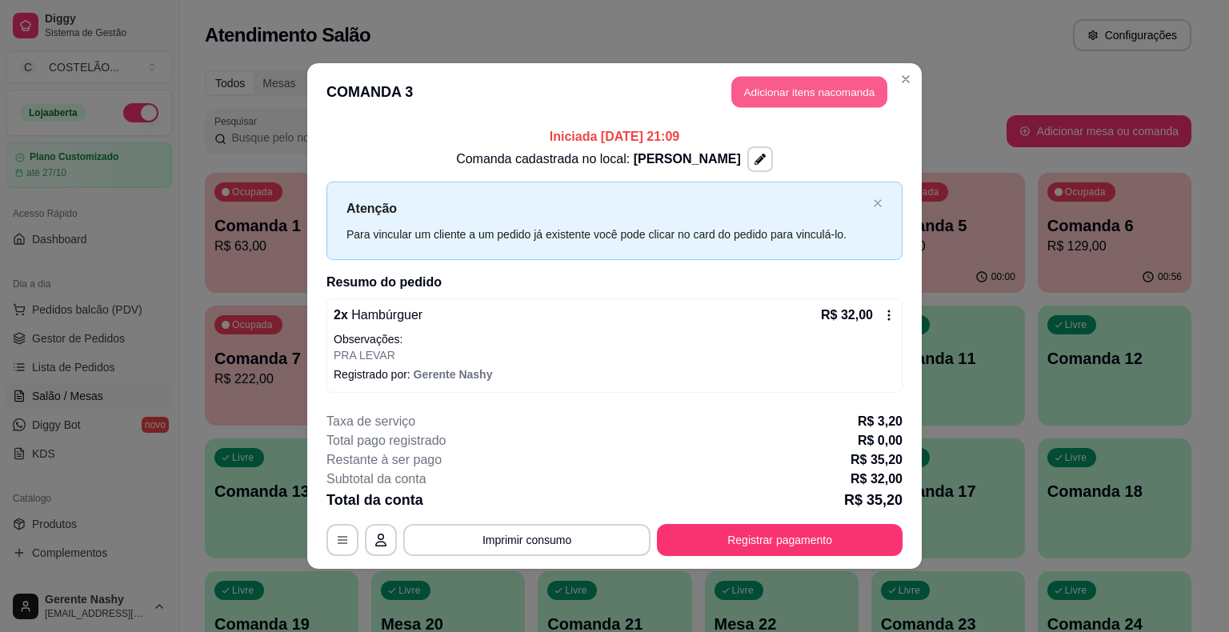
click at [831, 77] on button "Adicionar itens na comanda" at bounding box center [809, 92] width 156 height 31
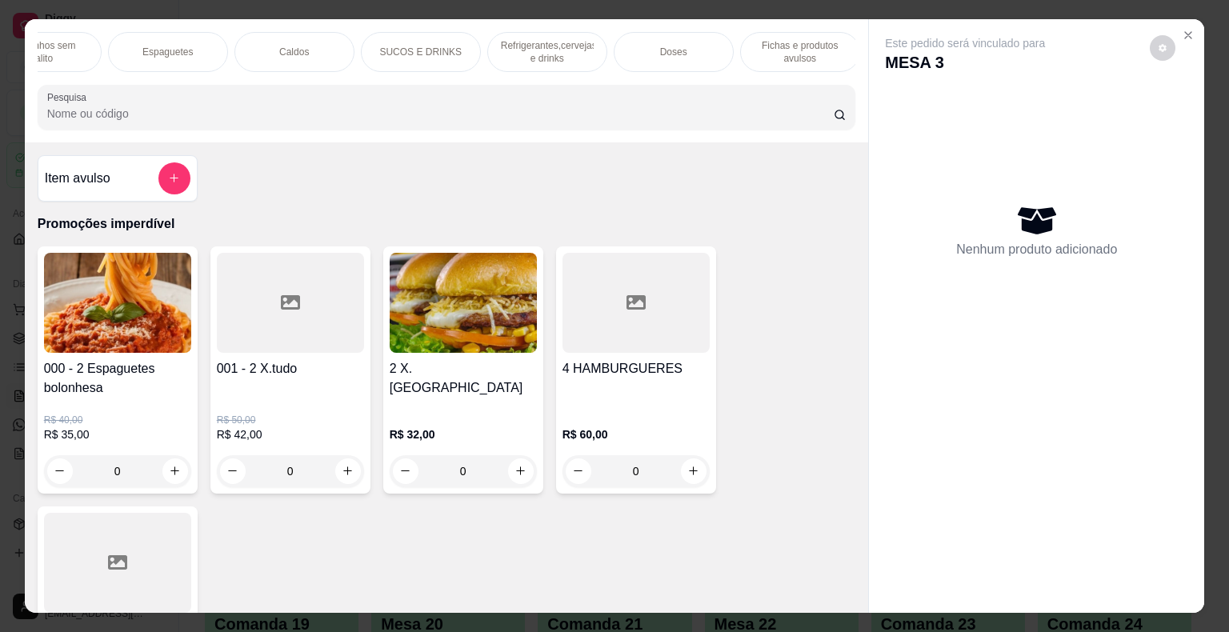
scroll to position [0, 1324]
click at [545, 39] on p "Refrigerantes,cervejas e drinks" at bounding box center [543, 52] width 93 height 26
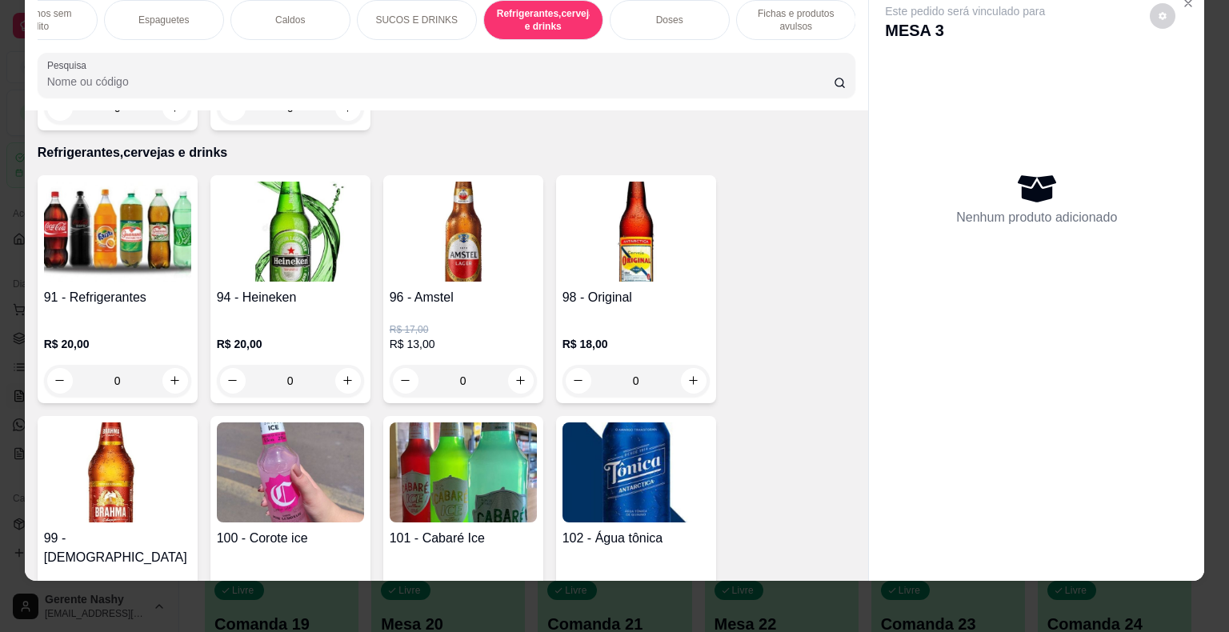
click at [105, 222] on img at bounding box center [117, 232] width 147 height 100
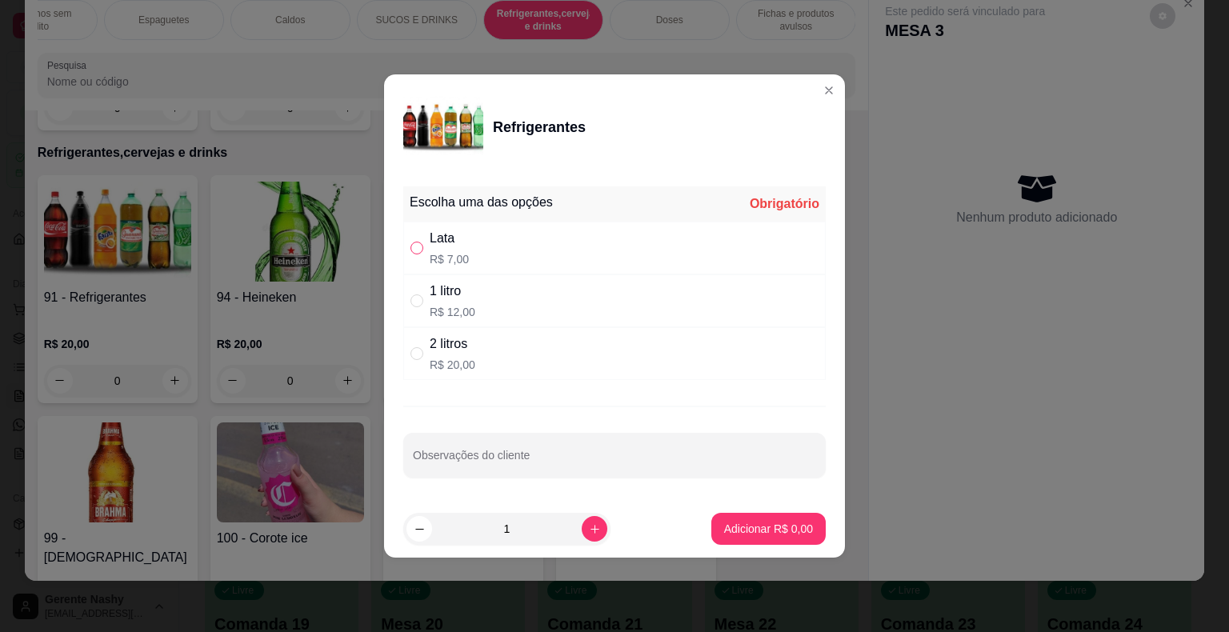
click at [419, 251] on input "" at bounding box center [417, 248] width 13 height 13
radio input "true"
click at [728, 523] on p "Adicionar R$ 7,00" at bounding box center [768, 528] width 86 height 15
type input "1"
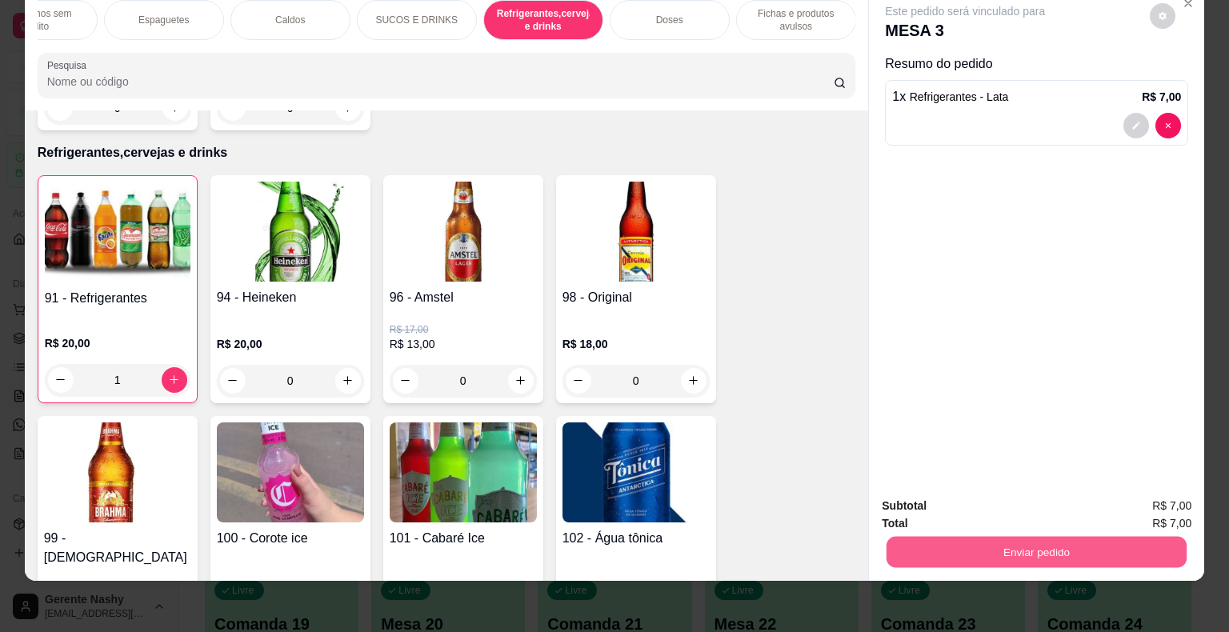
click at [1020, 543] on button "Enviar pedido" at bounding box center [1037, 552] width 300 height 31
click at [1130, 502] on button "Enviar pedido" at bounding box center [1150, 501] width 88 height 30
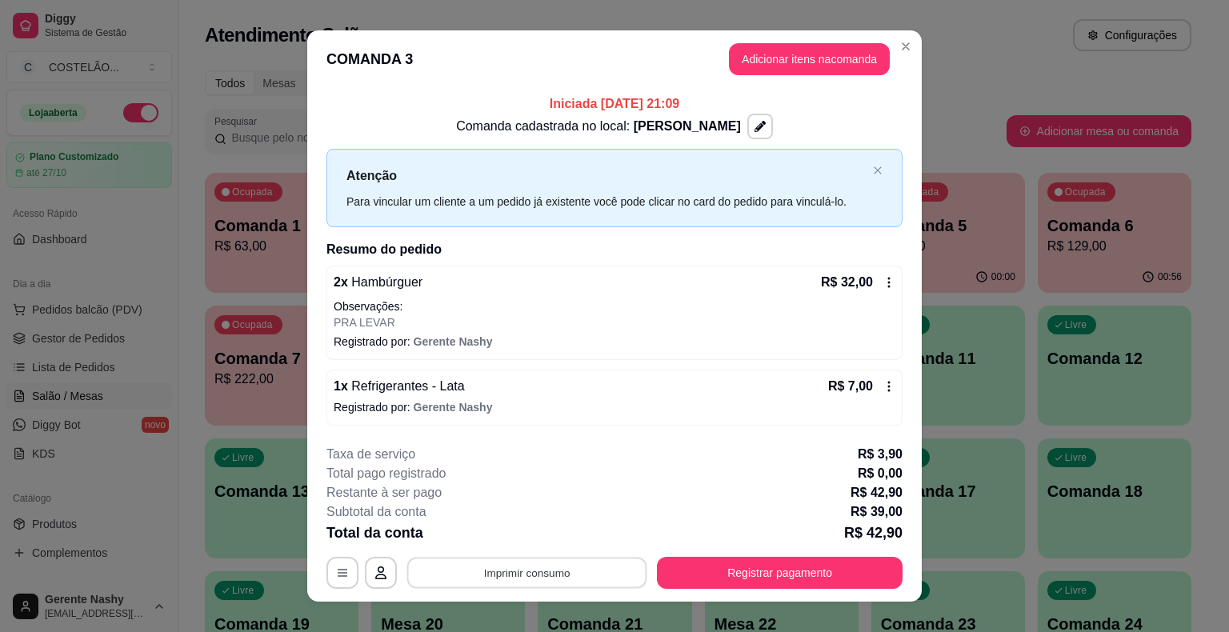
click at [561, 577] on button "Imprimir consumo" at bounding box center [527, 572] width 240 height 31
click at [527, 498] on button "CAIXA" at bounding box center [526, 503] width 112 height 25
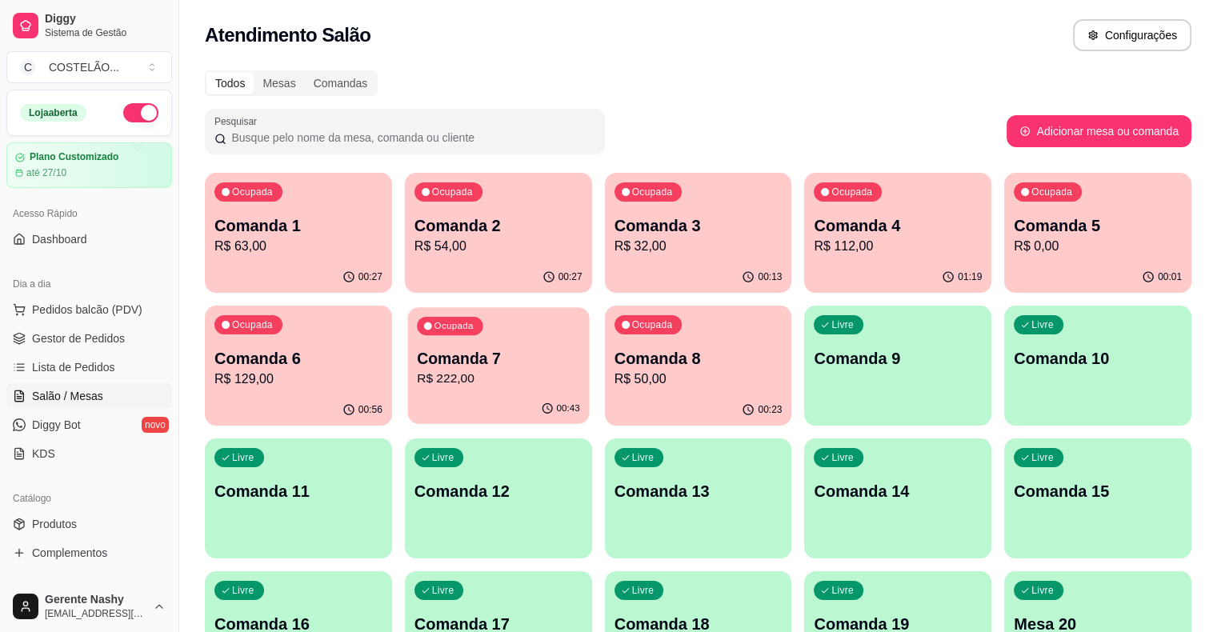
click at [407, 389] on div "Ocupada Comanda 7 R$ 222,00" at bounding box center [498, 350] width 182 height 86
click at [1008, 213] on div "Ocupada Comanda 5 R$ 0,00" at bounding box center [1099, 217] width 182 height 86
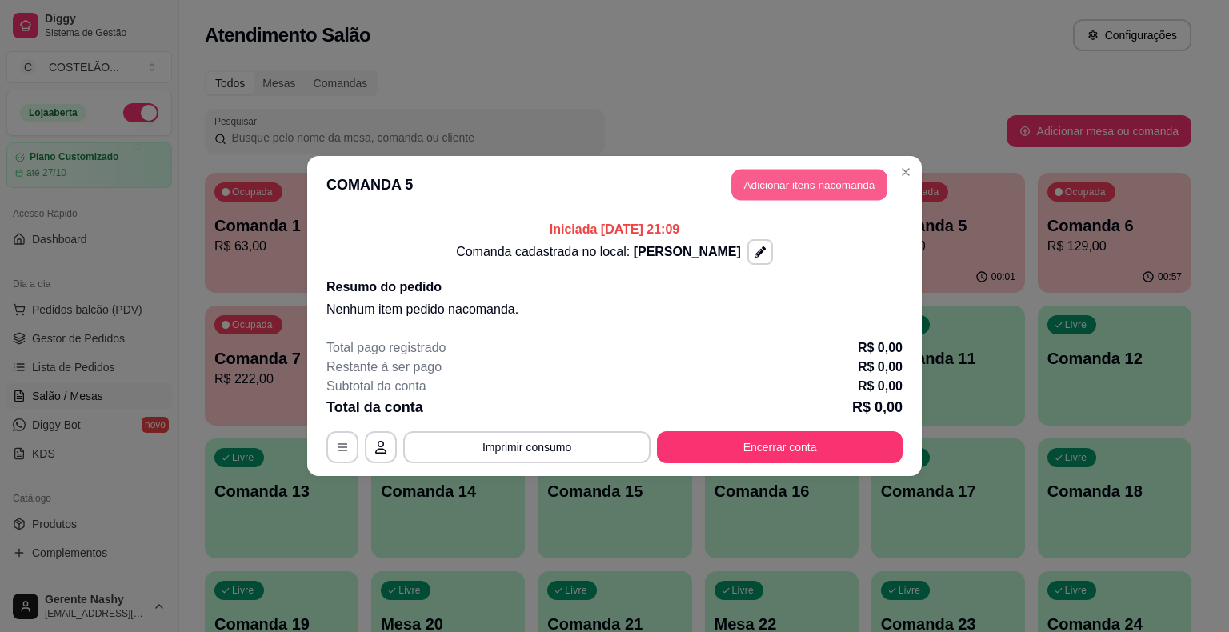
click at [819, 174] on button "Adicionar itens na comanda" at bounding box center [809, 185] width 156 height 31
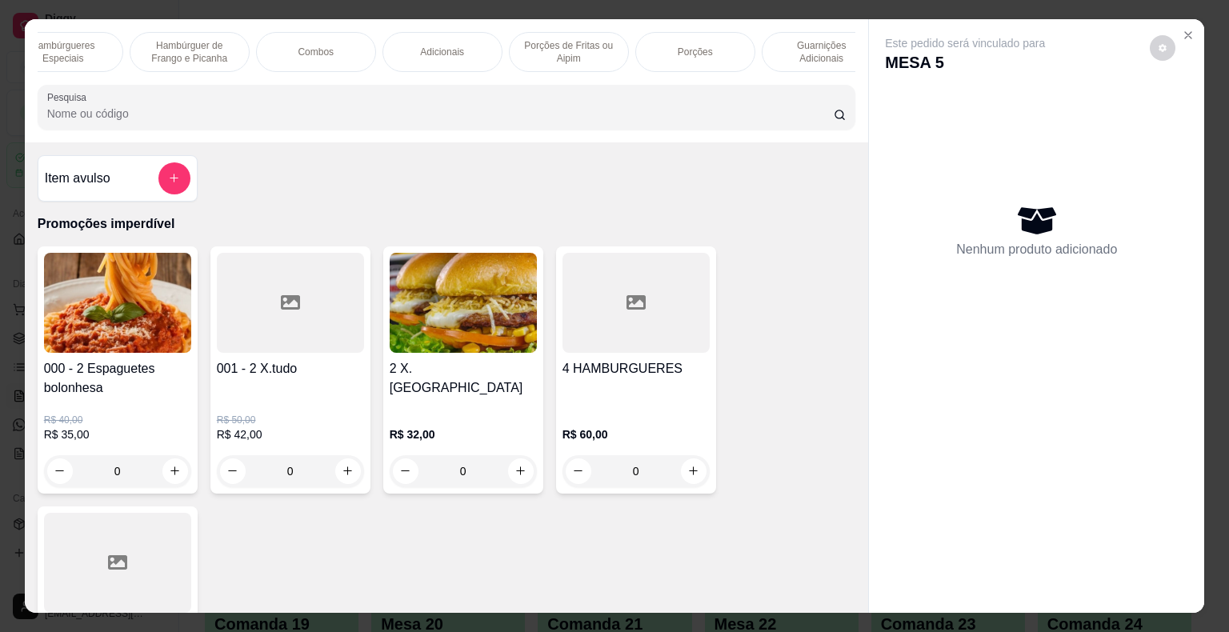
scroll to position [0, 320]
click at [669, 53] on div "Porções" at bounding box center [663, 52] width 120 height 40
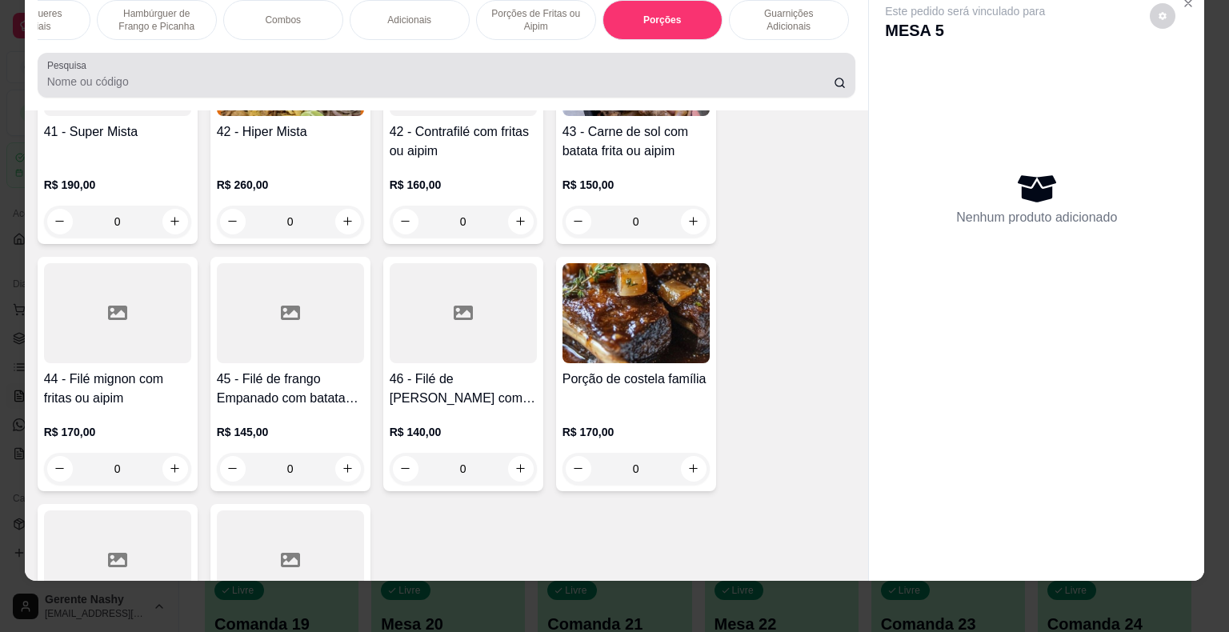
scroll to position [4985, 0]
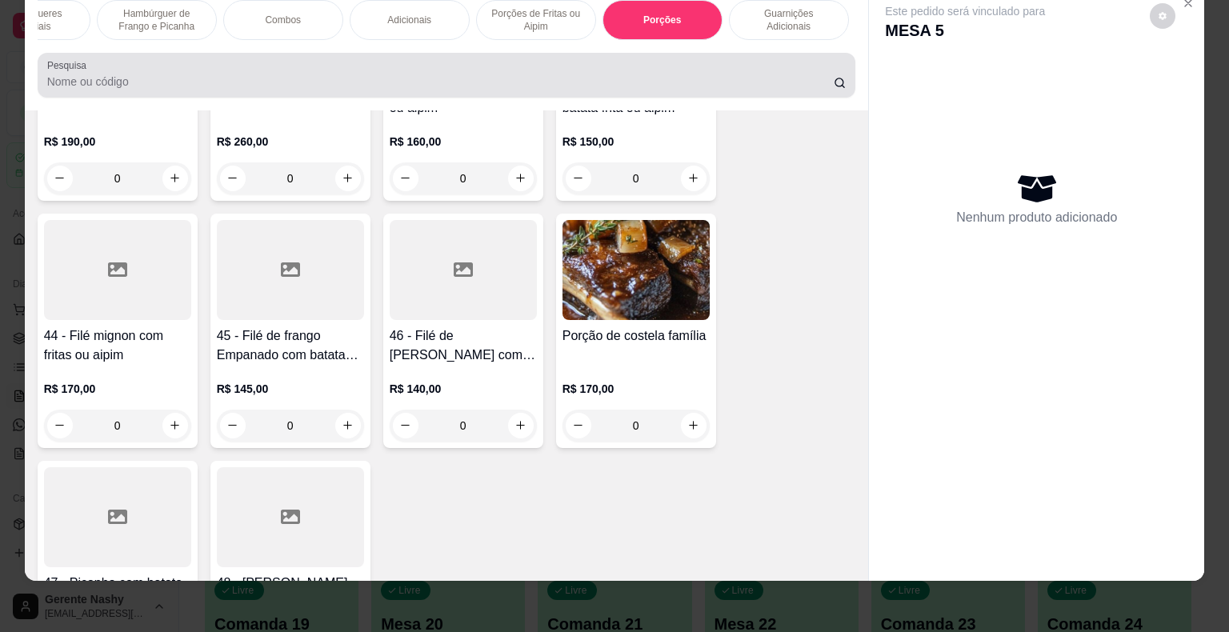
click at [699, 412] on div "0" at bounding box center [636, 426] width 147 height 32
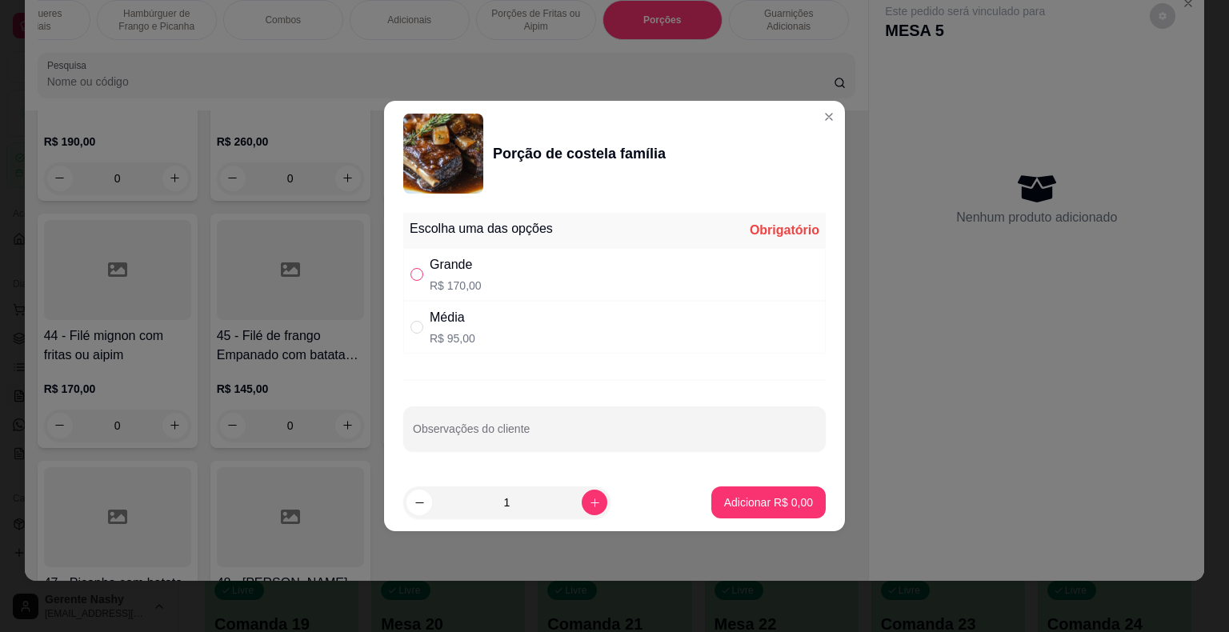
click at [416, 267] on label "" at bounding box center [417, 275] width 13 height 18
click at [416, 268] on input "" at bounding box center [417, 274] width 13 height 13
click at [417, 277] on input "" at bounding box center [417, 274] width 13 height 13
radio input "true"
click at [720, 511] on button "Adicionar R$ 170,00" at bounding box center [762, 502] width 123 height 31
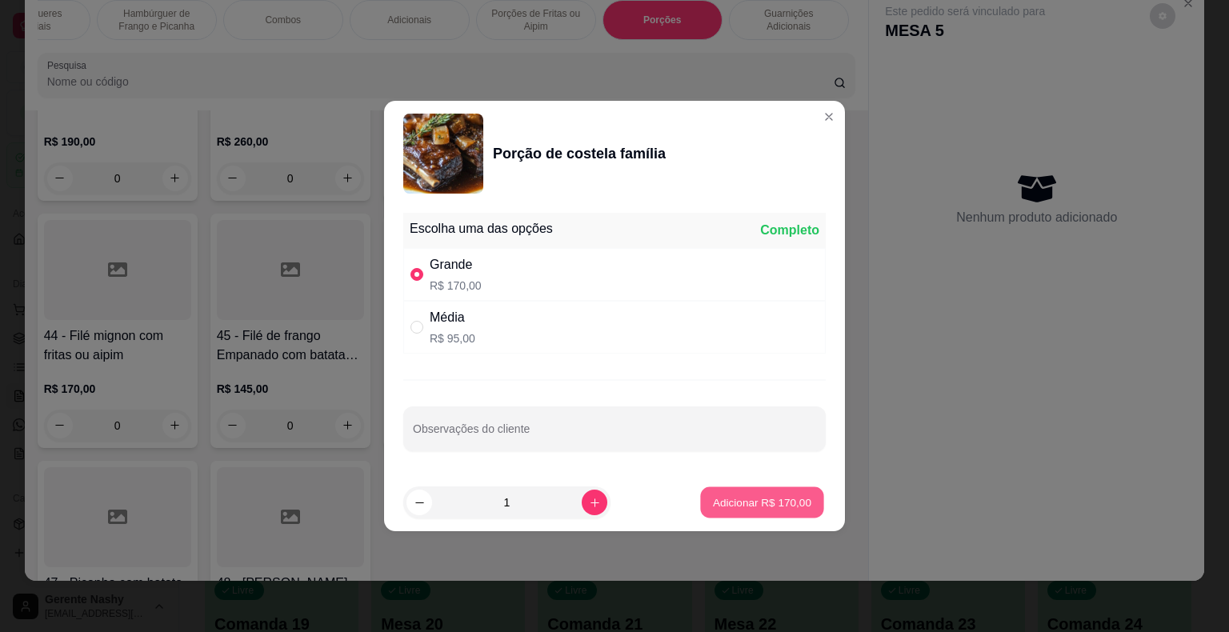
type input "1"
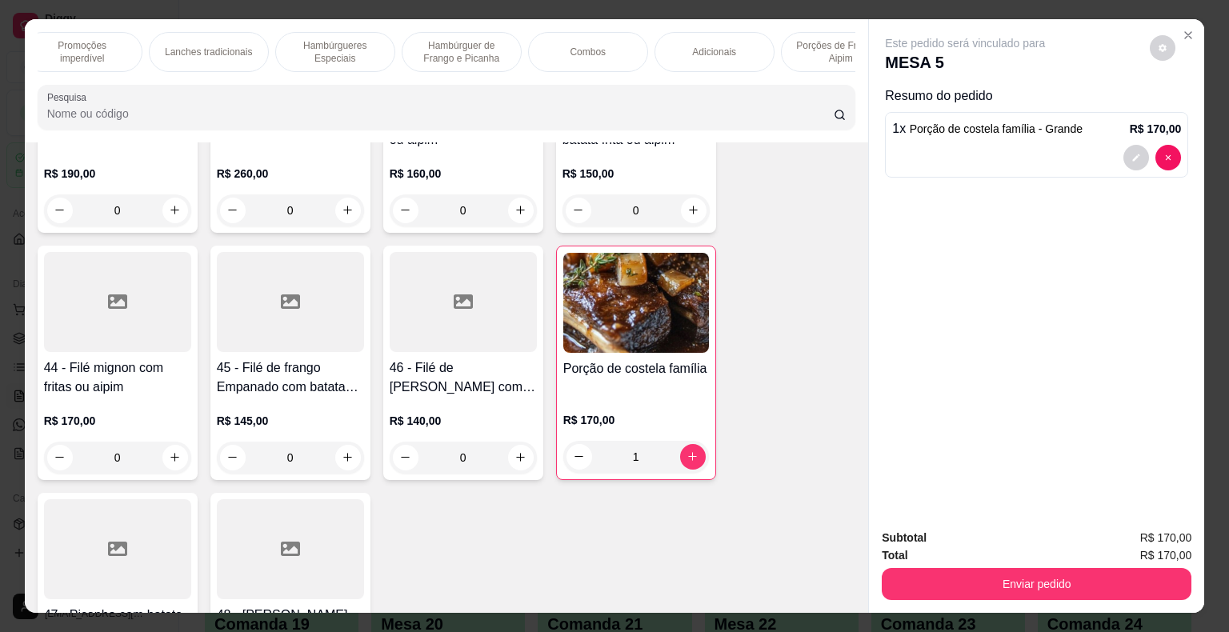
scroll to position [0, 0]
click at [238, 46] on p "Lanches tradicionais" at bounding box center [223, 52] width 87 height 13
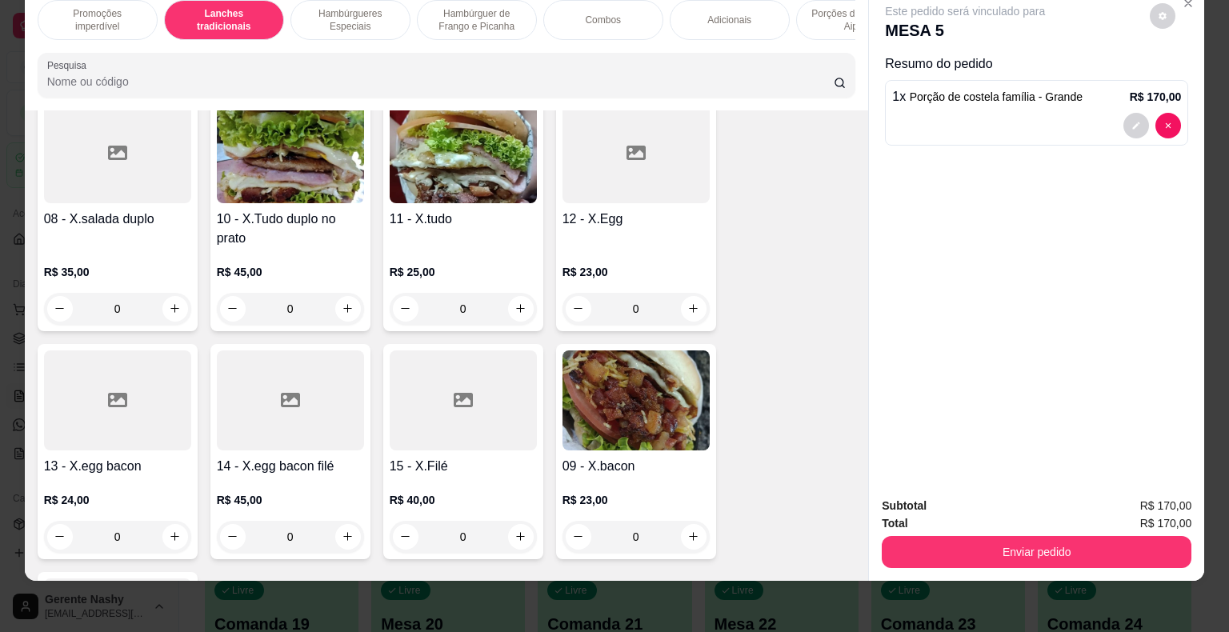
scroll to position [1099, 0]
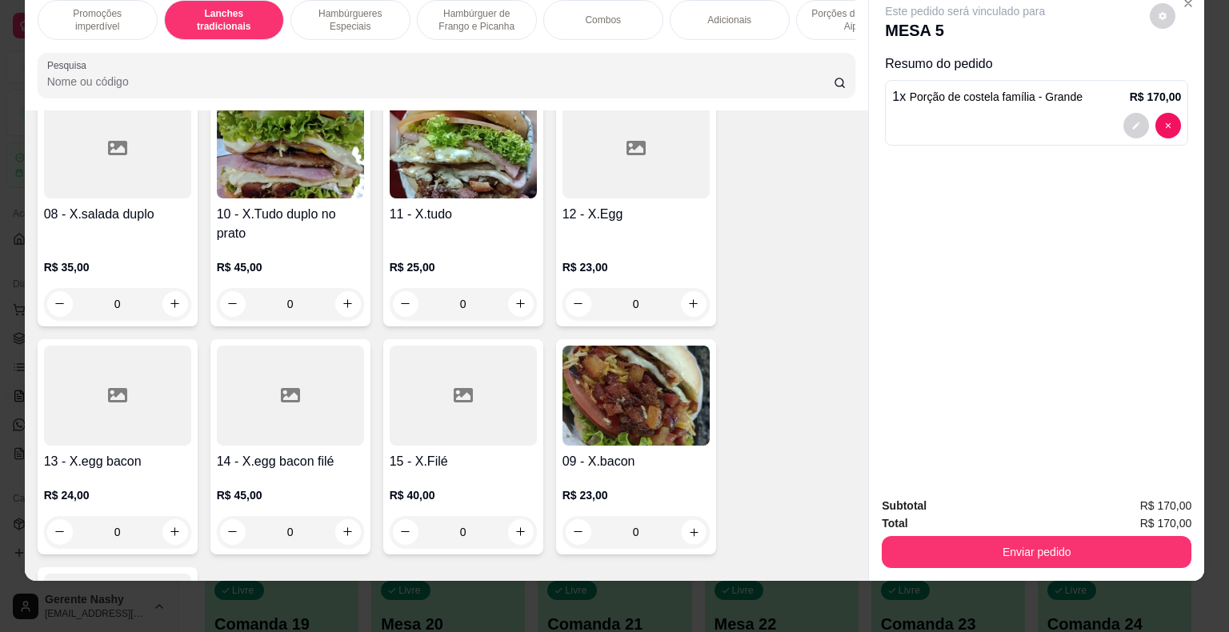
click at [697, 531] on button "increase-product-quantity" at bounding box center [693, 531] width 25 height 25
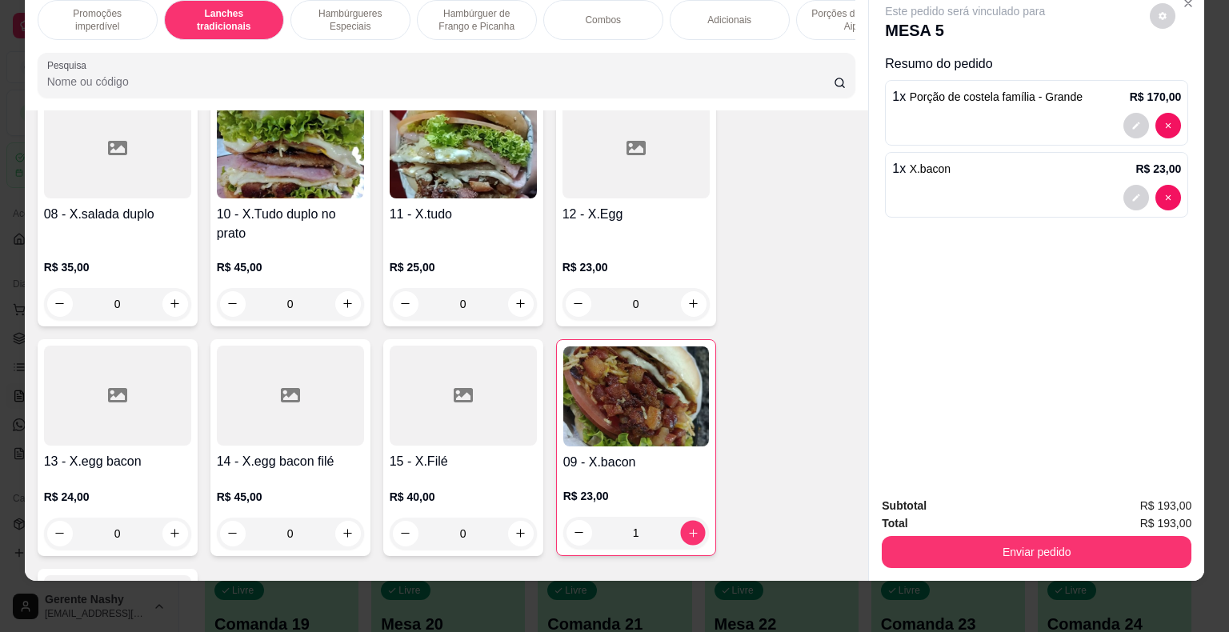
click at [691, 530] on icon "increase-product-quantity" at bounding box center [693, 533] width 12 height 12
type input "2"
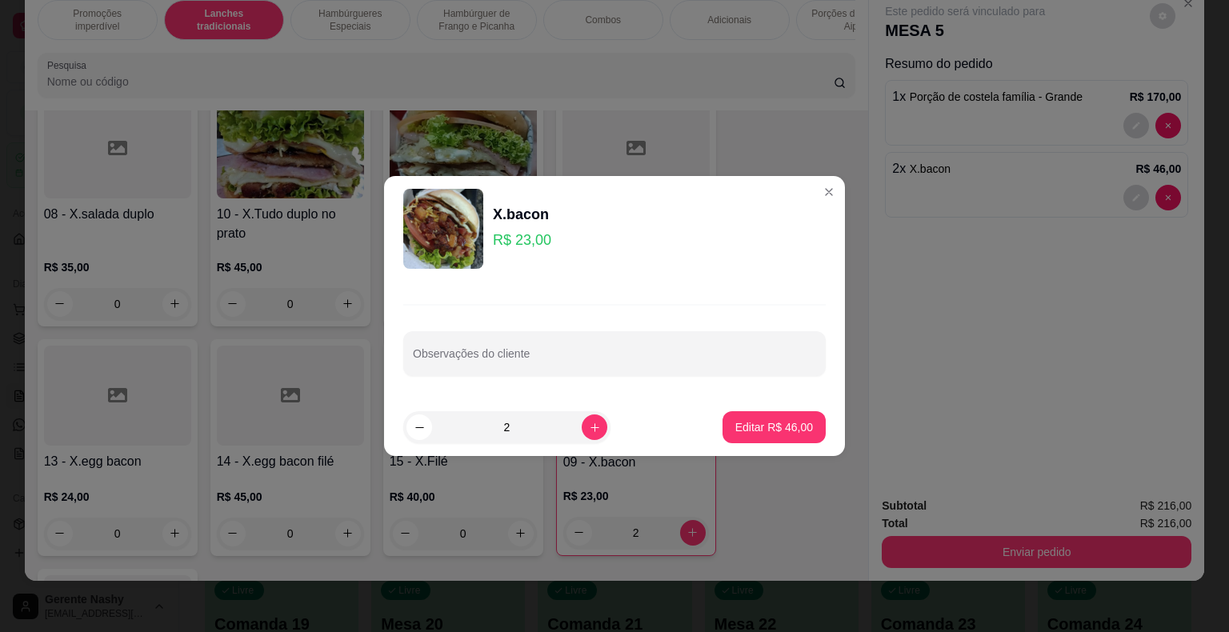
click at [576, 355] on input "Observações do cliente" at bounding box center [614, 360] width 403 height 16
type input "1 SEM SALADA"
click at [754, 433] on p "Editar R$ 46,00" at bounding box center [773, 426] width 75 height 15
type input "0"
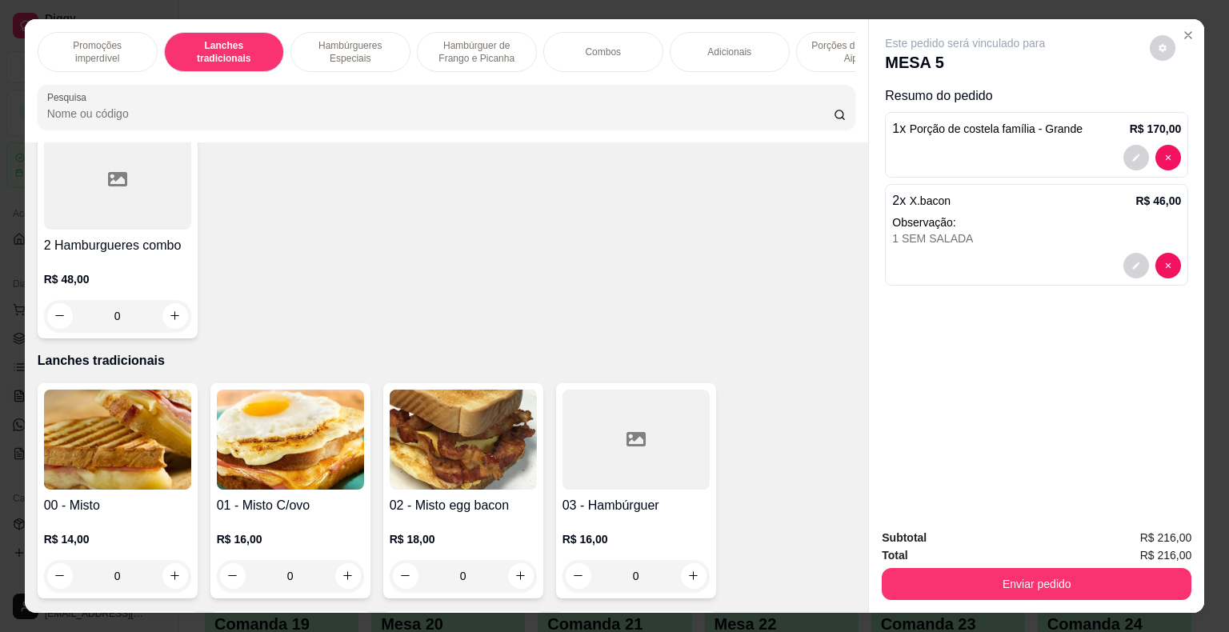
scroll to position [0, 0]
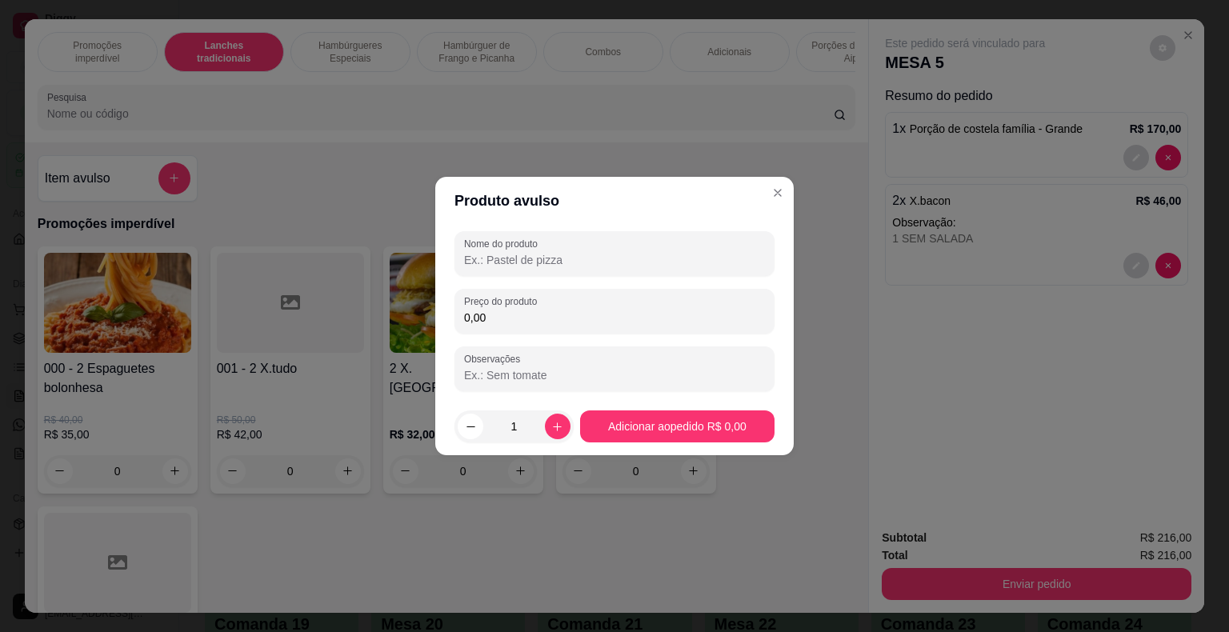
click at [587, 262] on input "Nome do produto" at bounding box center [614, 260] width 301 height 16
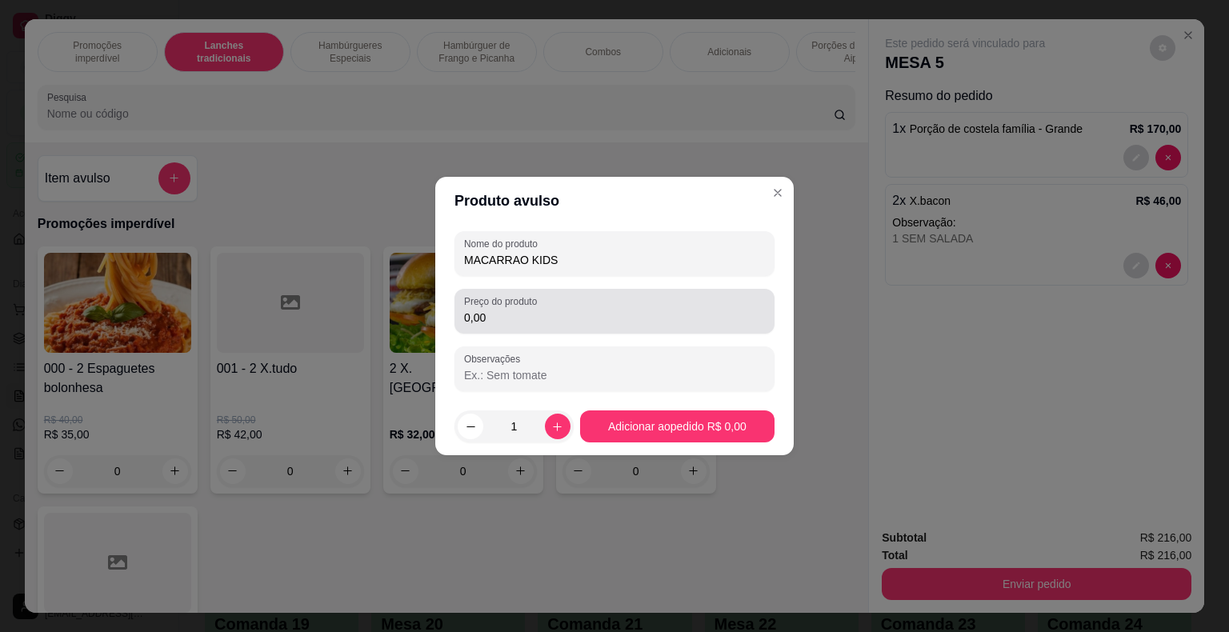
type input "MACARRAO KIDS"
click at [654, 308] on div "0,00" at bounding box center [614, 311] width 301 height 32
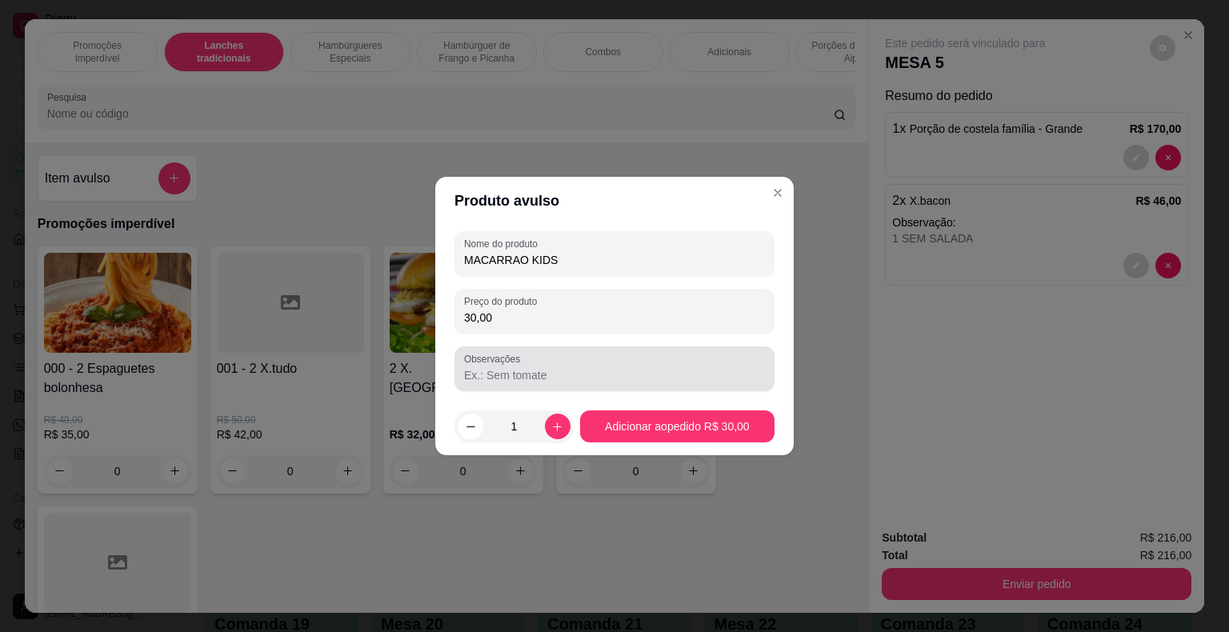
type input "30,00"
click at [604, 360] on div at bounding box center [614, 369] width 301 height 32
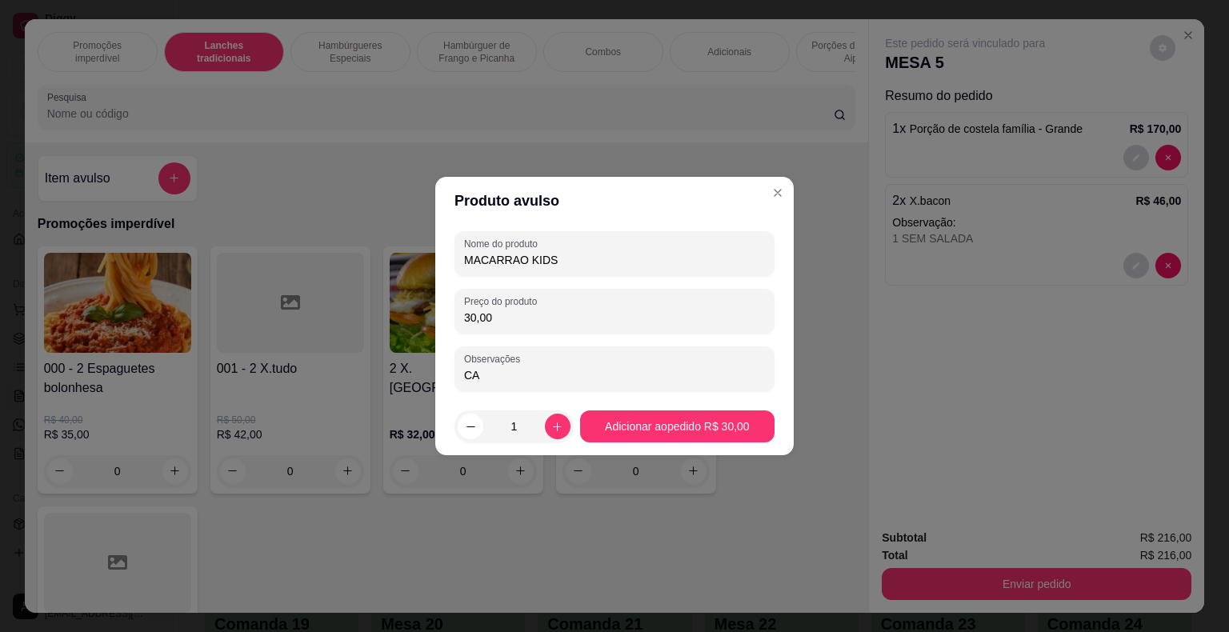
type input "C"
click at [612, 254] on input "MACARRAO KIDS" at bounding box center [614, 260] width 301 height 16
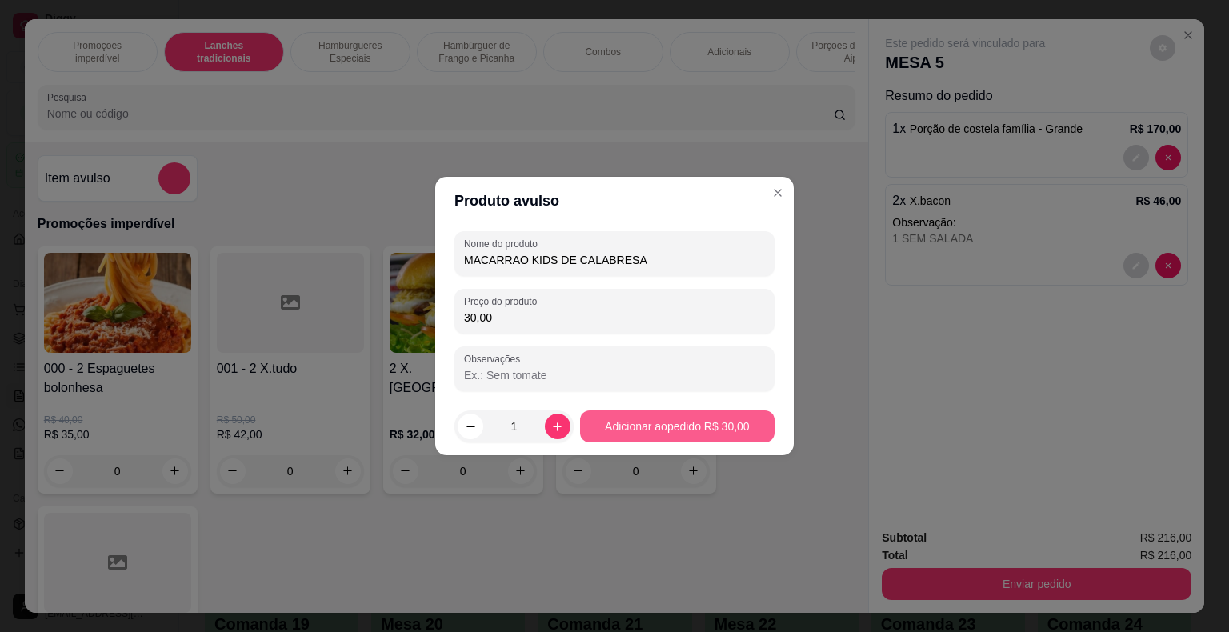
type input "MACARRAO KIDS DE CALABRESA"
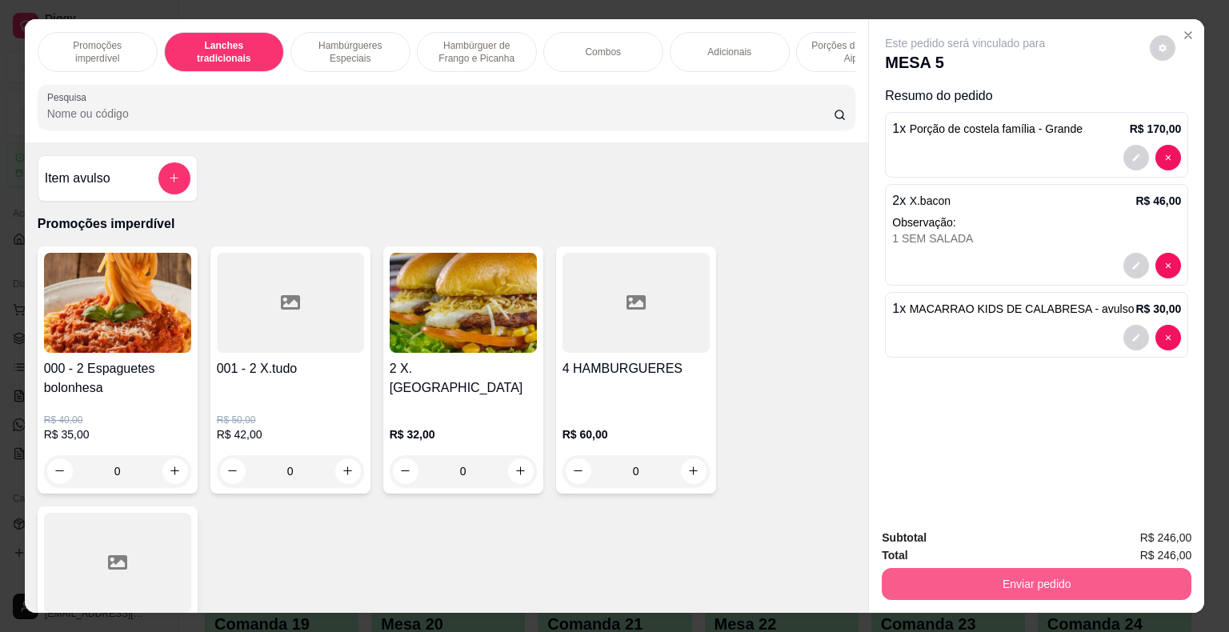
click at [964, 579] on button "Enviar pedido" at bounding box center [1037, 584] width 310 height 32
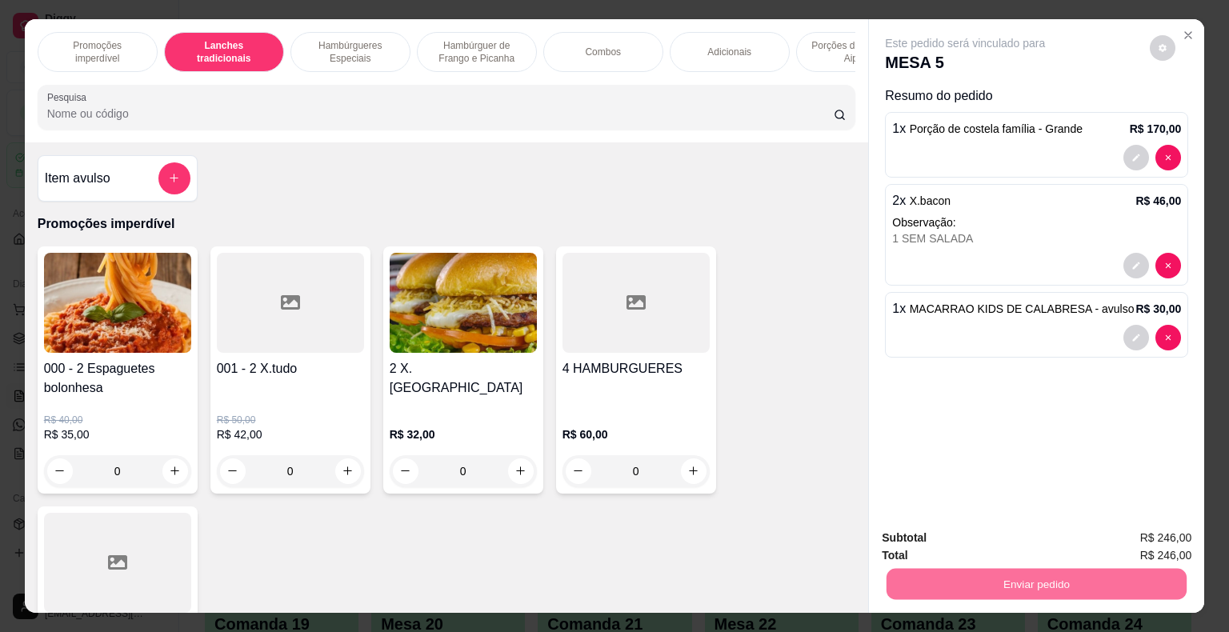
click at [1178, 530] on button "Enviar pedido" at bounding box center [1150, 539] width 88 height 30
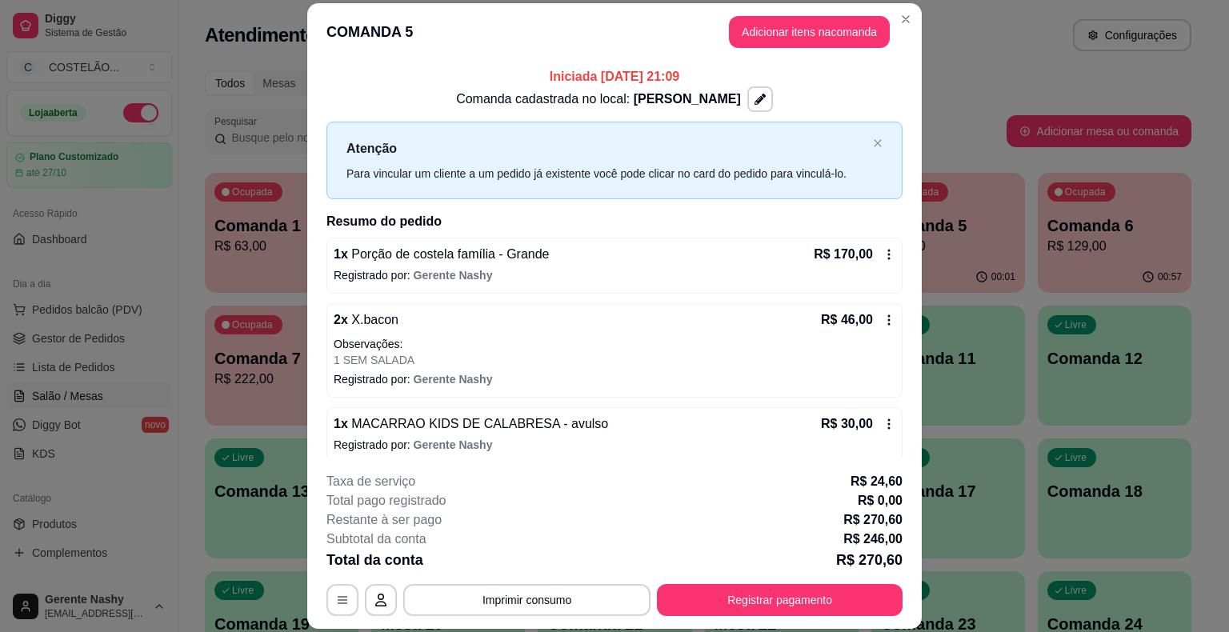
click at [1008, 37] on div "Atendimento Salão Configurações" at bounding box center [698, 35] width 987 height 32
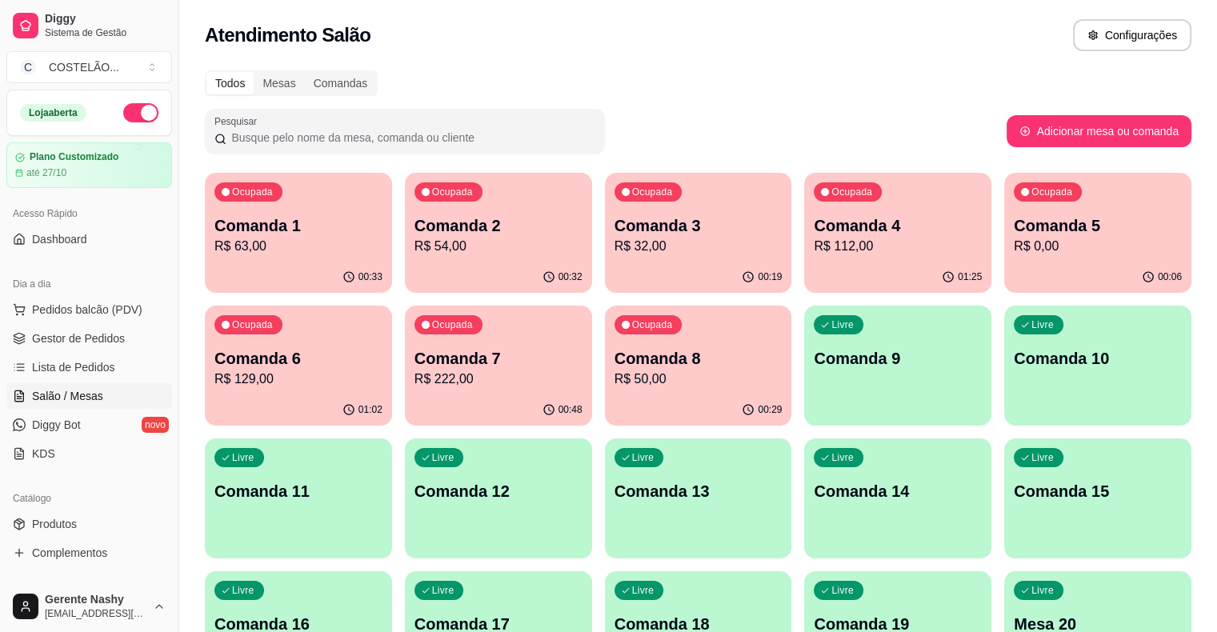
click at [1014, 233] on p "Comanda 5" at bounding box center [1098, 225] width 168 height 22
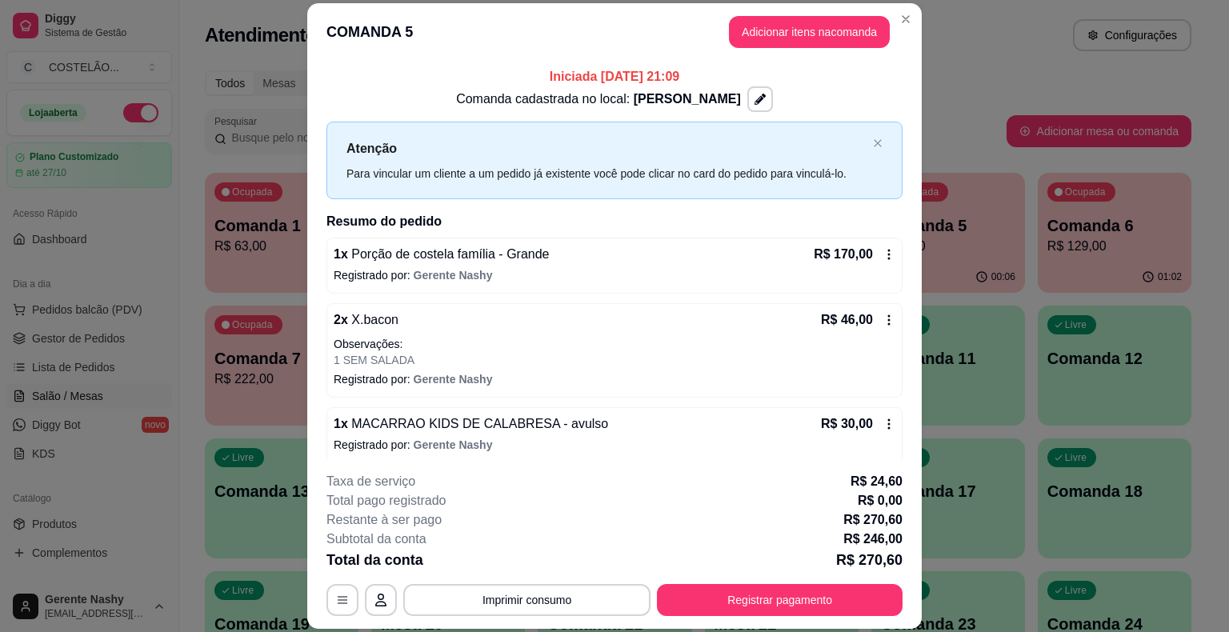
click at [964, 116] on div "Pesquisar" at bounding box center [606, 131] width 802 height 45
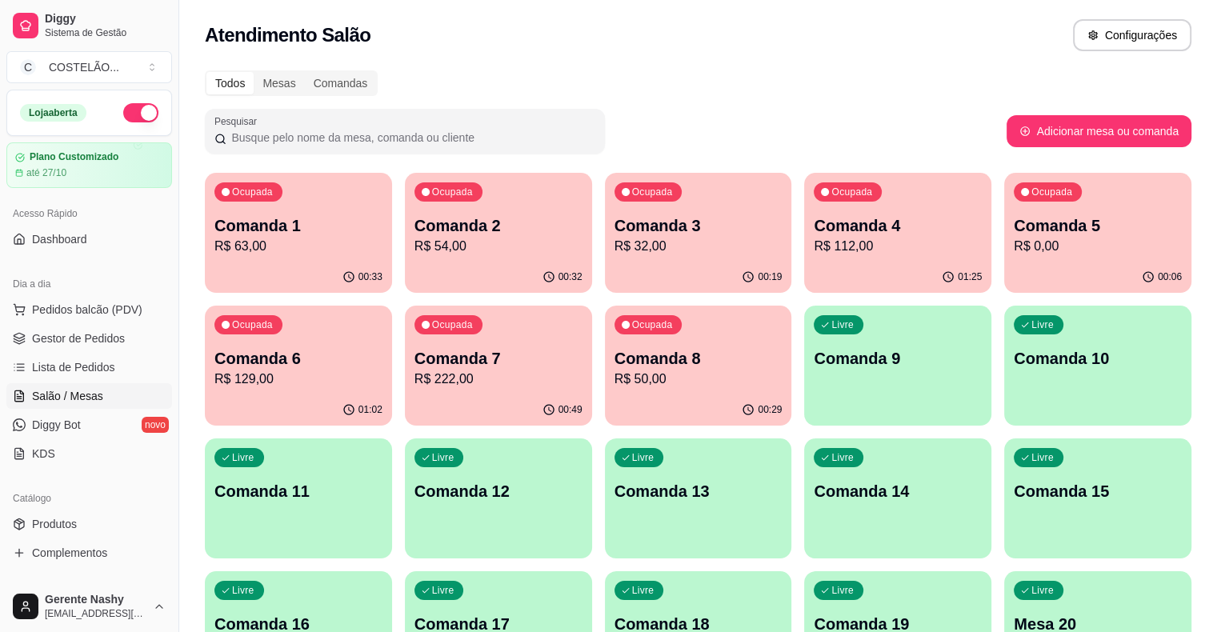
click at [814, 254] on p "R$ 112,00" at bounding box center [898, 246] width 168 height 19
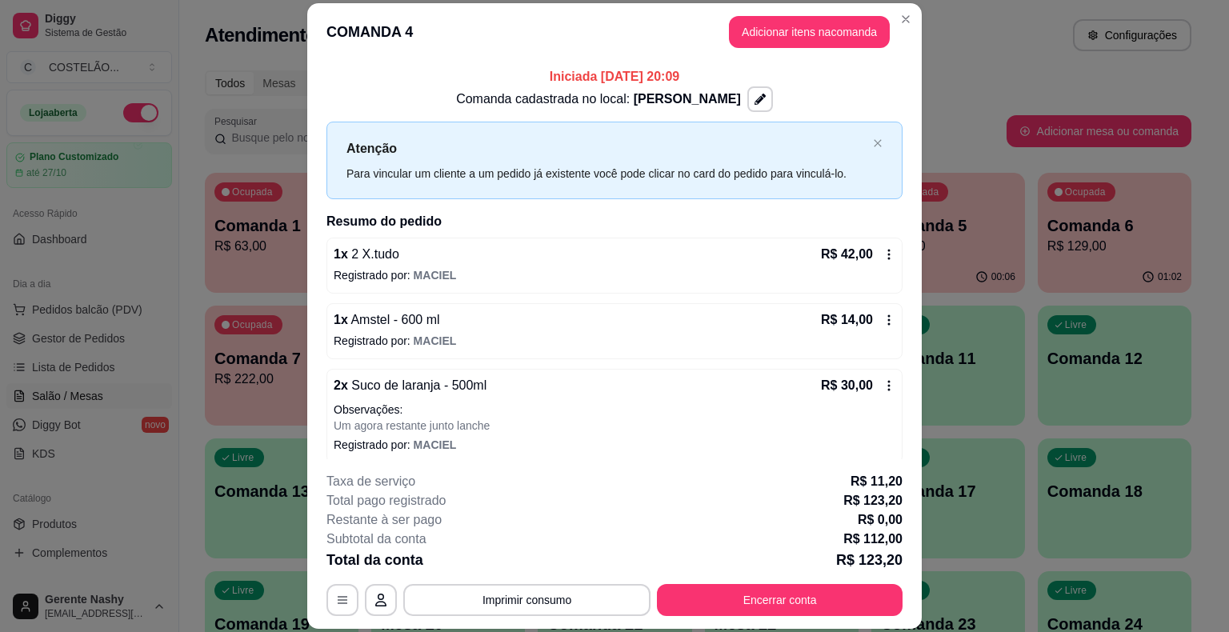
click at [962, 83] on div "Todos Mesas Comandas" at bounding box center [698, 83] width 987 height 26
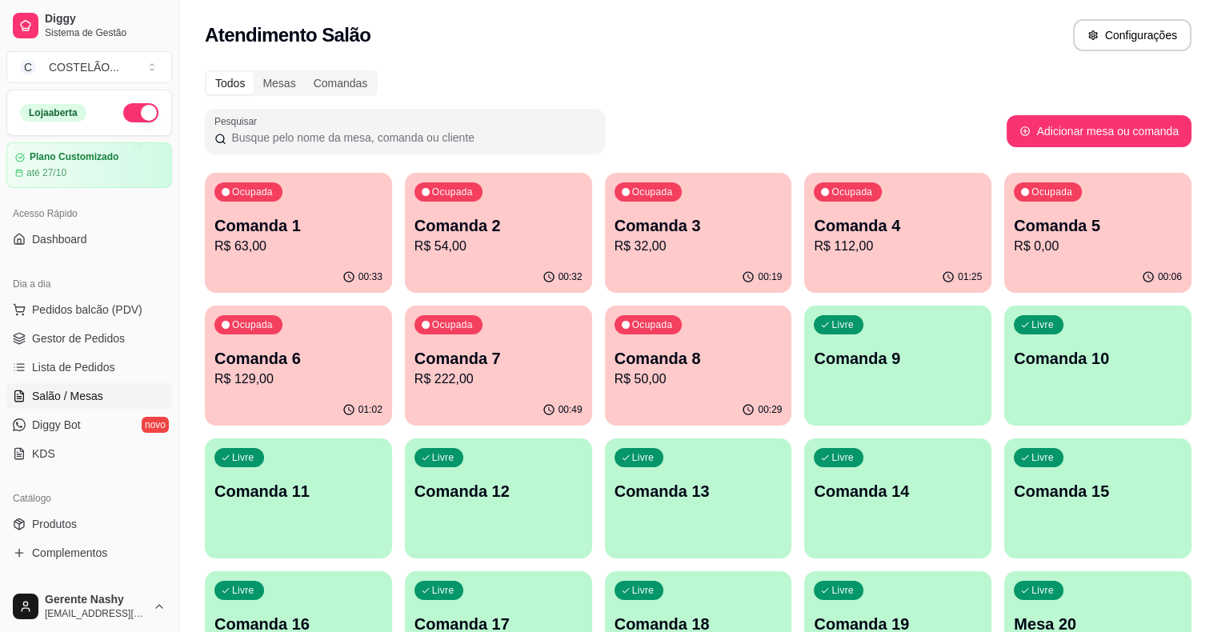
click at [615, 253] on p "R$ 32,00" at bounding box center [699, 246] width 168 height 19
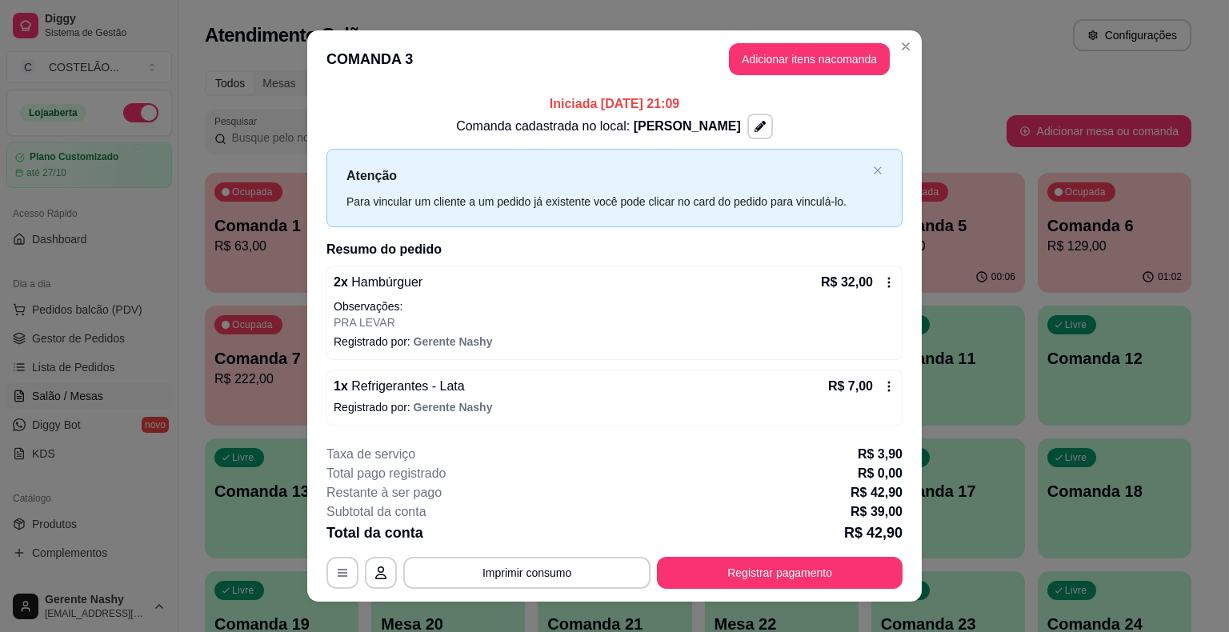
scroll to position [19, 0]
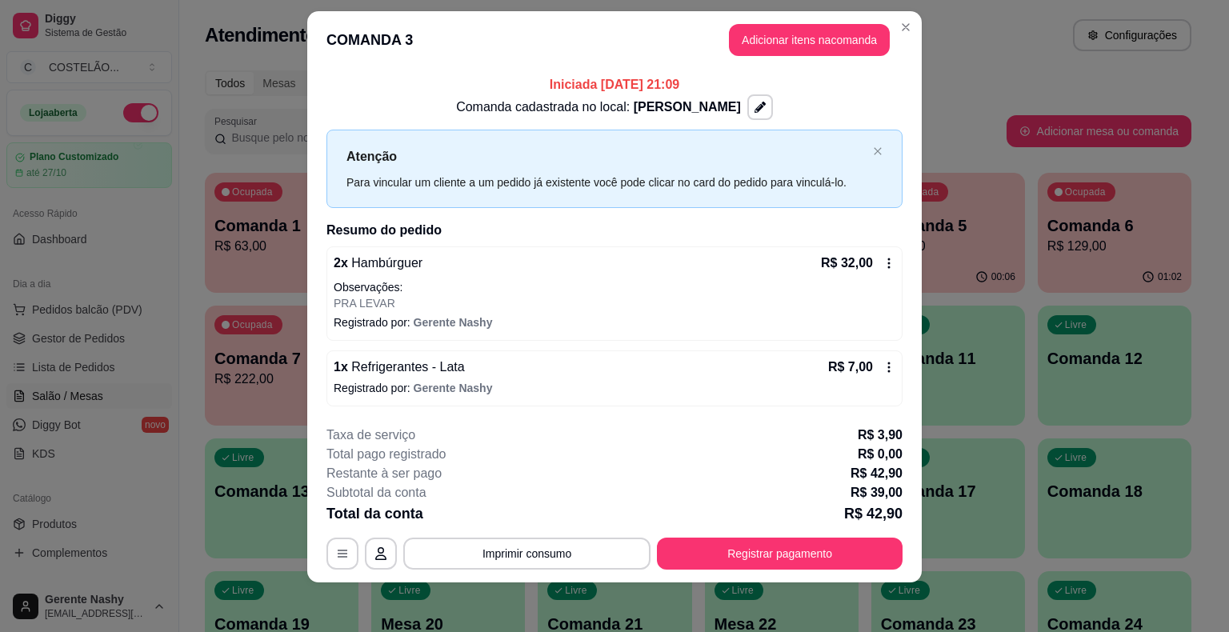
click at [980, 38] on div "Atendimento Salão Configurações" at bounding box center [698, 35] width 987 height 32
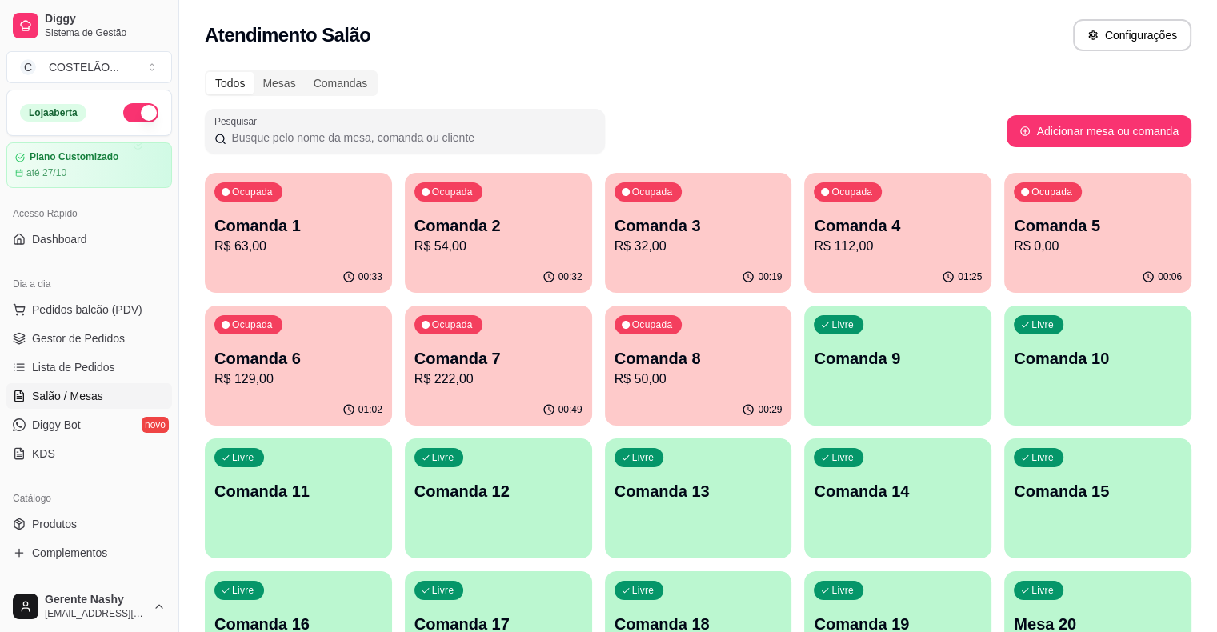
click at [475, 252] on p "R$ 54,00" at bounding box center [499, 246] width 168 height 19
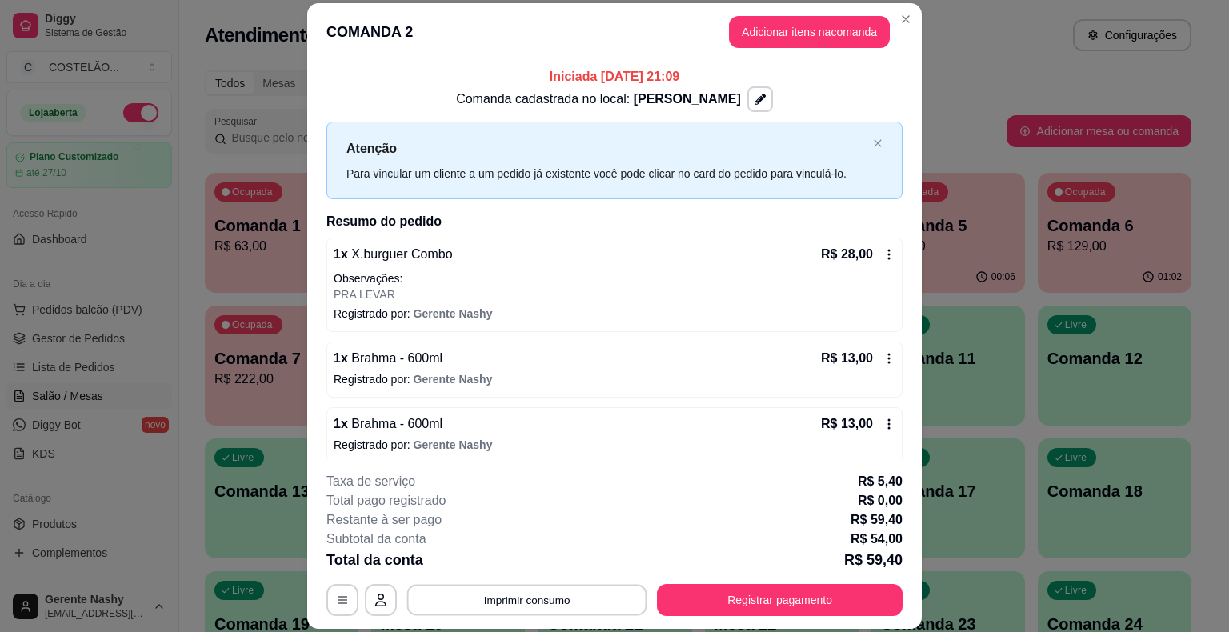
click at [588, 595] on button "Imprimir consumo" at bounding box center [527, 600] width 240 height 31
click at [532, 535] on button "CAIXA" at bounding box center [526, 532] width 116 height 26
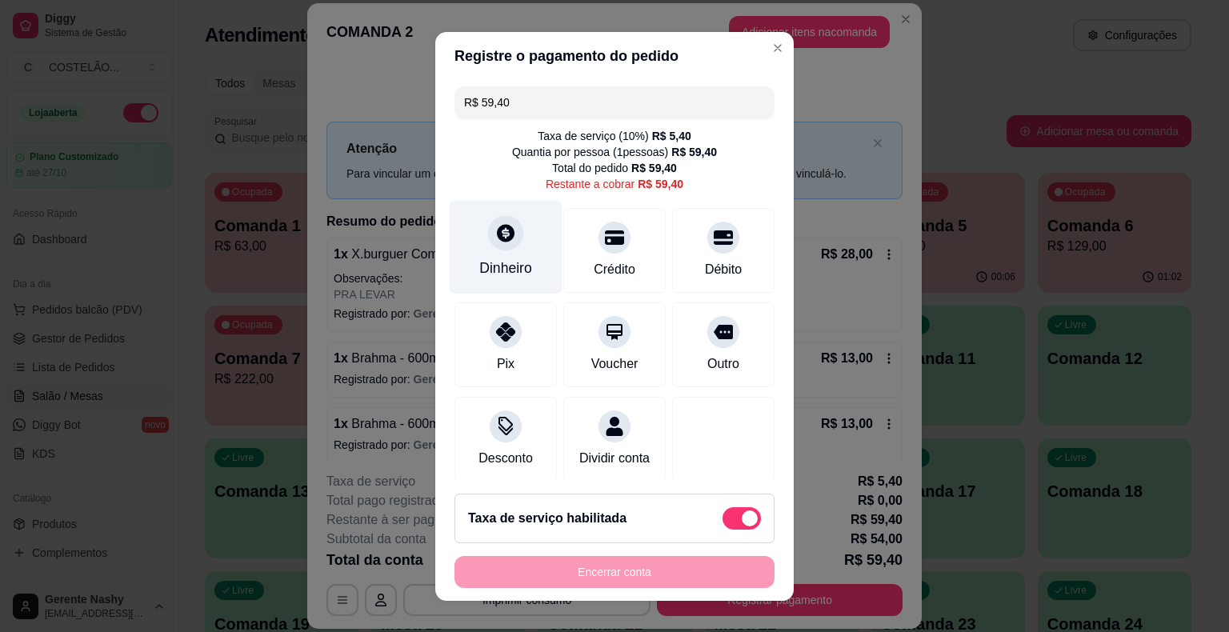
click at [512, 257] on div "Dinheiro" at bounding box center [506, 247] width 113 height 94
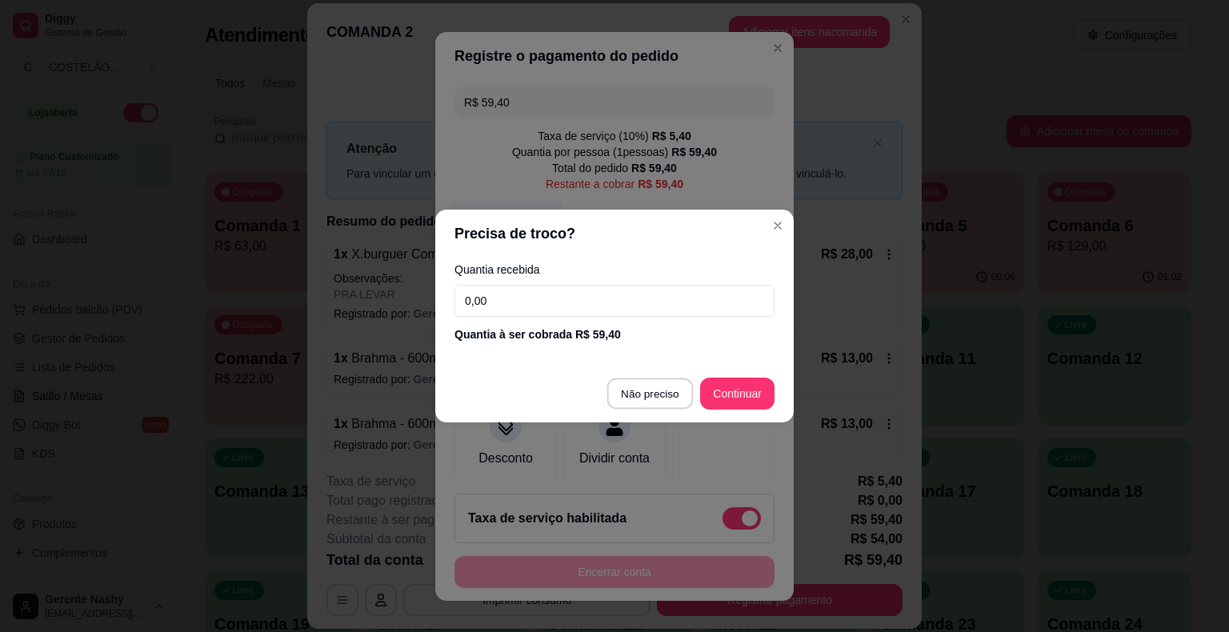
click at [645, 397] on div "Desconto Dividir conta" at bounding box center [615, 439] width 320 height 85
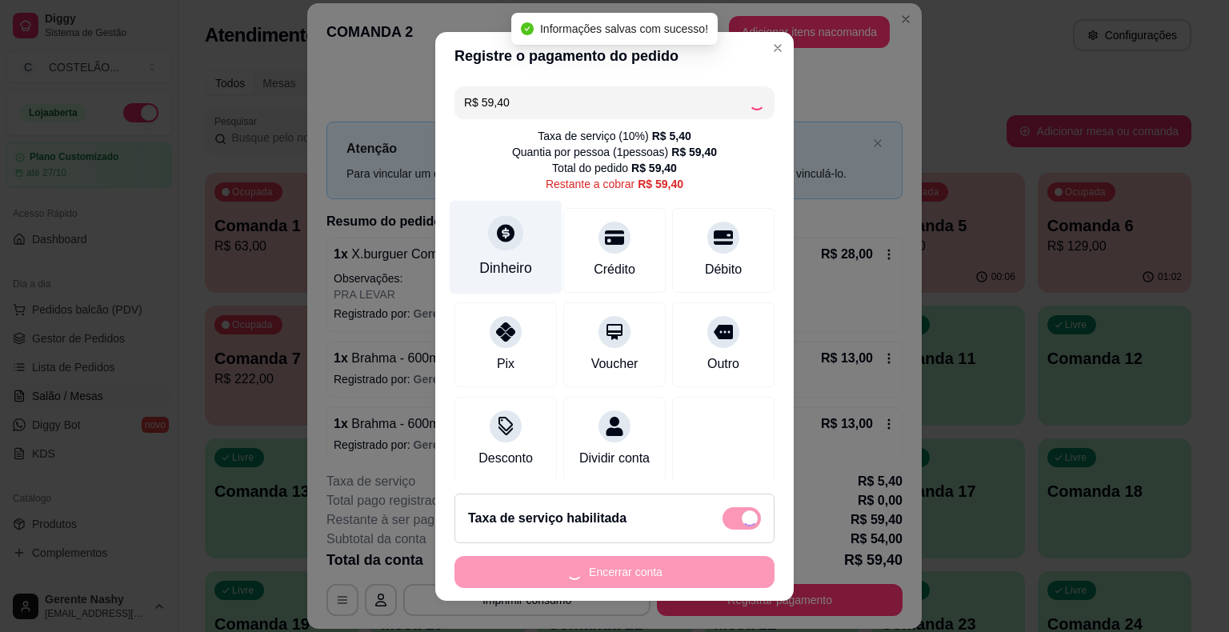
type input "R$ 0,00"
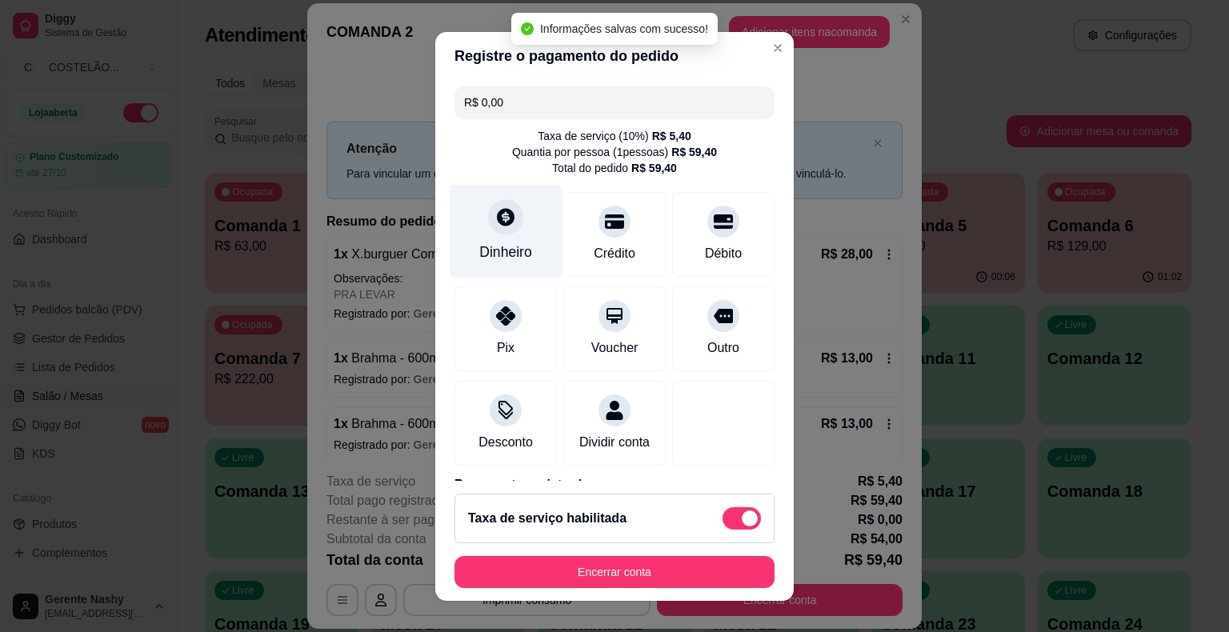
click at [1041, 310] on div "**********" at bounding box center [614, 316] width 1229 height 632
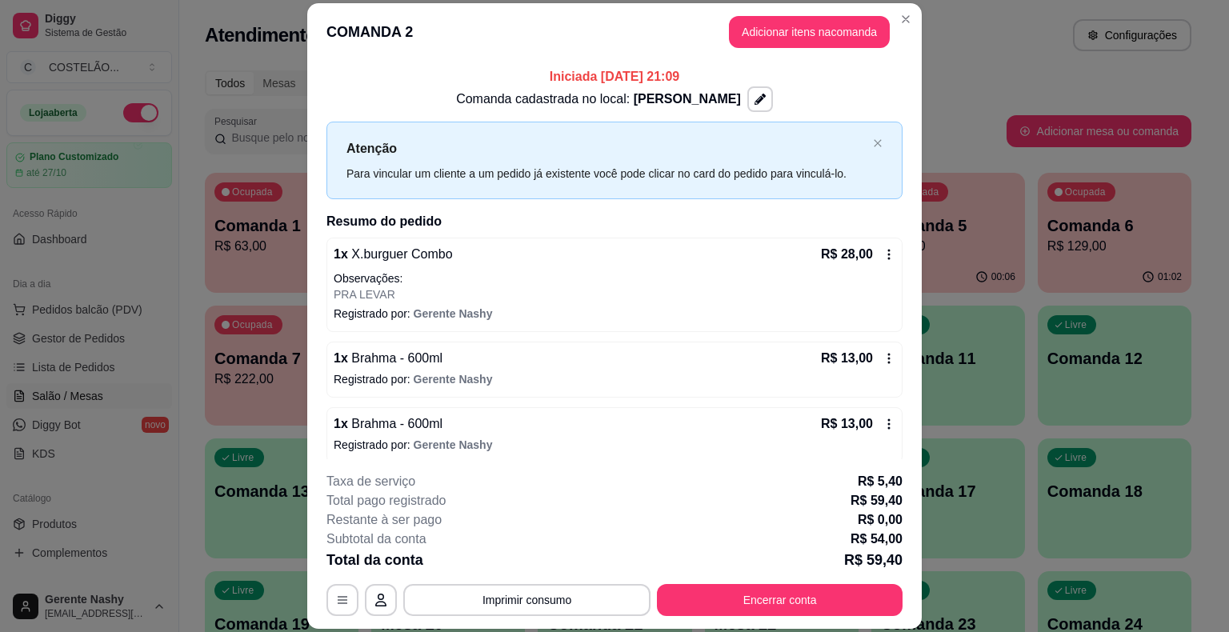
click at [544, 596] on button "Imprimir consumo" at bounding box center [526, 600] width 247 height 32
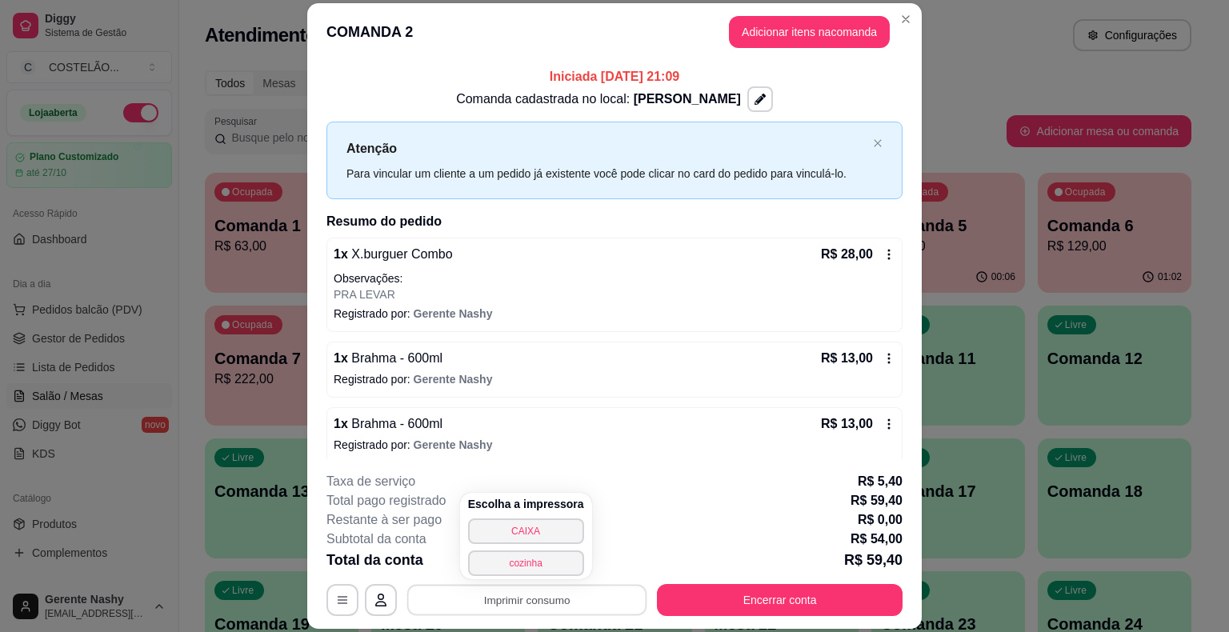
click at [525, 523] on button "CAIXA" at bounding box center [526, 532] width 116 height 26
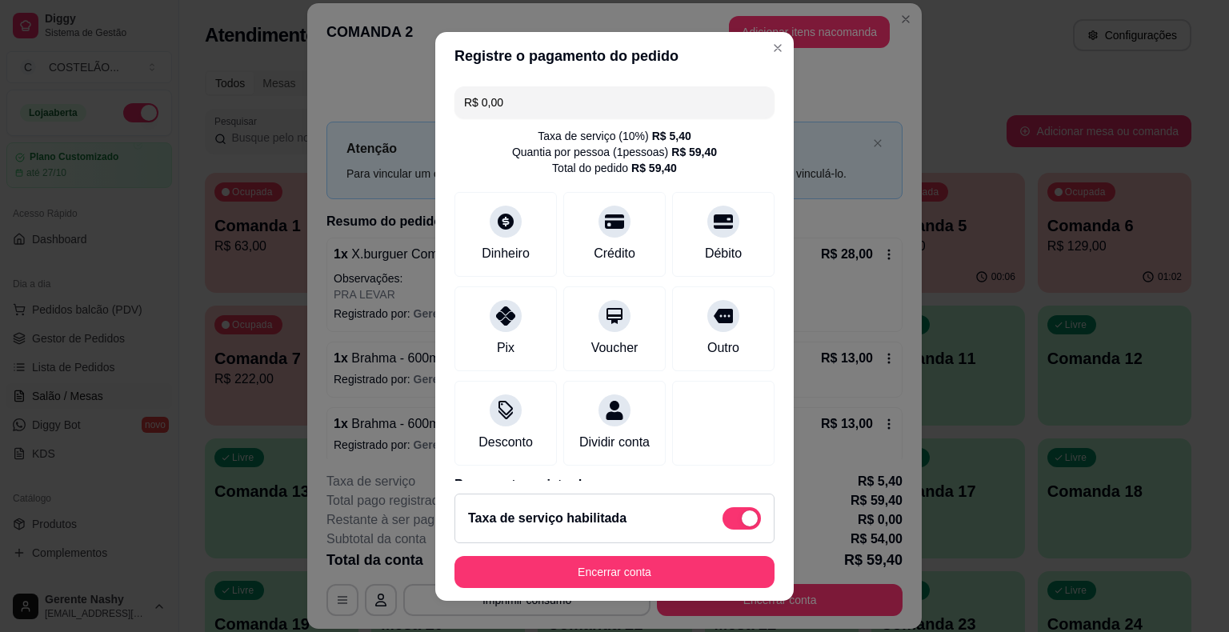
click at [609, 599] on footer "Taxa de serviço habilitada Encerrar conta" at bounding box center [614, 541] width 359 height 120
click at [593, 585] on button "Encerrar conta" at bounding box center [614, 571] width 311 height 31
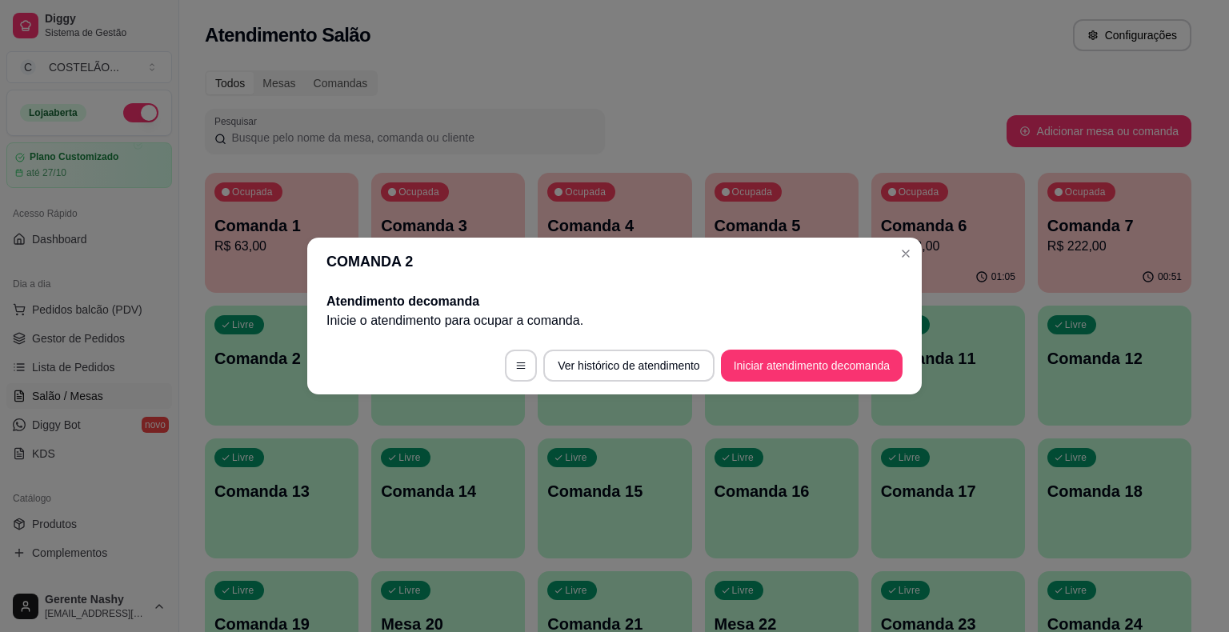
click at [738, 86] on div "Todos Mesas Comandas" at bounding box center [698, 83] width 987 height 26
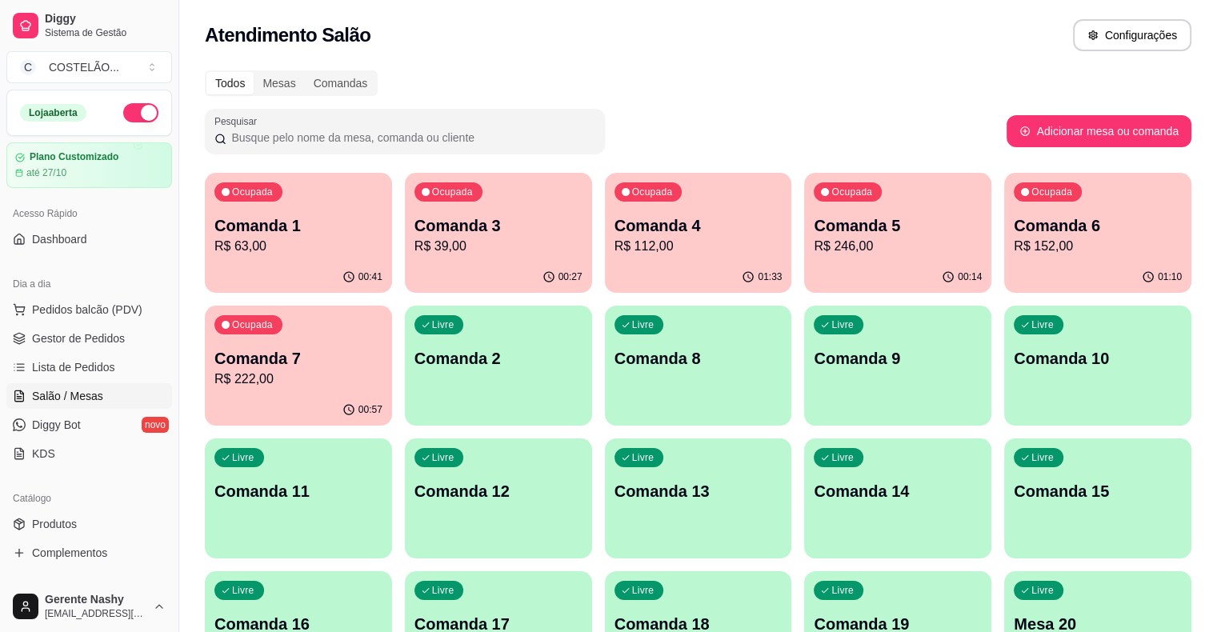
click at [464, 237] on p "R$ 39,00" at bounding box center [499, 246] width 168 height 19
click at [617, 245] on p "R$ 112,00" at bounding box center [698, 246] width 163 height 18
click at [1016, 239] on p "R$ 152,00" at bounding box center [1097, 246] width 163 height 18
click at [303, 233] on p "Comanda 1" at bounding box center [298, 226] width 163 height 22
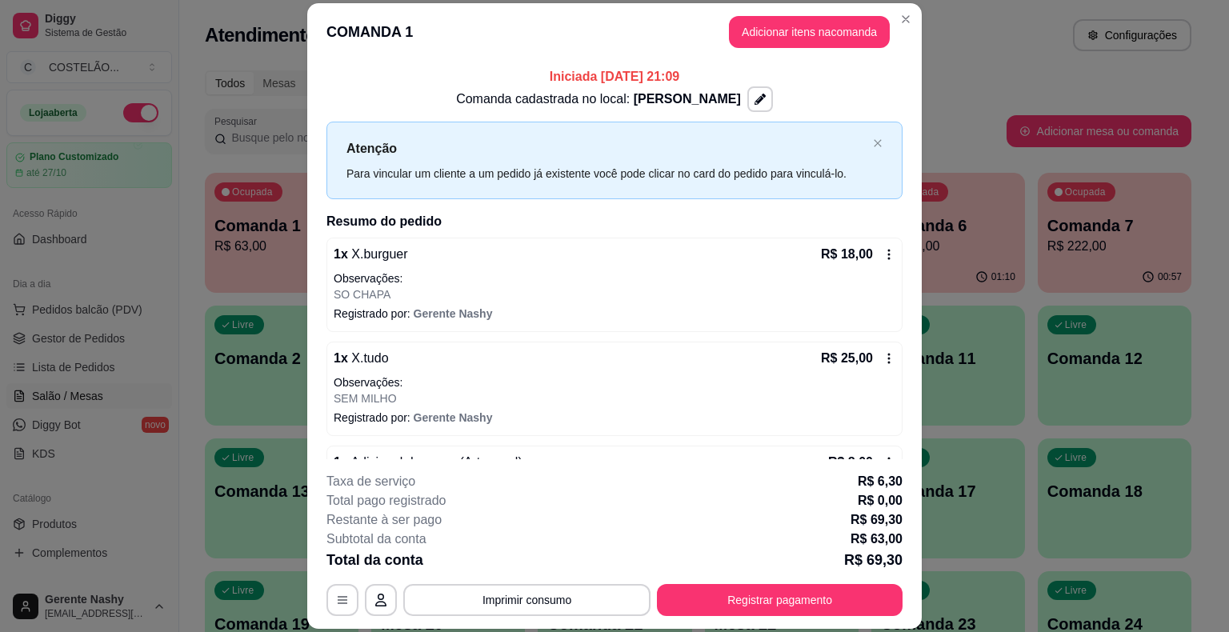
scroll to position [112, 0]
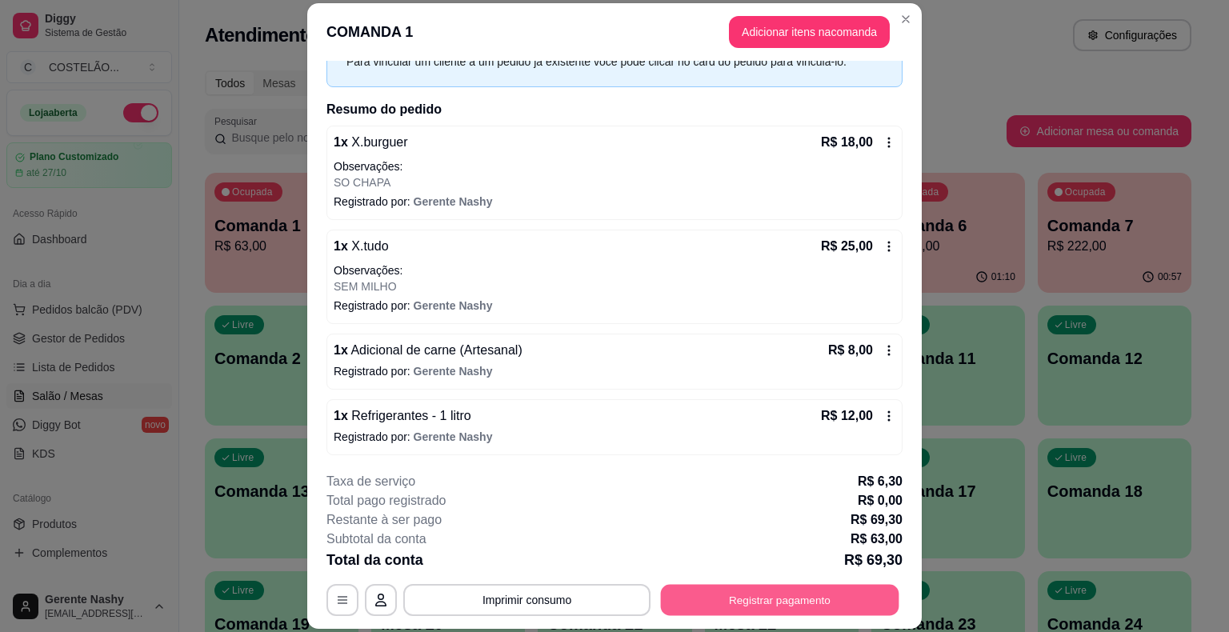
click at [775, 592] on button "Registrar pagamento" at bounding box center [780, 600] width 238 height 31
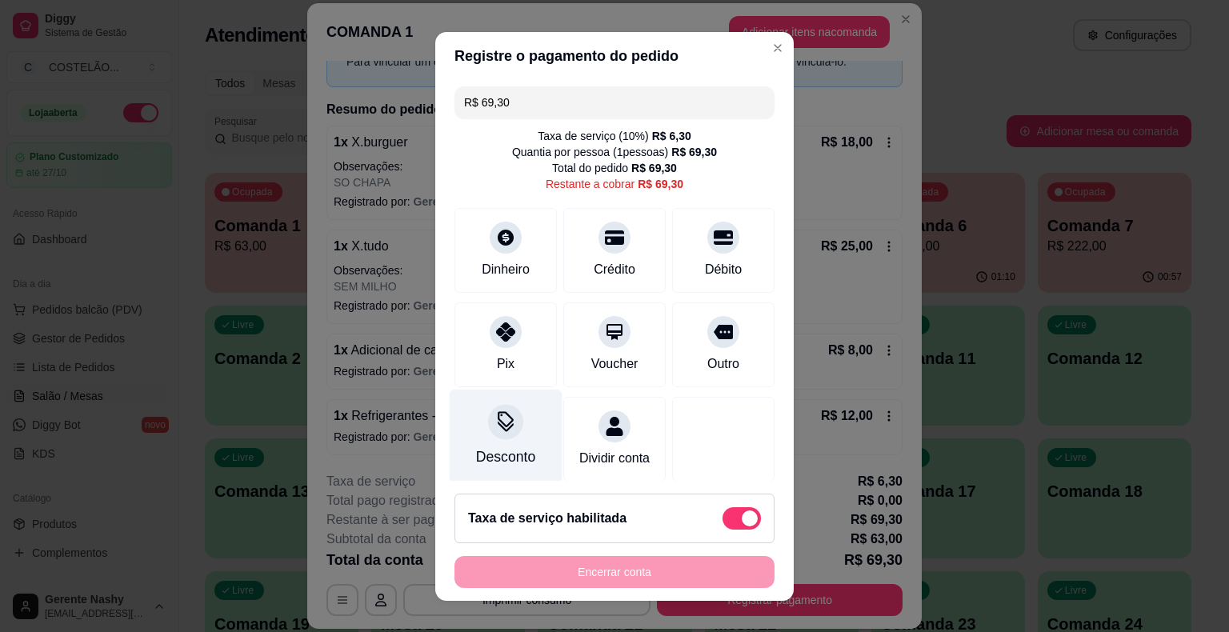
click at [474, 427] on div "Desconto" at bounding box center [506, 436] width 113 height 94
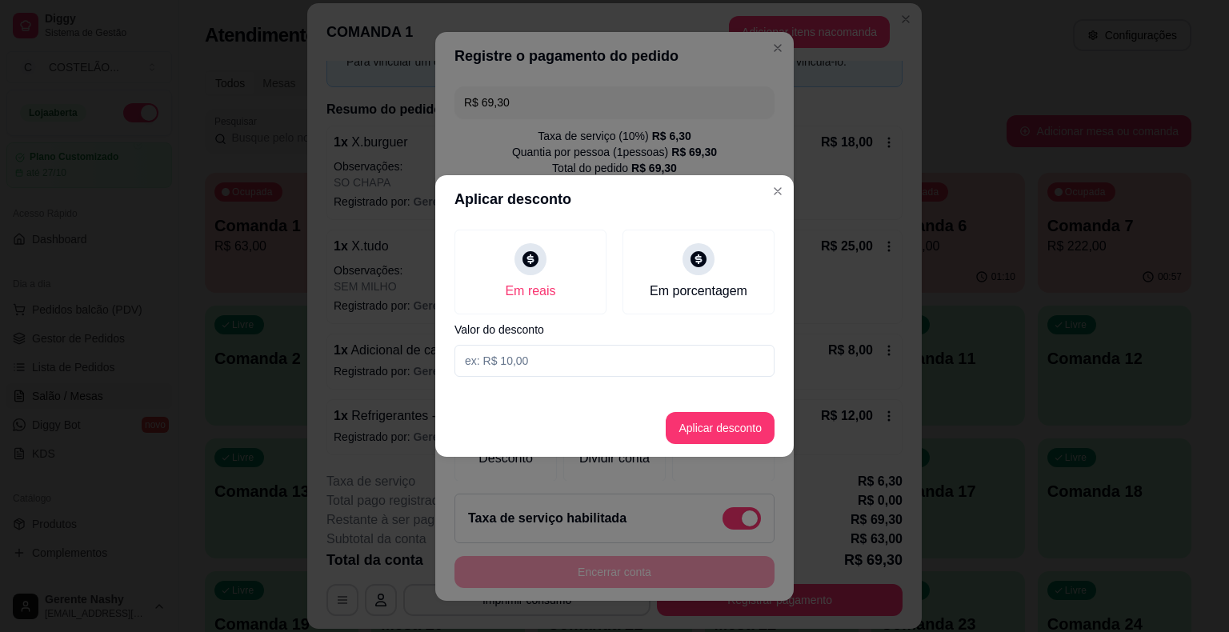
click at [538, 376] on input at bounding box center [615, 361] width 320 height 32
type input "4,00"
click at [719, 442] on button "Aplicar desconto" at bounding box center [720, 428] width 105 height 31
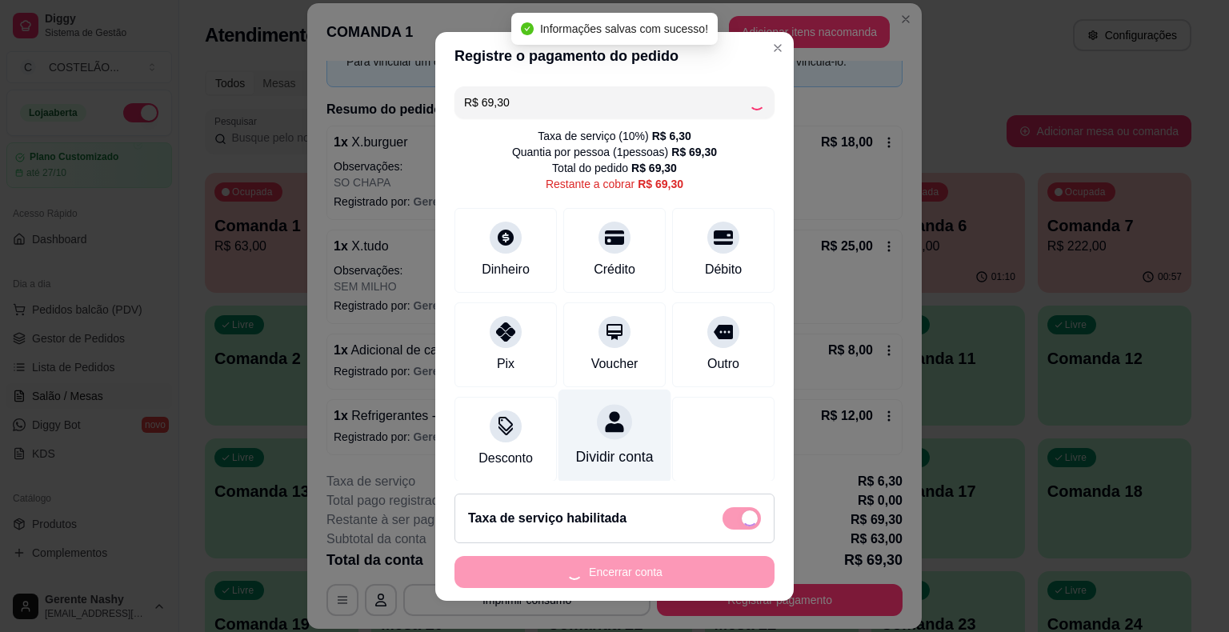
type input "R$ 65,30"
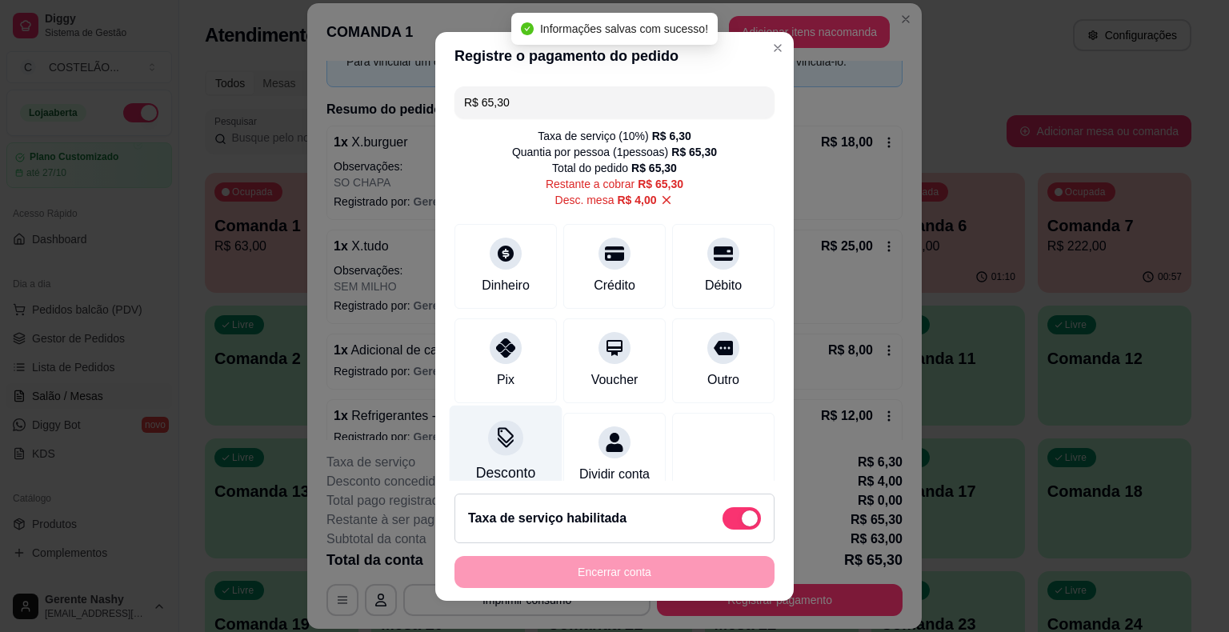
scroll to position [40, 0]
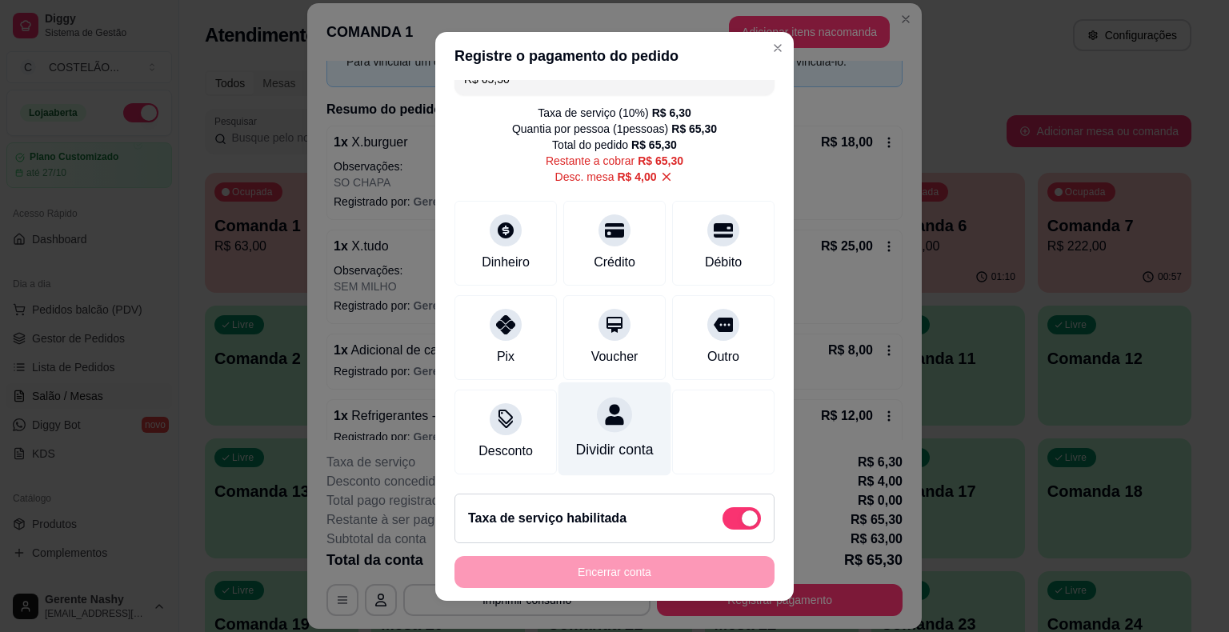
click at [896, 122] on div "Iniciada [DATE] 21:09 Comanda cadastrada no local: [PERSON_NAME] Para vincular …" at bounding box center [614, 250] width 615 height 379
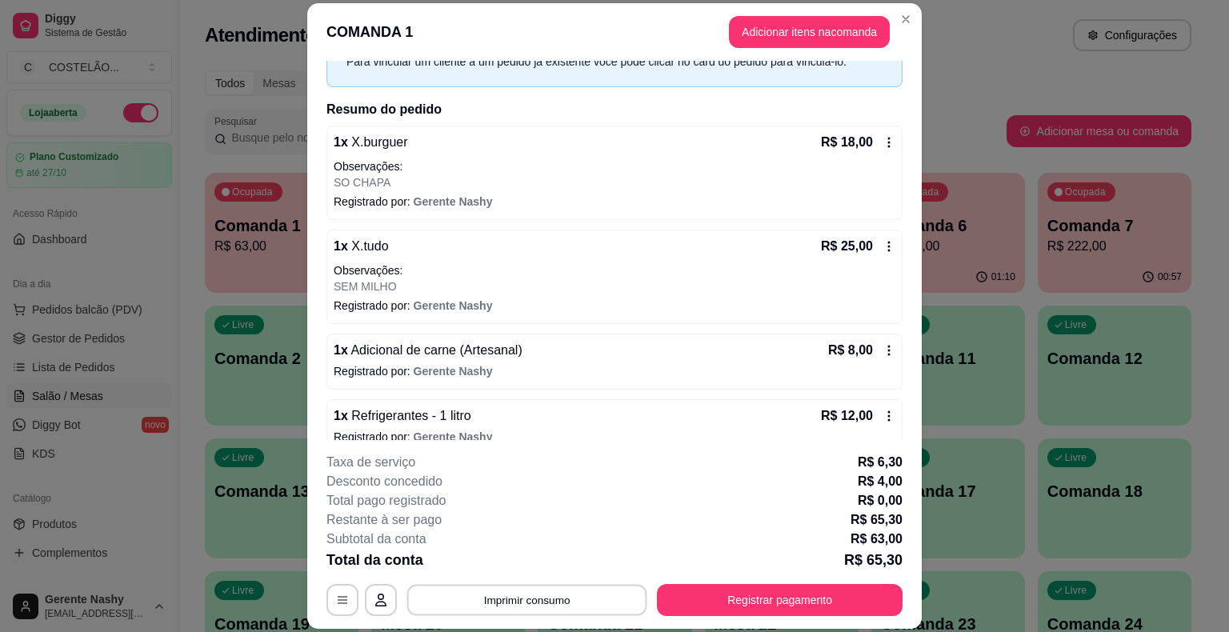
click at [561, 604] on button "Imprimir consumo" at bounding box center [527, 600] width 240 height 31
click at [535, 527] on button "CAIXA" at bounding box center [526, 532] width 116 height 26
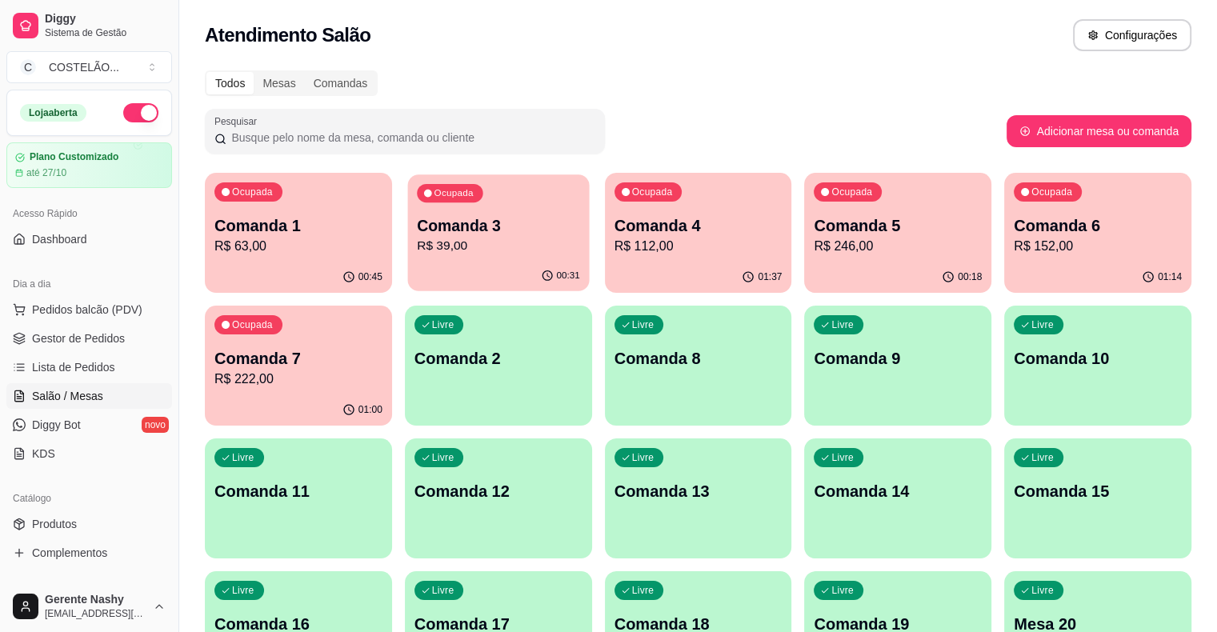
click at [467, 240] on p "R$ 39,00" at bounding box center [498, 246] width 163 height 18
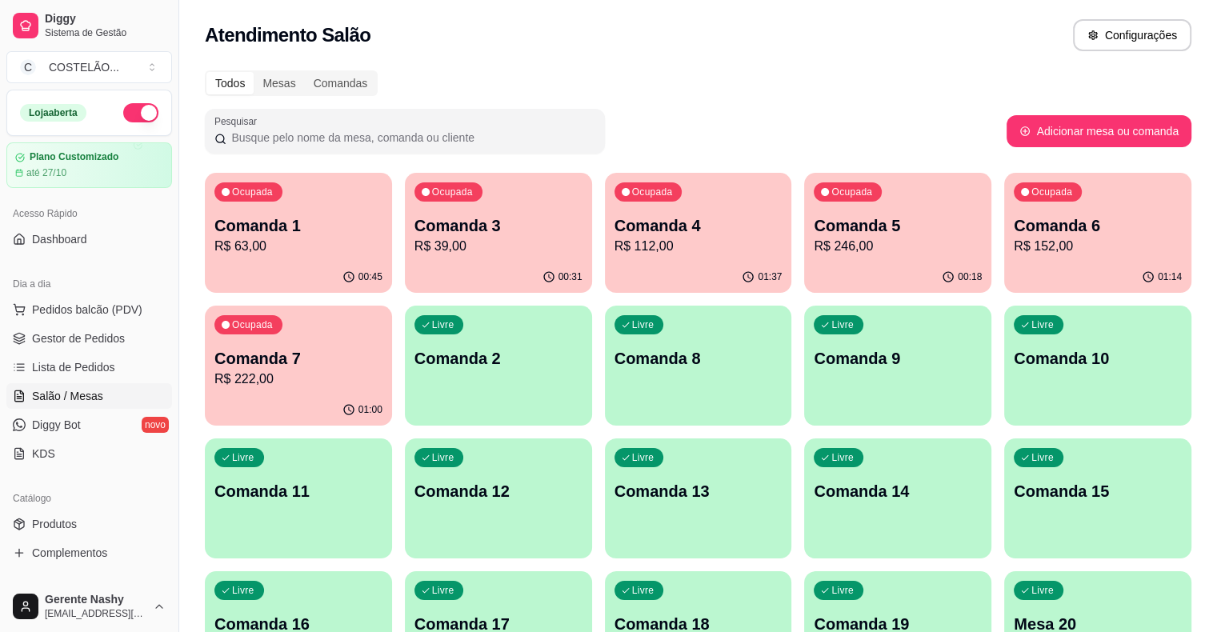
click at [1014, 247] on p "R$ 152,00" at bounding box center [1098, 246] width 168 height 19
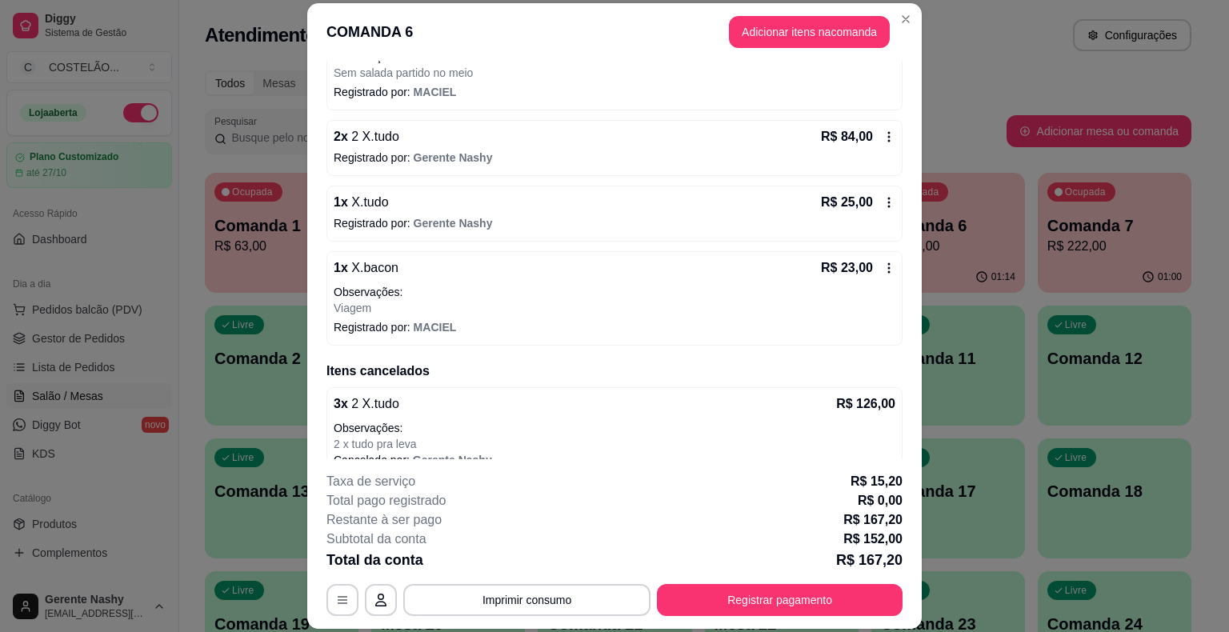
scroll to position [242, 0]
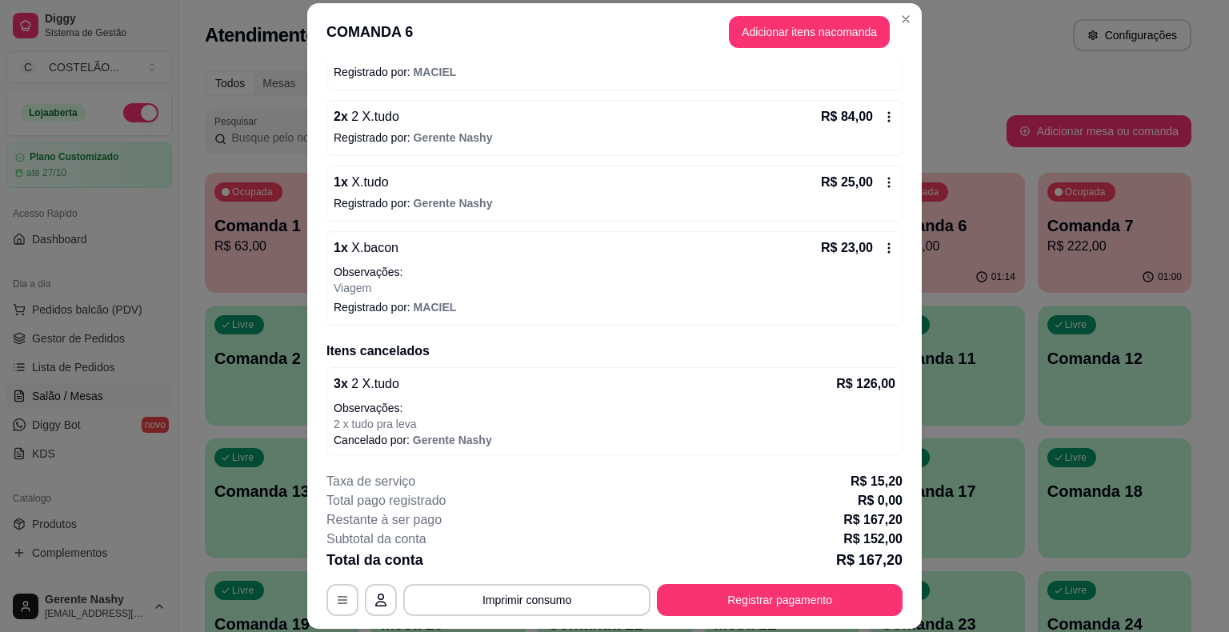
click at [980, 70] on div "Todos Mesas Comandas" at bounding box center [698, 83] width 987 height 26
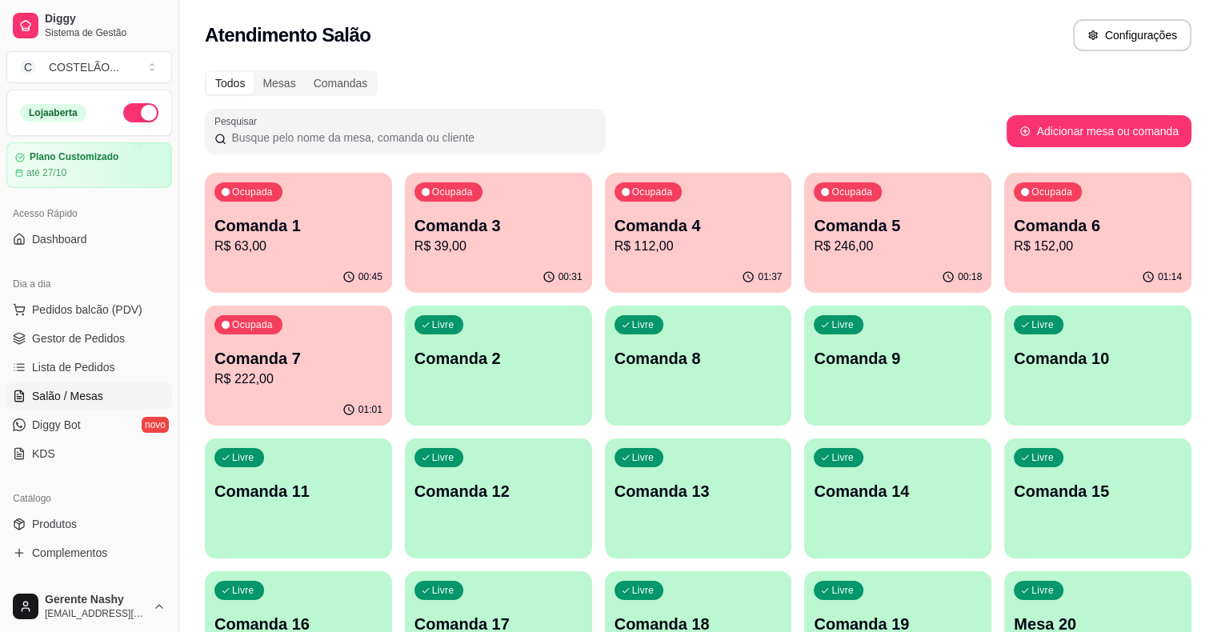
click at [383, 347] on p "Comanda 7" at bounding box center [298, 358] width 168 height 22
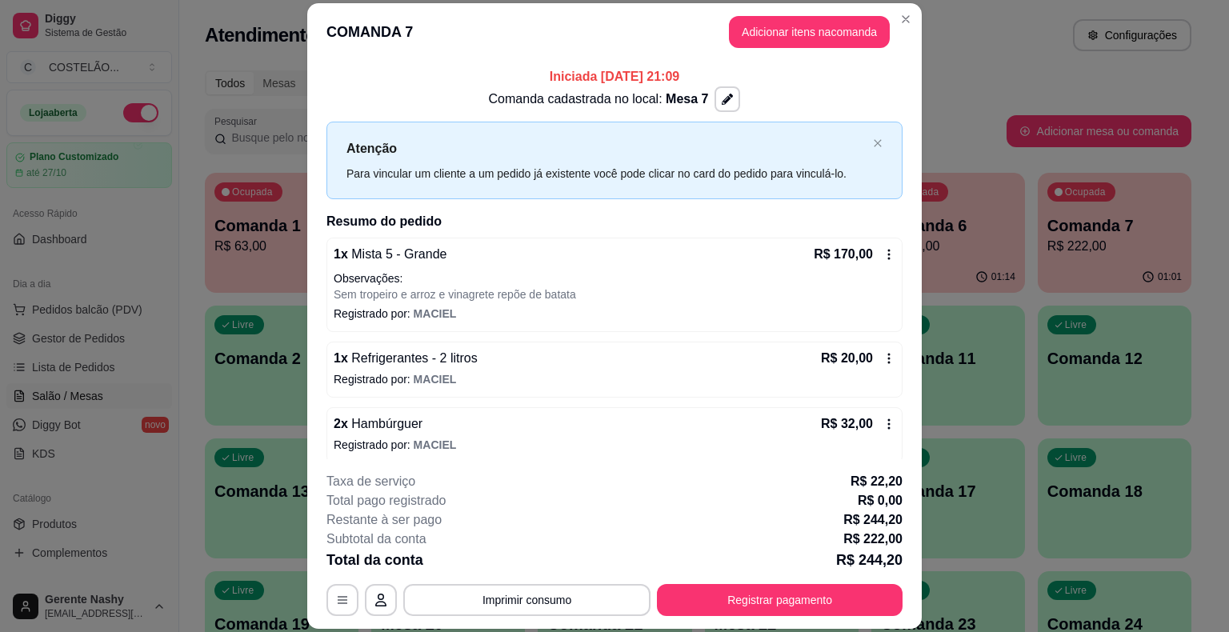
scroll to position [9, 0]
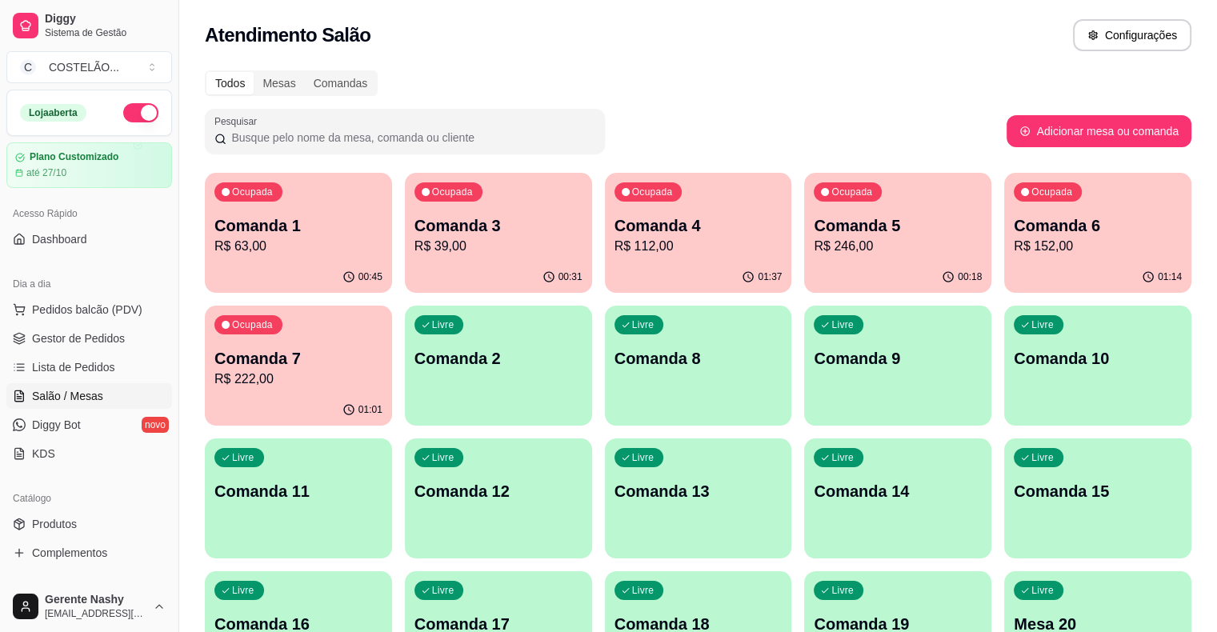
click at [1014, 239] on p "R$ 152,00" at bounding box center [1098, 246] width 168 height 19
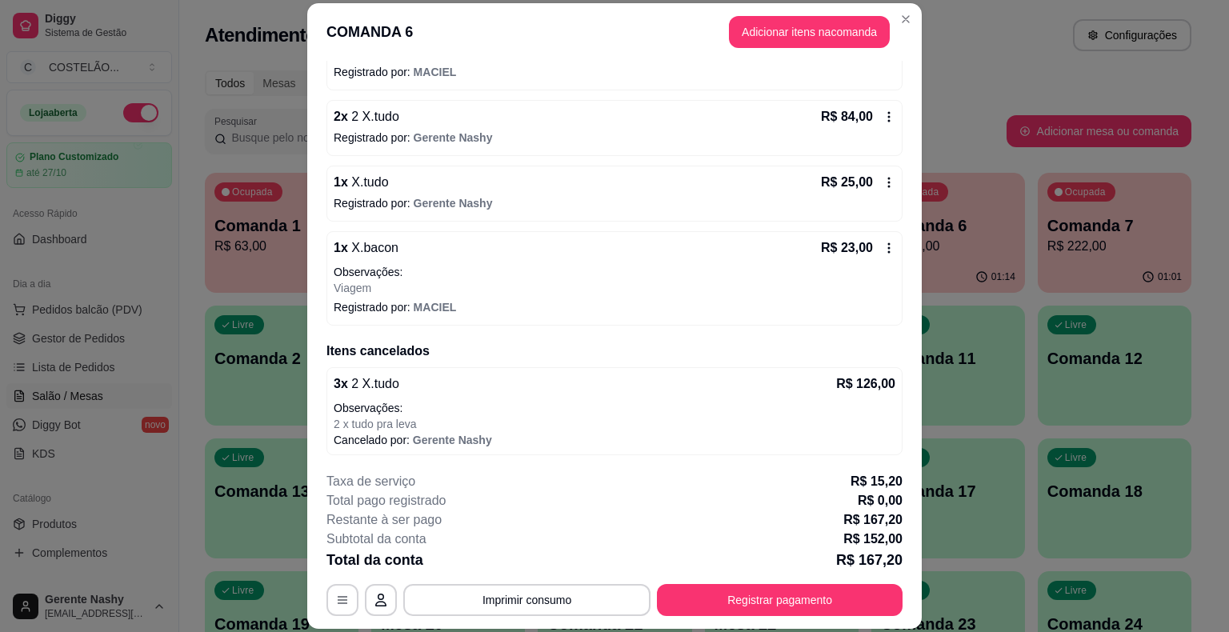
scroll to position [48, 0]
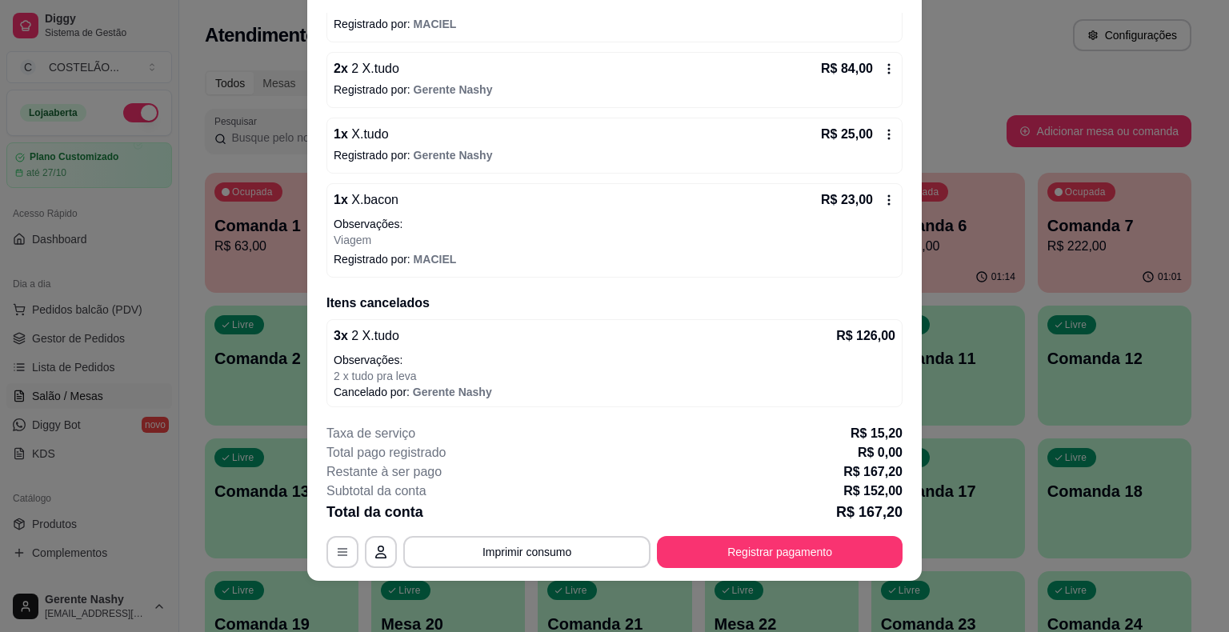
click at [970, 80] on div "Todos Mesas Comandas" at bounding box center [698, 83] width 987 height 26
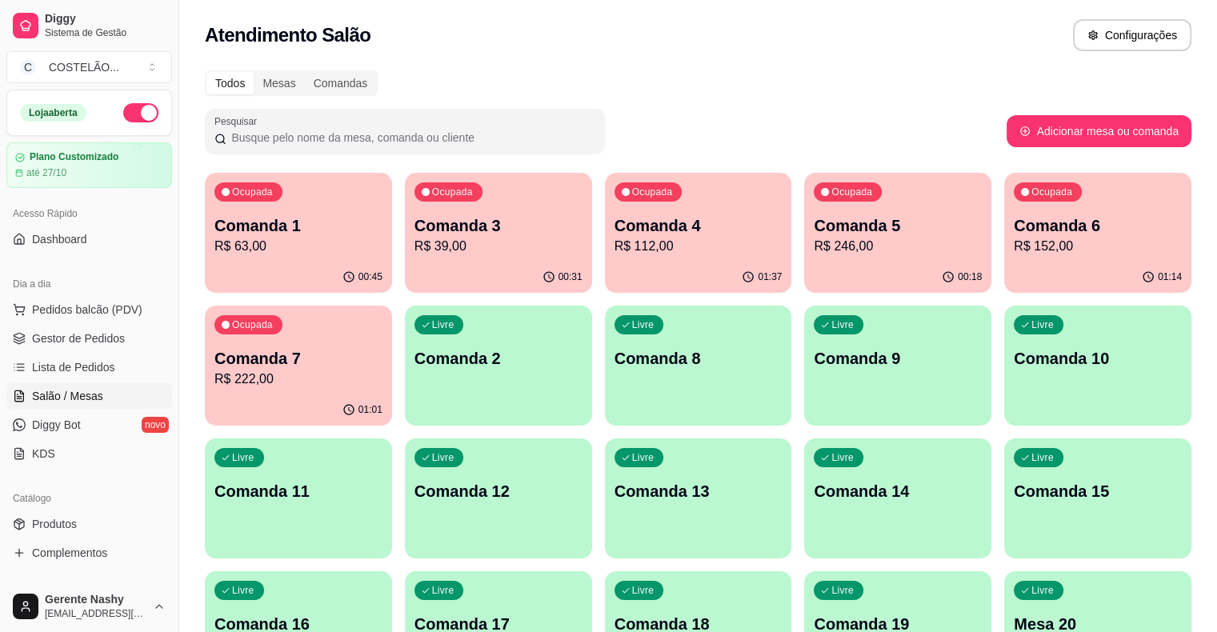
click at [814, 247] on p "R$ 246,00" at bounding box center [898, 246] width 168 height 19
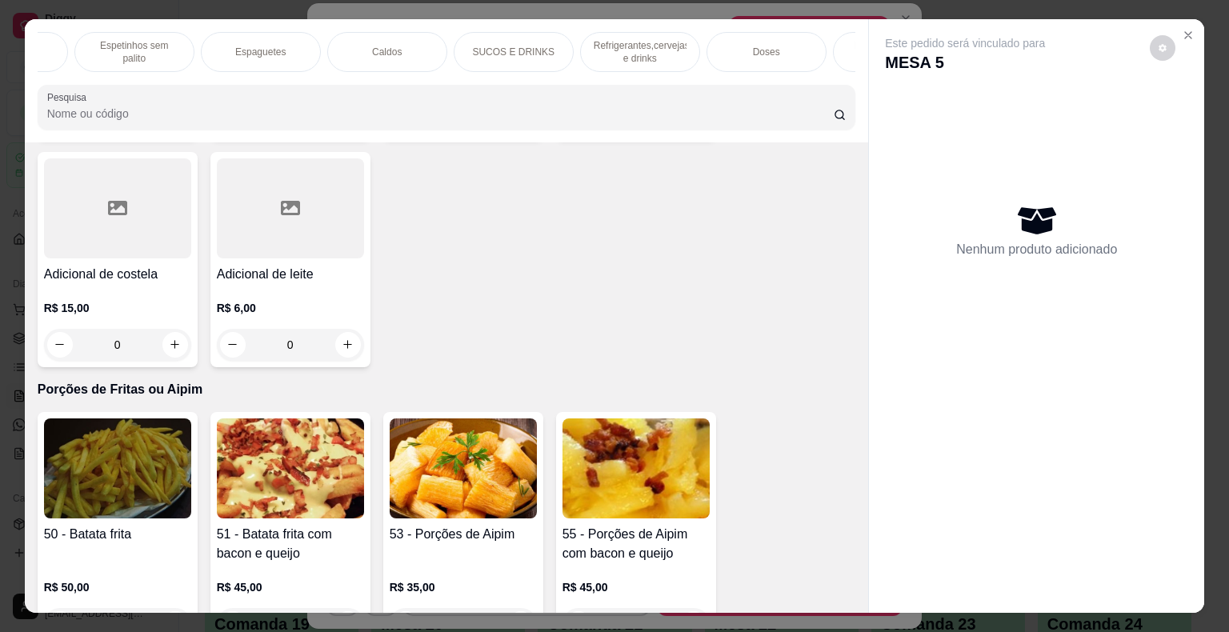
scroll to position [0, 1233]
click at [615, 45] on p "Refrigerantes,cervejas e drinks" at bounding box center [634, 52] width 93 height 26
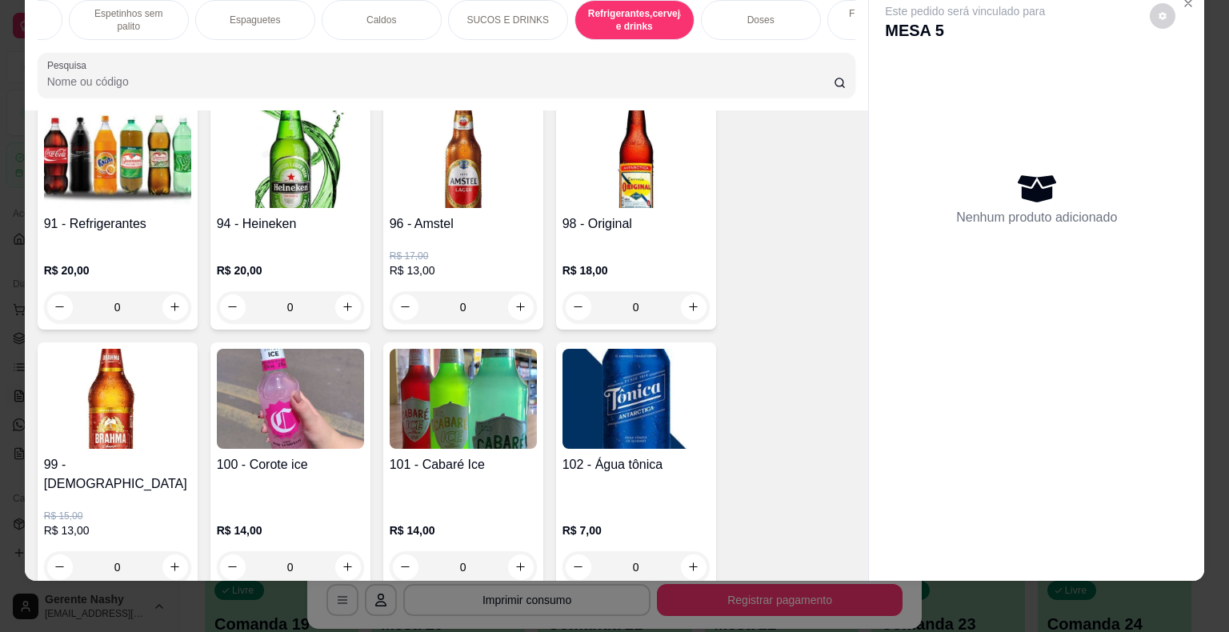
scroll to position [9504, 0]
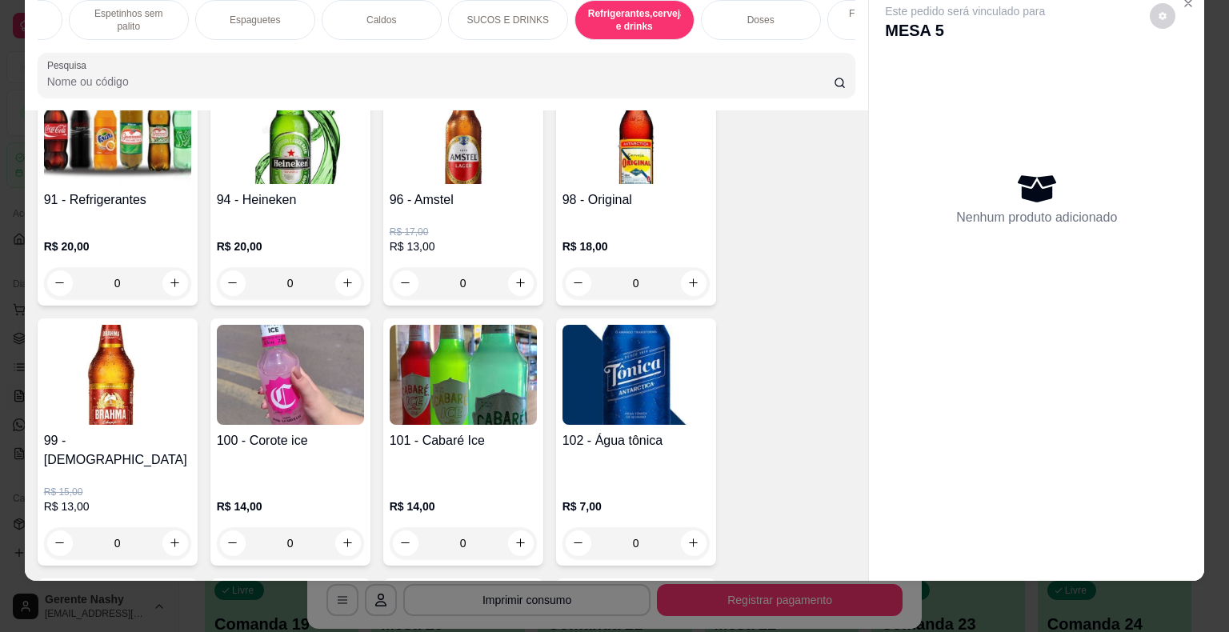
click at [166, 267] on div "0" at bounding box center [117, 283] width 147 height 32
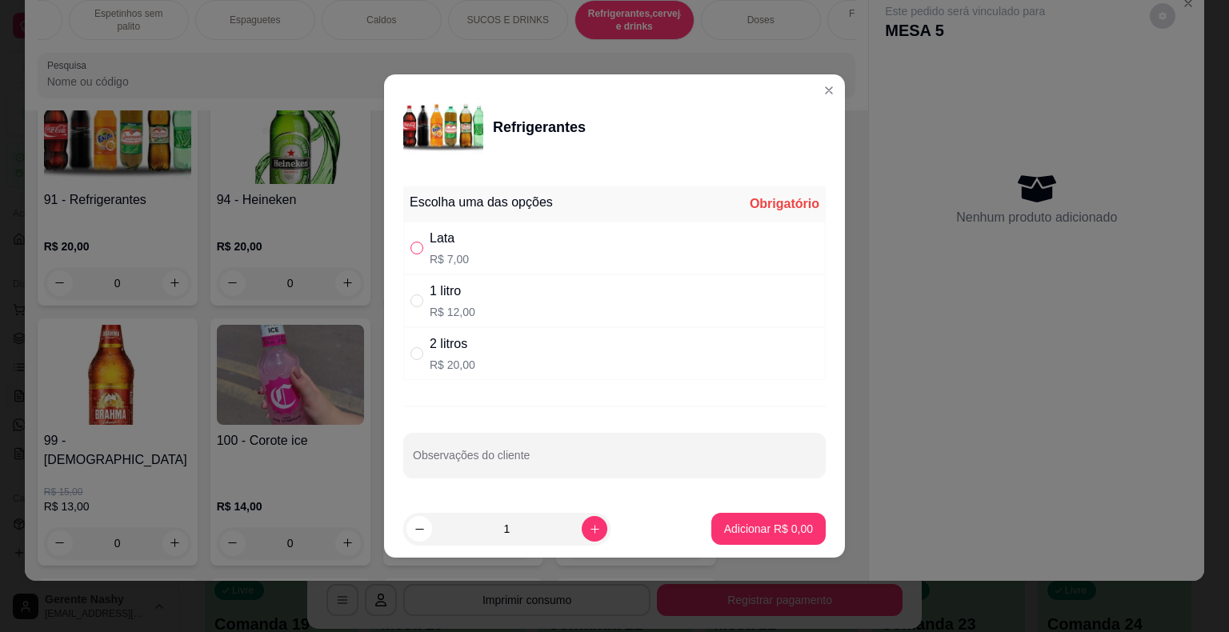
click at [422, 249] on input "" at bounding box center [417, 248] width 13 height 13
radio input "true"
click at [739, 532] on p "Adicionar R$ 7,00" at bounding box center [768, 529] width 89 height 16
type input "1"
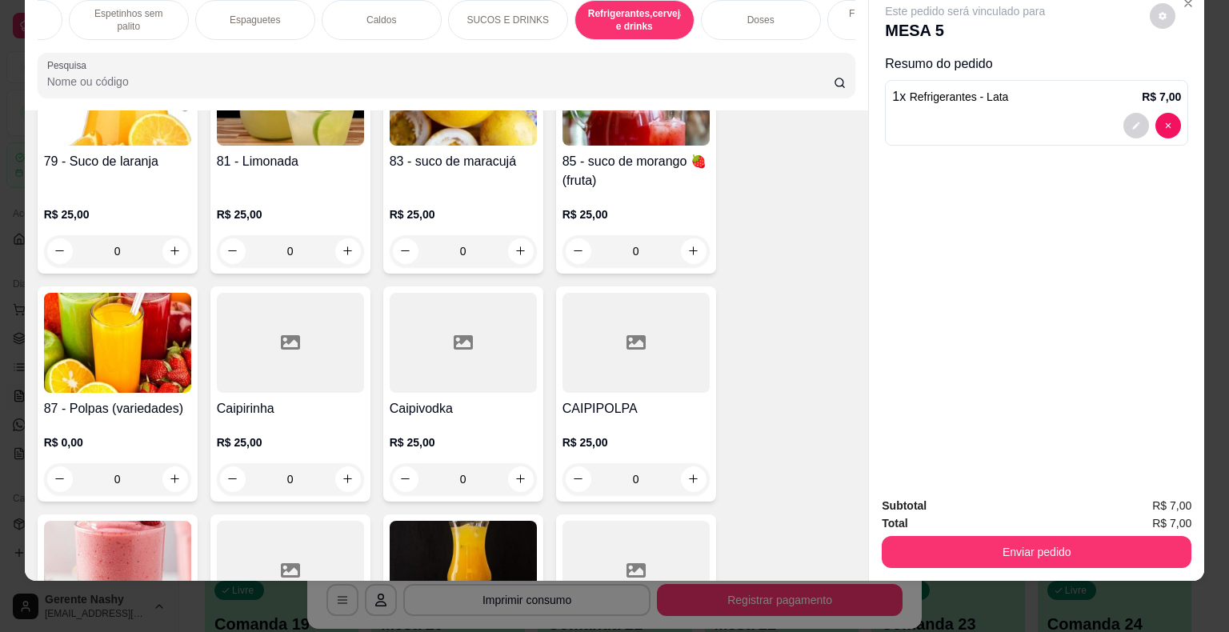
scroll to position [8538, 0]
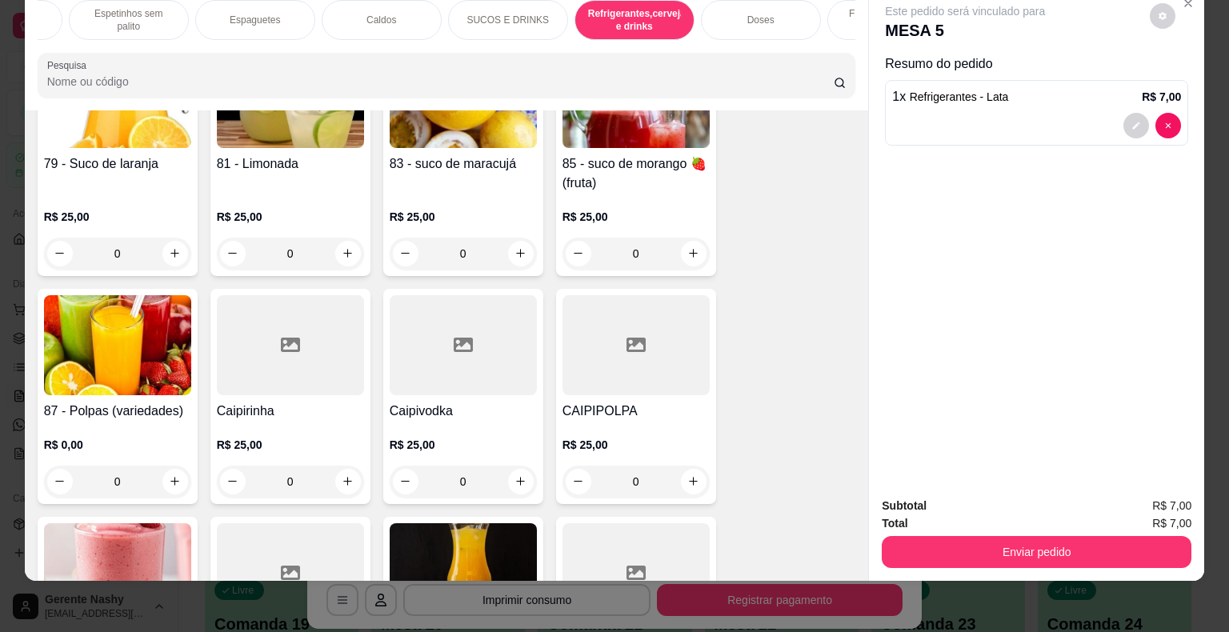
click at [170, 466] on div "0" at bounding box center [117, 482] width 147 height 32
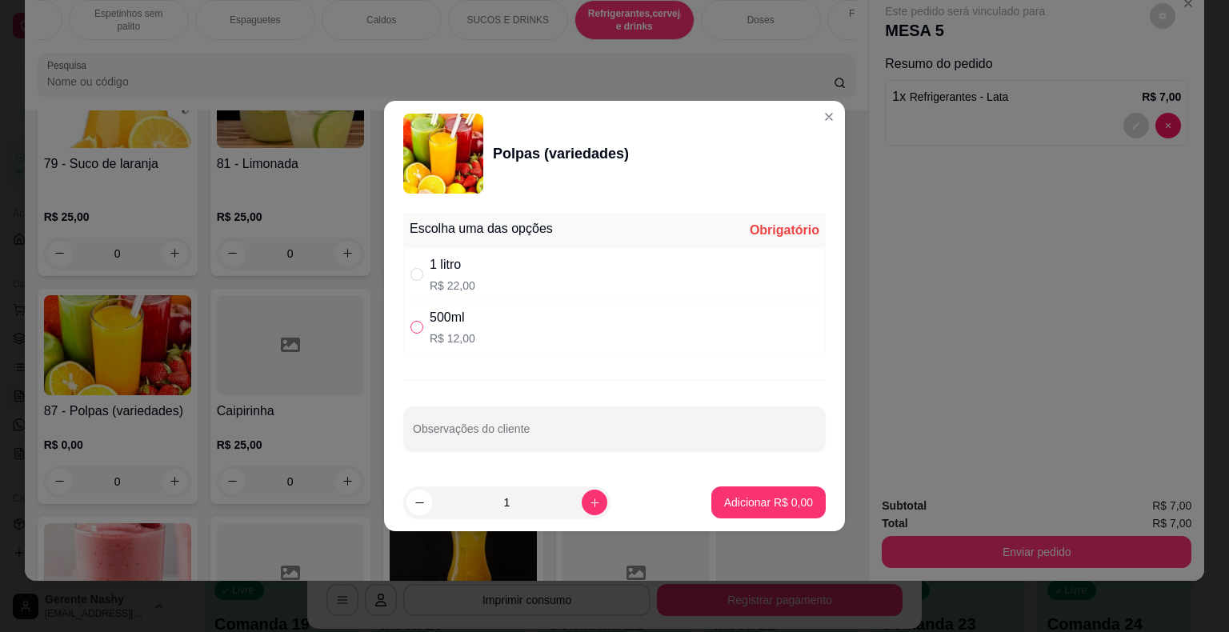
click at [411, 324] on input "" at bounding box center [417, 327] width 13 height 13
radio input "true"
click at [595, 431] on input "Observações do cliente" at bounding box center [614, 435] width 403 height 16
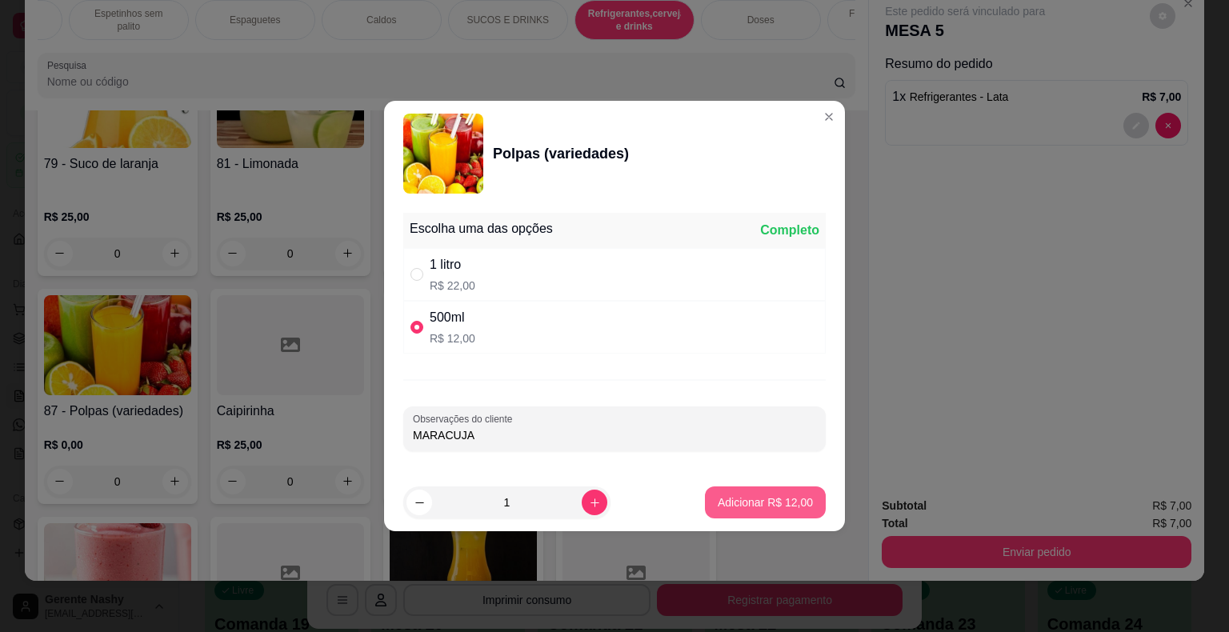
type input "MARACUJA"
click at [755, 500] on p "Adicionar R$ 12,00" at bounding box center [765, 502] width 93 height 15
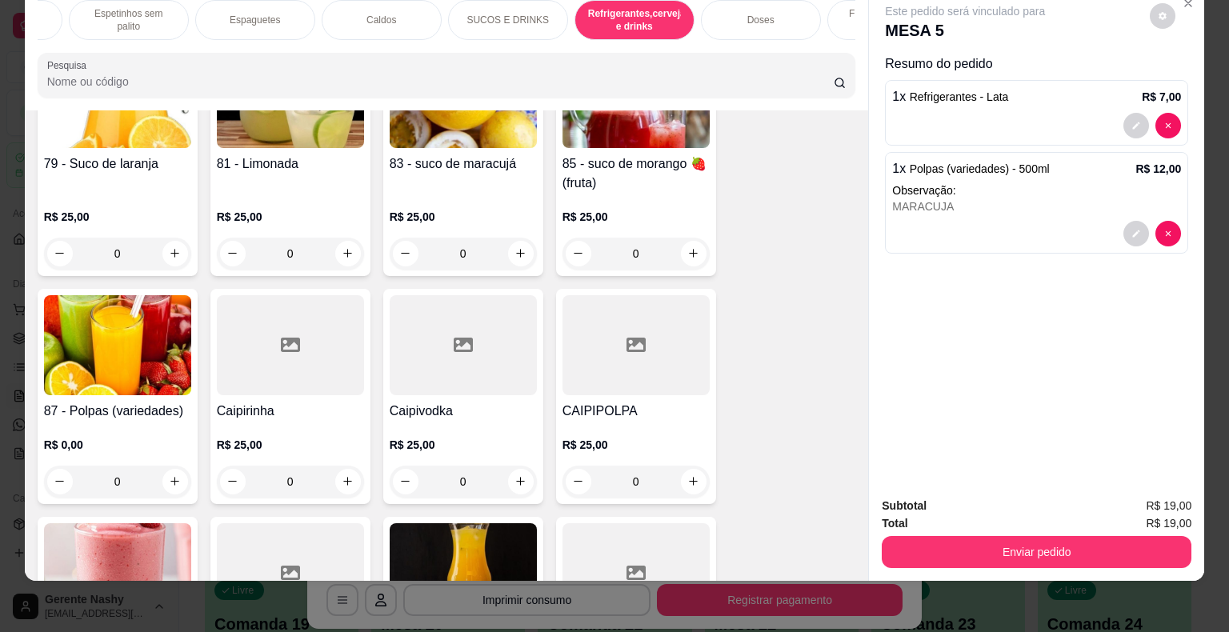
click at [755, 500] on div "79 - Suco de laranja R$ 25,00 0 81 - Limonada R$ 25,00 0 83 - suco de maracujá …" at bounding box center [447, 520] width 819 height 957
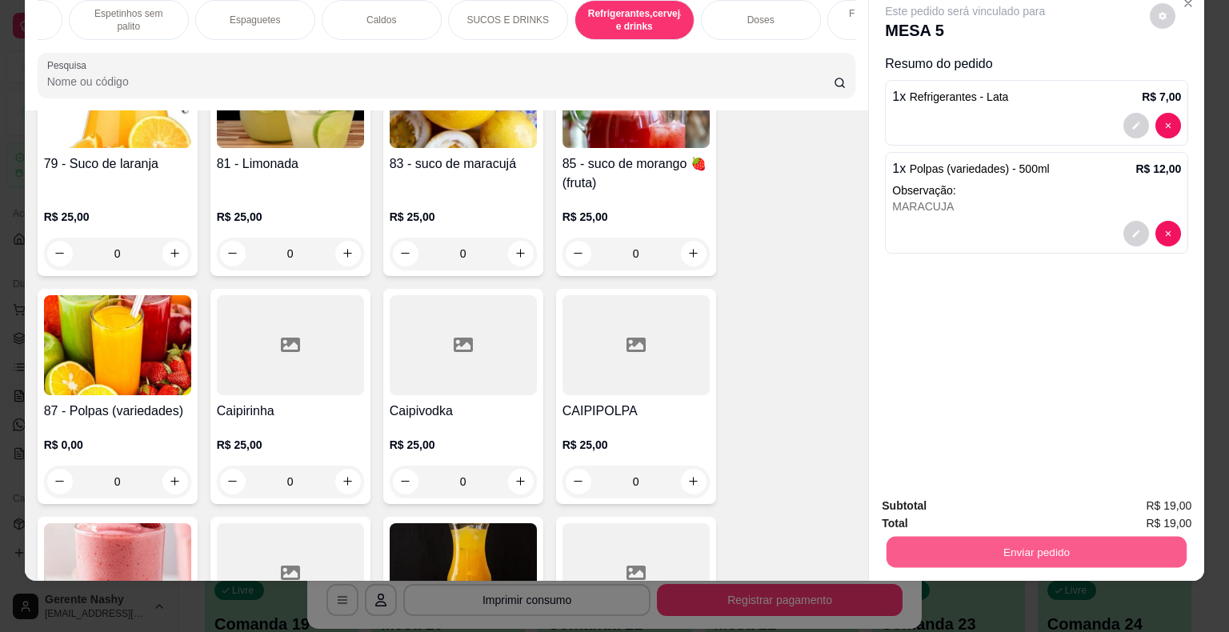
click at [1040, 537] on button "Enviar pedido" at bounding box center [1037, 552] width 300 height 31
click at [1161, 500] on button "Enviar pedido" at bounding box center [1150, 501] width 88 height 30
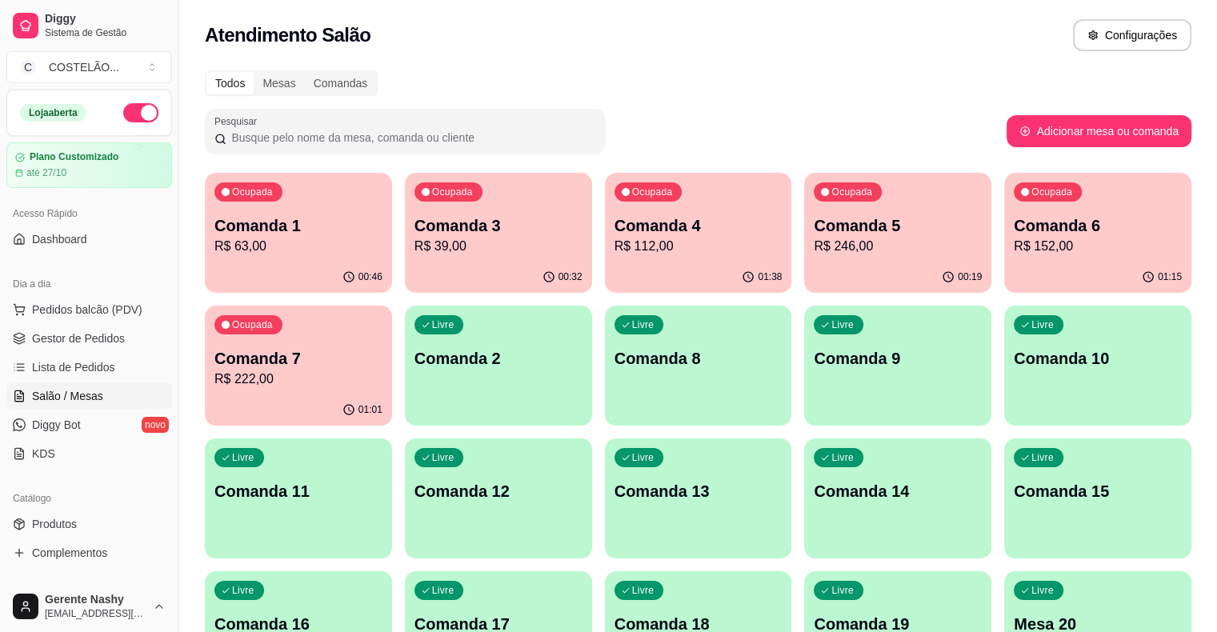
click at [320, 253] on p "R$ 63,00" at bounding box center [298, 246] width 168 height 19
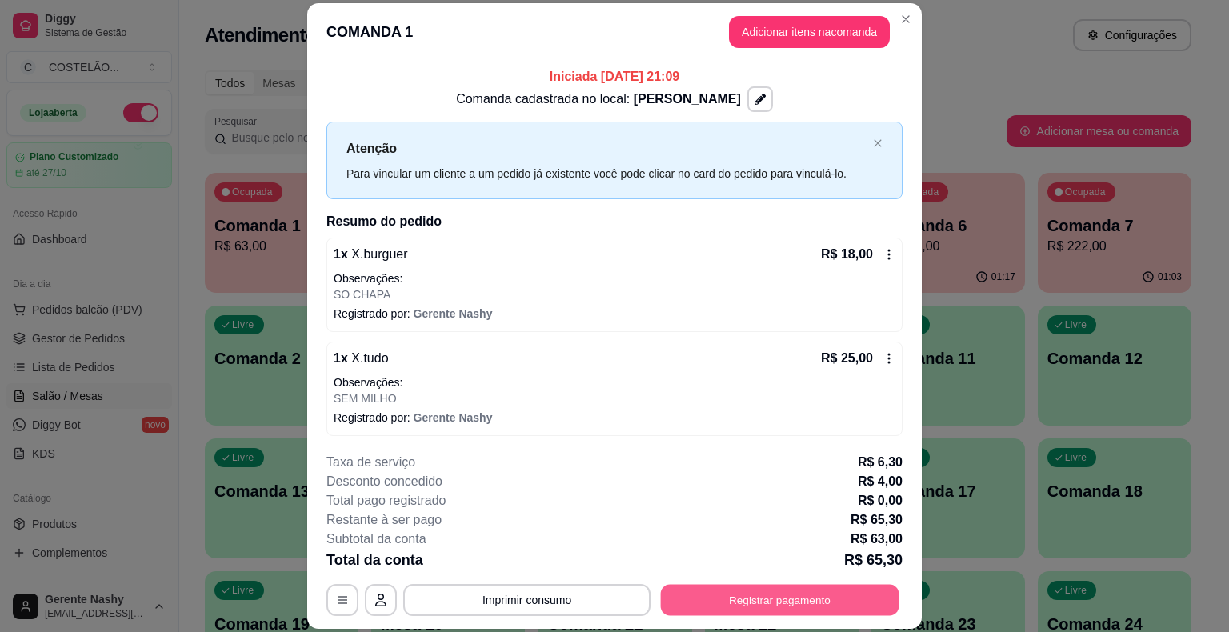
click at [735, 595] on button "Registrar pagamento" at bounding box center [780, 600] width 238 height 31
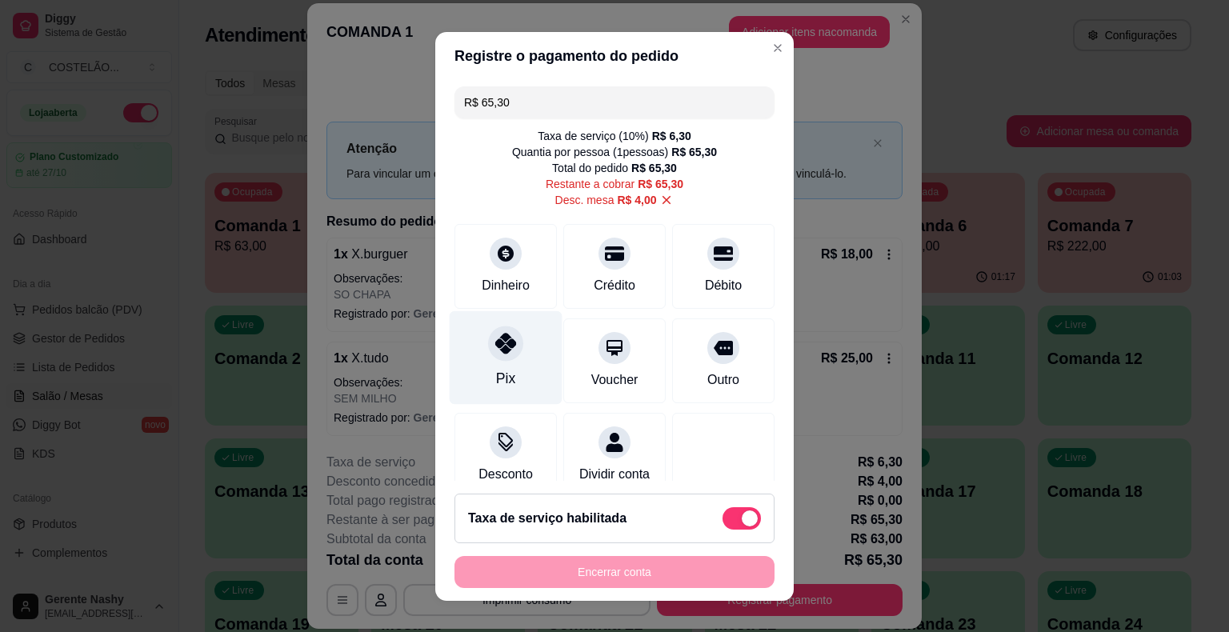
click at [495, 341] on icon at bounding box center [505, 343] width 21 height 21
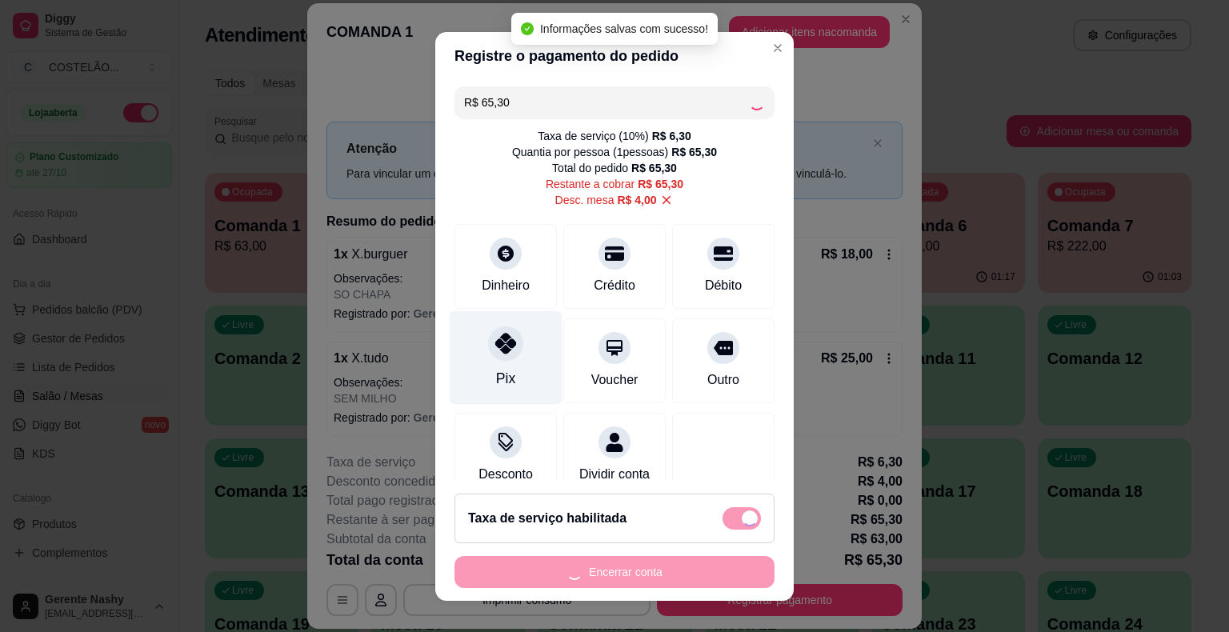
type input "R$ 0,00"
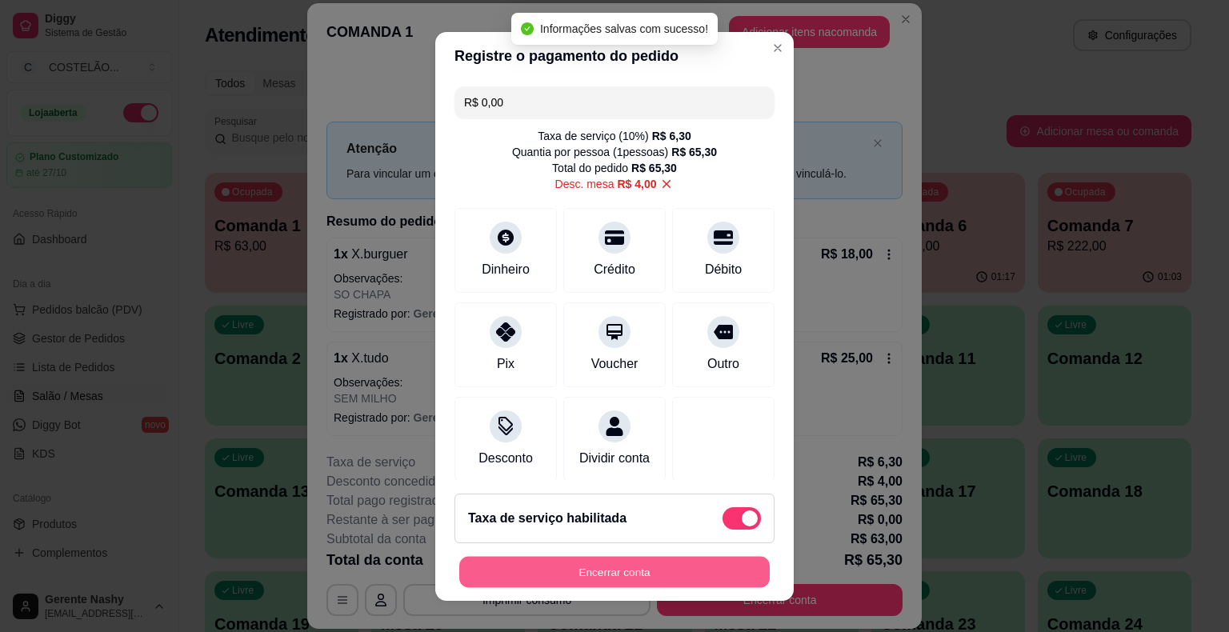
click at [588, 572] on button "Encerrar conta" at bounding box center [614, 571] width 311 height 31
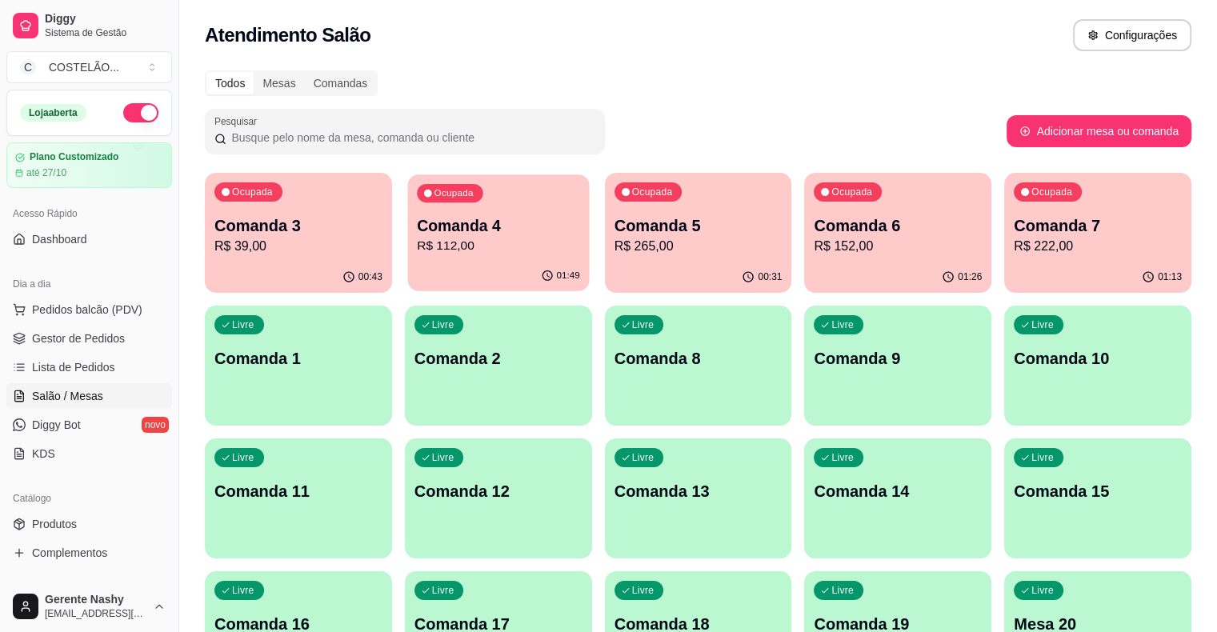
click at [443, 227] on p "Comanda 4" at bounding box center [498, 226] width 163 height 22
click at [1008, 204] on div "Ocupada Comanda 7 R$ 222,00" at bounding box center [1099, 217] width 182 height 86
click at [287, 220] on p "Comanda 3" at bounding box center [298, 226] width 163 height 22
click at [450, 224] on p "Comanda 4" at bounding box center [498, 226] width 163 height 22
click at [819, 188] on div "Ocupada Comanda 6 R$ 152,00" at bounding box center [898, 217] width 182 height 86
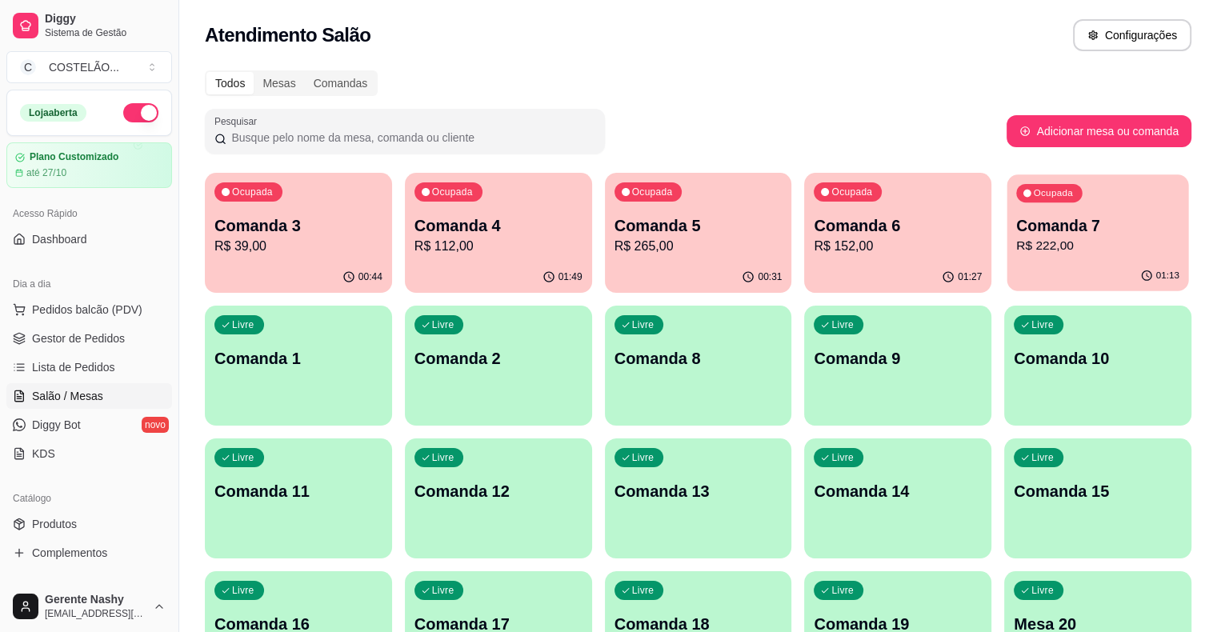
click at [1008, 210] on div "Ocupada Comanda 7 R$ 222,00" at bounding box center [1099, 217] width 182 height 86
click at [817, 227] on p "Comanda 6" at bounding box center [898, 226] width 163 height 22
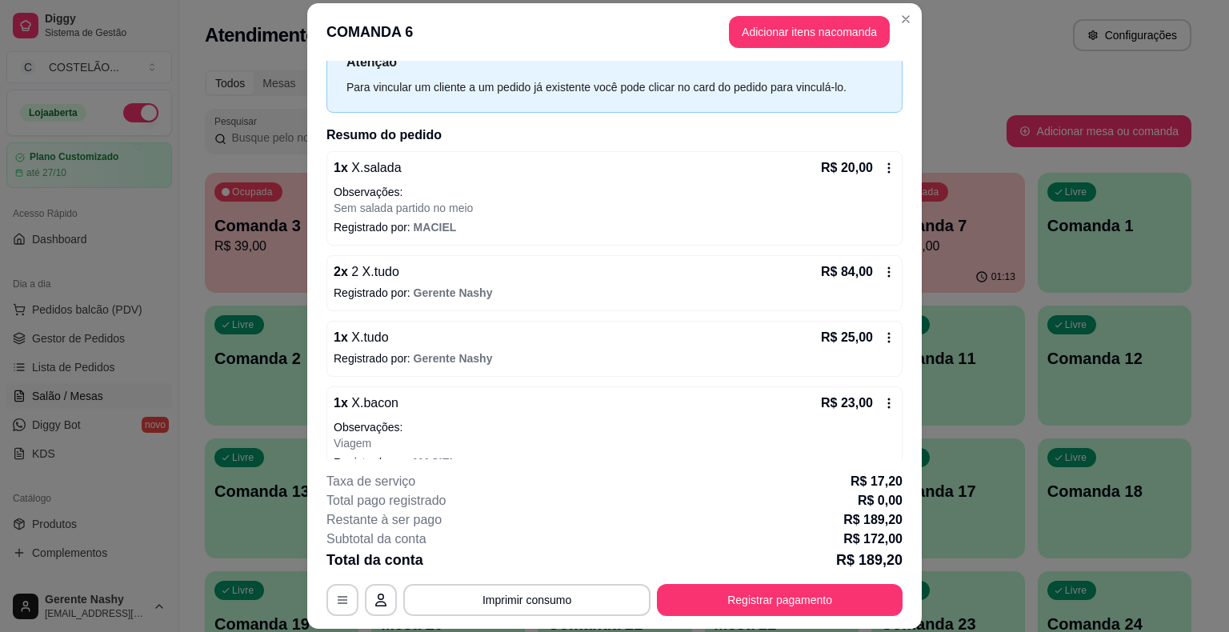
scroll to position [86, 0]
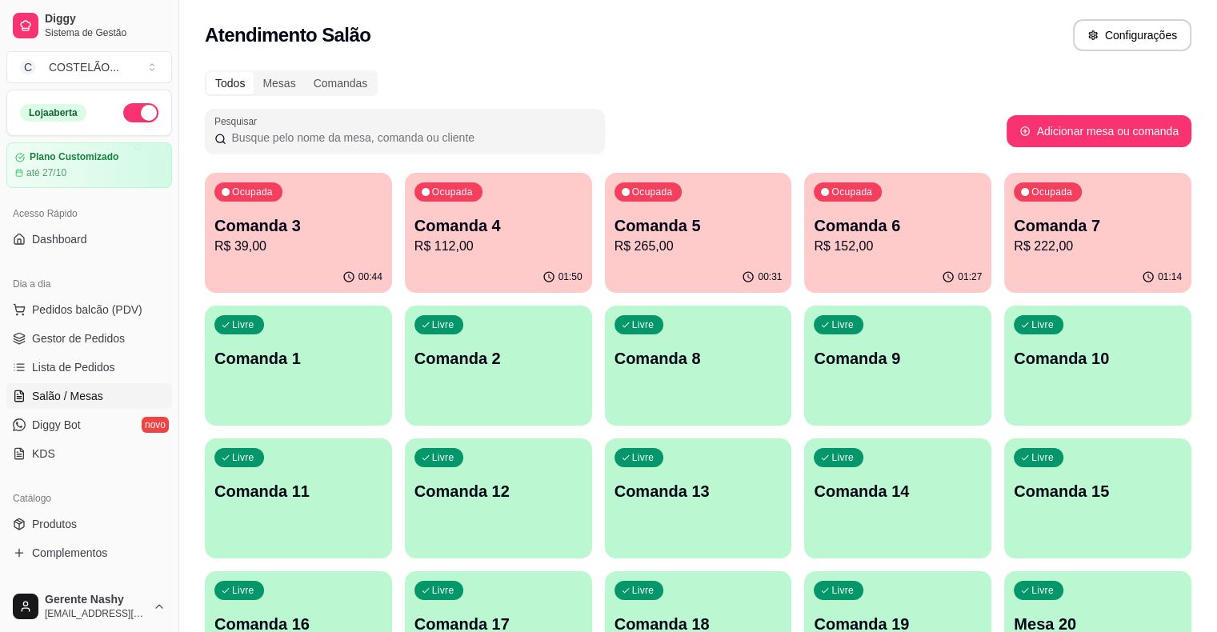
click at [1004, 267] on div "01:14" at bounding box center [1097, 277] width 187 height 31
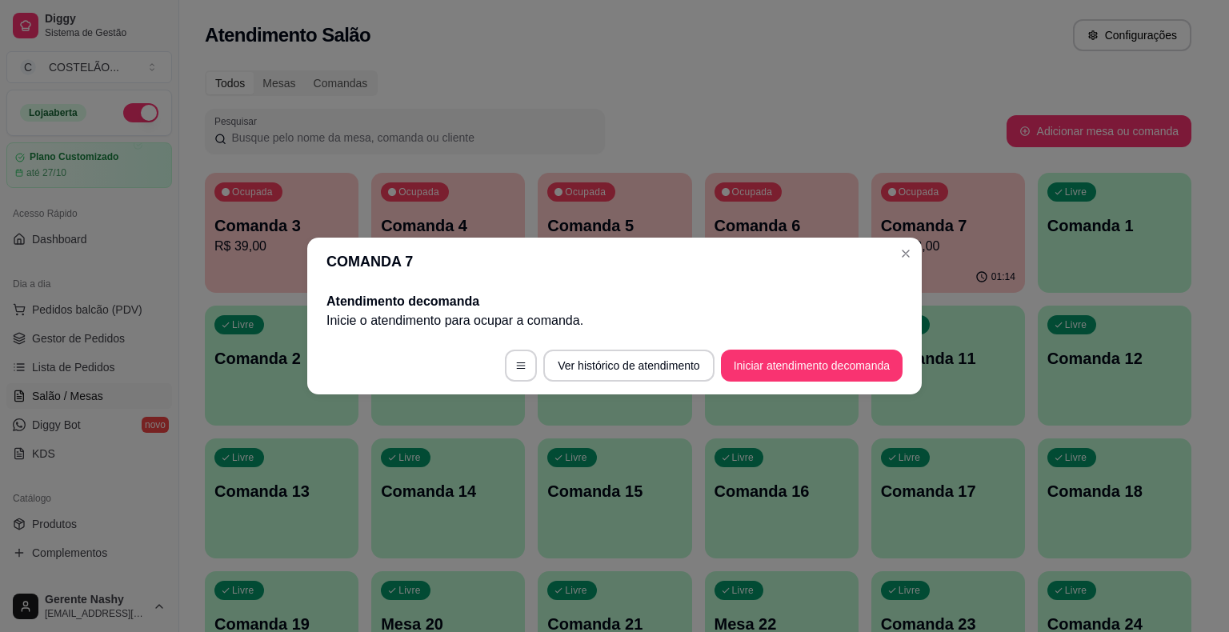
click at [915, 138] on div "Pesquisar" at bounding box center [606, 131] width 802 height 45
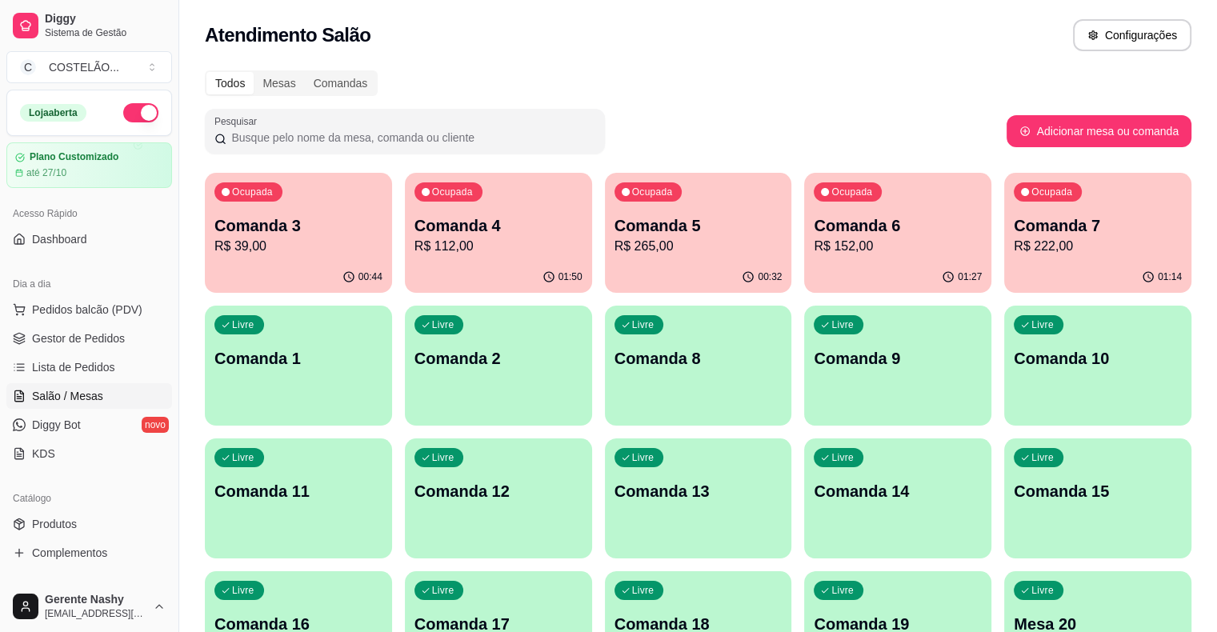
click at [814, 255] on p "R$ 152,00" at bounding box center [898, 246] width 168 height 19
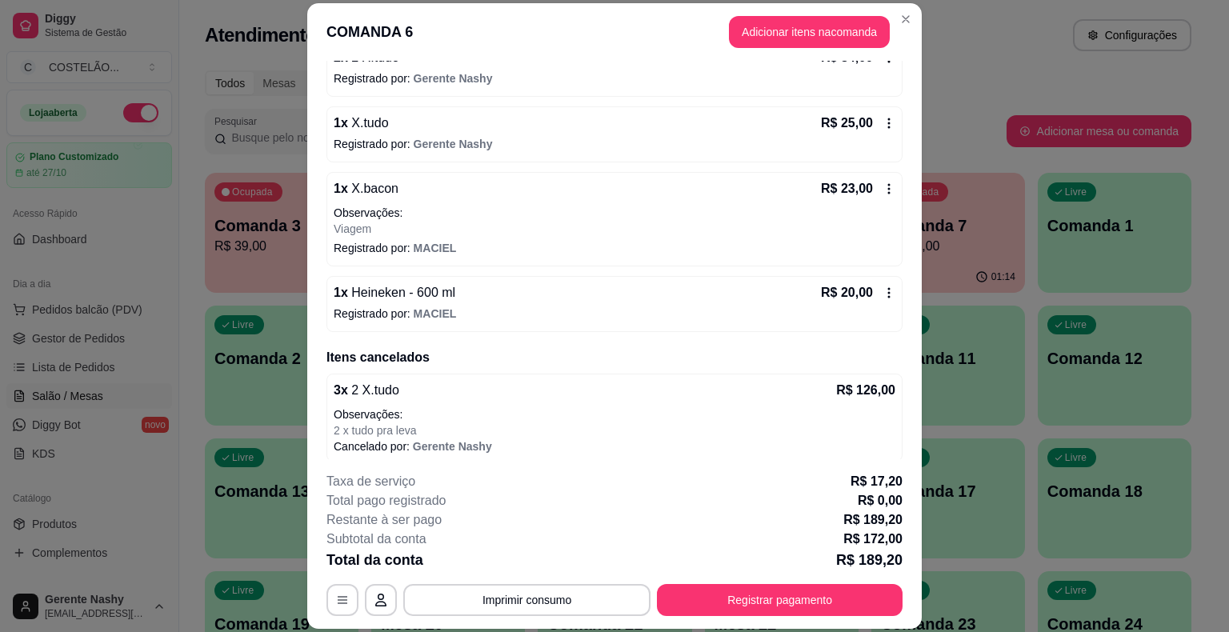
scroll to position [307, 0]
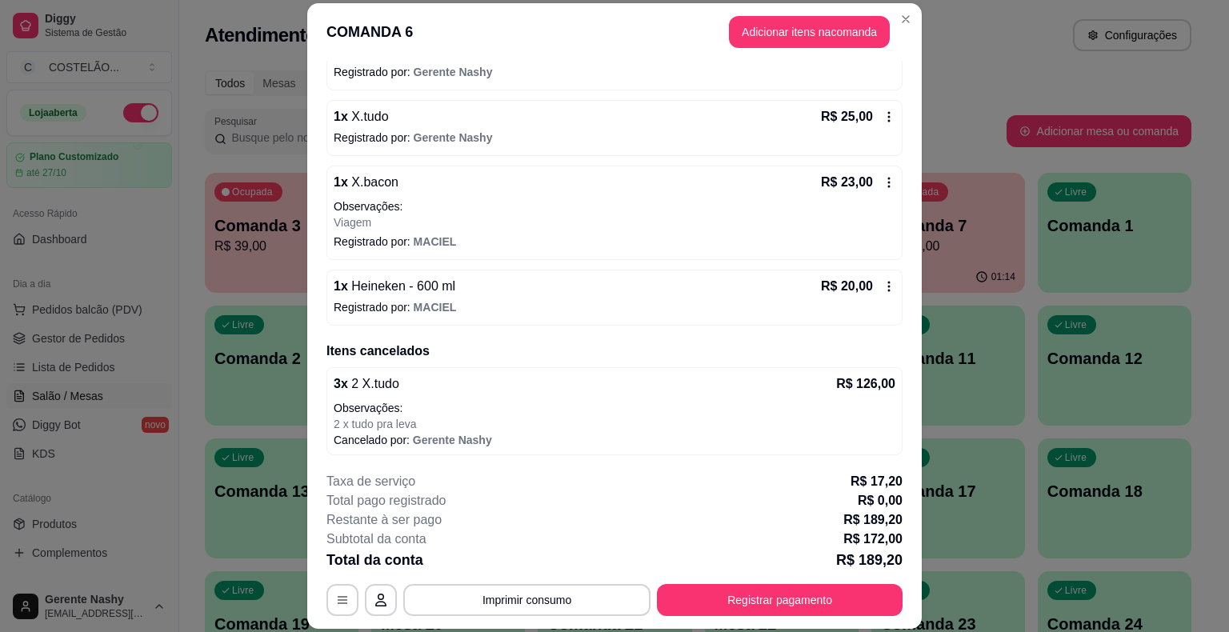
click at [951, 50] on div "Atendimento Salão Configurações" at bounding box center [698, 35] width 987 height 32
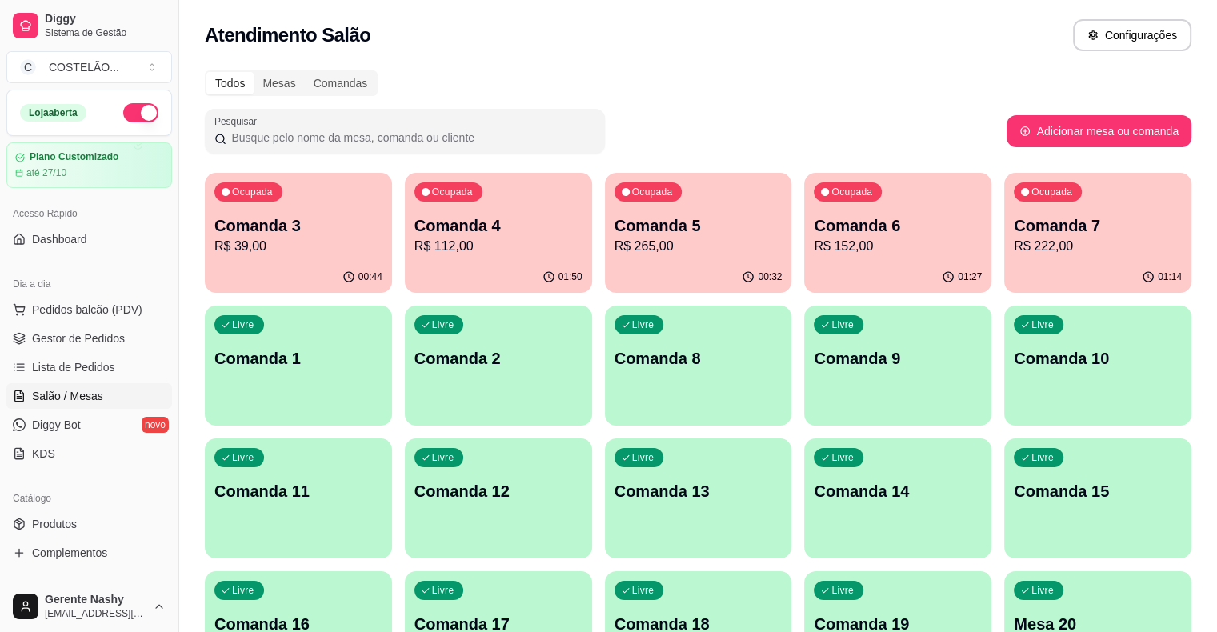
click at [288, 230] on p "Comanda 3" at bounding box center [298, 225] width 168 height 22
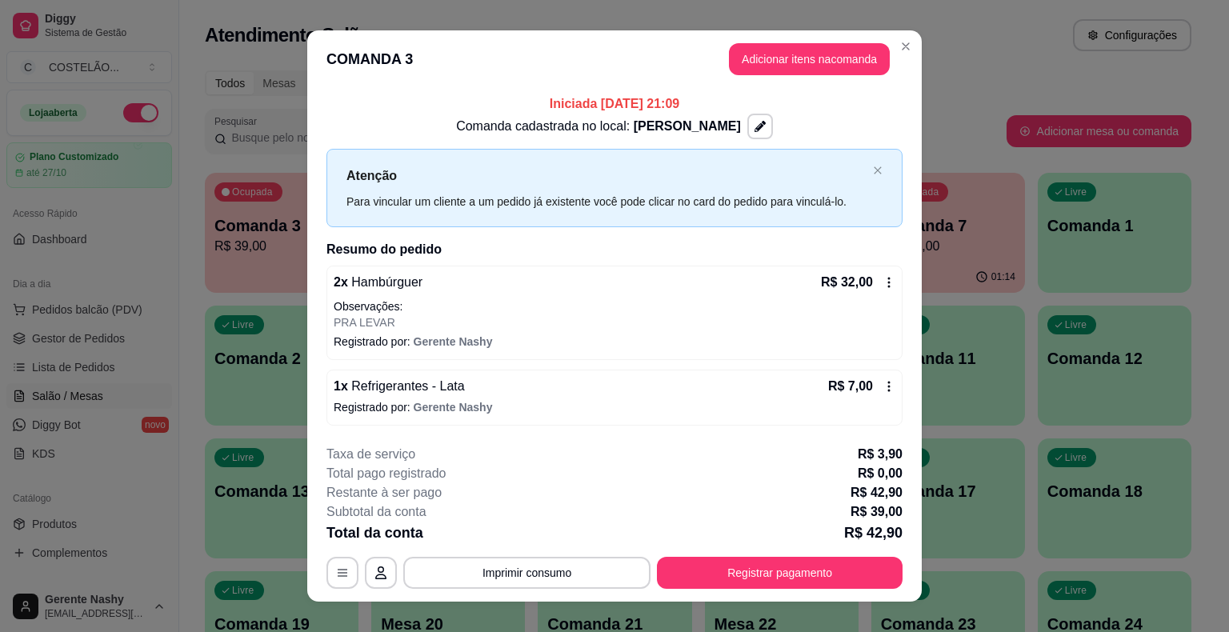
click at [931, 50] on div "Atendimento Salão Configurações" at bounding box center [698, 35] width 987 height 32
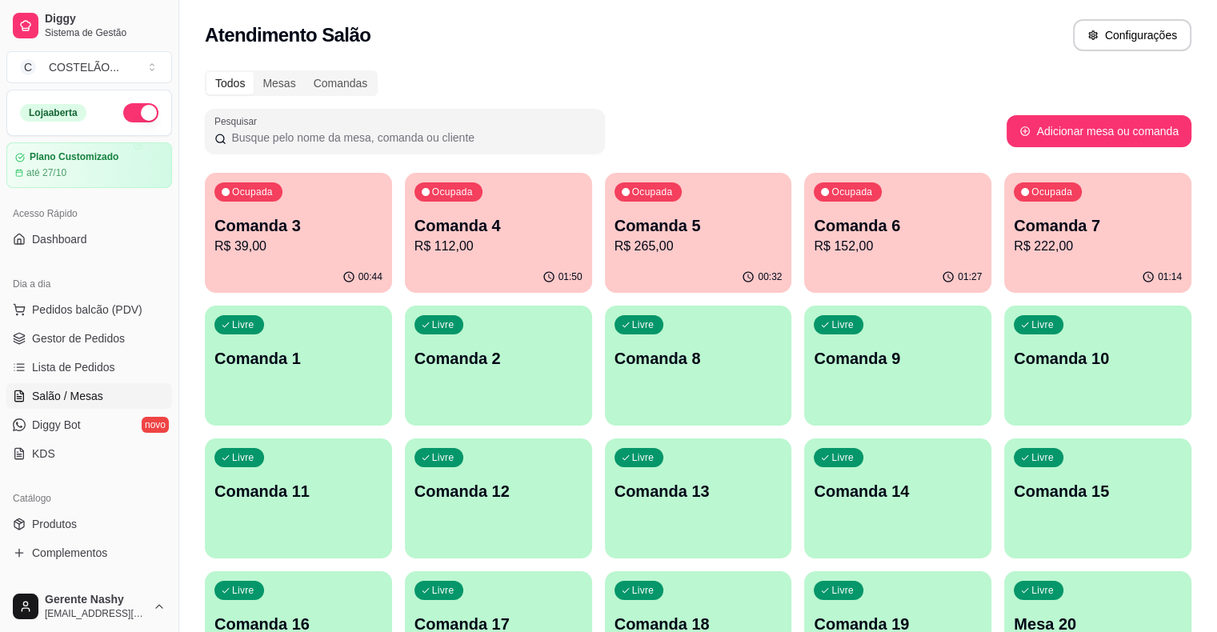
click at [463, 248] on p "R$ 112,00" at bounding box center [499, 246] width 168 height 19
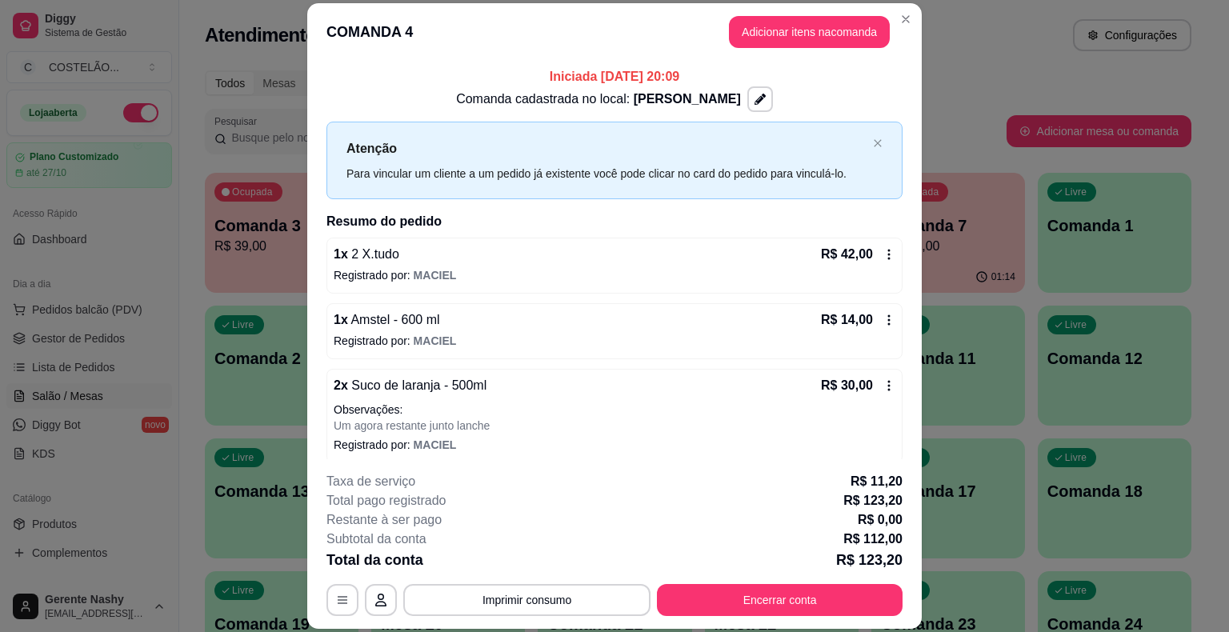
scroll to position [178, 0]
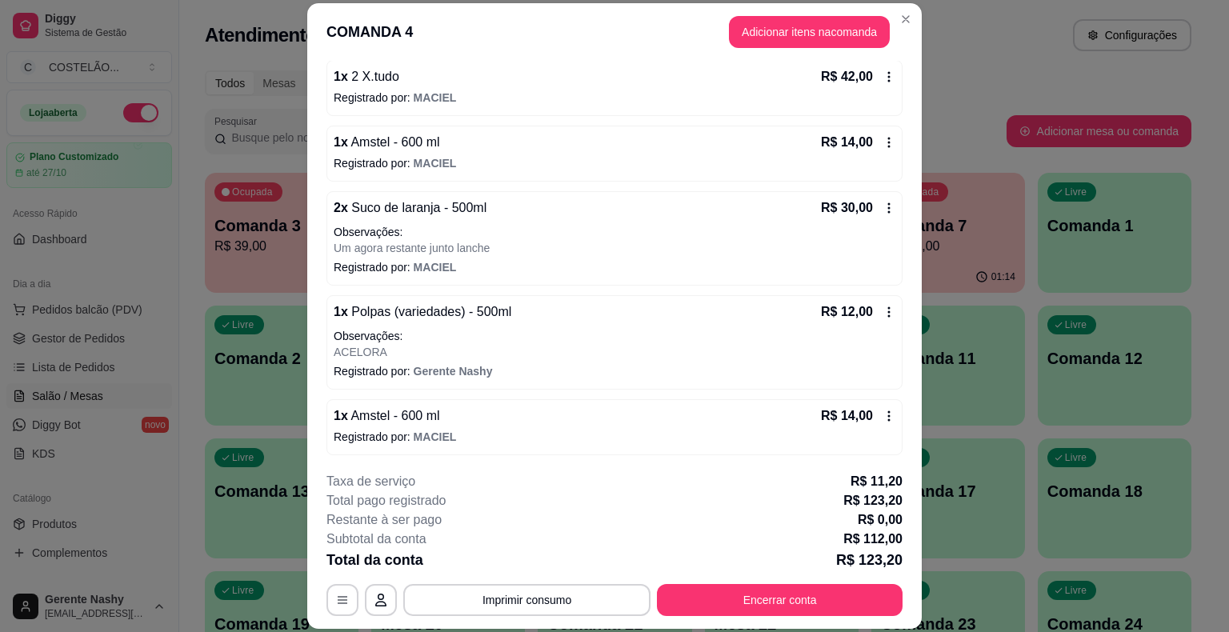
click at [948, 92] on div "Todos Mesas Comandas" at bounding box center [698, 83] width 987 height 26
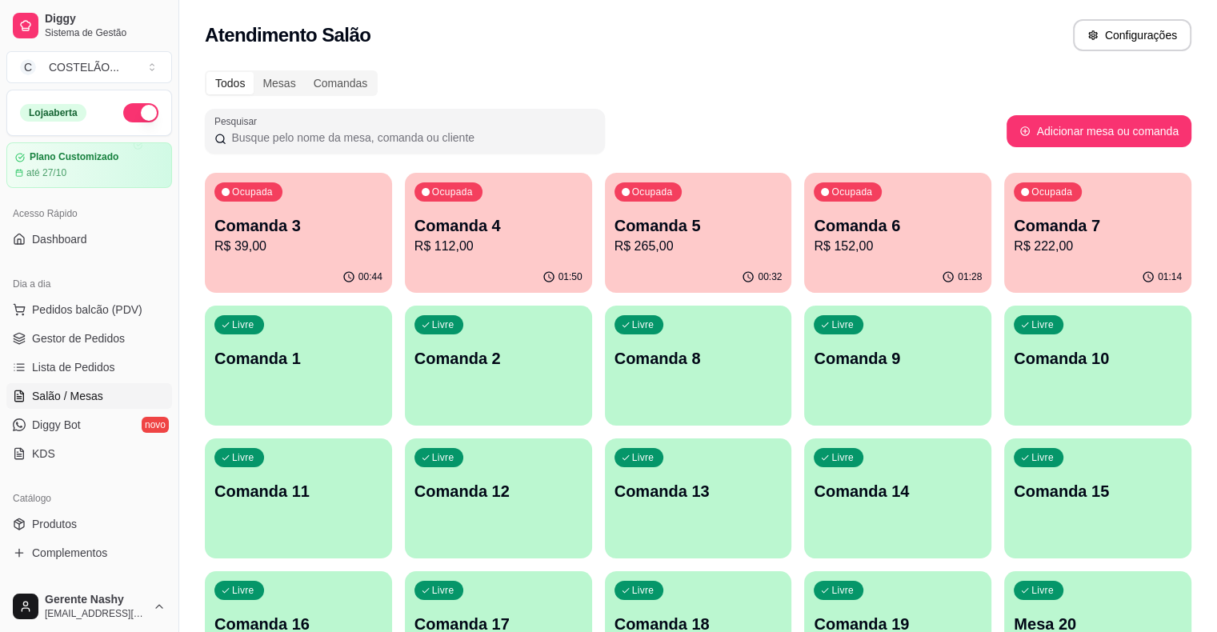
click at [615, 225] on p "Comanda 5" at bounding box center [699, 225] width 168 height 22
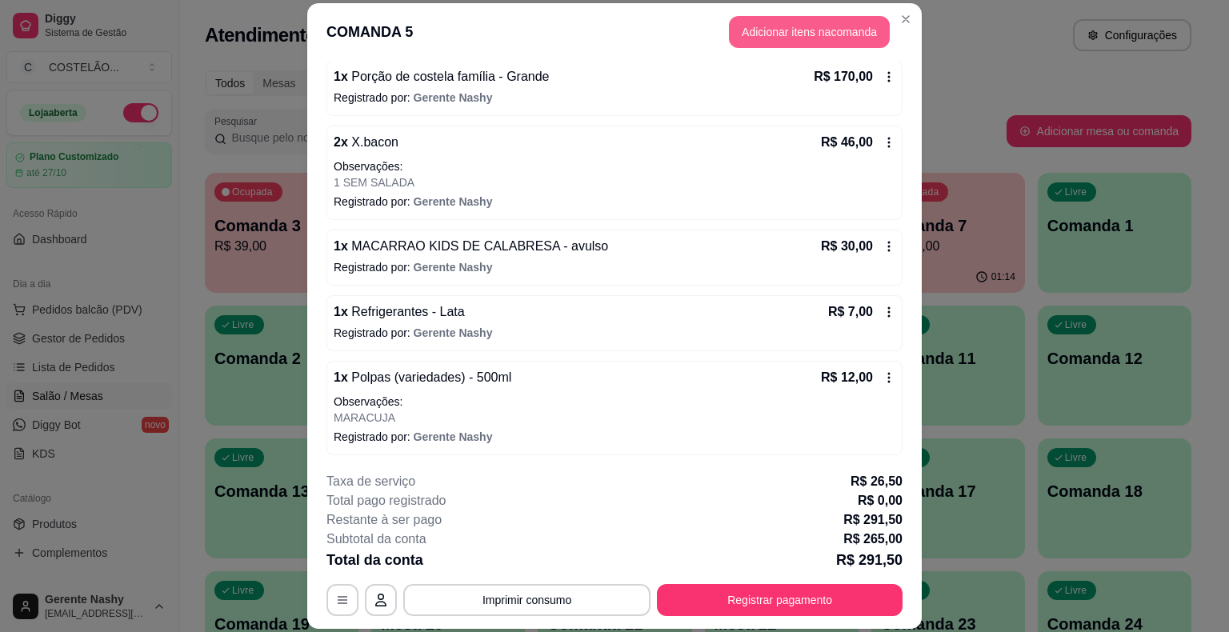
click at [782, 31] on button "Adicionar itens na comanda" at bounding box center [809, 32] width 161 height 32
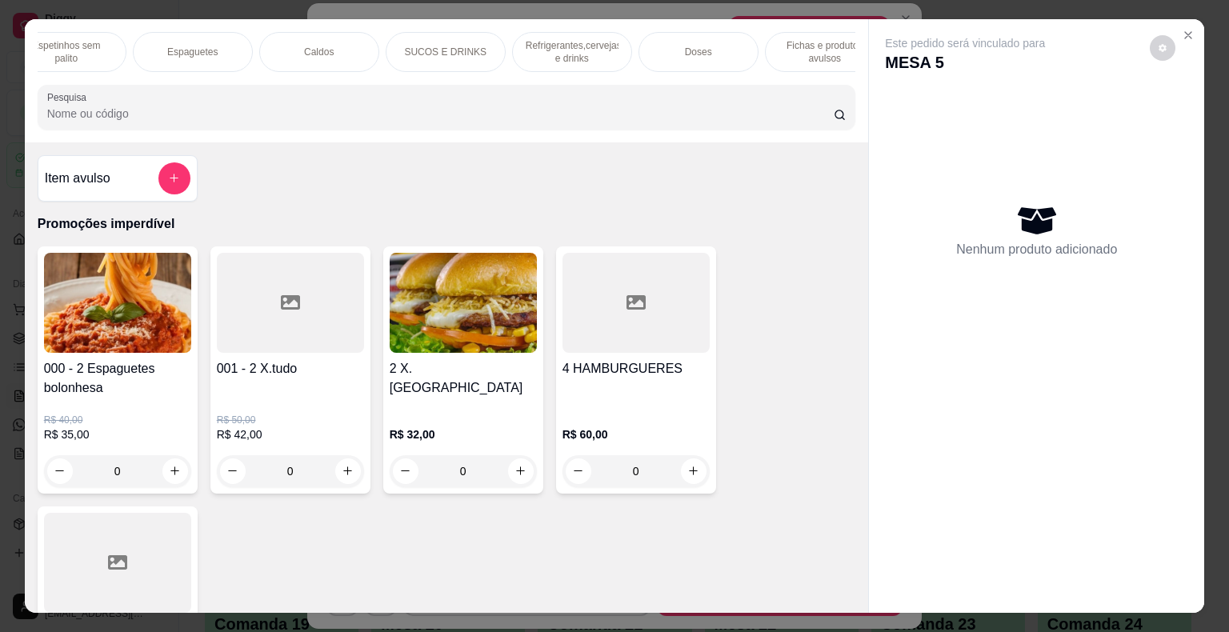
scroll to position [0, 1324]
click at [504, 52] on p "Refrigerantes,cervejas e drinks" at bounding box center [543, 52] width 93 height 26
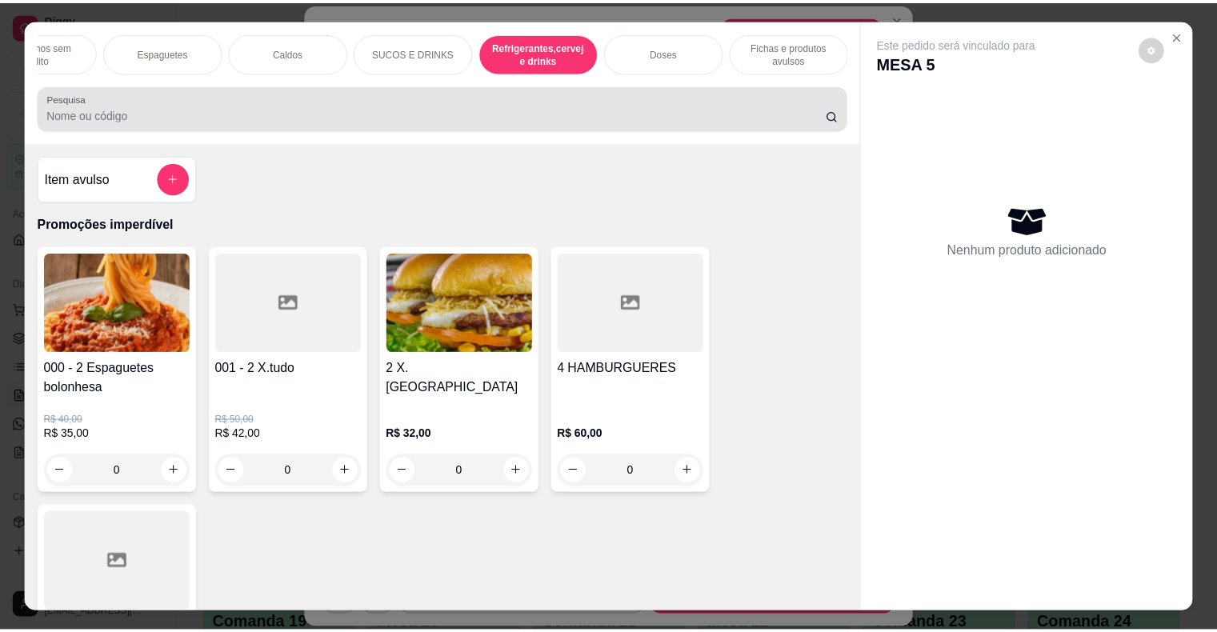
scroll to position [38, 0]
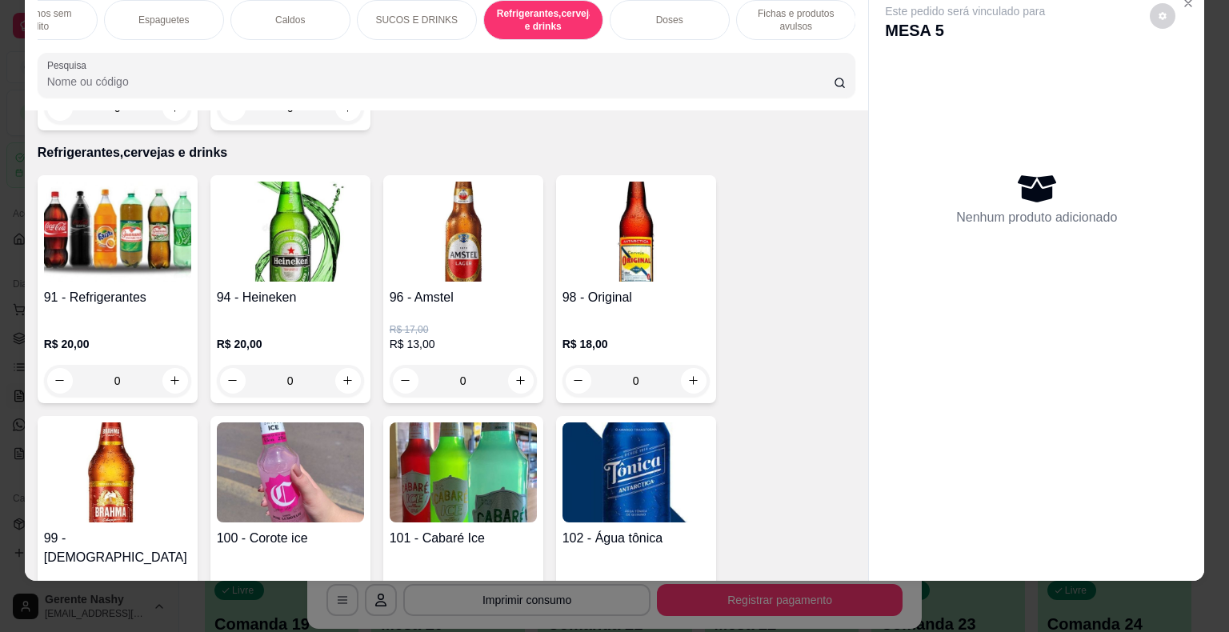
click at [127, 200] on img at bounding box center [117, 232] width 147 height 100
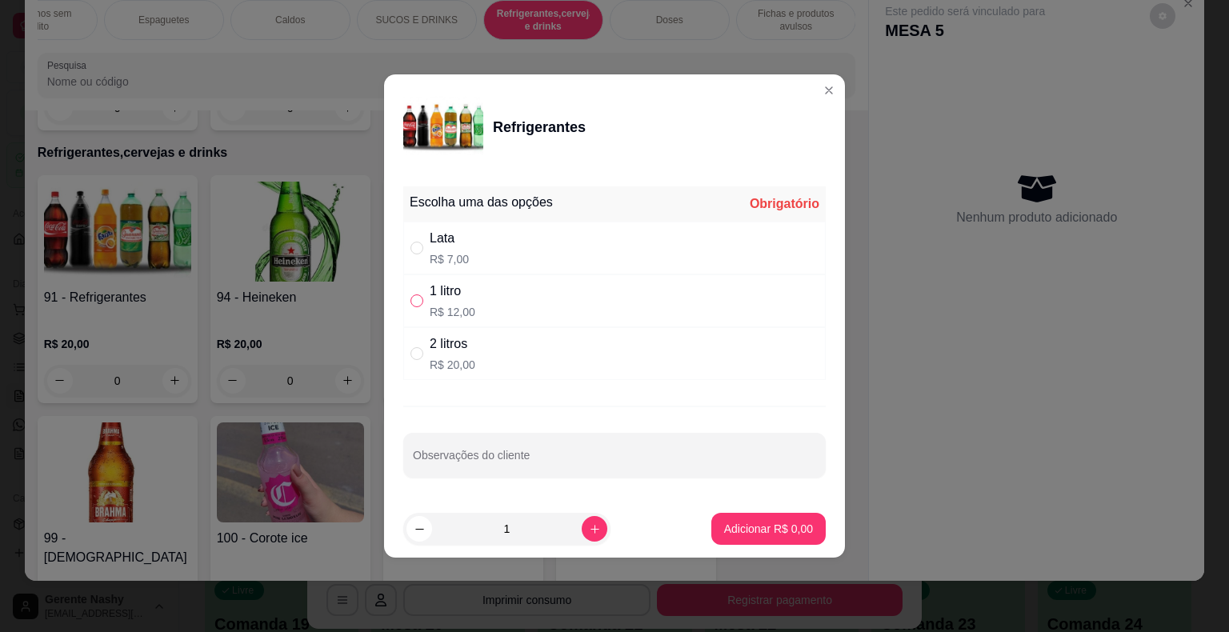
click at [419, 300] on input "" at bounding box center [417, 301] width 13 height 13
radio input "true"
click at [728, 533] on p "Adicionar R$ 12,00" at bounding box center [765, 528] width 93 height 15
type input "1"
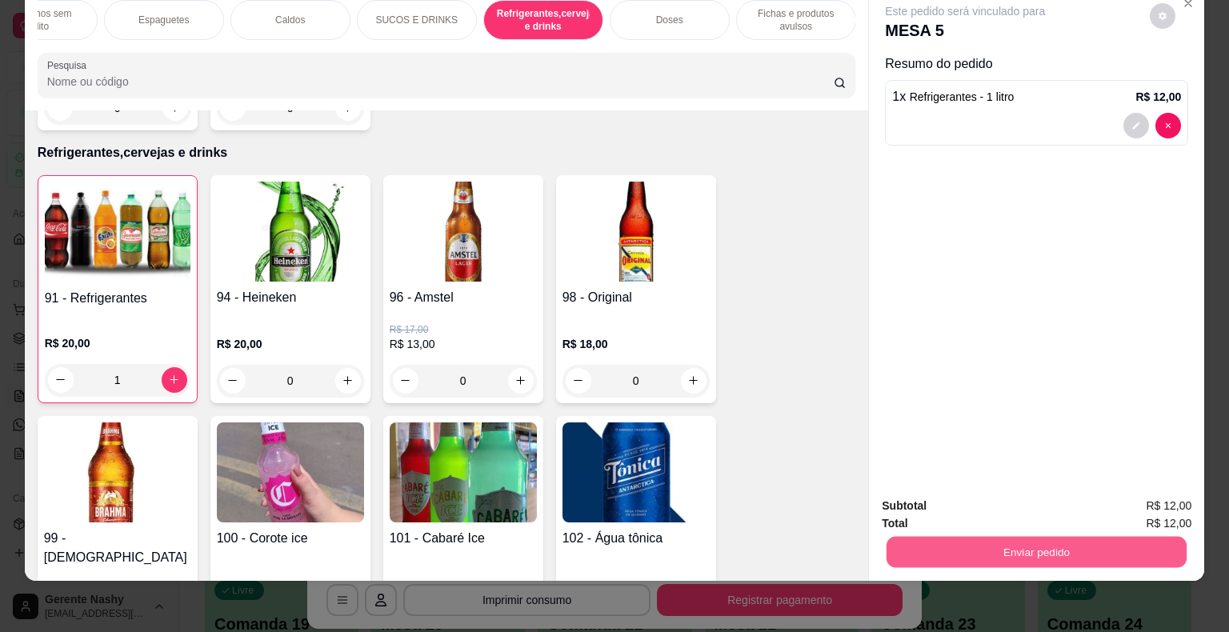
click at [911, 537] on button "Enviar pedido" at bounding box center [1037, 552] width 300 height 31
click at [1120, 498] on button "Enviar pedido" at bounding box center [1150, 501] width 88 height 30
